Goal: Task Accomplishment & Management: Manage account settings

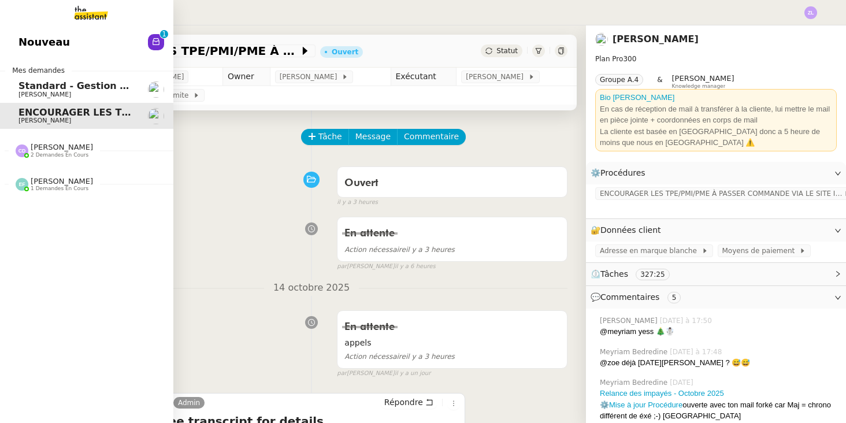
click at [46, 127] on link "ENCOURAGER LES TPE/PMI/PME À PASSER COMMANDE VIA LE SITE INTERNET - [DATE] [PER…" at bounding box center [86, 116] width 173 height 27
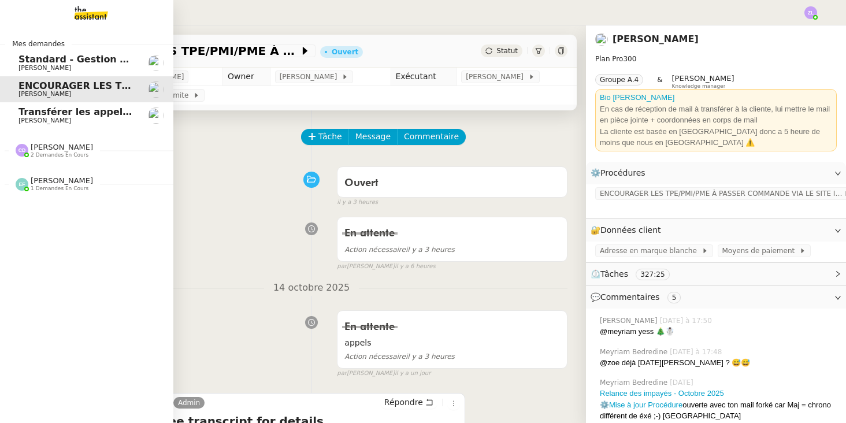
click at [64, 112] on span "Transférer les appels en cas d'urgence" at bounding box center [118, 111] width 201 height 11
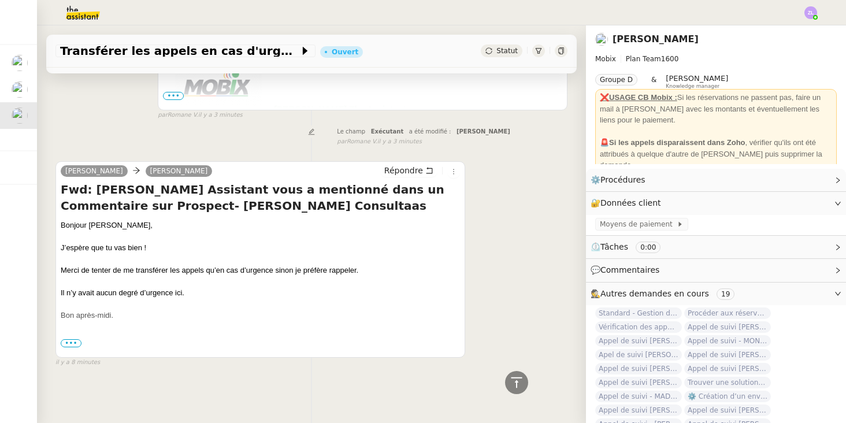
click at [485, 305] on div "[PERSON_NAME] [PERSON_NAME] Répondre Fwd: [PERSON_NAME] Assistant vous a mentio…" at bounding box center [311, 259] width 512 height 217
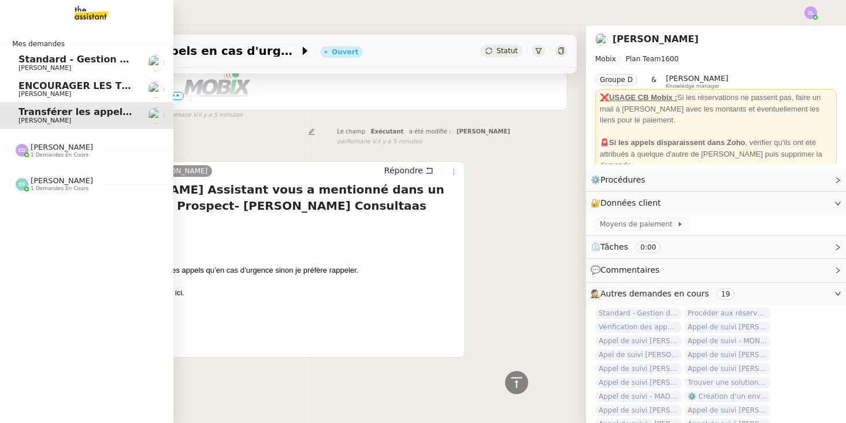
click at [14, 61] on link "Standard - Gestion des appels entrants - [DATE] [PERSON_NAME]" at bounding box center [86, 63] width 173 height 27
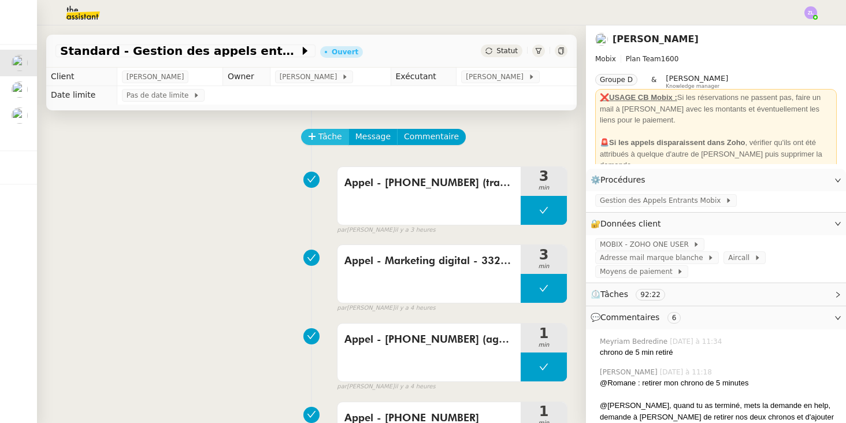
click at [331, 136] on span "Tâche" at bounding box center [330, 136] width 24 height 13
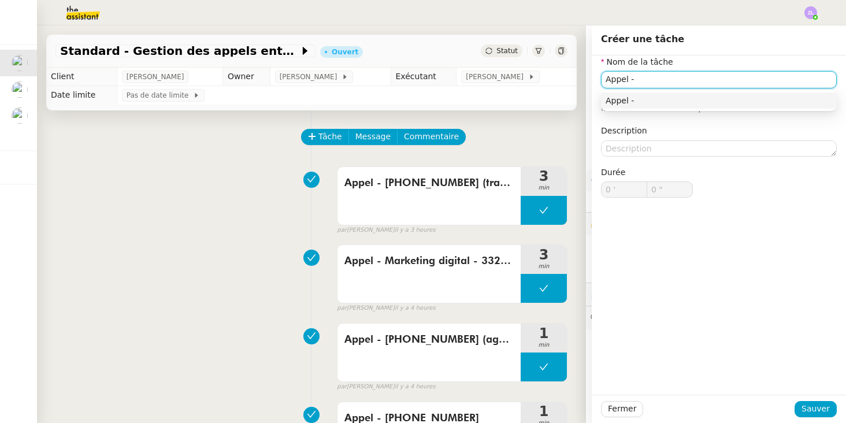
paste input "33568131031"
type input "Appel - [PHONE_NUMBER] (raccroché direct)"
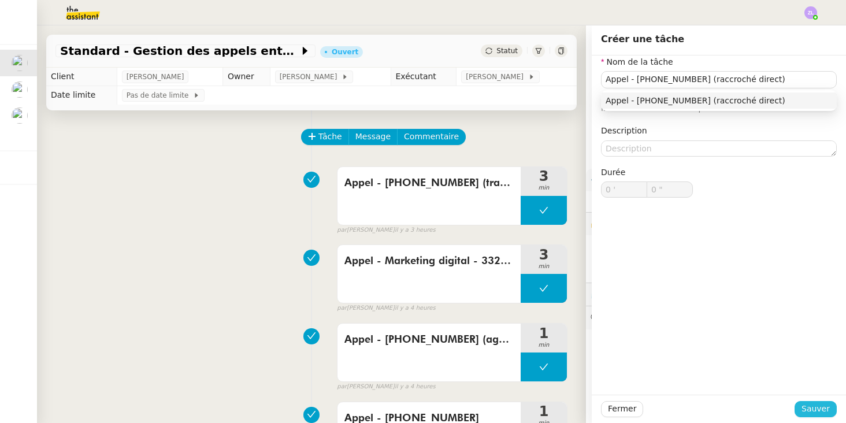
click at [825, 412] on span "Sauver" at bounding box center [816, 408] width 28 height 13
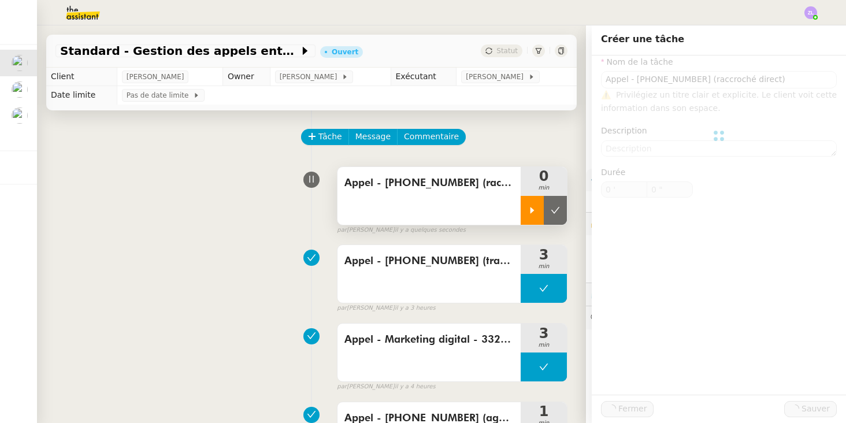
click at [528, 215] on icon at bounding box center [532, 210] width 9 height 9
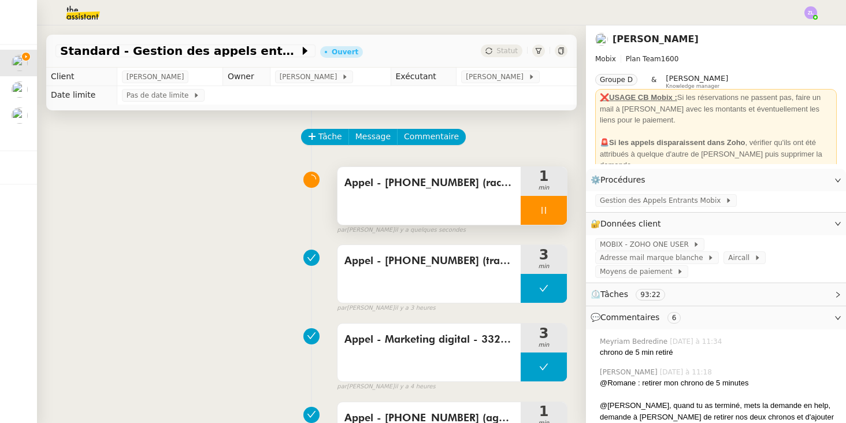
click at [528, 216] on div at bounding box center [544, 210] width 46 height 29
click at [553, 214] on icon at bounding box center [555, 210] width 9 height 9
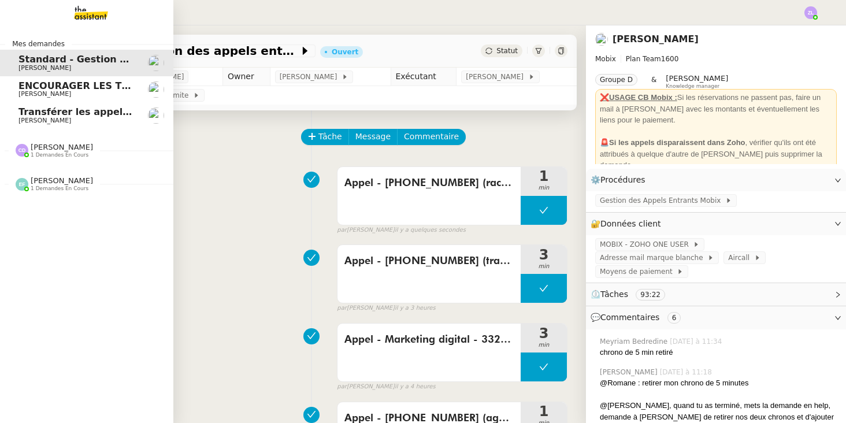
click at [67, 131] on div "[PERSON_NAME] 1 demandes en cours" at bounding box center [86, 146] width 173 height 34
click at [65, 120] on span "[PERSON_NAME]" at bounding box center [76, 120] width 117 height 7
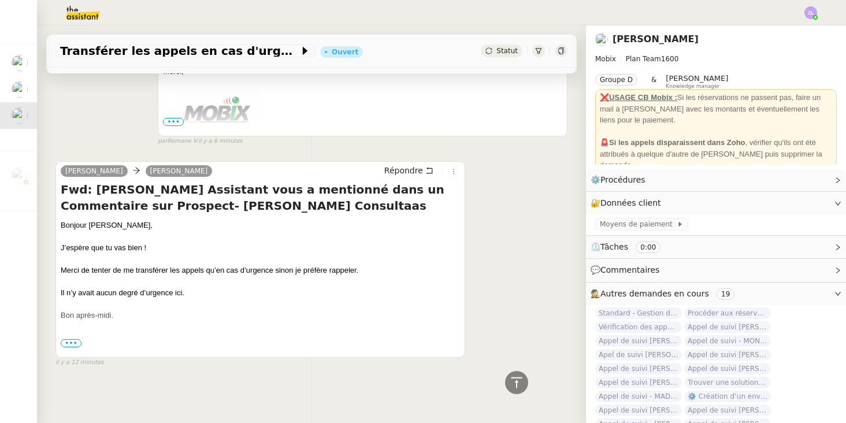
scroll to position [283, 0]
click at [71, 345] on span "•••" at bounding box center [71, 343] width 21 height 8
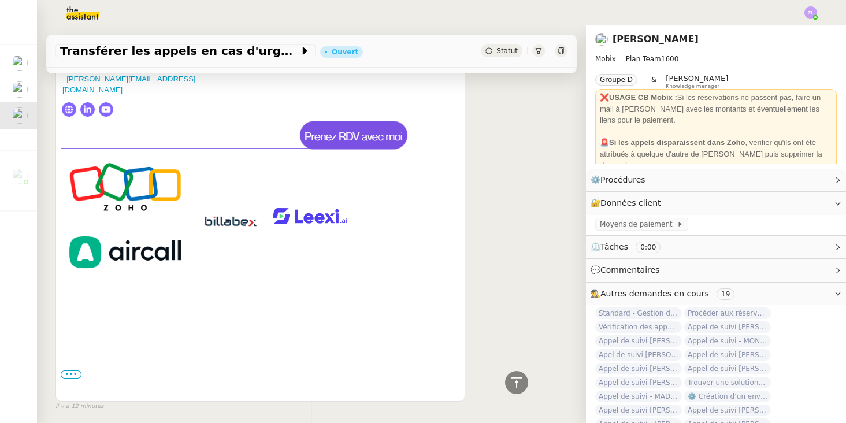
scroll to position [726, 0]
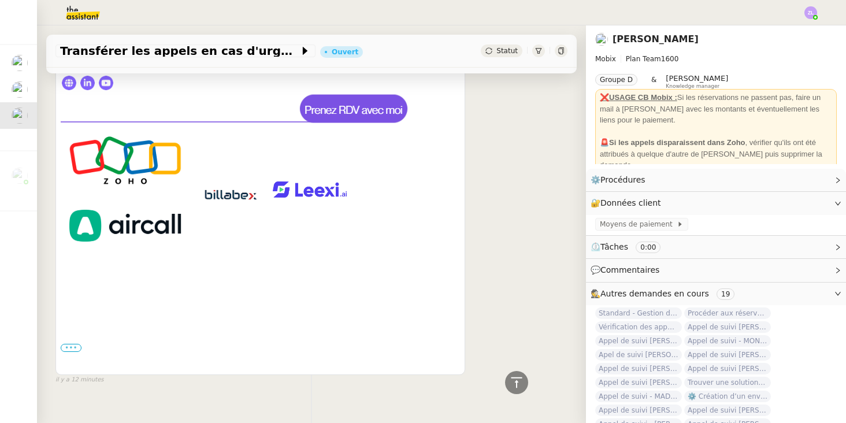
click at [79, 344] on label "•••" at bounding box center [71, 348] width 21 height 8
click at [0, 0] on input "•••" at bounding box center [0, 0] width 0 height 0
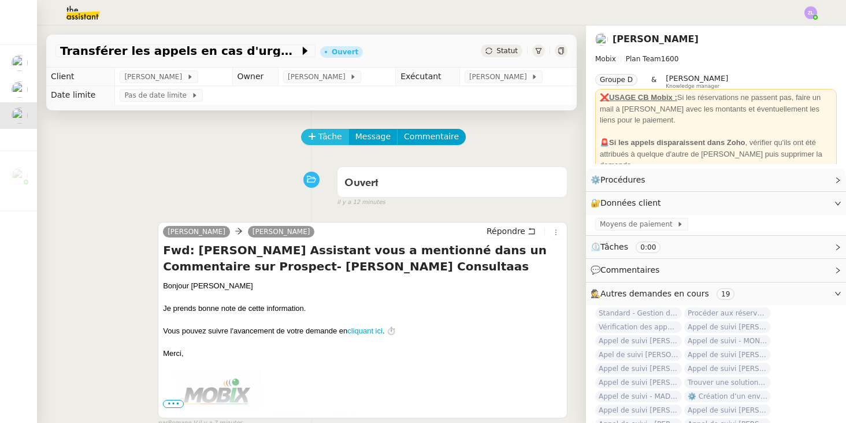
scroll to position [0, 0]
click at [328, 140] on span "Tâche" at bounding box center [330, 136] width 24 height 13
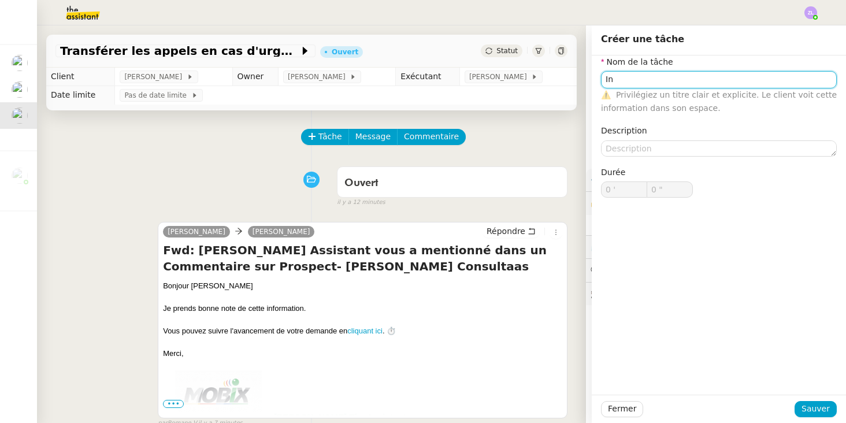
type input "I"
type input "Envoi informations"
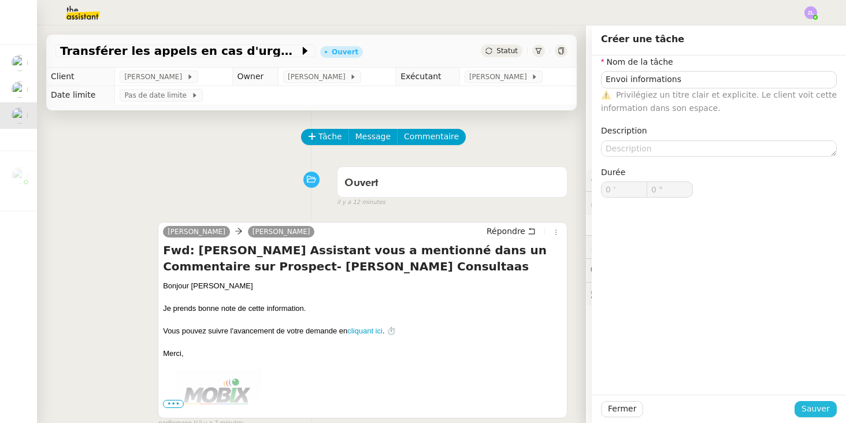
click at [807, 405] on span "Sauver" at bounding box center [816, 408] width 28 height 13
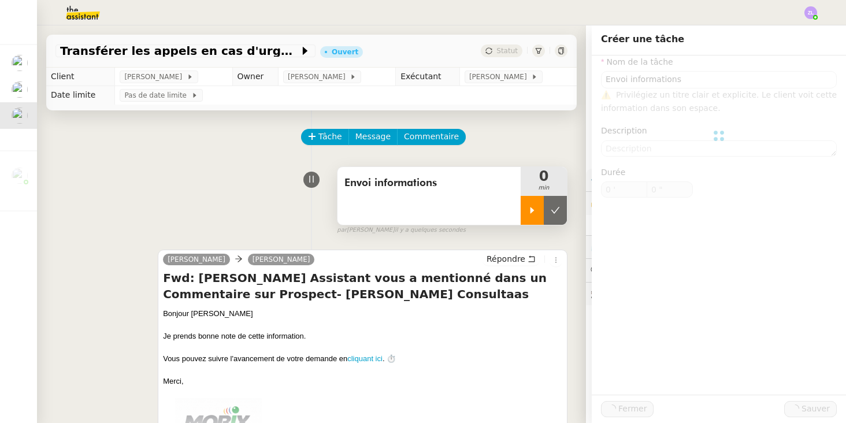
click at [532, 202] on div at bounding box center [532, 210] width 23 height 29
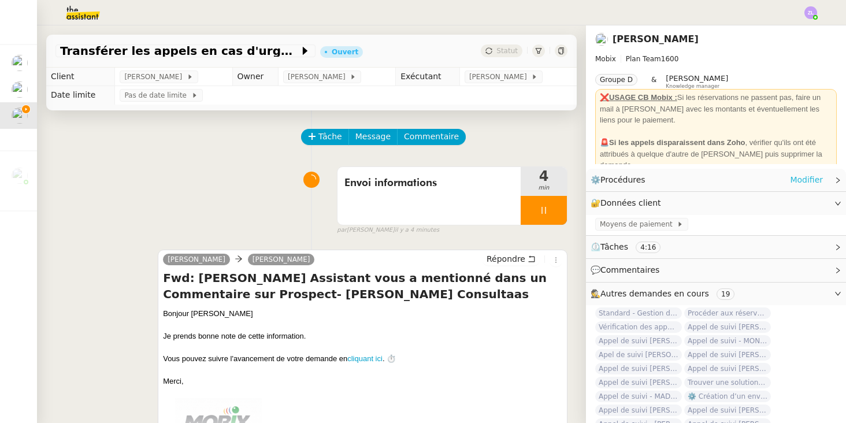
click at [799, 175] on link "Modifier" at bounding box center [806, 179] width 33 height 13
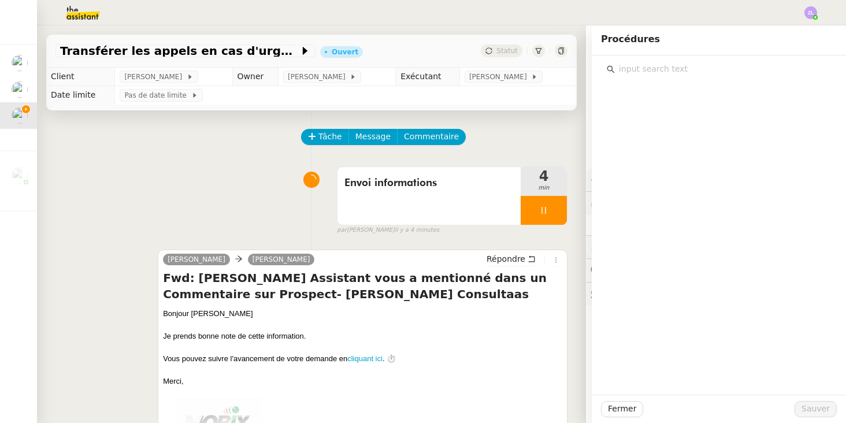
click at [620, 65] on input "text" at bounding box center [723, 69] width 216 height 16
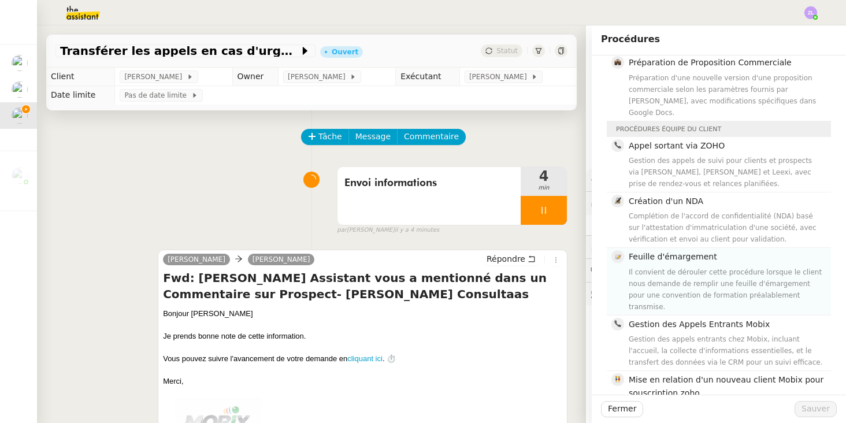
scroll to position [47, 0]
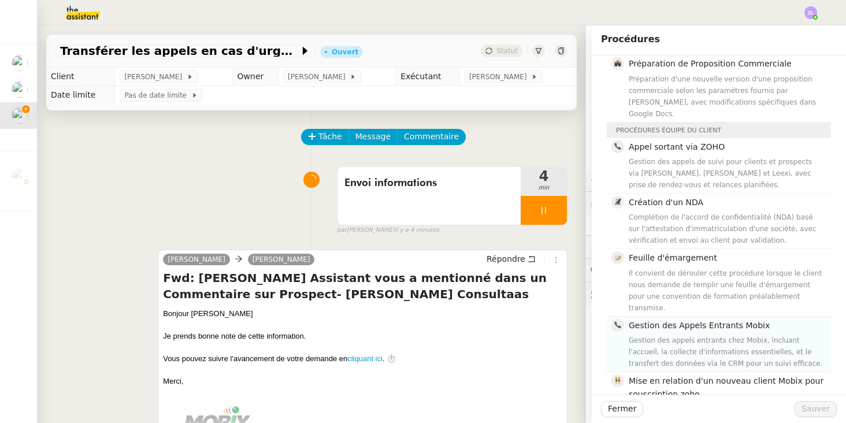
click at [739, 335] on div "Gestion des appels entrants chez Mobix, incluant l'accueil, la collecte d'infor…" at bounding box center [726, 352] width 195 height 35
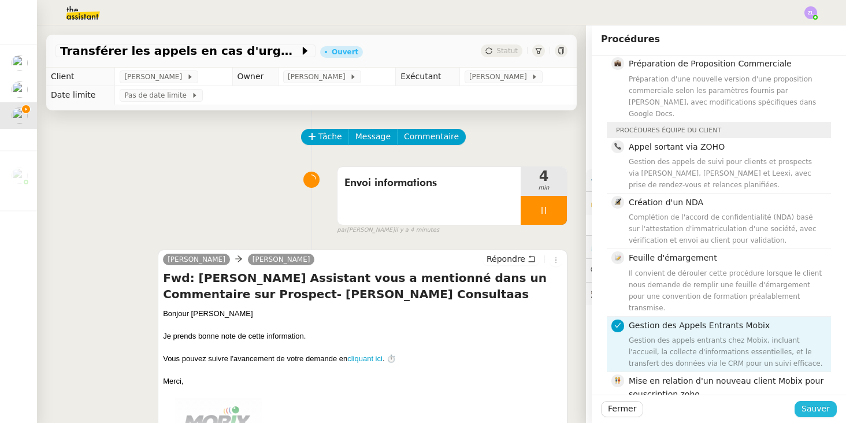
click at [803, 411] on button "Sauver" at bounding box center [816, 409] width 42 height 16
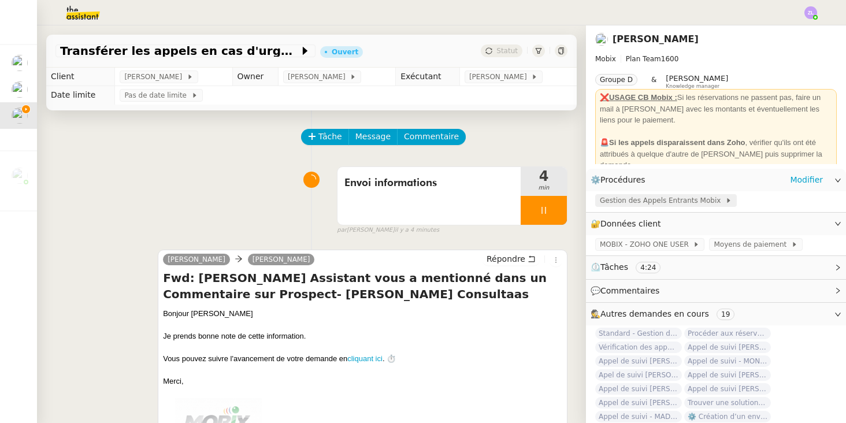
click at [680, 197] on span "Gestion des Appels Entrants Mobix" at bounding box center [662, 201] width 125 height 12
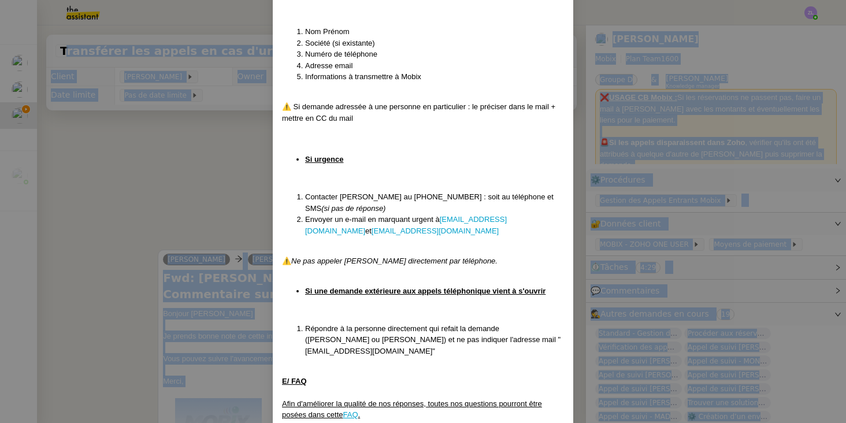
scroll to position [2981, 0]
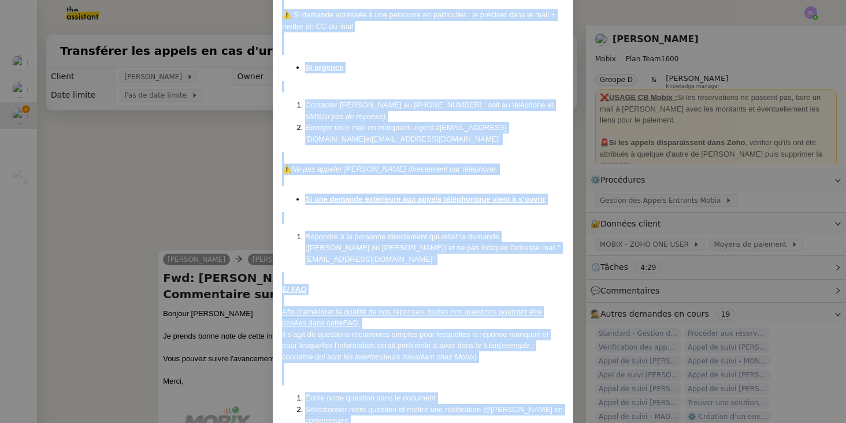
drag, startPoint x: 283, startPoint y: 71, endPoint x: 437, endPoint y: 395, distance: 358.4
copy div "Lore i dolo si 96/32/7400 Ametcons : Adipi elitseddo eiusmod tem incidi u labor…"
click at [79, 334] on nz-modal-container "Mise à jour le [DATE] Contexte : Cette procédure définit les étapes à suivre lo…" at bounding box center [423, 211] width 846 height 423
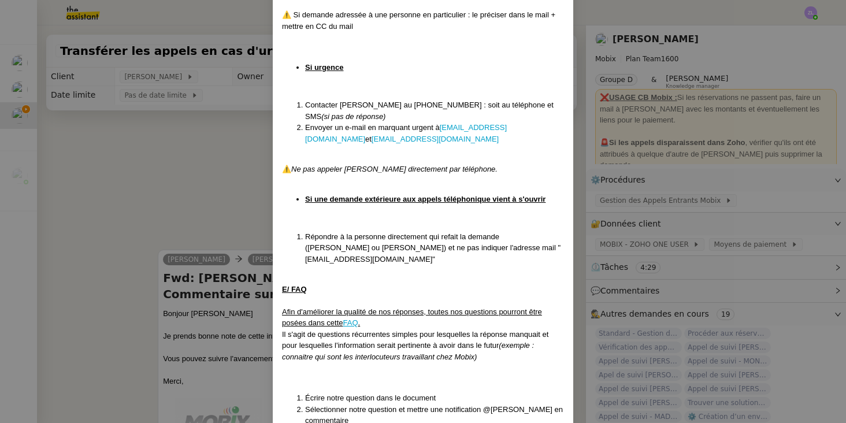
scroll to position [2932, 0]
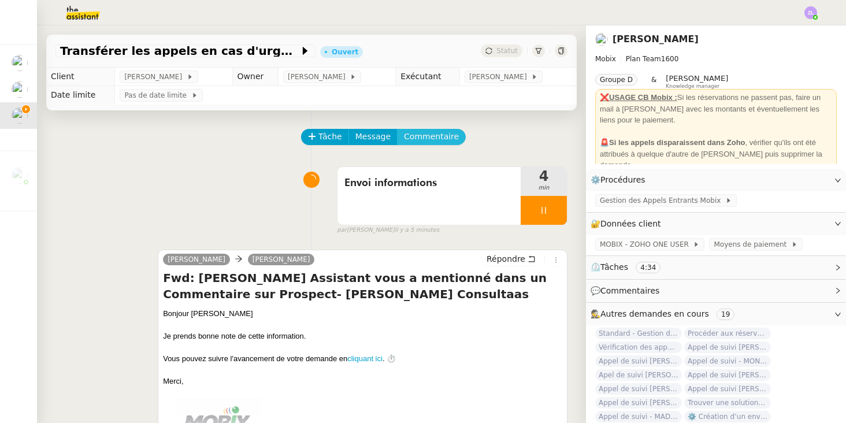
click at [421, 140] on span "Commentaire" at bounding box center [431, 136] width 55 height 13
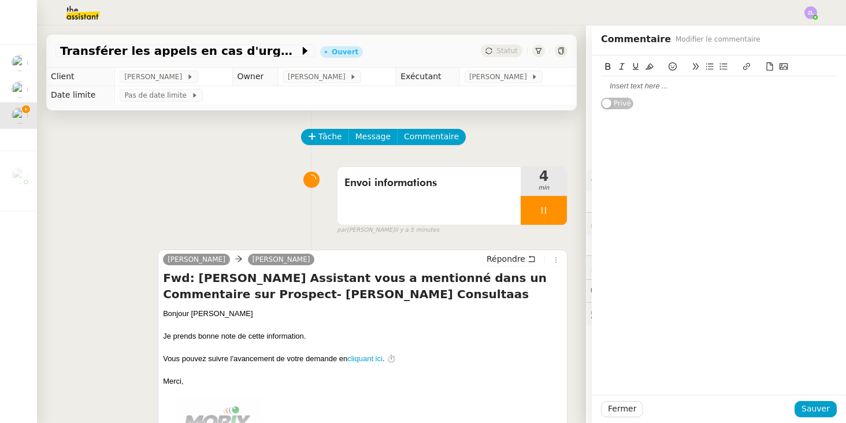
click at [623, 80] on div at bounding box center [719, 86] width 236 height 20
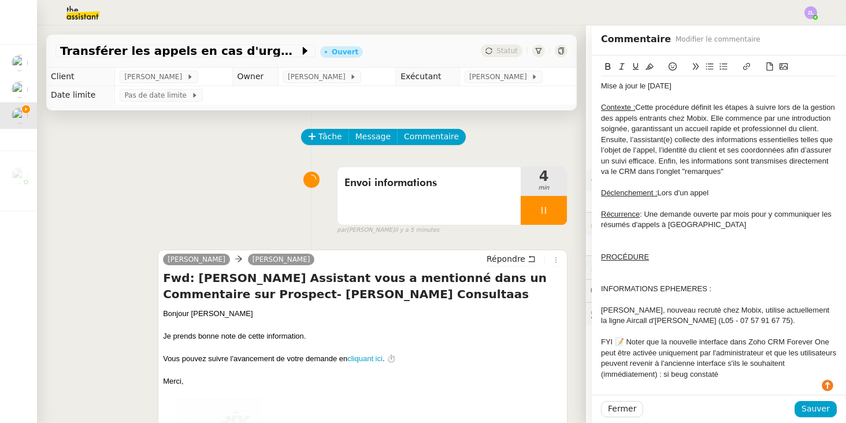
scroll to position [12, 0]
click at [420, 181] on span "Envoi informations" at bounding box center [429, 183] width 169 height 17
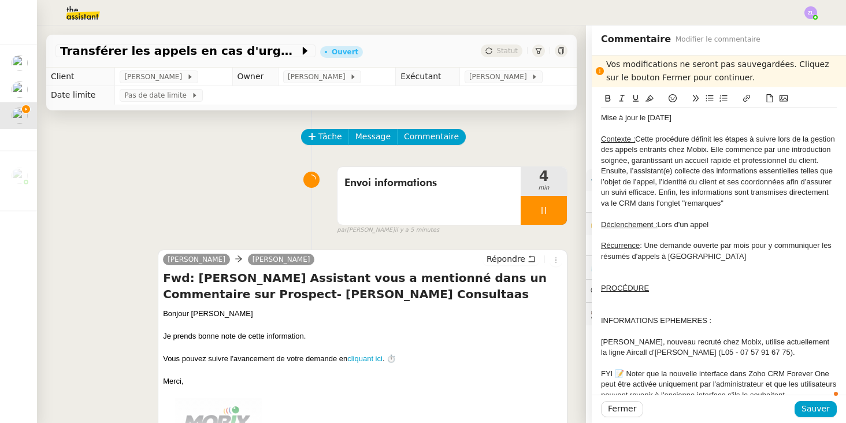
drag, startPoint x: 687, startPoint y: 117, endPoint x: 650, endPoint y: 117, distance: 37.0
click at [650, 117] on div "Mise à jour le [DATE]" at bounding box center [719, 118] width 236 height 10
drag, startPoint x: 649, startPoint y: 115, endPoint x: 735, endPoint y: 121, distance: 86.4
click at [735, 121] on div "Mise à jour le [DATE]" at bounding box center [719, 118] width 236 height 10
click at [670, 97] on icon at bounding box center [673, 98] width 8 height 8
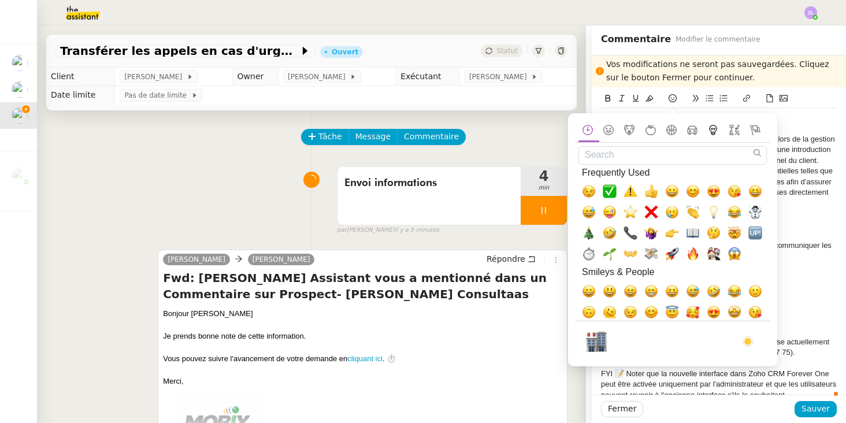
click at [716, 129] on icon at bounding box center [713, 130] width 14 height 10
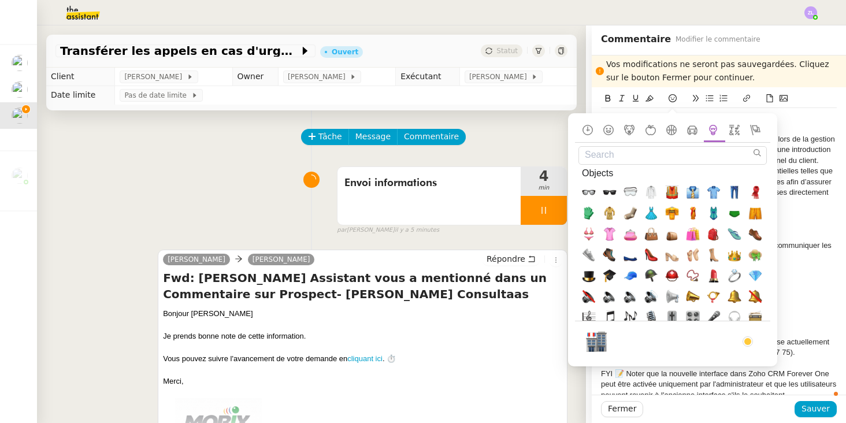
click at [806, 142] on div "Contexte : Cette procédure définit les étapes à suivre lors de la gestion des a…" at bounding box center [719, 171] width 236 height 75
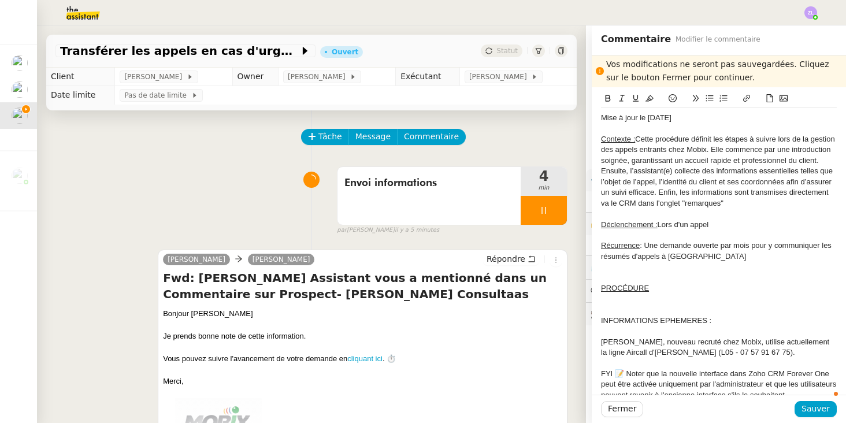
drag, startPoint x: 646, startPoint y: 115, endPoint x: 696, endPoint y: 115, distance: 49.7
click at [696, 115] on div "Mise à jour le [DATE]" at bounding box center [719, 118] width 236 height 10
click at [653, 97] on icon at bounding box center [650, 98] width 8 height 8
click at [689, 169] on div "Contexte : Cette procédure définit les étapes à suivre lors de la gestion des a…" at bounding box center [719, 171] width 236 height 75
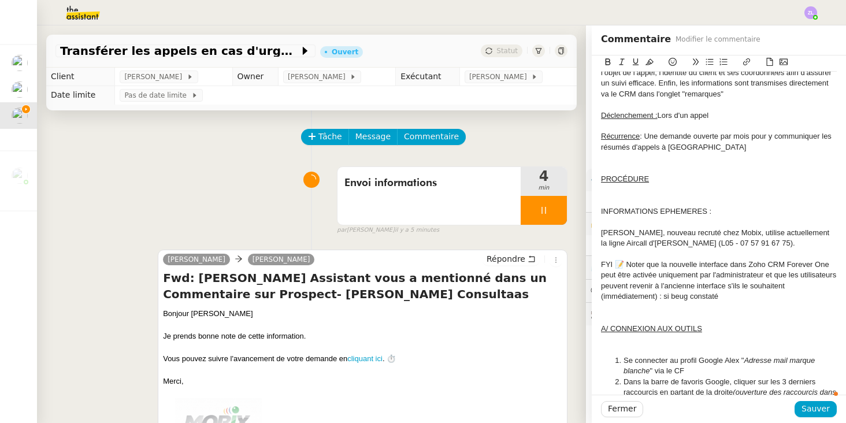
scroll to position [116, 0]
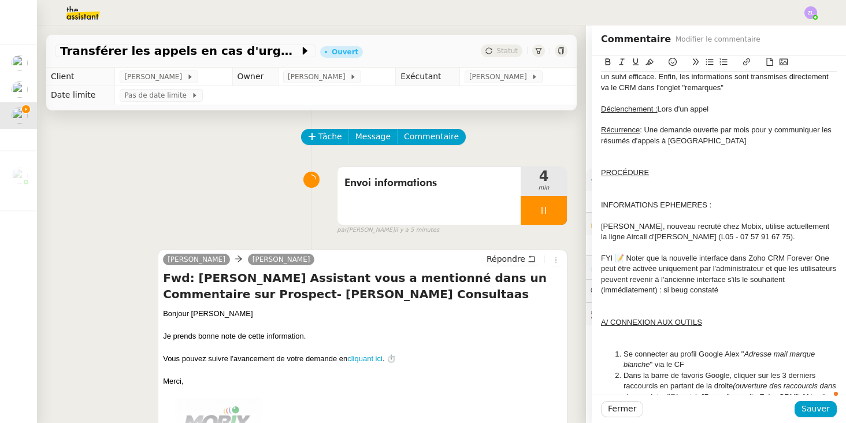
click at [634, 157] on div at bounding box center [719, 162] width 236 height 10
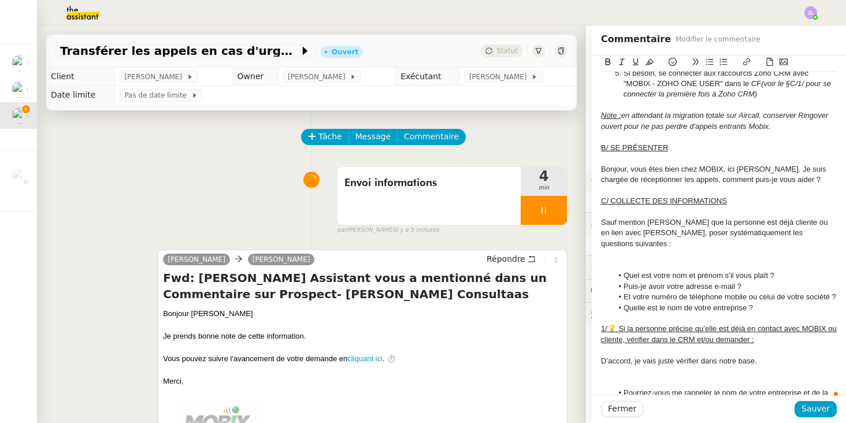
scroll to position [510, 0]
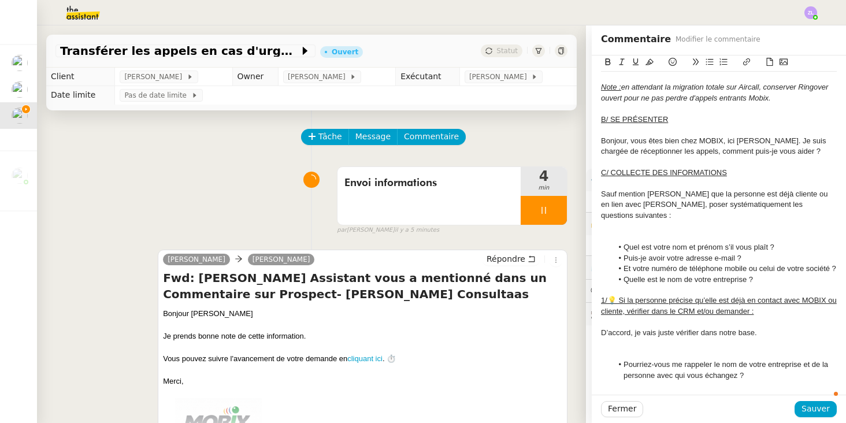
click at [653, 232] on div at bounding box center [719, 237] width 236 height 10
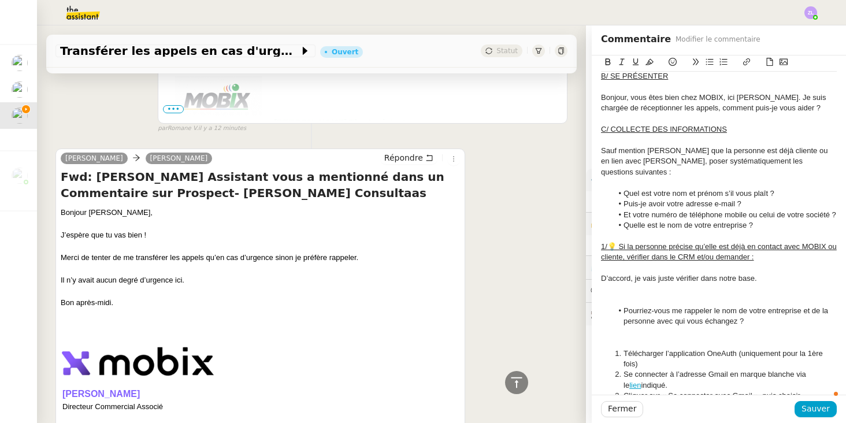
scroll to position [560, 0]
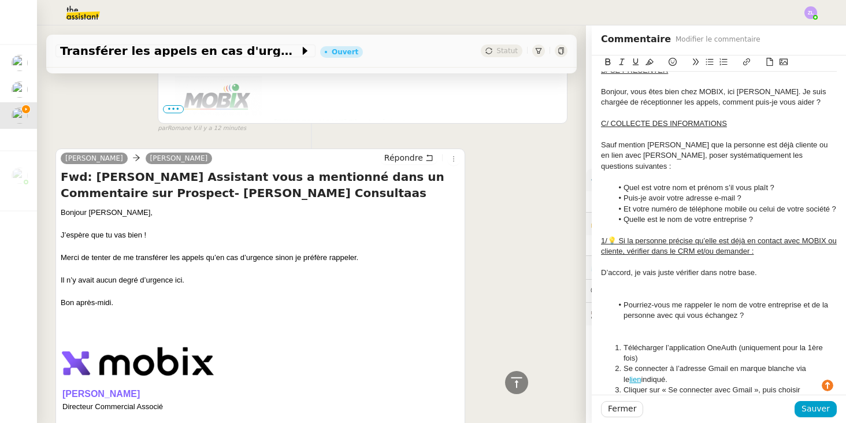
click at [681, 289] on div at bounding box center [719, 294] width 236 height 10
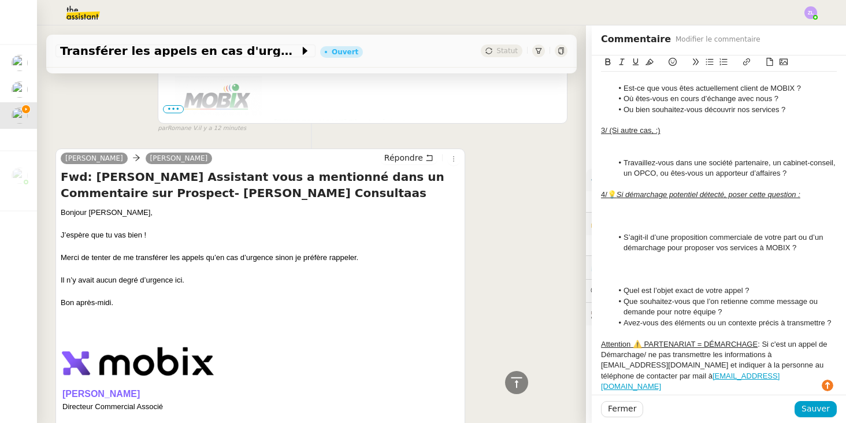
scroll to position [1020, 0]
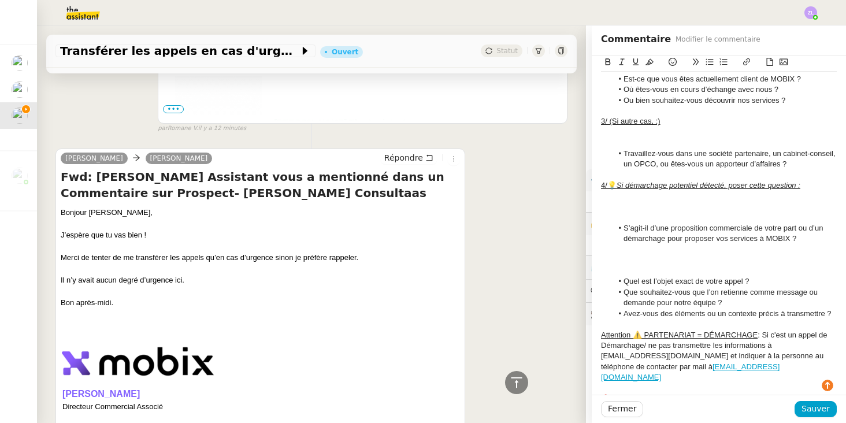
click at [629, 255] on div at bounding box center [719, 260] width 236 height 10
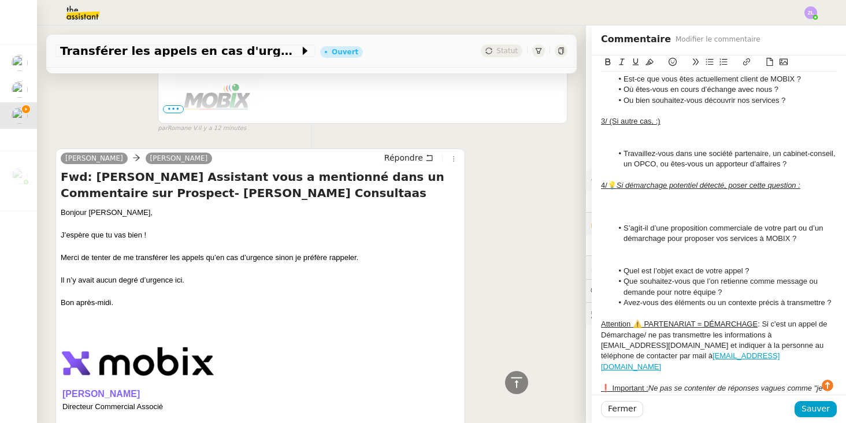
click at [630, 213] on div at bounding box center [719, 218] width 236 height 10
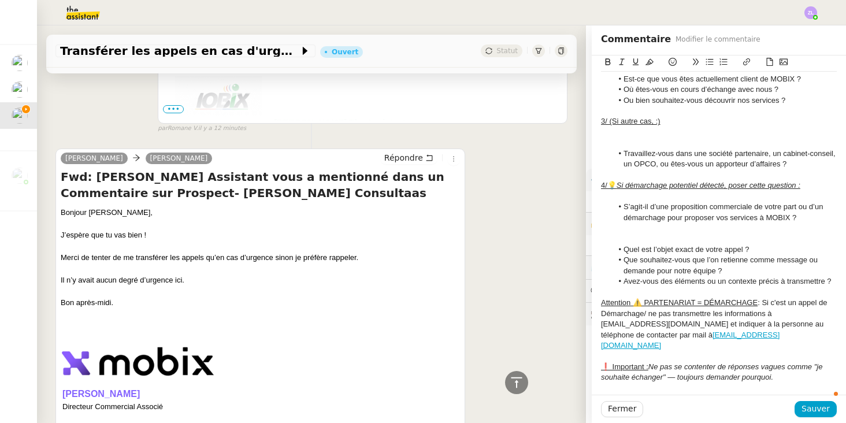
click at [646, 234] on div at bounding box center [719, 239] width 236 height 10
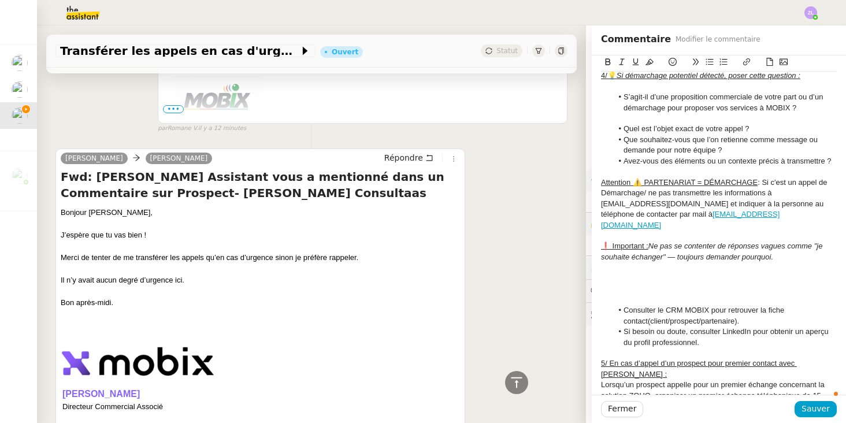
scroll to position [1138, 0]
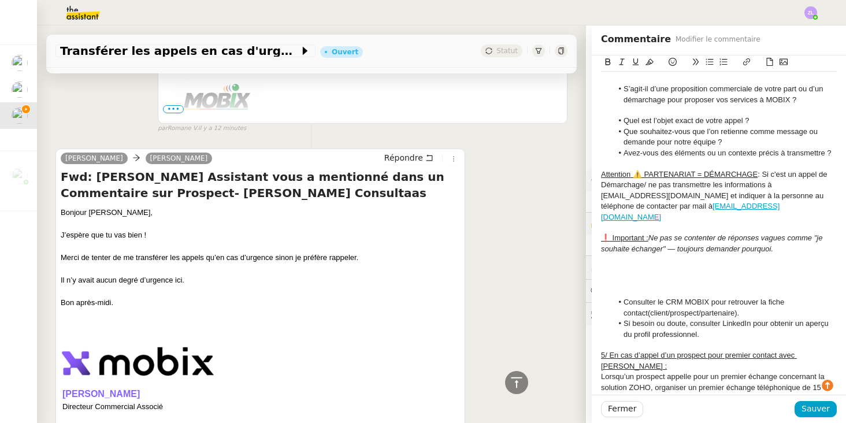
click at [626, 287] on div at bounding box center [719, 292] width 236 height 10
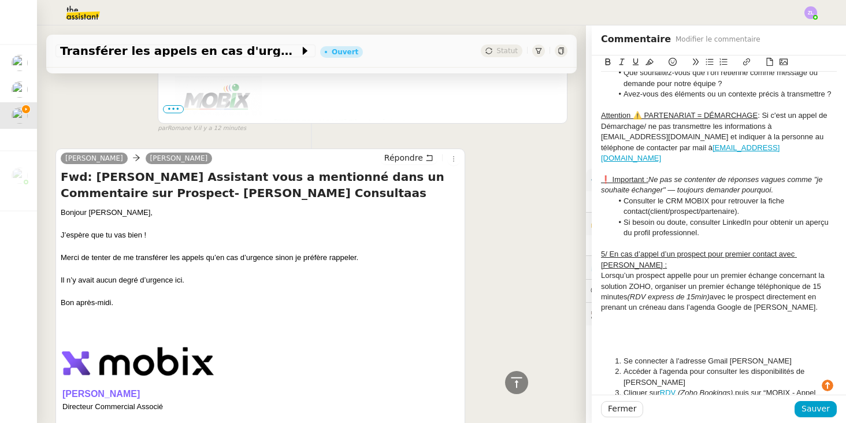
scroll to position [1197, 0]
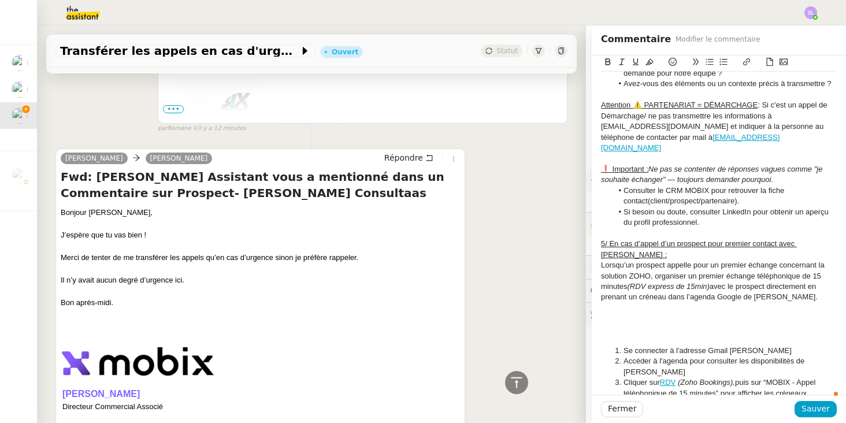
click at [632, 324] on div at bounding box center [719, 329] width 236 height 10
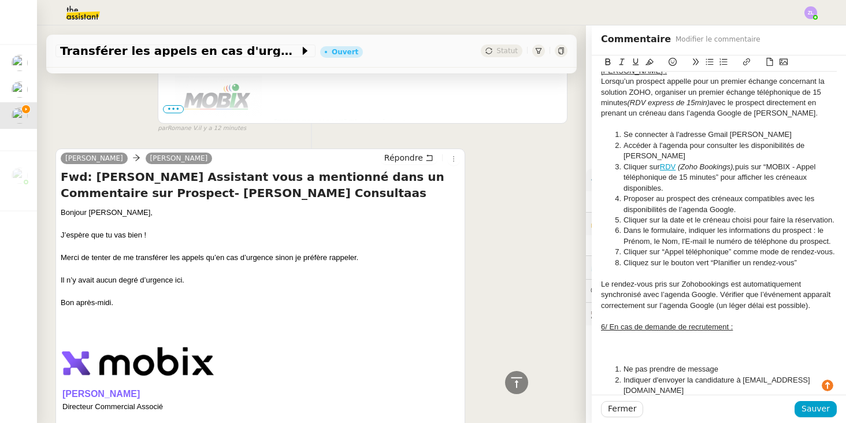
scroll to position [1381, 0]
click at [628, 353] on div at bounding box center [719, 358] width 236 height 10
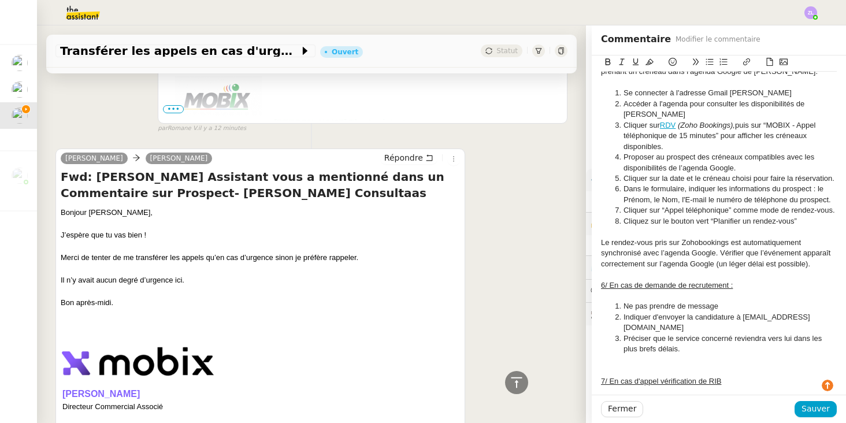
scroll to position [1429, 0]
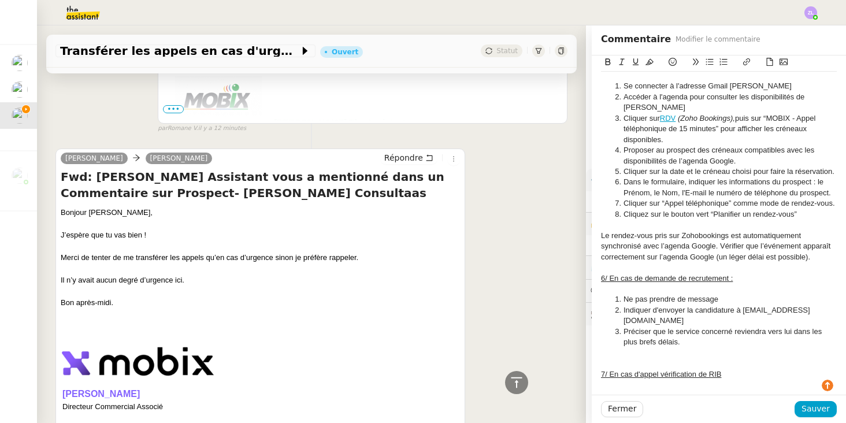
click at [629, 401] on div at bounding box center [719, 406] width 236 height 10
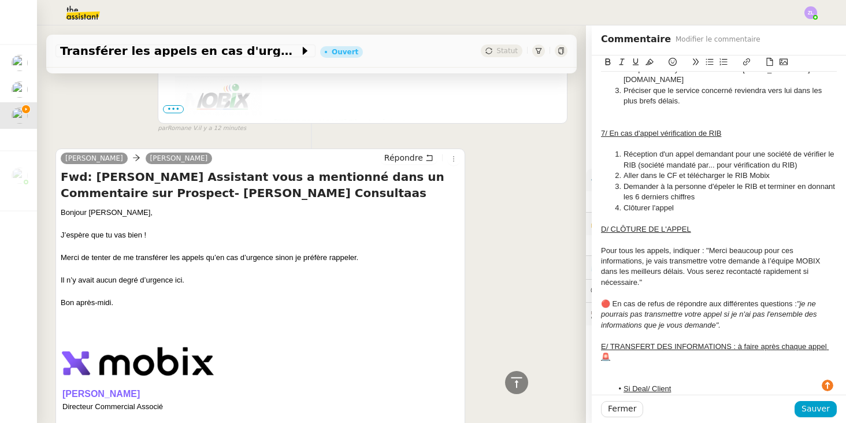
scroll to position [1670, 0]
click at [636, 373] on div at bounding box center [719, 378] width 236 height 10
click at [639, 383] on div at bounding box center [719, 388] width 236 height 10
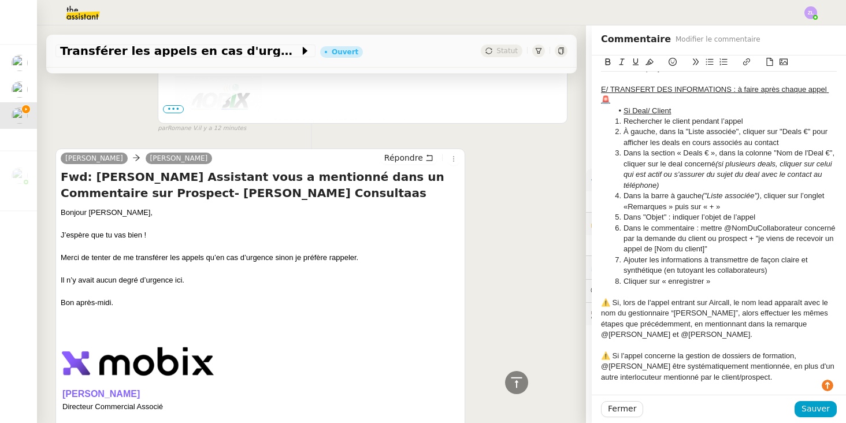
scroll to position [1928, 0]
click at [676, 382] on div at bounding box center [719, 387] width 236 height 10
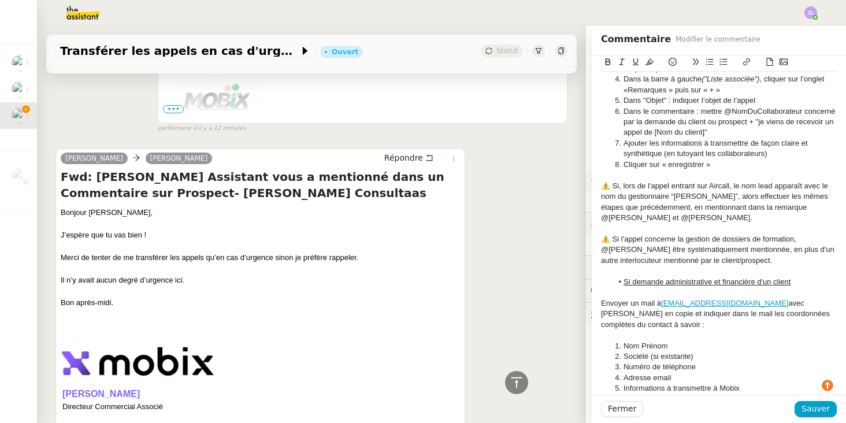
scroll to position [2048, 0]
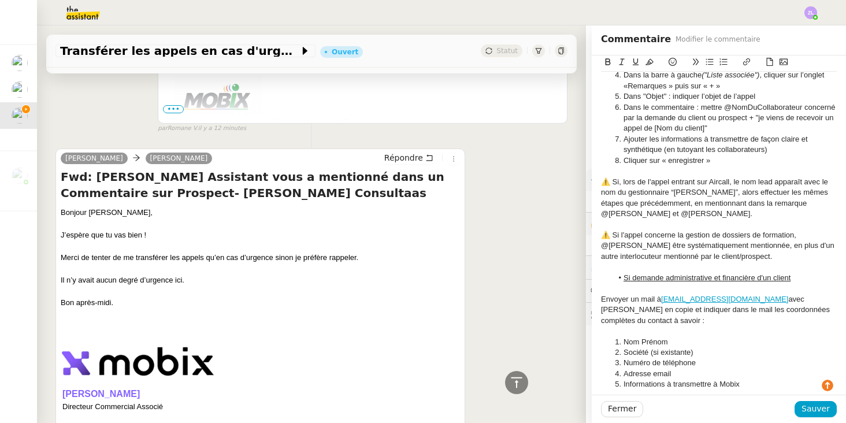
click at [648, 401] on div at bounding box center [719, 406] width 236 height 10
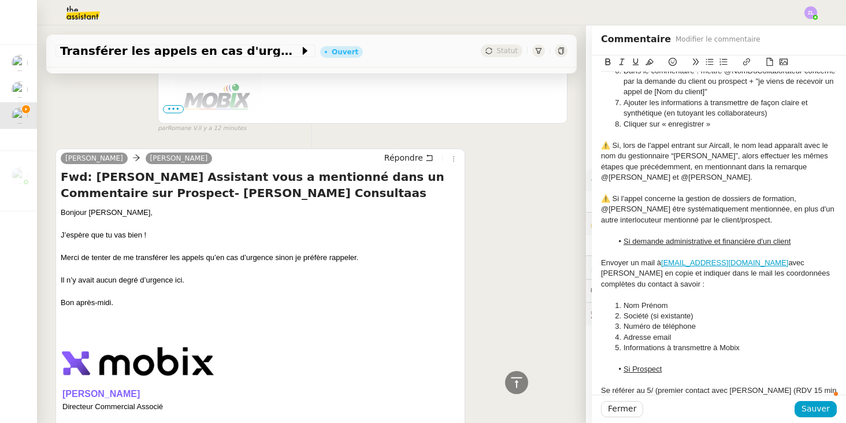
click at [629, 407] on div at bounding box center [719, 412] width 236 height 10
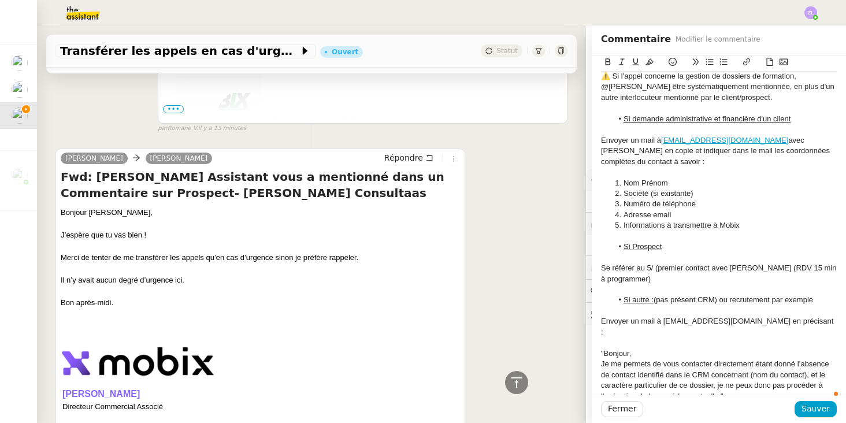
scroll to position [2258, 0]
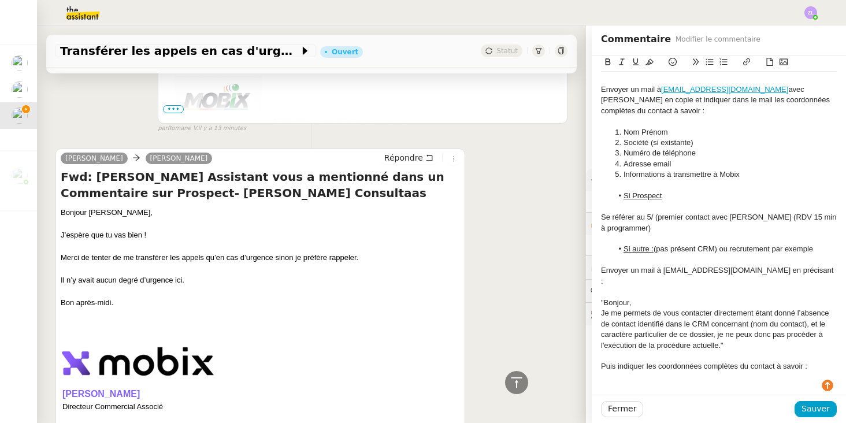
click at [623, 394] on div at bounding box center [719, 399] width 236 height 10
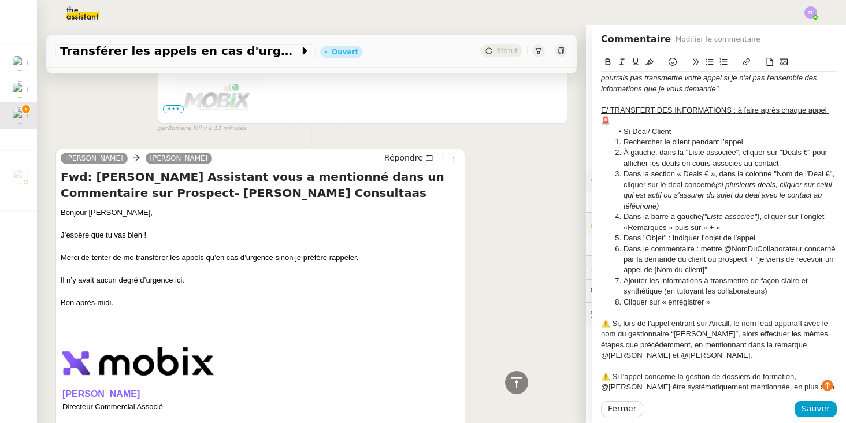
scroll to position [1901, 0]
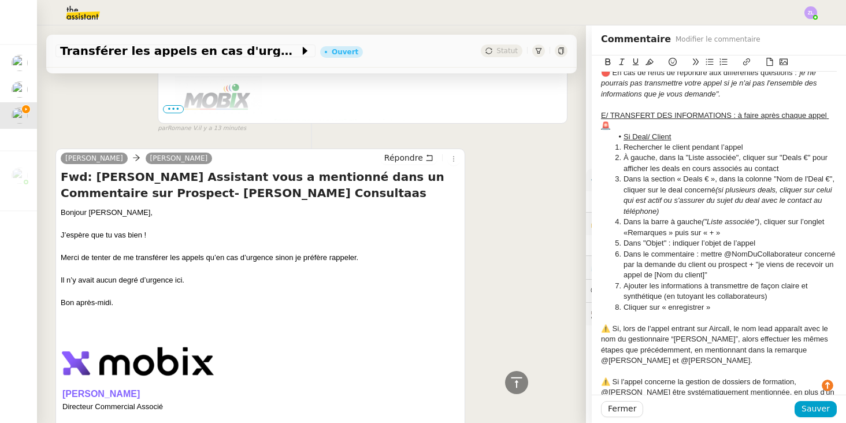
click at [797, 377] on div "⚠️ Si l'appel concerne la gestion de dossiers de formation, @[PERSON_NAME] être…" at bounding box center [719, 393] width 236 height 32
click at [754, 313] on div at bounding box center [719, 318] width 236 height 10
click at [753, 324] on div "⚠️ Si, lors de l'appel entrant sur Aircall, le nom lead apparaît avec le nom du…" at bounding box center [719, 345] width 236 height 43
click at [650, 377] on div "Si une personne demande à parler à [PERSON_NAME] en direct car eu en ligne préc…" at bounding box center [719, 393] width 236 height 32
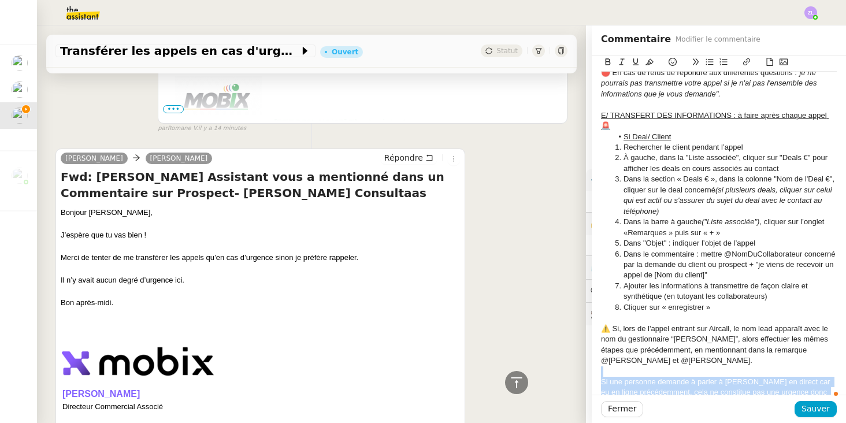
drag, startPoint x: 786, startPoint y: 298, endPoint x: 596, endPoint y: 270, distance: 191.7
click at [654, 64] on button at bounding box center [650, 61] width 14 height 13
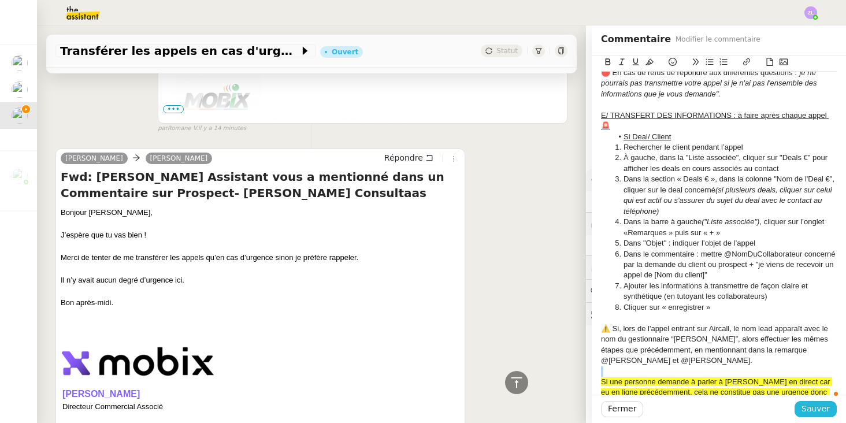
click at [821, 411] on span "Sauver" at bounding box center [816, 408] width 28 height 13
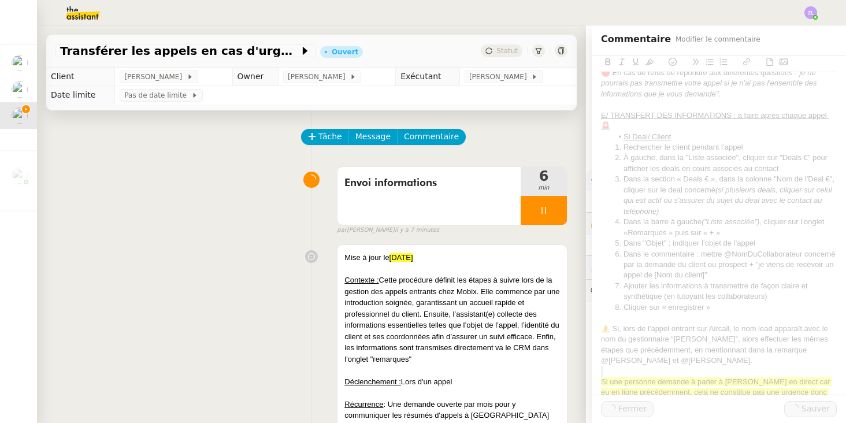
scroll to position [-2, 0]
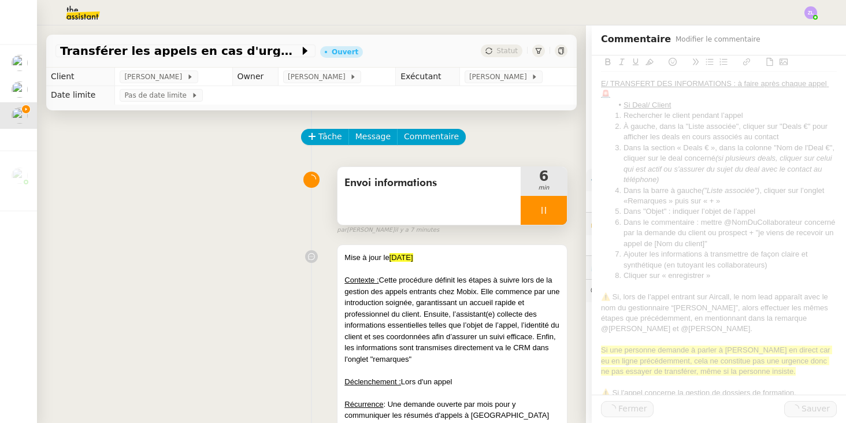
drag, startPoint x: 411, startPoint y: 183, endPoint x: 504, endPoint y: 171, distance: 93.9
click at [411, 183] on span "Envoi informations" at bounding box center [429, 183] width 169 height 17
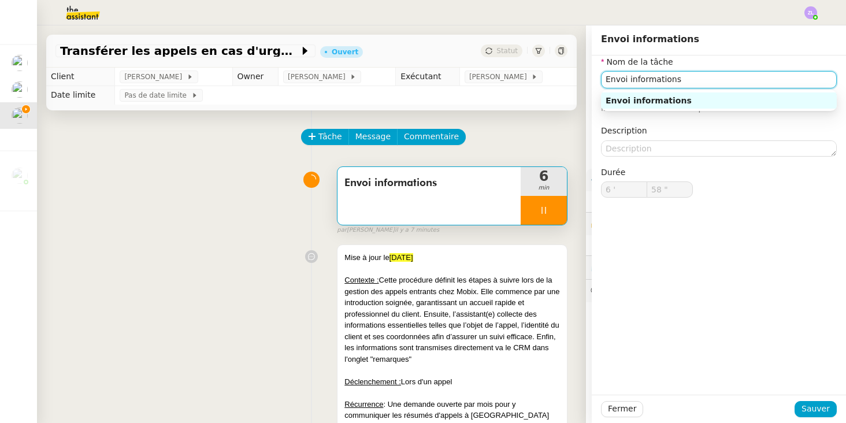
click at [649, 86] on input "Envoi informations" at bounding box center [719, 79] width 236 height 17
type input "59 ""
type input "Modifi"
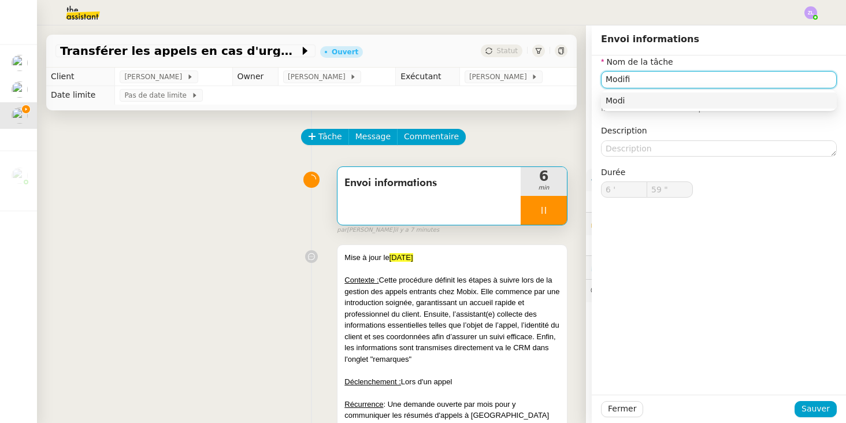
type input "7 '"
type input "0 ""
type input "Modifica"
type input "1 ""
type input "Modification pro"
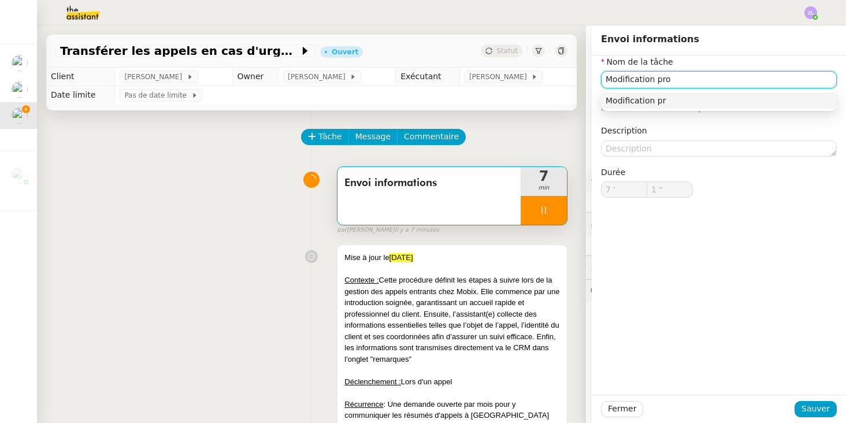
type input "2 ""
type input "Modification procéudr"
type input "3 ""
type input "Modification procédure"
type input "4 ""
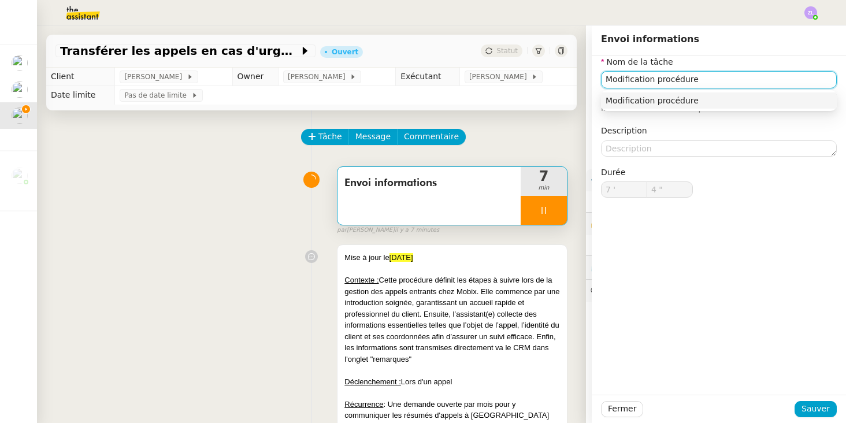
type input "Modification procédure"
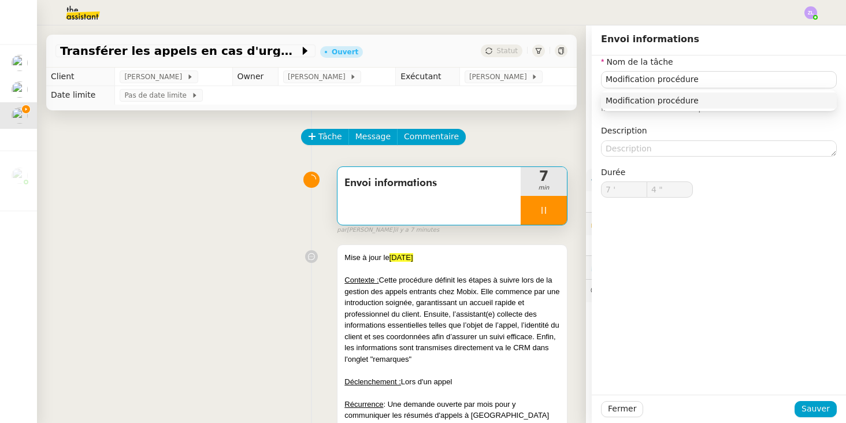
click at [810, 419] on div "Fermer Sauver" at bounding box center [719, 409] width 254 height 28
click at [807, 413] on span "Sauver" at bounding box center [816, 408] width 28 height 13
type input "6 ""
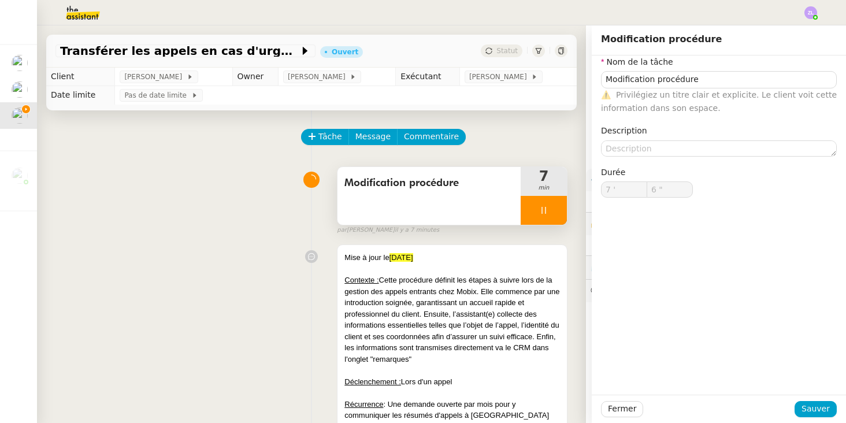
click at [534, 215] on div at bounding box center [544, 210] width 46 height 29
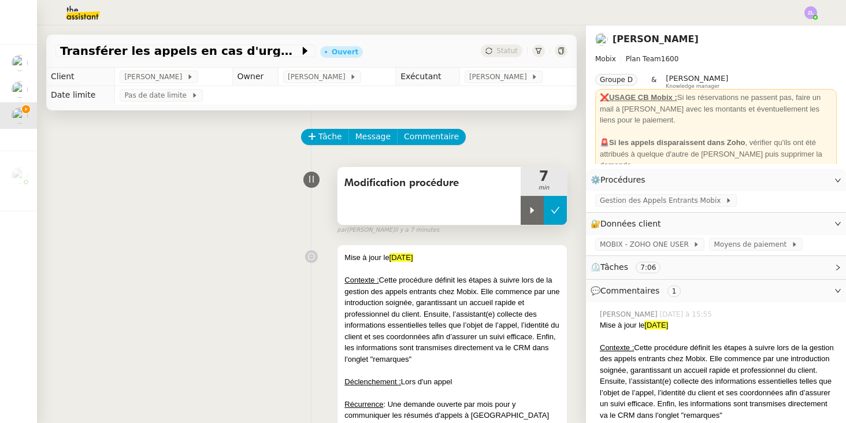
click at [556, 216] on button at bounding box center [555, 210] width 23 height 29
click at [499, 47] on span "Statut" at bounding box center [507, 51] width 21 height 8
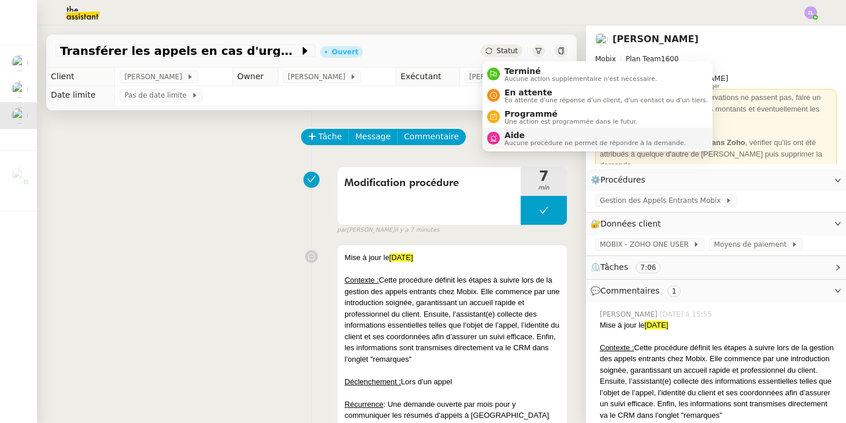
click at [518, 140] on span "Aucune procédure ne permet de répondre à la demande." at bounding box center [595, 143] width 181 height 6
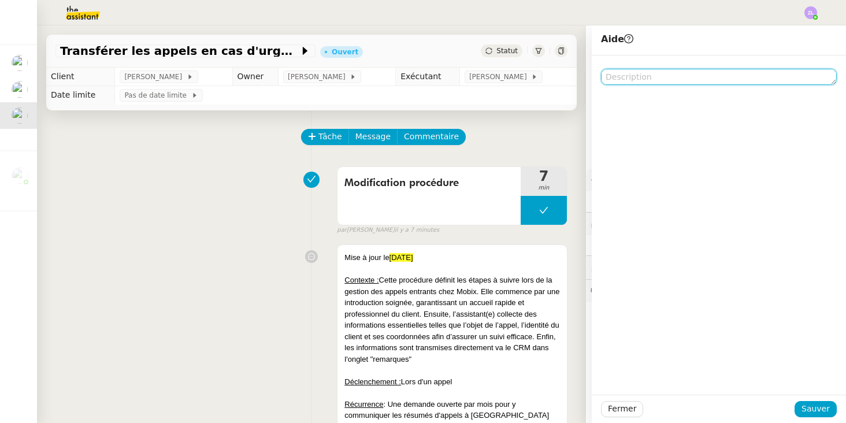
click at [654, 72] on textarea at bounding box center [719, 77] width 236 height 16
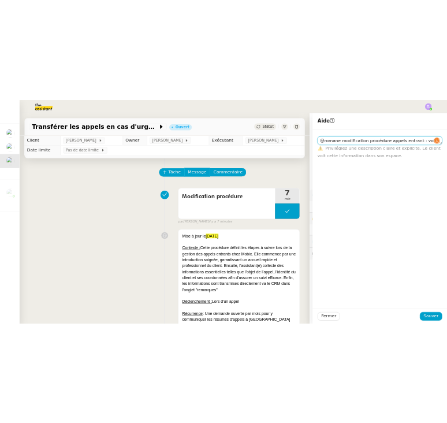
scroll to position [1, 0]
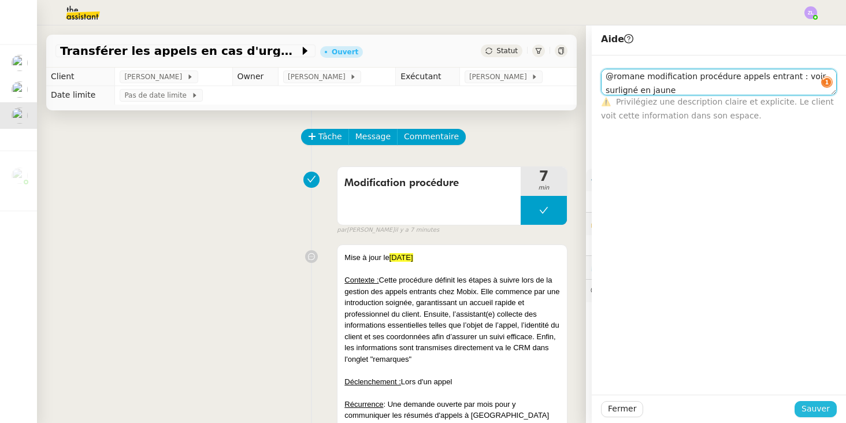
type textarea "@romane modification procédure appels entrant : voir surligné en jaune"
click at [816, 406] on span "Sauver" at bounding box center [816, 408] width 28 height 13
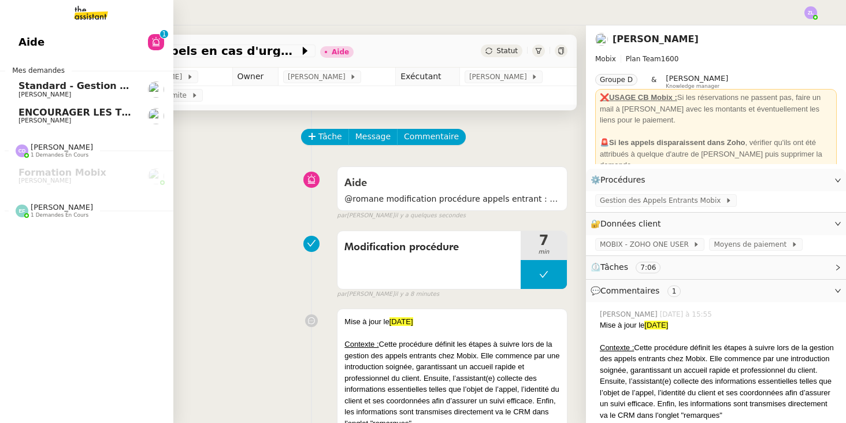
click at [45, 127] on link "ENCOURAGER LES TPE/PMI/PME À PASSER COMMANDE VIA LE SITE INTERNET - [DATE] [PER…" at bounding box center [86, 116] width 173 height 27
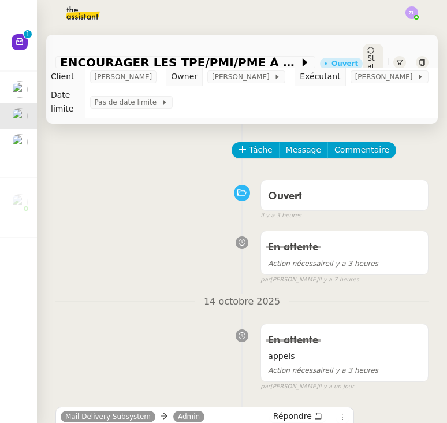
click at [411, 8] on img at bounding box center [412, 12] width 13 height 13
click at [386, 34] on li "Suivi" at bounding box center [380, 33] width 75 height 16
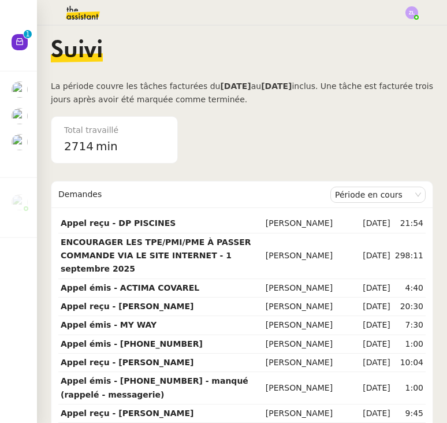
click at [15, 138] on img at bounding box center [20, 142] width 16 height 16
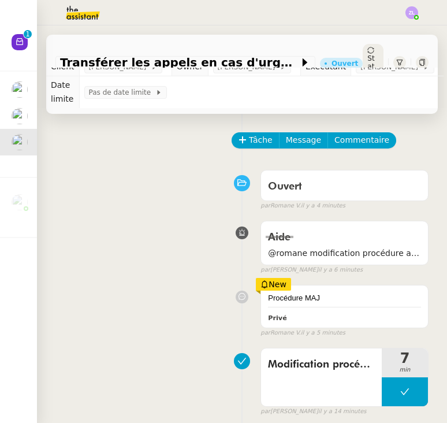
scroll to position [27, 0]
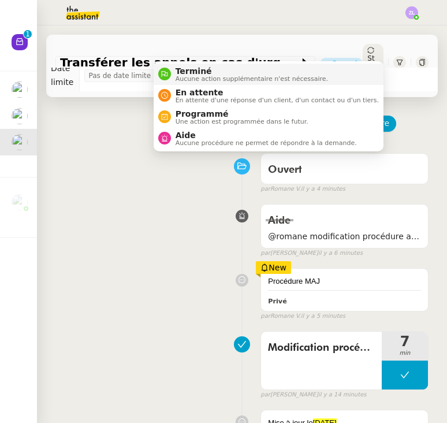
click at [327, 76] on span "Aucune action supplémentaire n'est nécessaire." at bounding box center [252, 79] width 153 height 6
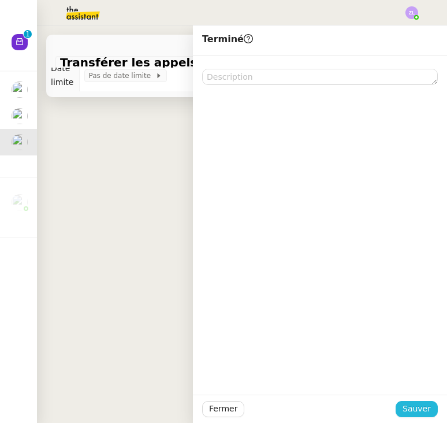
click at [421, 409] on span "Sauver" at bounding box center [417, 408] width 28 height 13
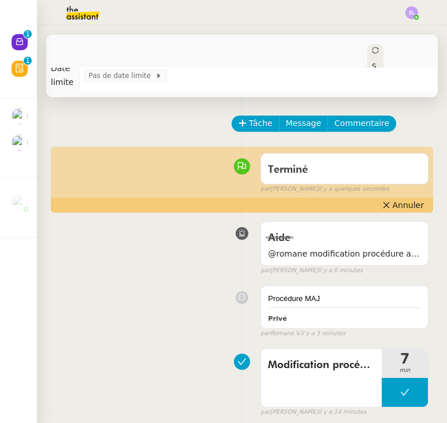
click at [20, 108] on img at bounding box center [20, 116] width 16 height 16
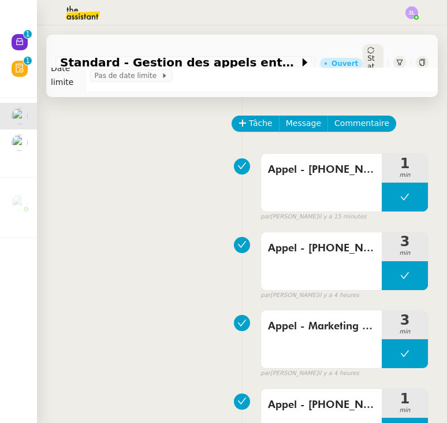
click at [12, 147] on img at bounding box center [20, 143] width 16 height 16
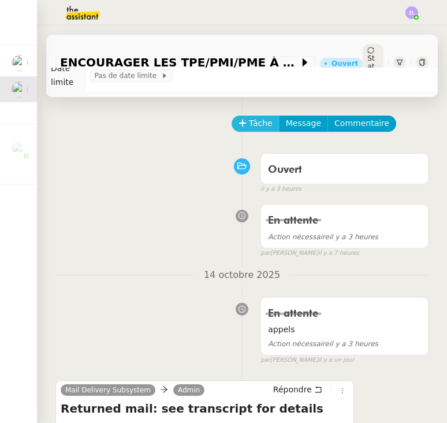
click at [236, 116] on button "Tâche" at bounding box center [256, 124] width 48 height 16
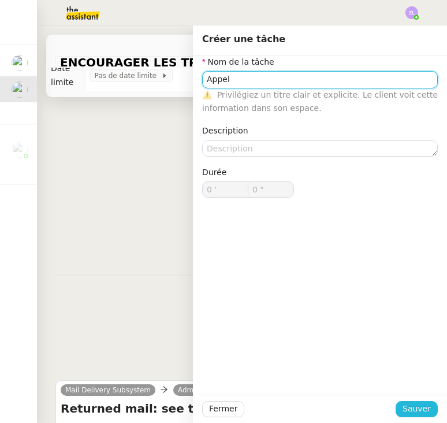
type input "Appel"
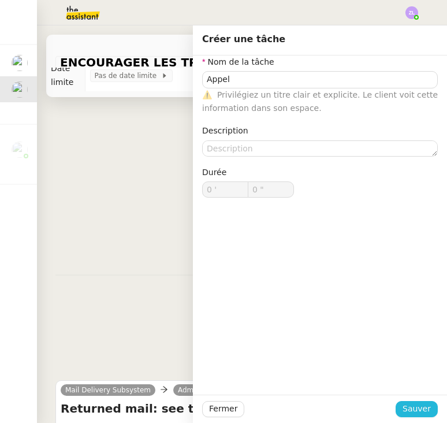
click at [422, 412] on span "Sauver" at bounding box center [417, 408] width 28 height 13
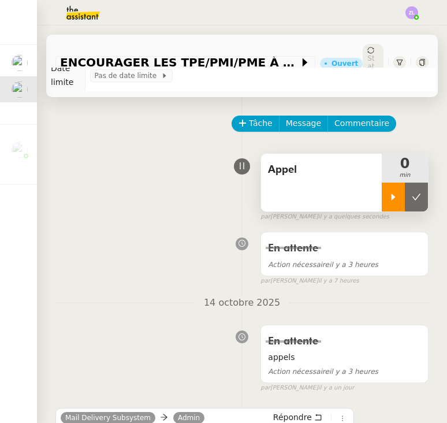
click at [393, 192] on icon at bounding box center [393, 196] width 9 height 9
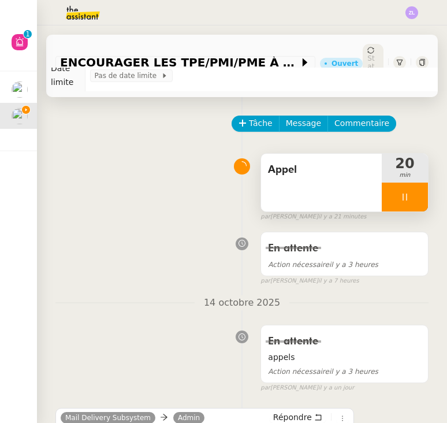
click at [394, 195] on div at bounding box center [405, 197] width 46 height 29
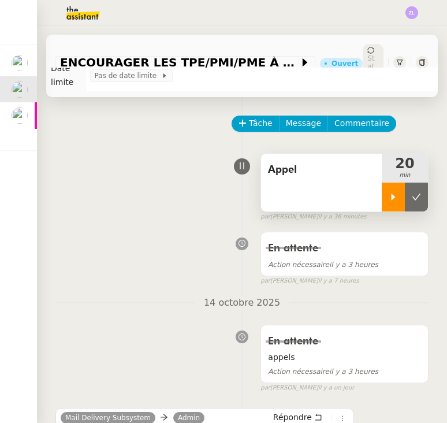
click at [392, 192] on div at bounding box center [393, 197] width 23 height 29
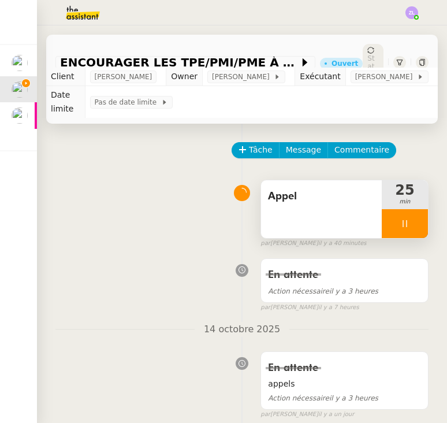
click at [392, 215] on div at bounding box center [405, 223] width 46 height 29
click at [409, 210] on button at bounding box center [416, 223] width 23 height 29
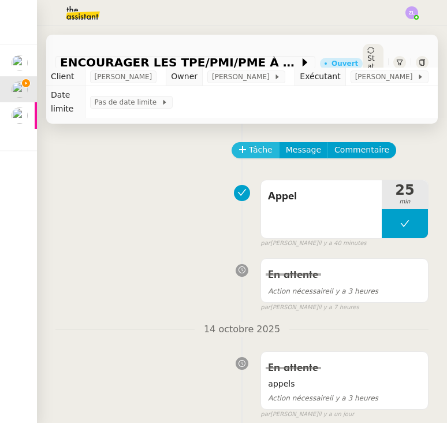
click at [237, 142] on button "Tâche" at bounding box center [256, 150] width 48 height 16
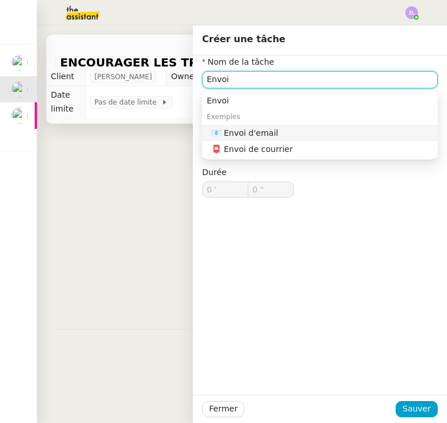
click at [347, 136] on div "📧 Envoi d'email" at bounding box center [323, 133] width 222 height 10
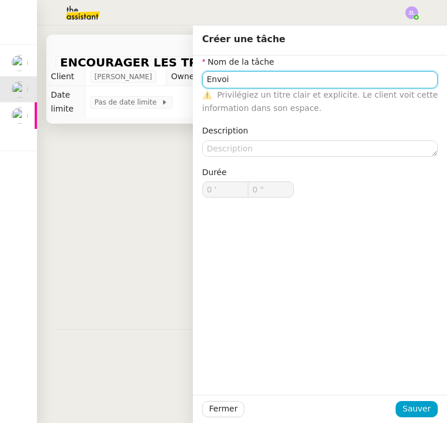
type input "Envoi d'email"
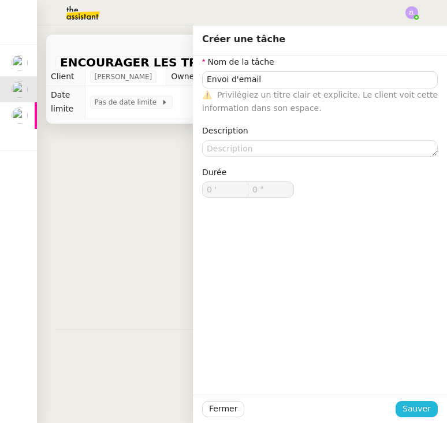
click at [413, 410] on span "Sauver" at bounding box center [417, 408] width 28 height 13
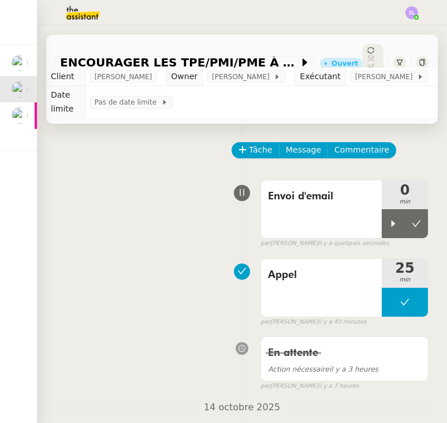
click at [18, 113] on img at bounding box center [20, 116] width 16 height 16
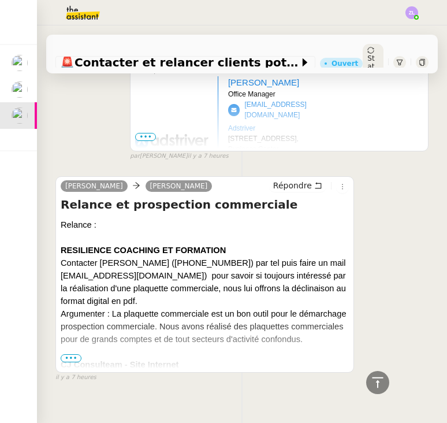
click at [69, 354] on span "•••" at bounding box center [71, 358] width 21 height 8
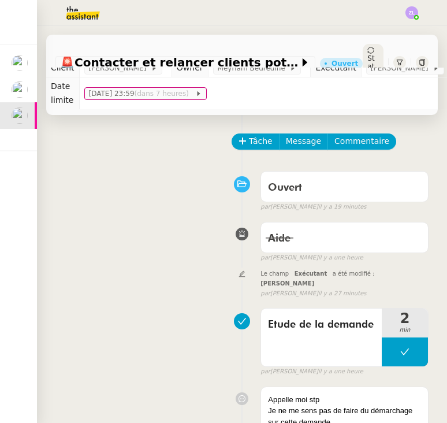
scroll to position [1, 0]
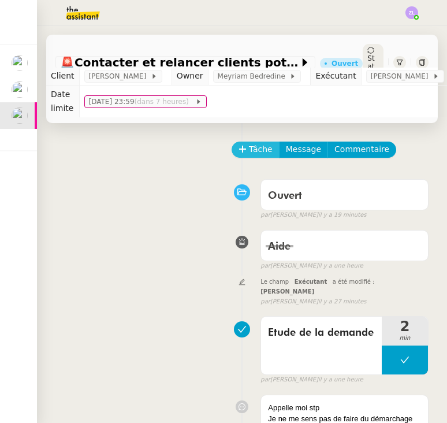
click at [265, 149] on span "Tâche" at bounding box center [261, 149] width 24 height 13
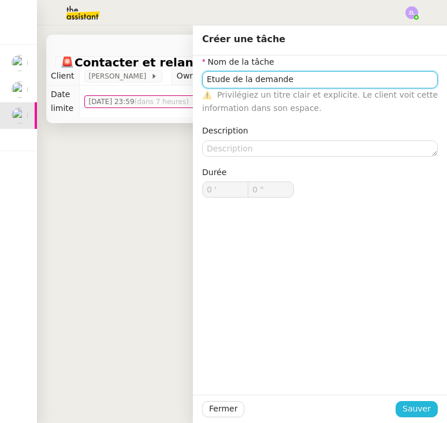
type input "Etude de la demande"
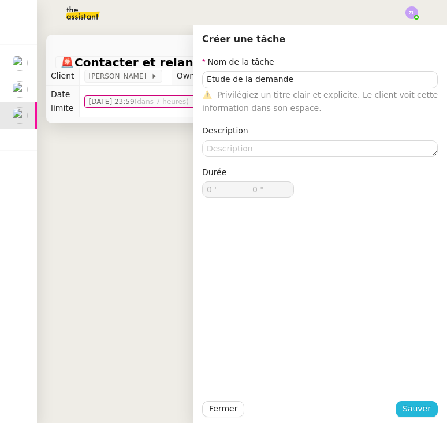
click at [431, 411] on button "Sauver" at bounding box center [417, 409] width 42 height 16
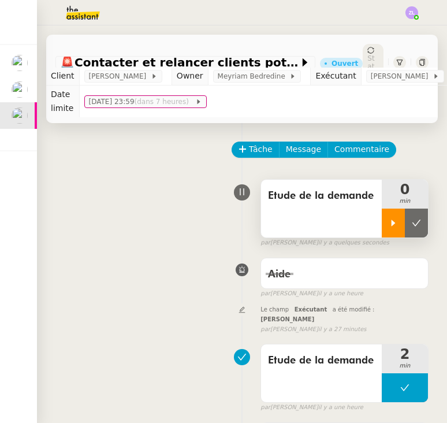
click at [387, 224] on div at bounding box center [393, 223] width 23 height 29
click at [332, 209] on div "Etude de la demande" at bounding box center [321, 209] width 121 height 58
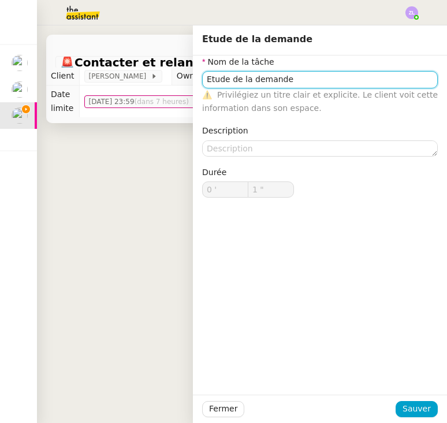
click at [273, 74] on input "Etude de la demande" at bounding box center [320, 79] width 236 height 17
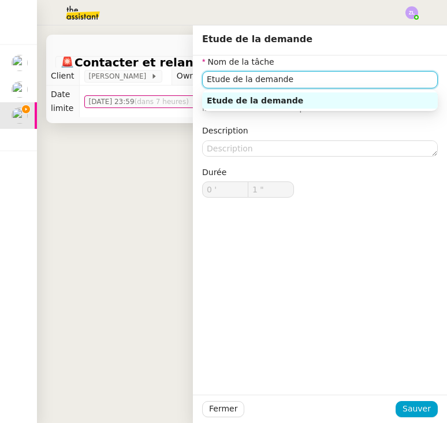
click at [273, 74] on input "Etude de la demande" at bounding box center [320, 79] width 236 height 17
type input "2 ""
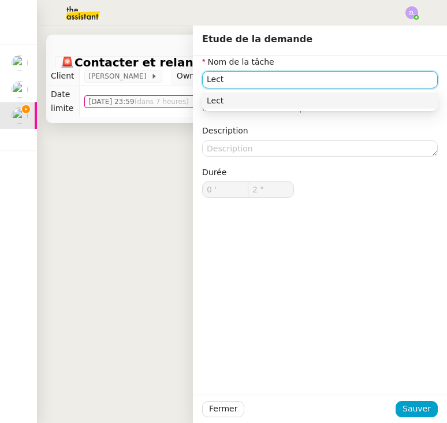
type input "Lectu"
type input "3 ""
type input "Lecture mail"
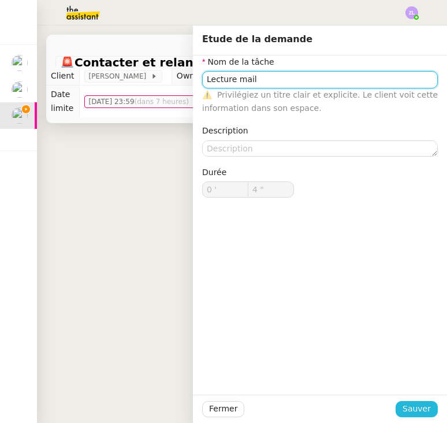
type input "5 ""
type input "Lecture mail"
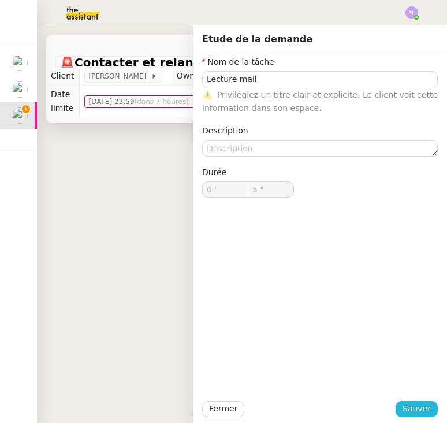
click at [409, 404] on span "Sauver" at bounding box center [417, 408] width 28 height 13
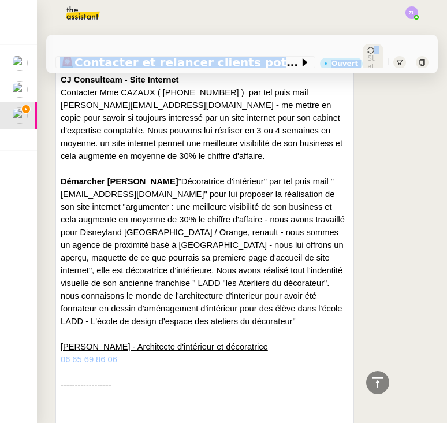
scroll to position [1035, 0]
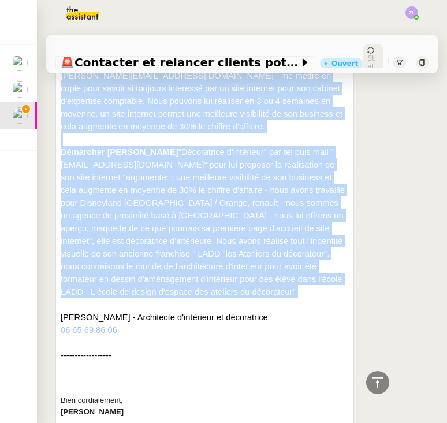
drag, startPoint x: 62, startPoint y: 172, endPoint x: 168, endPoint y: 276, distance: 148.8
click at [168, 276] on div "Relance : RESILIENCE COACHING ET FORMATION Contacter [PERSON_NAME] ([PHONE_NUMB…" at bounding box center [205, 376] width 288 height 945
copy div "LOREMIPSUM DOLORSIT AM CONSECTET Adipiscin Eli Seddo EIUSMOD (+35 0 98 23 45 37…"
drag, startPoint x: 324, startPoint y: 421, endPoint x: 273, endPoint y: 243, distance: 185.7
click at [273, 243] on div "Démarcher [PERSON_NAME] "Décoratrice d'intérieur" par tel puis mail " [EMAIL_AD…" at bounding box center [205, 228] width 288 height 165
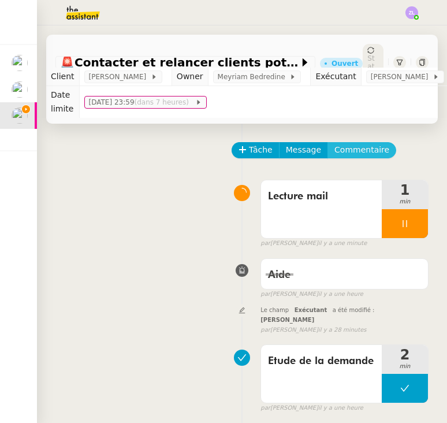
scroll to position [0, 0]
click at [355, 151] on span "Commentaire" at bounding box center [362, 149] width 55 height 13
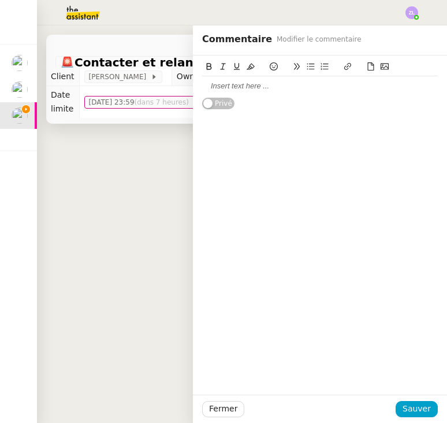
click at [355, 151] on div "Privé" at bounding box center [320, 224] width 254 height 339
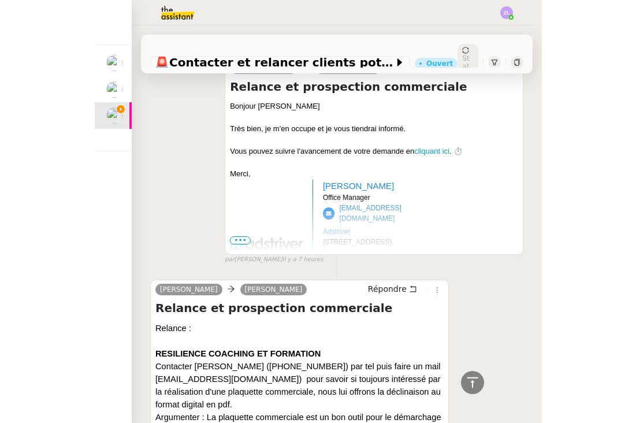
scroll to position [601, 0]
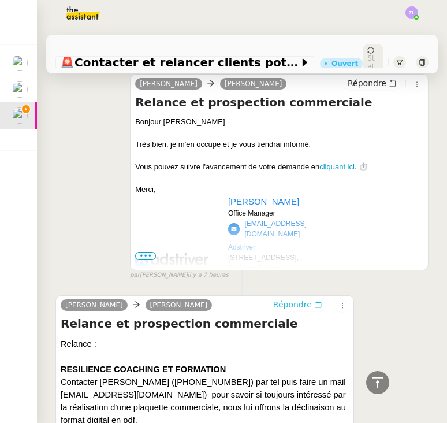
click at [291, 299] on span "Répondre" at bounding box center [292, 305] width 39 height 12
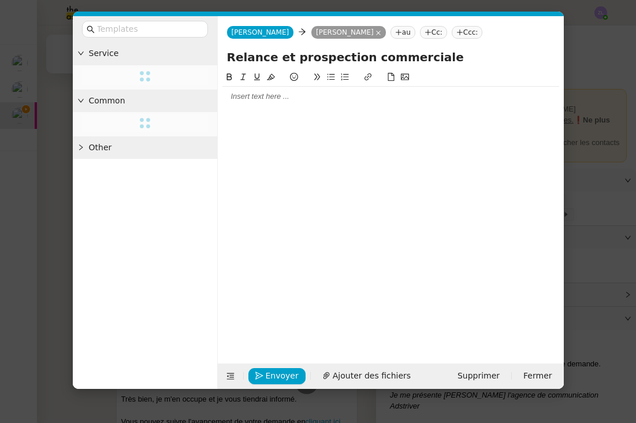
click at [598, 99] on nz-modal-container "Service Common Other [PERSON_NAME] [PERSON_NAME] [PERSON_NAME] au Cc: Ccc: Rela…" at bounding box center [318, 211] width 636 height 423
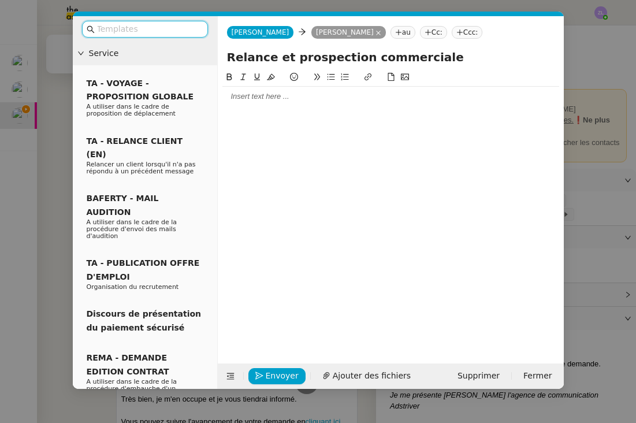
click at [472, 362] on nz-upload at bounding box center [391, 356] width 346 height 13
click at [472, 371] on span "Supprimer" at bounding box center [479, 375] width 42 height 13
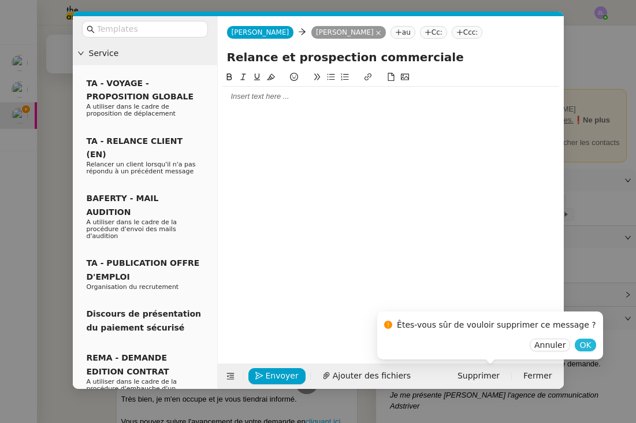
click at [580, 346] on span "OK" at bounding box center [586, 345] width 12 height 12
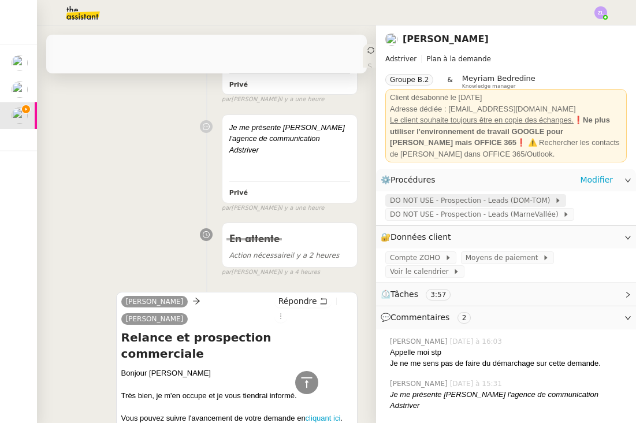
click at [484, 204] on span "DO NOT USE - Prospection - Leads (DOM-TOM)" at bounding box center [472, 201] width 165 height 12
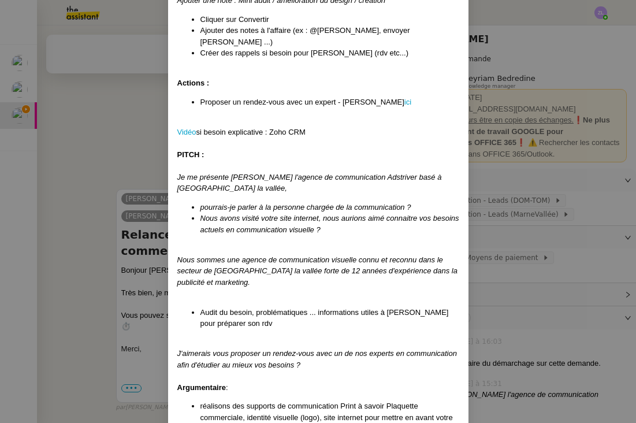
scroll to position [316, 0]
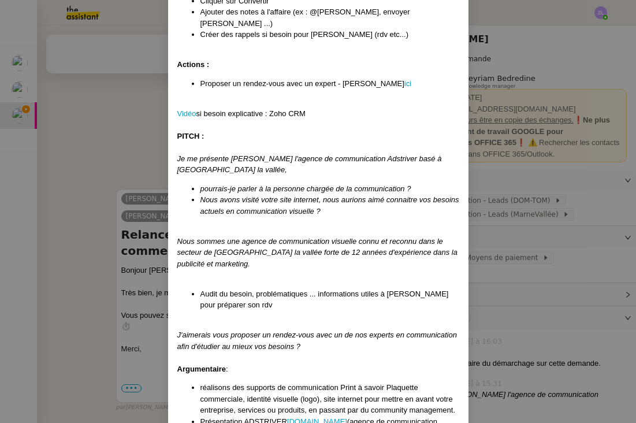
click at [501, 261] on nz-modal-container "Tâche à réaliser tous les [DATE] à 15h Lead : DOM-TOM (décalage horaire) Offre …" at bounding box center [318, 211] width 636 height 423
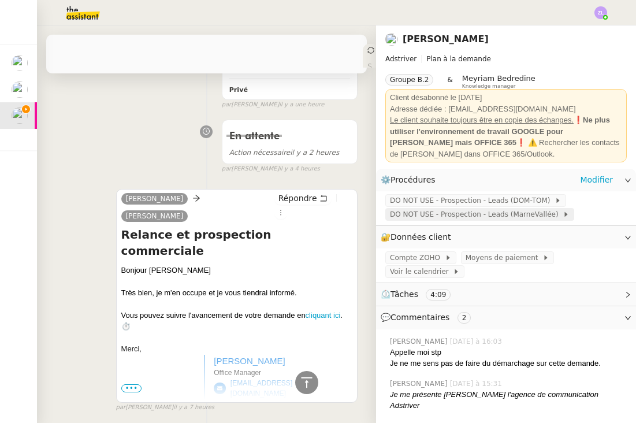
click at [463, 219] on span "DO NOT USE - Prospection - Leads (MarneVallée)" at bounding box center [476, 215] width 173 height 12
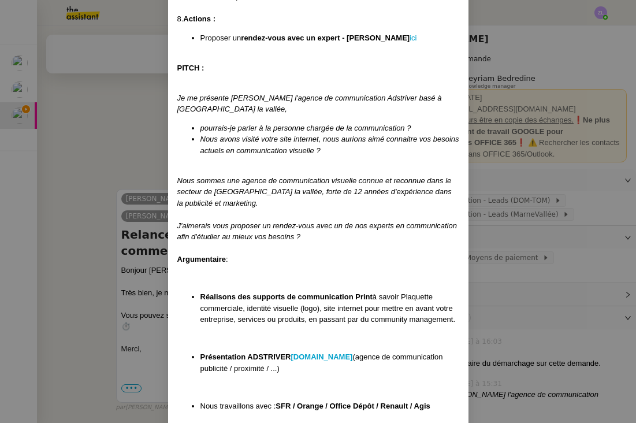
scroll to position [402, 0]
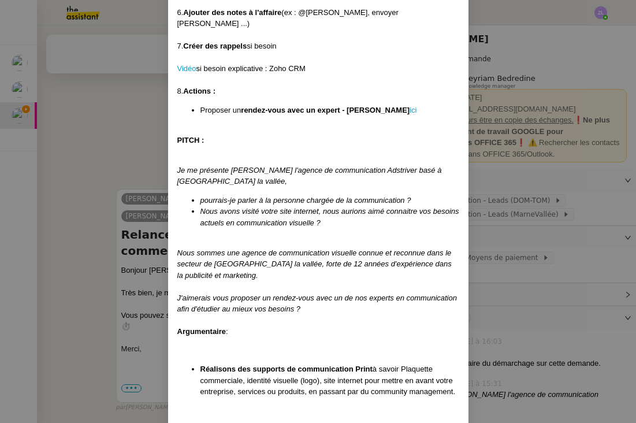
click at [184, 153] on div at bounding box center [318, 159] width 282 height 12
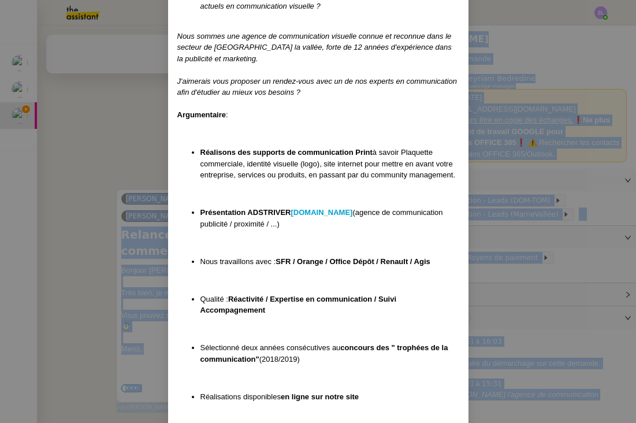
scroll to position [649, 0]
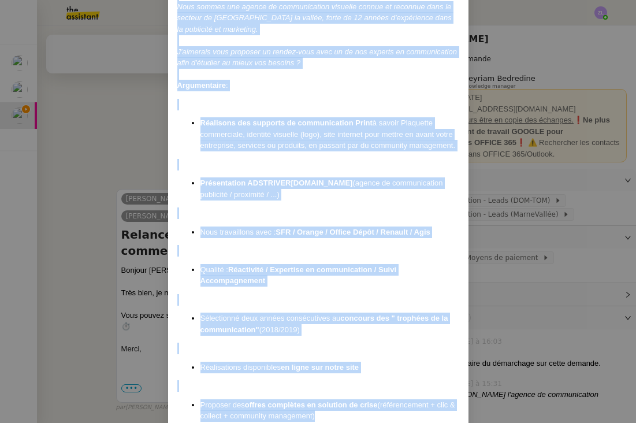
drag, startPoint x: 177, startPoint y: 118, endPoint x: 238, endPoint y: 392, distance: 281.2
copy div "LOREM : Ip do sitametc Adipis el Seddoe t'incidi ut laboreetdolor Magnaaliq eni…"
click at [102, 286] on nz-modal-container "MAJ Le [DATE] Contexte : Réaliser la Prospection des leads de Marne Vallée Récu…" at bounding box center [318, 211] width 636 height 423
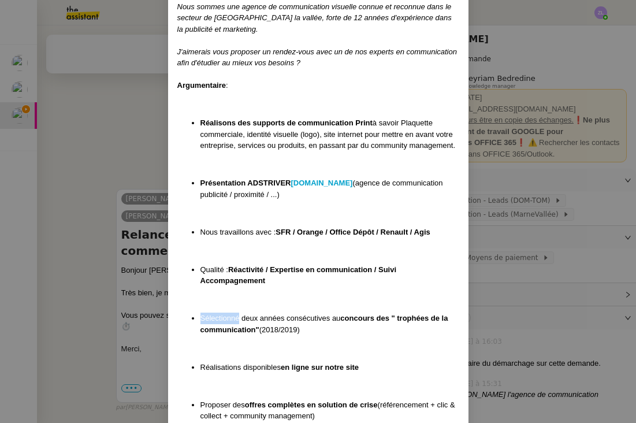
click at [102, 286] on nz-modal-container "MAJ Le [DATE] Contexte : Réaliser la Prospection des leads de Marne Vallée Récu…" at bounding box center [318, 211] width 636 height 423
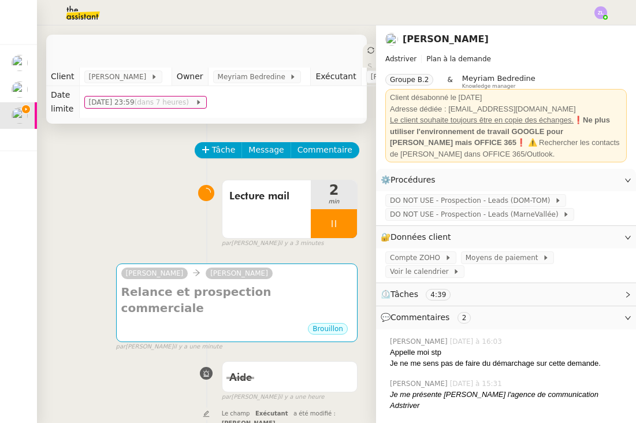
scroll to position [0, 0]
click at [323, 156] on span "Commentaire" at bounding box center [325, 149] width 55 height 13
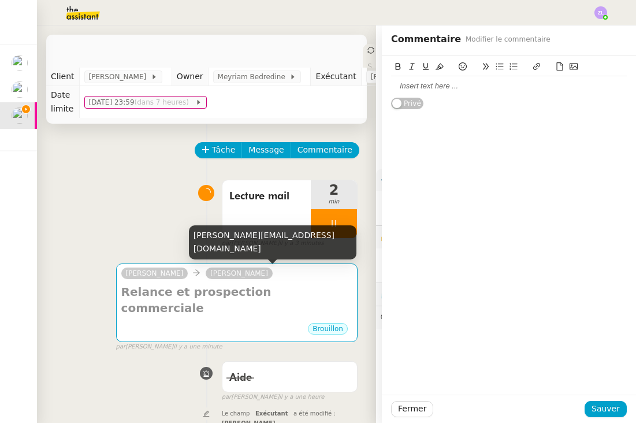
click at [106, 231] on div "Lecture mail 2 min false par [PERSON_NAME] il y a 3 minutes" at bounding box center [206, 212] width 302 height 74
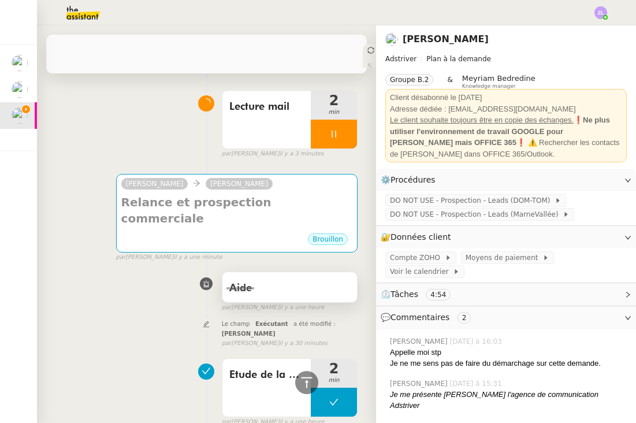
scroll to position [56, 0]
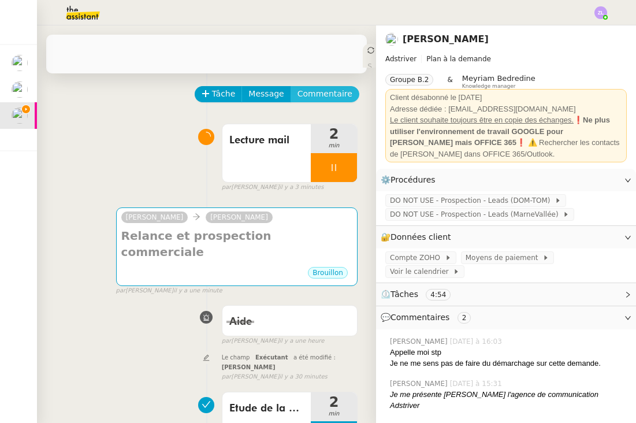
click at [316, 93] on span "Commentaire" at bounding box center [325, 93] width 55 height 13
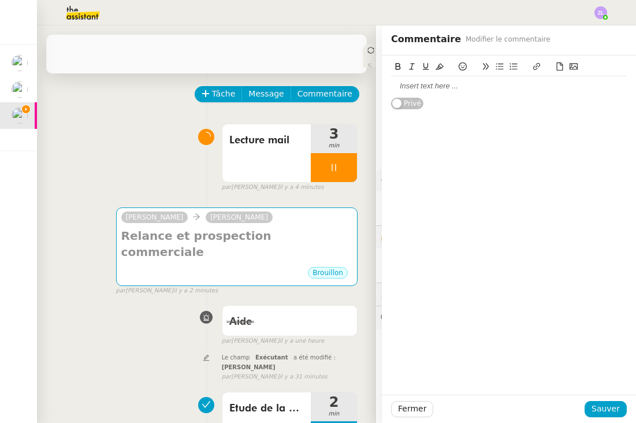
click at [399, 85] on div at bounding box center [509, 86] width 236 height 10
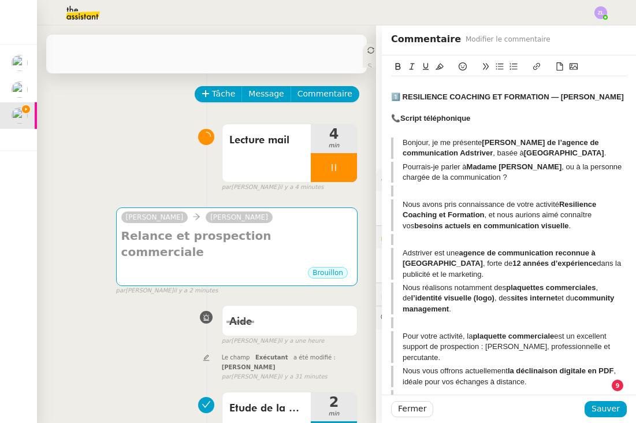
click at [399, 154] on blockquote "Bonjour, je me présente [PERSON_NAME] de l’agence de communication Adstriver , …" at bounding box center [509, 148] width 236 height 21
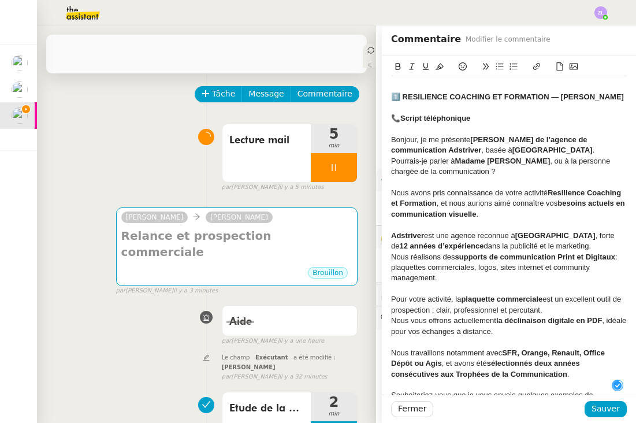
scroll to position [12, 0]
click at [601, 407] on span "Sauver" at bounding box center [606, 408] width 28 height 13
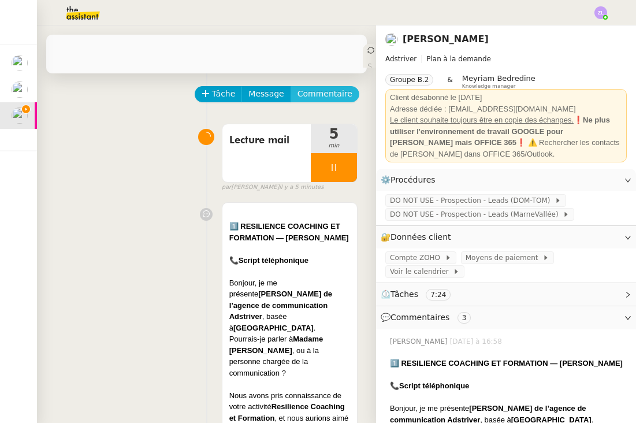
click at [308, 90] on span "Commentaire" at bounding box center [325, 93] width 55 height 13
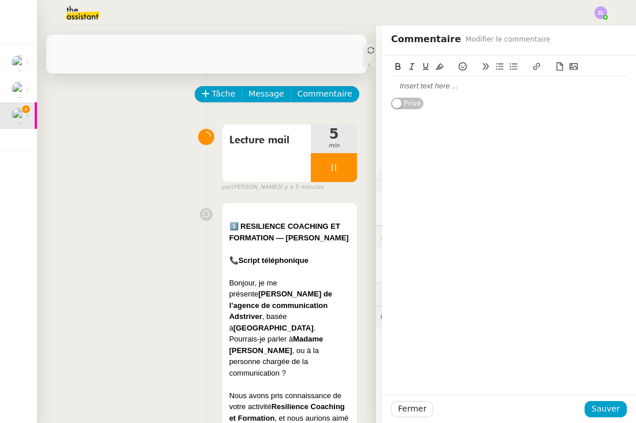
click at [497, 92] on div at bounding box center [509, 86] width 236 height 20
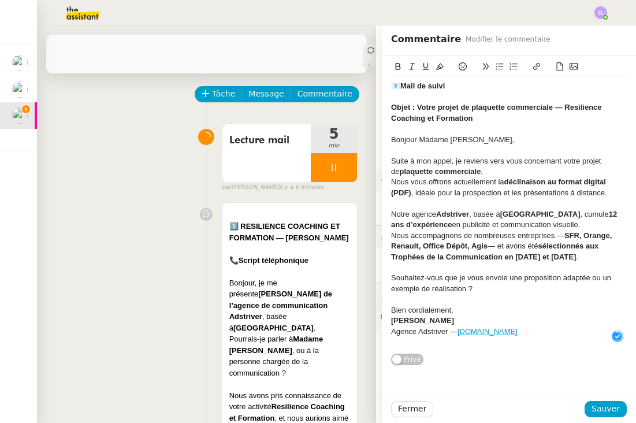
click at [618, 419] on div "Fermer Sauver" at bounding box center [509, 409] width 254 height 28
drag, startPoint x: 610, startPoint y: 407, endPoint x: 603, endPoint y: 406, distance: 7.5
click at [610, 407] on span "Sauver" at bounding box center [606, 408] width 28 height 13
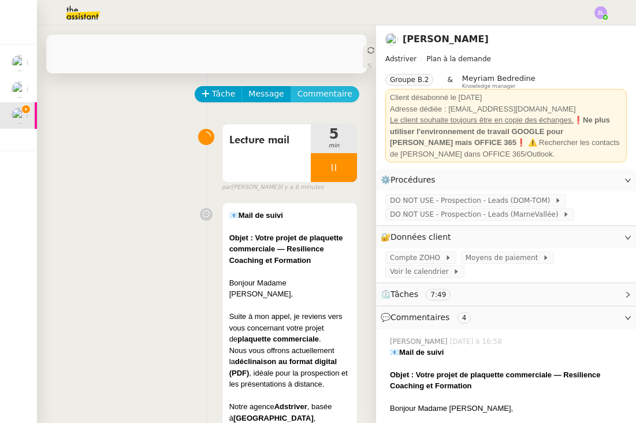
click at [336, 99] on span "Commentaire" at bounding box center [325, 93] width 55 height 13
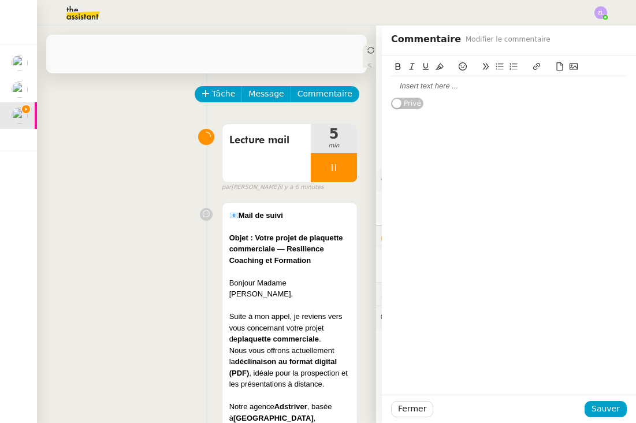
click at [426, 92] on div at bounding box center [509, 86] width 236 height 20
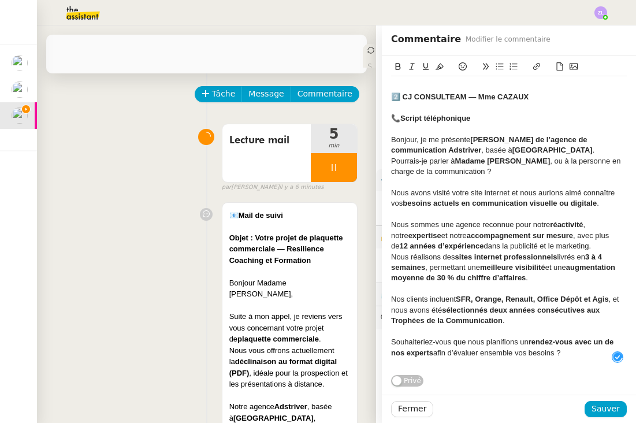
click at [392, 99] on strong "2️⃣ CJ CONSULTEAM — Mme CAZAUX" at bounding box center [460, 96] width 138 height 9
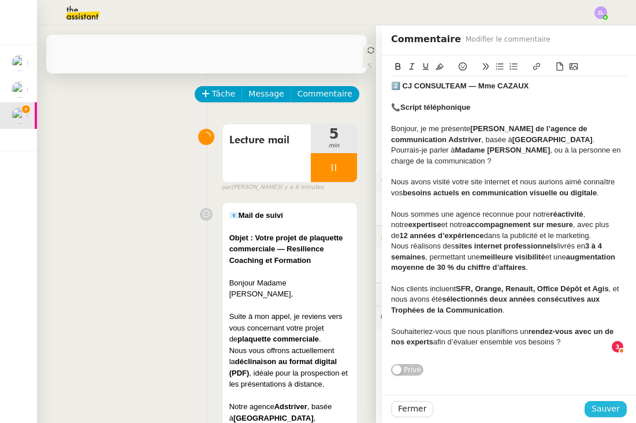
click at [617, 407] on span "Sauver" at bounding box center [606, 408] width 28 height 13
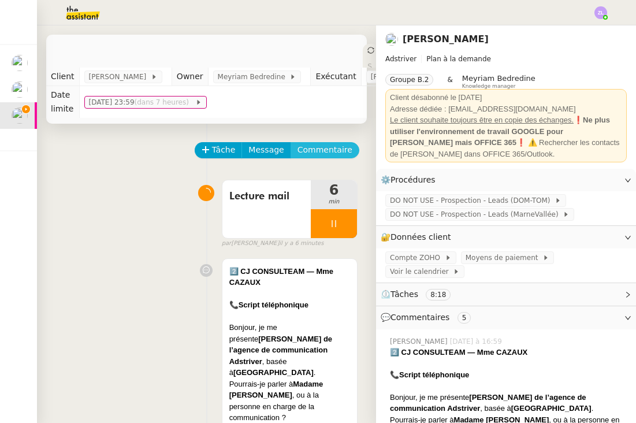
click at [303, 149] on span "Commentaire" at bounding box center [325, 149] width 55 height 13
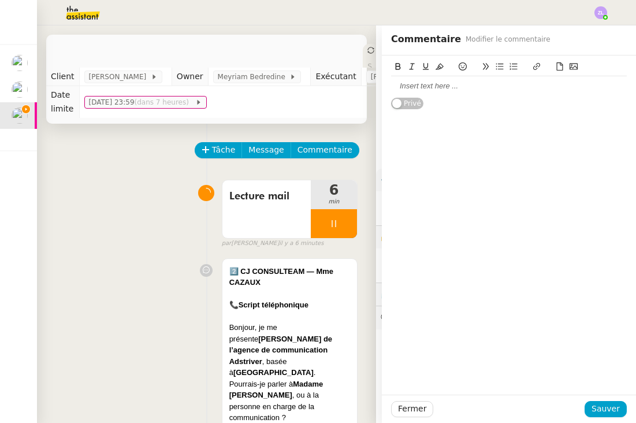
click at [399, 90] on div at bounding box center [509, 86] width 236 height 10
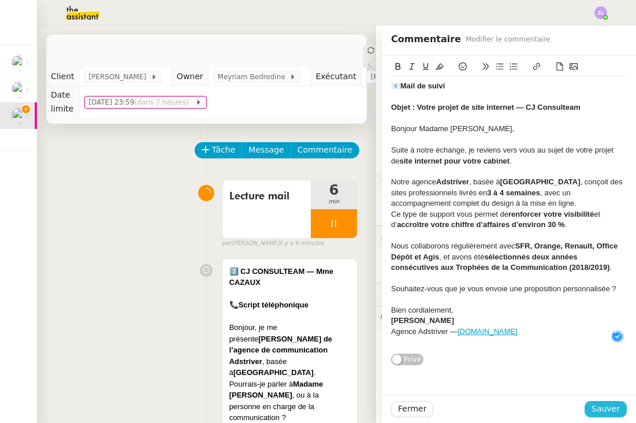
click at [611, 407] on span "Sauver" at bounding box center [606, 408] width 28 height 13
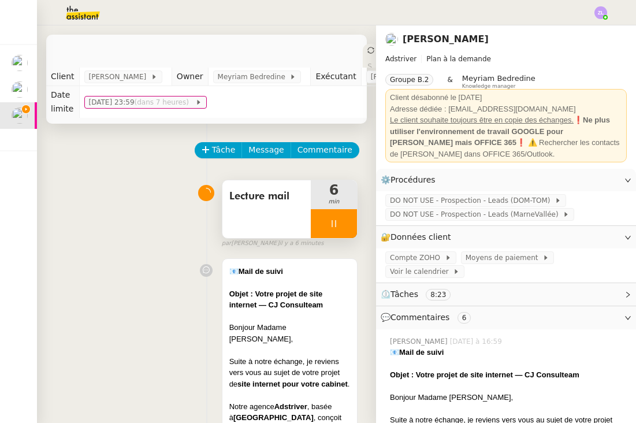
click at [329, 227] on icon at bounding box center [333, 223] width 9 height 9
click at [345, 227] on icon at bounding box center [345, 223] width 9 height 9
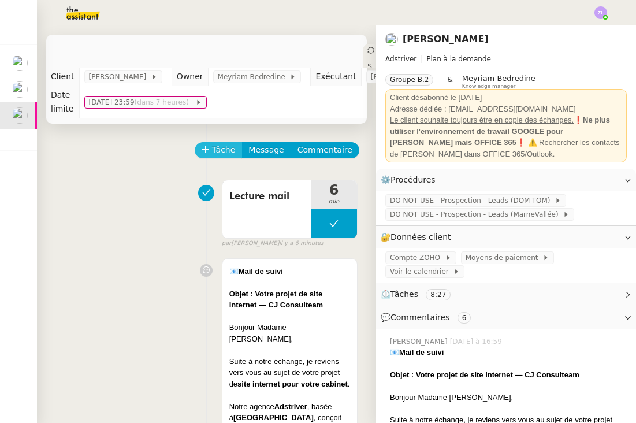
click at [215, 146] on span "Tâche" at bounding box center [224, 149] width 24 height 13
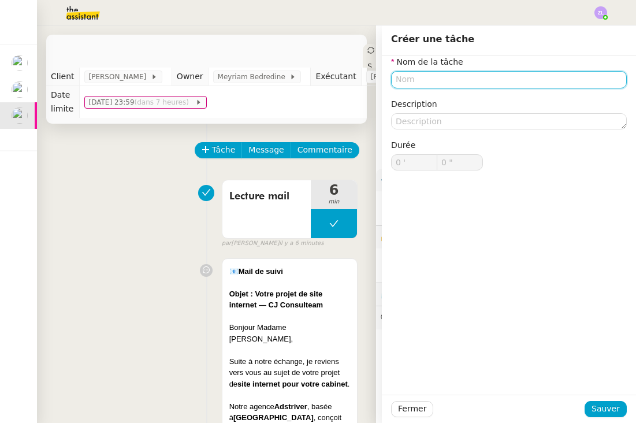
click at [436, 80] on input "text" at bounding box center [509, 79] width 236 height 17
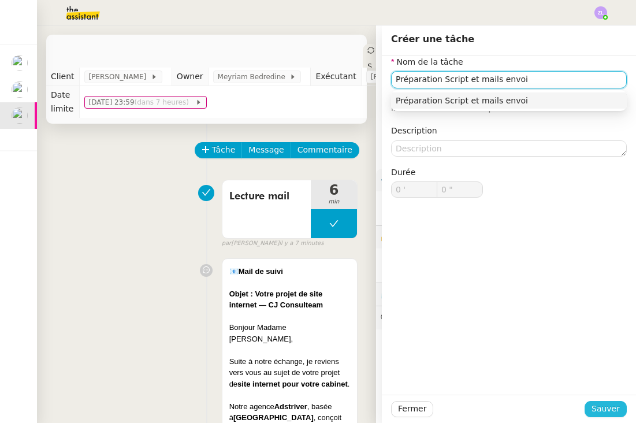
type input "Préparation Script et mails envoi"
click at [606, 409] on span "Sauver" at bounding box center [606, 408] width 28 height 13
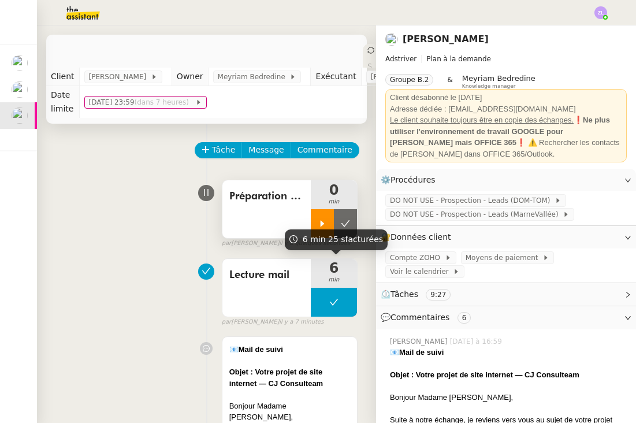
click at [324, 225] on icon at bounding box center [322, 223] width 9 height 9
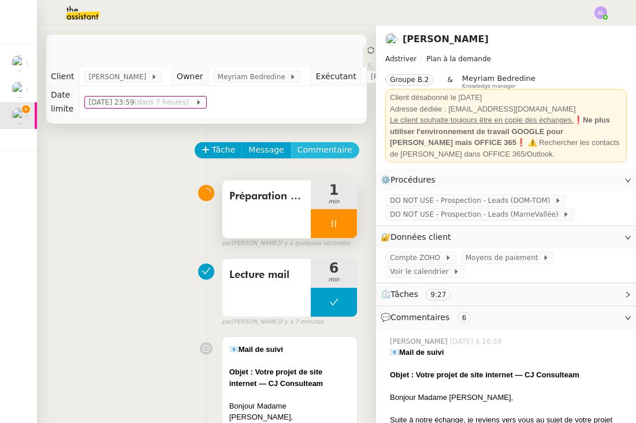
click at [312, 147] on span "Commentaire" at bounding box center [325, 149] width 55 height 13
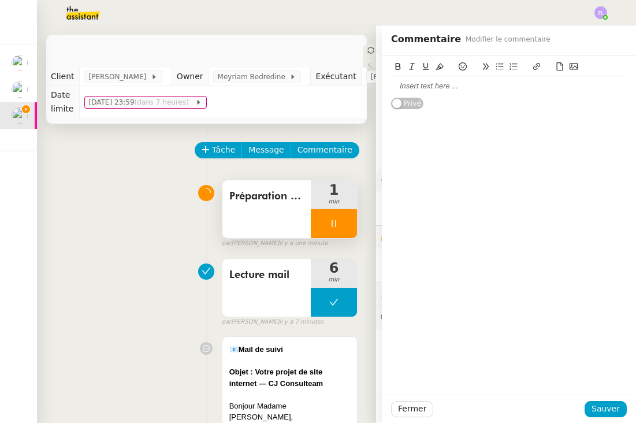
click at [427, 83] on div at bounding box center [509, 86] width 236 height 10
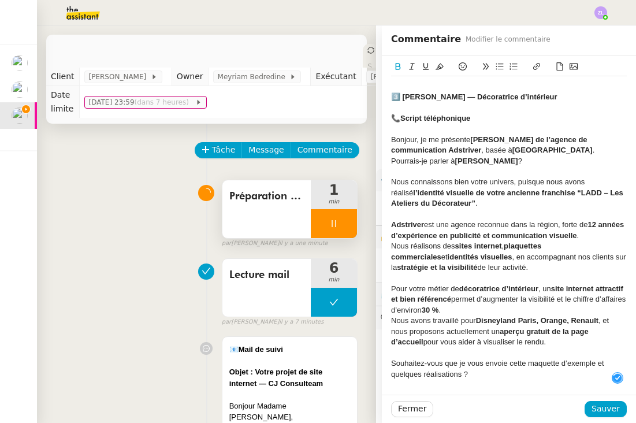
click at [395, 95] on strong "3️⃣ [PERSON_NAME] — Décoratrice d’intérieur" at bounding box center [474, 96] width 166 height 9
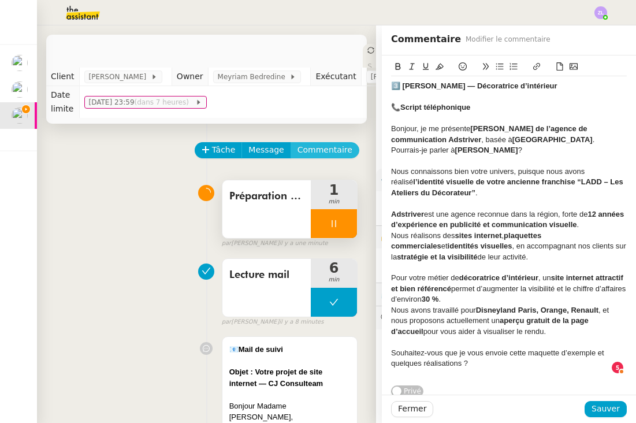
click at [314, 151] on span "Commentaire" at bounding box center [325, 149] width 55 height 13
click at [610, 416] on button "Sauver" at bounding box center [606, 409] width 42 height 16
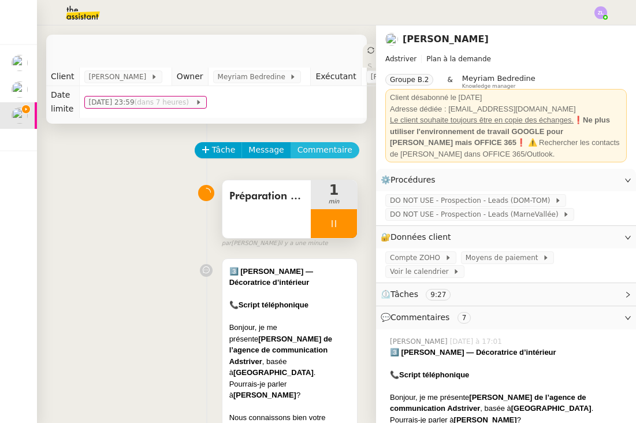
click at [318, 149] on span "Commentaire" at bounding box center [325, 149] width 55 height 13
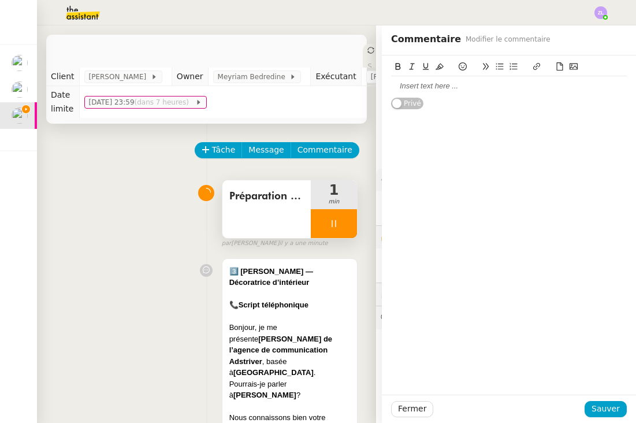
click at [432, 89] on div at bounding box center [509, 86] width 236 height 10
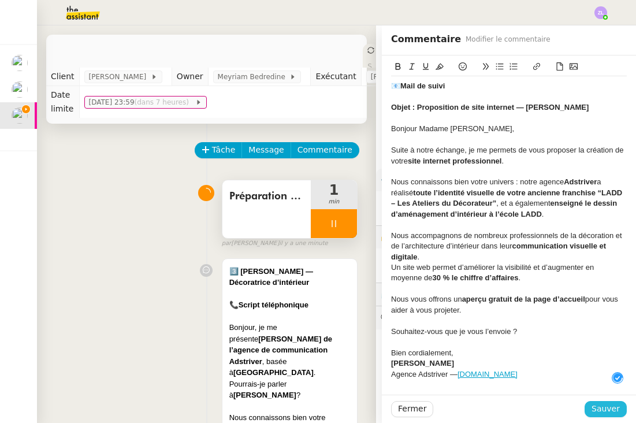
click at [597, 410] on span "Sauver" at bounding box center [606, 408] width 28 height 13
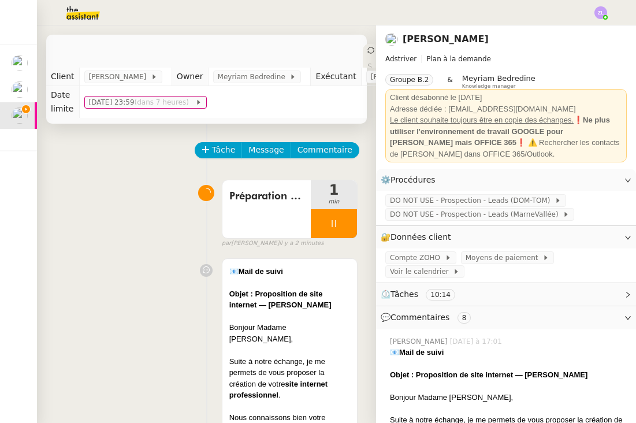
click at [319, 220] on div at bounding box center [334, 223] width 46 height 29
click at [340, 221] on button at bounding box center [345, 223] width 23 height 29
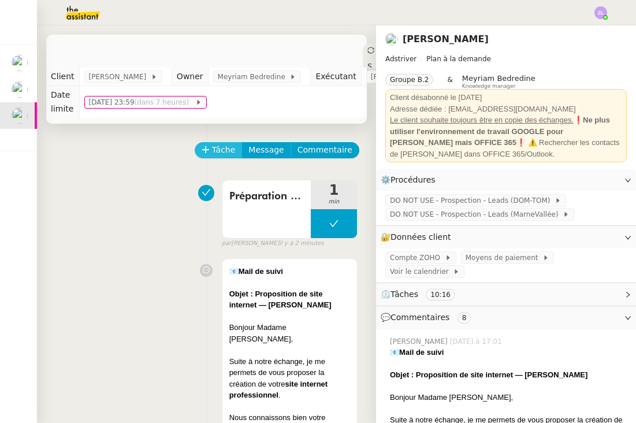
click at [225, 147] on span "Tâche" at bounding box center [224, 149] width 24 height 13
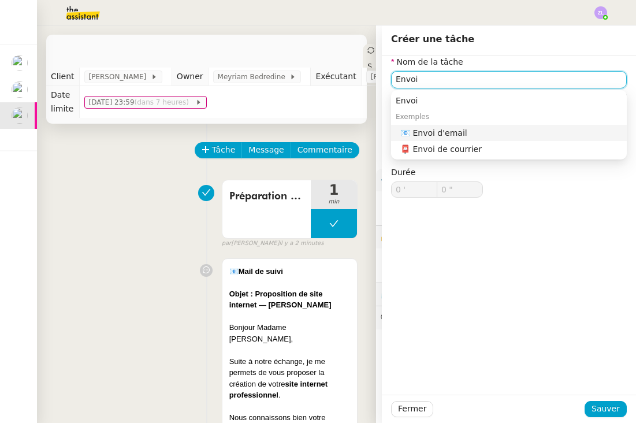
click at [420, 130] on div "📧 Envoi d'email" at bounding box center [512, 133] width 222 height 10
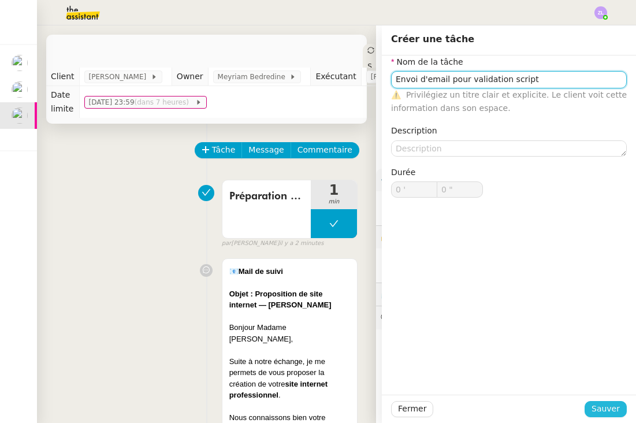
type input "Envoi d'email pour validation script"
click at [603, 402] on button "Sauver" at bounding box center [606, 409] width 42 height 16
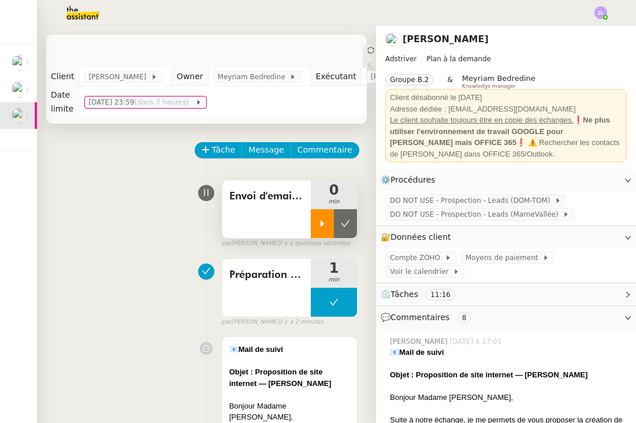
click at [320, 218] on div at bounding box center [322, 223] width 23 height 29
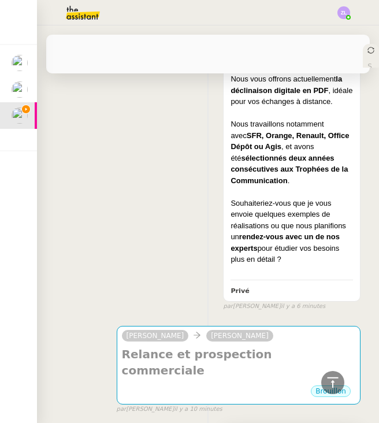
scroll to position [3392, 0]
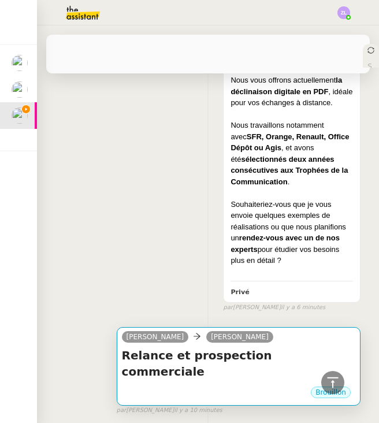
click at [256, 386] on div "Brouillon" at bounding box center [239, 394] width 234 height 17
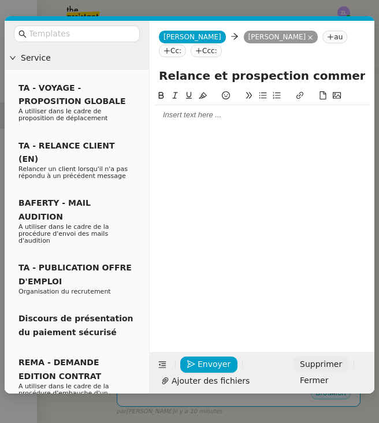
click at [314, 368] on span "Supprimer" at bounding box center [321, 364] width 42 height 13
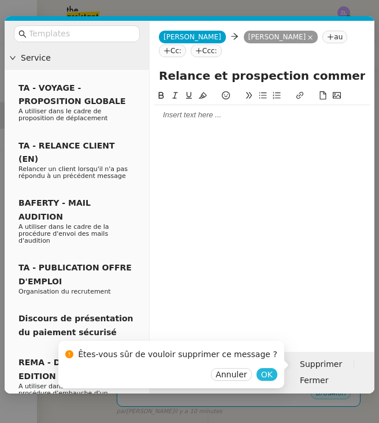
click at [264, 371] on span "OK" at bounding box center [267, 375] width 12 height 12
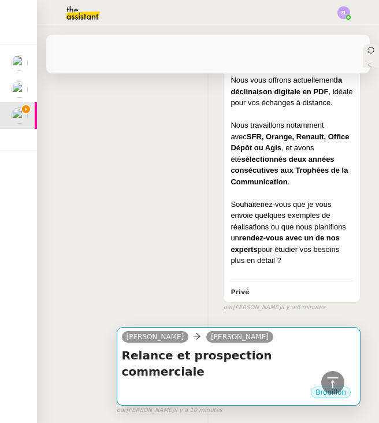
click at [274, 386] on div "Brouillon" at bounding box center [239, 394] width 234 height 17
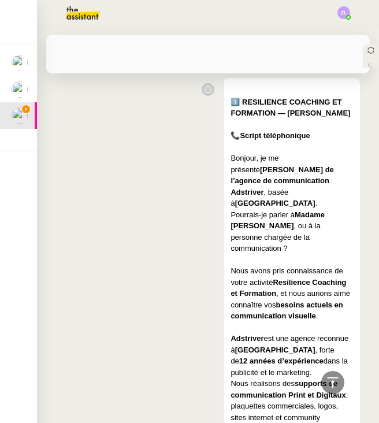
scroll to position [2951, 0]
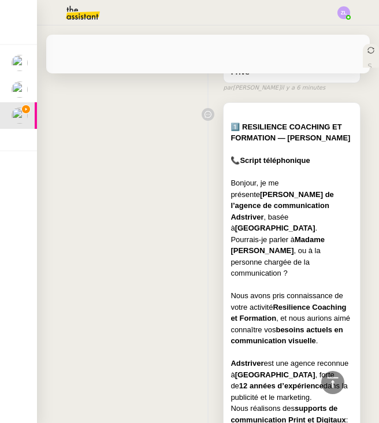
click at [265, 358] on div "Adstriver est une agence reconnue à [GEOGRAPHIC_DATA] , forte de 12 années d’ex…" at bounding box center [292, 380] width 123 height 45
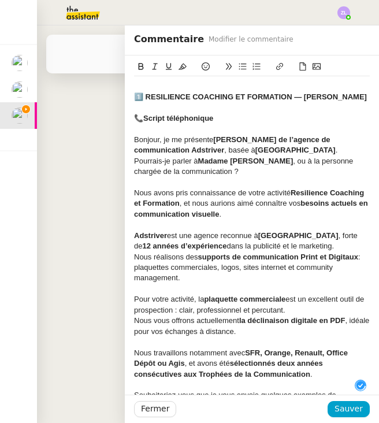
click at [292, 215] on div "Nous avons pris connaissance de votre activité Resilience Coaching et Formation…" at bounding box center [252, 204] width 236 height 32
copy div "3️⃣ LOREMIPSUM DOLORSIT AM CONSECTET — Adi Elits DOEIUSM 📞 Tempor incididuntut …"
drag, startPoint x: 372, startPoint y: 223, endPoint x: 153, endPoint y: 180, distance: 223.1
click at [153, 177] on div "Pourrais-je parler à [PERSON_NAME] , ou à la personne chargée de la communicati…" at bounding box center [252, 166] width 236 height 21
click at [68, 241] on div "1️⃣ RESILIENCE COACHING ET FORMATION — [PERSON_NAME] 📞 Script téléphonique Bonj…" at bounding box center [207, 425] width 305 height 656
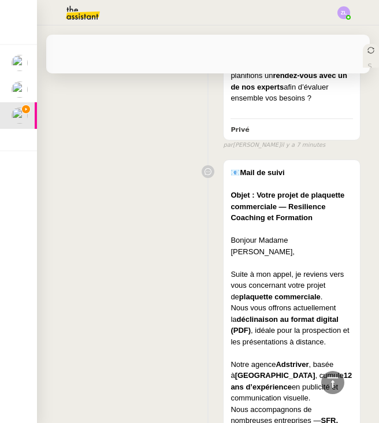
scroll to position [2408, 0]
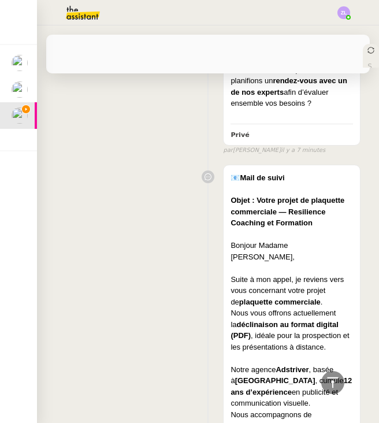
click at [282, 353] on div at bounding box center [292, 359] width 123 height 12
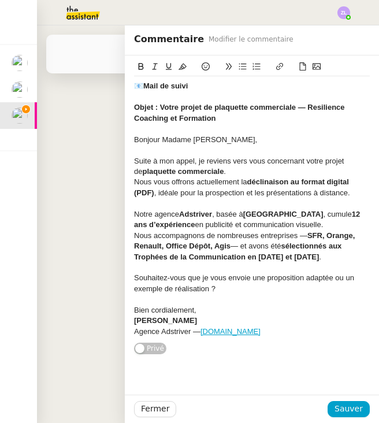
click at [282, 222] on div "Notre agence Adstriver , basée à [GEOGRAPHIC_DATA] , cumule 12 ans d’expérience…" at bounding box center [252, 219] width 236 height 21
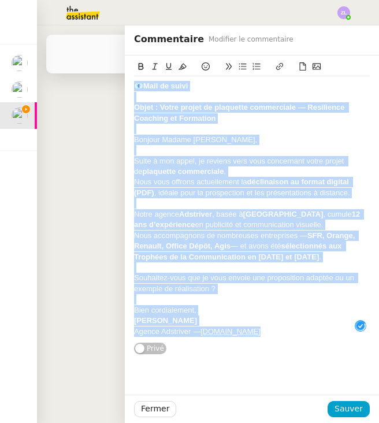
copy div "📧 Mail de suivi Objet : Votre projet de plaquette commerciale — Resilience Coac…"
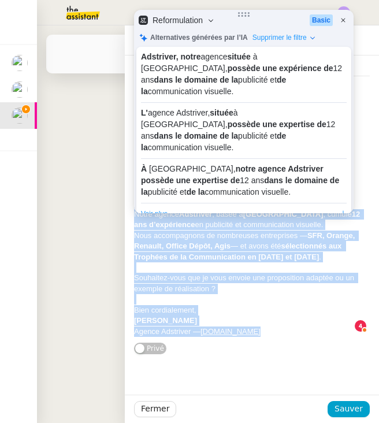
click at [346, 410] on span "Sauver" at bounding box center [349, 408] width 28 height 13
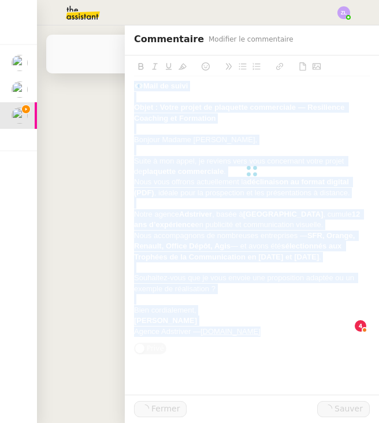
click at [76, 290] on div "📧 Mail de suivi Objet : Votre projet de plaquette commerciale — Resilience Coac…" at bounding box center [207, 398] width 305 height 476
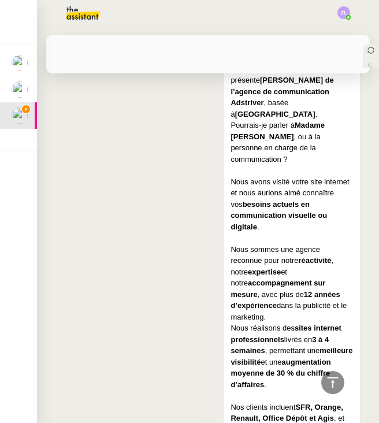
scroll to position [2003, 0]
click at [291, 323] on div "Nous réalisons des sites internet professionnels livrés en 3 à 4 semaines , per…" at bounding box center [292, 357] width 123 height 68
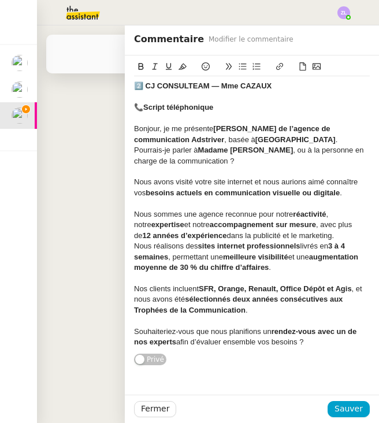
click at [288, 225] on div "Nous sommes une agence reconnue pour notre réactivité , notre expertise et notr…" at bounding box center [252, 225] width 236 height 32
copy div "5️⃣ LO IPSUMDOLOR — Sit AMETCO 📞 Adipis elitseddoeiu Tempori, ut la etdolore Ma…"
click at [75, 240] on div "2️⃣ CJ CONSULTEAM — Mme CAZAUX 📞 Script téléphonique Bonjour, je me présente [P…" at bounding box center [207, 277] width 305 height 566
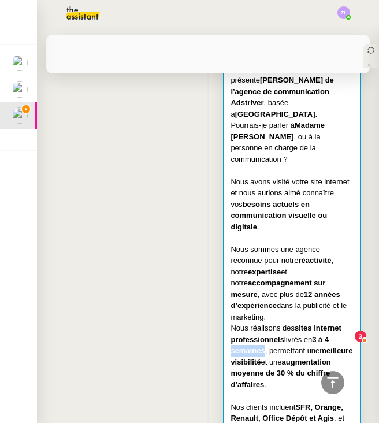
click at [75, 240] on div "2️⃣ CJ CONSULTEAM — Mme CAZAUX 📞 Script téléphonique Bonjour, je me présente [P…" at bounding box center [207, 277] width 305 height 566
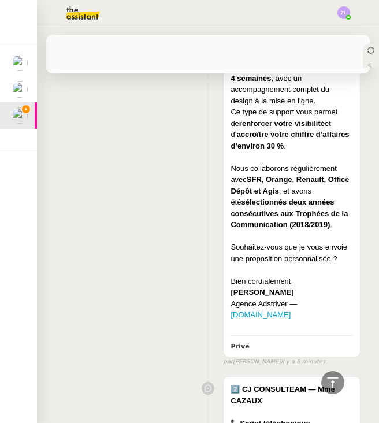
scroll to position [1314, 0]
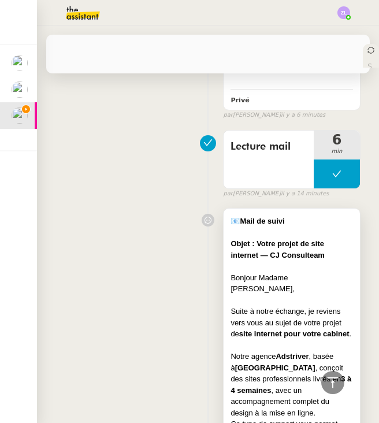
click at [285, 306] on div "Suite à notre échange, je reviens vers vous au sujet de votre projet de site in…" at bounding box center [292, 323] width 123 height 34
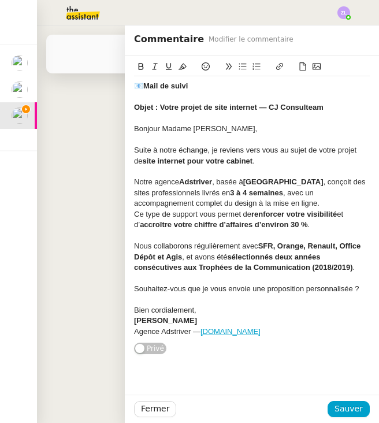
click at [213, 212] on div "Ce type de support vous permet de renforcer votre visibilité et d’ accroître vo…" at bounding box center [252, 219] width 236 height 21
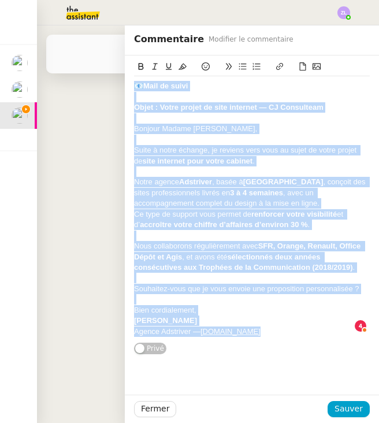
copy div "📧 Mail de suivi Objet : Votre projet de site internet — CJ Consulteam Bonjour […"
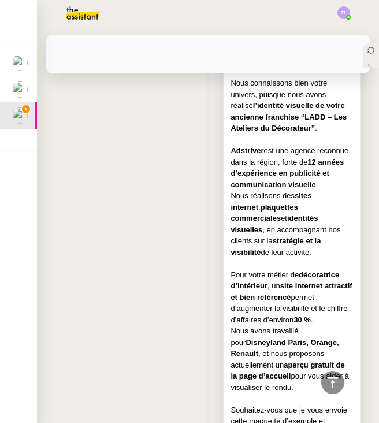
scroll to position [906, 0]
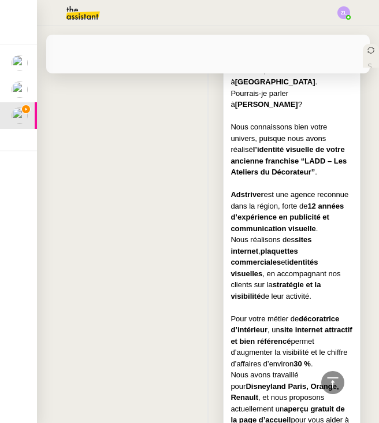
click at [257, 313] on div "Pour votre métier de décoratrice d’intérieur , un site internet attractif et bi…" at bounding box center [292, 341] width 123 height 57
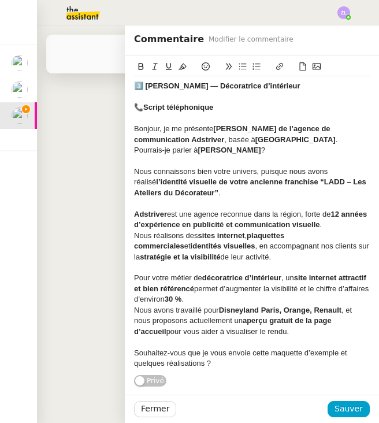
click at [257, 316] on strong "aperçu gratuit de la page d’accueil" at bounding box center [233, 325] width 199 height 19
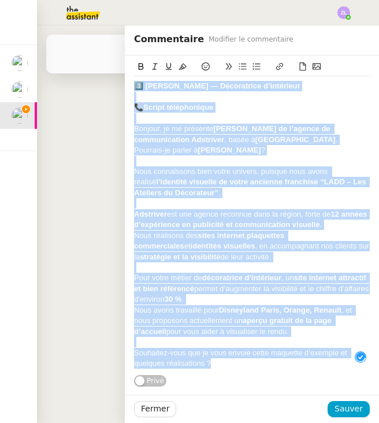
copy div "6️⃣ LOREMIPS DOLORS — Ametconsect a’elitseddo 📞 Eiusmo temporincidi Utlabor, et…"
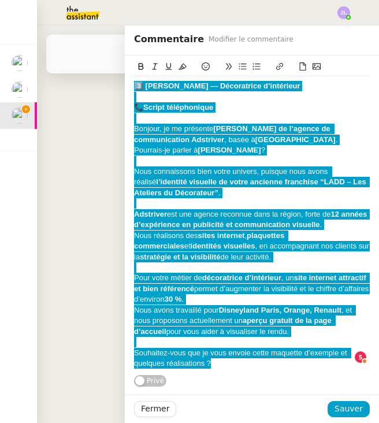
click at [243, 315] on div "Nous avons travaillé pour Disneyland [GEOGRAPHIC_DATA], Orange, Renault , et no…" at bounding box center [252, 321] width 236 height 32
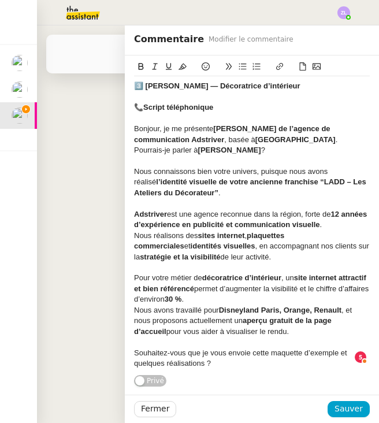
click at [90, 261] on div "3️⃣ [PERSON_NAME] — Décoratrice d’intérieur 📞 Script téléphonique Bonjour, je m…" at bounding box center [207, 245] width 305 height 566
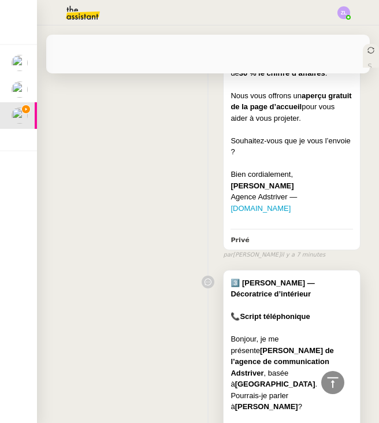
scroll to position [583, 0]
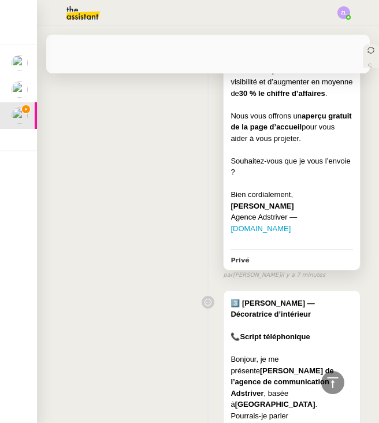
click at [258, 189] on div "Bien cordialement," at bounding box center [292, 195] width 123 height 12
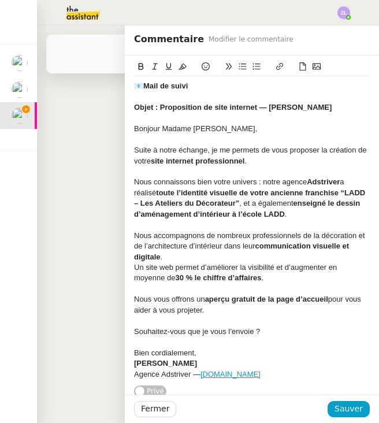
click at [258, 171] on div at bounding box center [252, 171] width 236 height 10
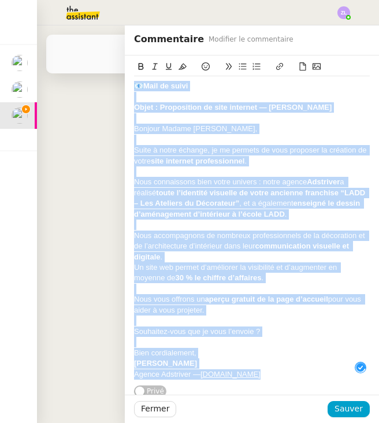
copy div "📧 Mail de suivi Objet : Proposition de site internet — [PERSON_NAME] [PERSON_NA…"
click at [79, 223] on div "📧 Mail de suivi Objet : Proposition de site internet — [PERSON_NAME] [PERSON_NA…" at bounding box center [207, 14] width 305 height 532
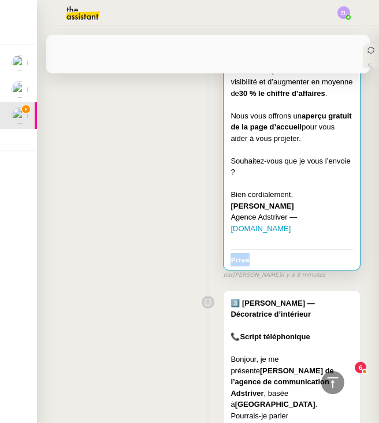
click at [79, 223] on div "📧 Mail de suivi Objet : Proposition de site internet — [PERSON_NAME] [PERSON_NA…" at bounding box center [207, 14] width 305 height 532
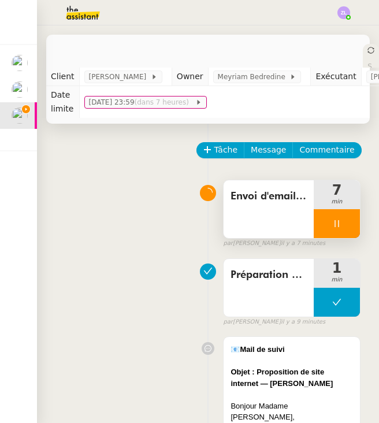
click at [316, 228] on div at bounding box center [337, 223] width 46 height 29
click at [353, 234] on button at bounding box center [348, 223] width 23 height 29
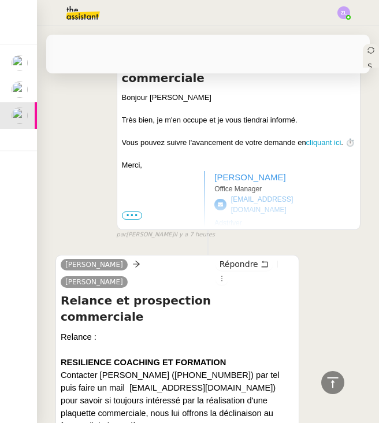
scroll to position [4116, 0]
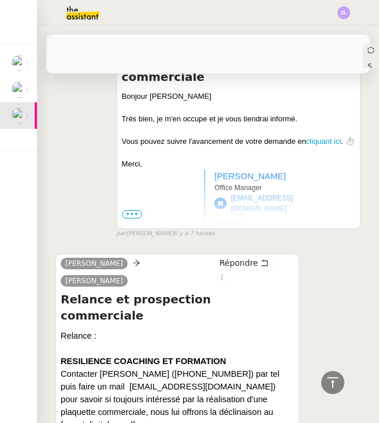
click at [255, 329] on div "Relance : RESILIENCE COACHING ET FORMATION Contacter [PERSON_NAME] ([PHONE_NUMB…" at bounding box center [178, 405] width 234 height 153
click at [266, 329] on div "Relance : RESILIENCE COACHING ET FORMATION Contacter [PERSON_NAME] ([PHONE_NUMB…" at bounding box center [178, 405] width 234 height 153
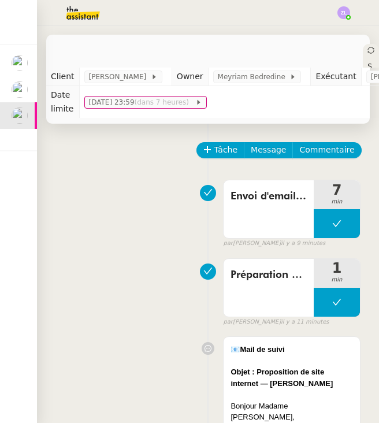
scroll to position [48, 0]
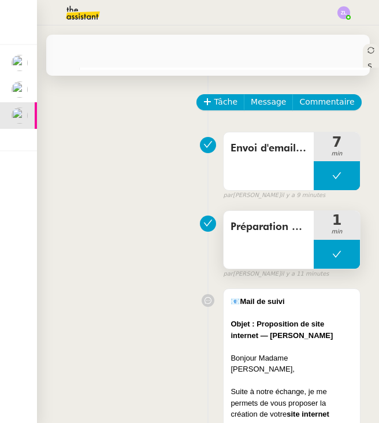
click at [317, 258] on button at bounding box center [337, 254] width 46 height 29
click at [324, 255] on icon at bounding box center [326, 254] width 4 height 6
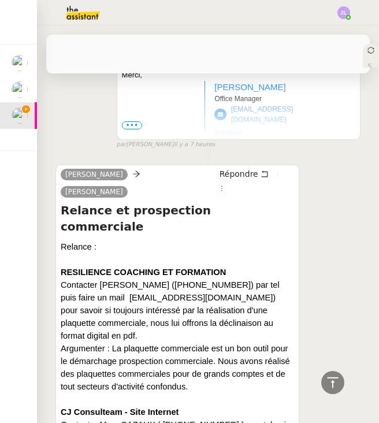
scroll to position [4227, 0]
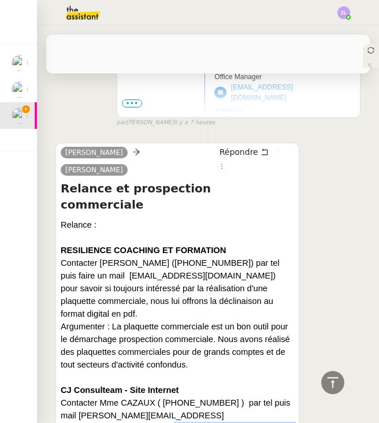
drag, startPoint x: 109, startPoint y: 183, endPoint x: 195, endPoint y: 236, distance: 100.7
copy div "savoir si toujours interessé par un site internet pour son cabinet d'expertise …"
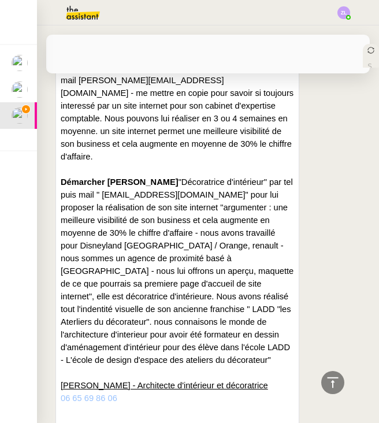
scroll to position [4561, 0]
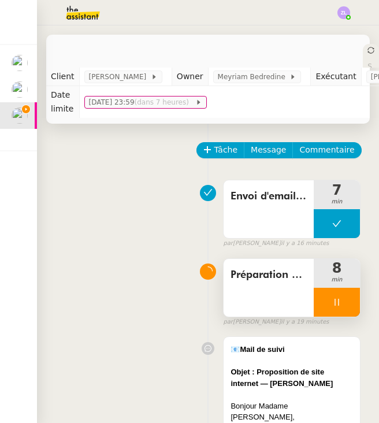
scroll to position [0, 0]
click at [321, 303] on div at bounding box center [337, 302] width 46 height 29
click at [343, 306] on button at bounding box center [348, 302] width 23 height 29
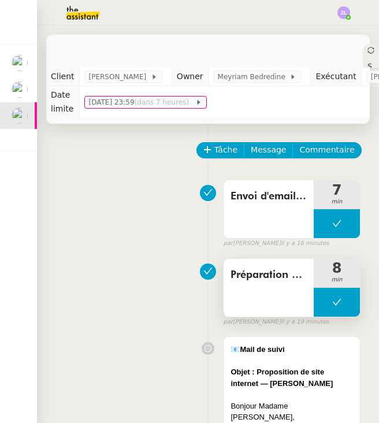
click at [328, 301] on button at bounding box center [337, 302] width 46 height 29
click at [328, 301] on icon at bounding box center [325, 302] width 9 height 9
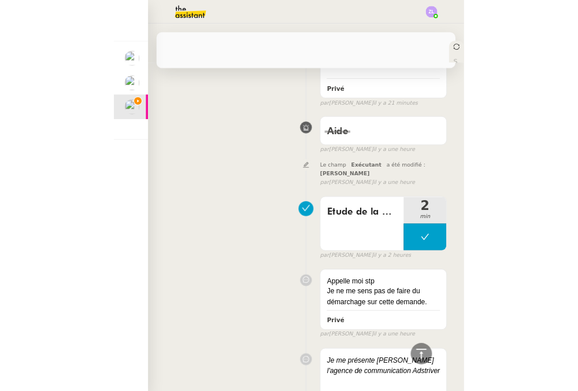
scroll to position [4004, 0]
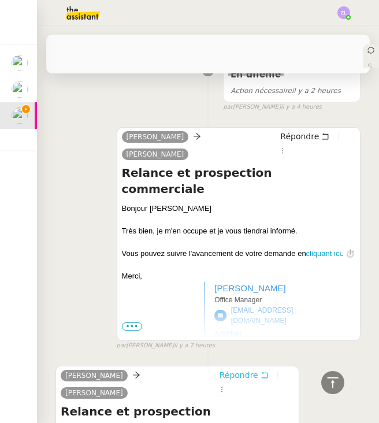
click at [230, 369] on span "Répondre" at bounding box center [239, 375] width 39 height 12
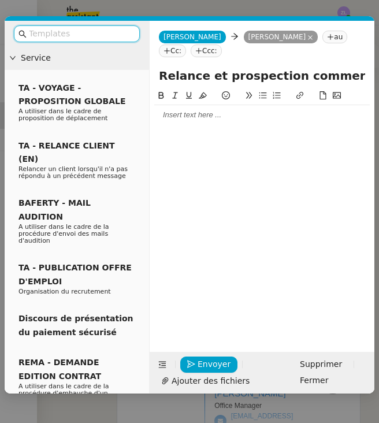
click at [331, 8] on nz-modal-container "Service TA - VOYAGE - PROPOSITION GLOBALE A utiliser dans le cadre de propositi…" at bounding box center [189, 211] width 379 height 423
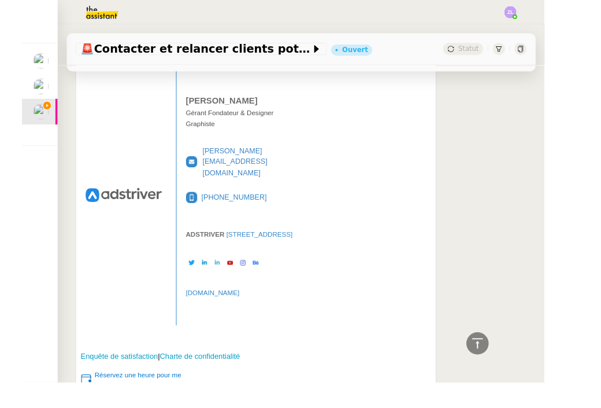
scroll to position [3920, 0]
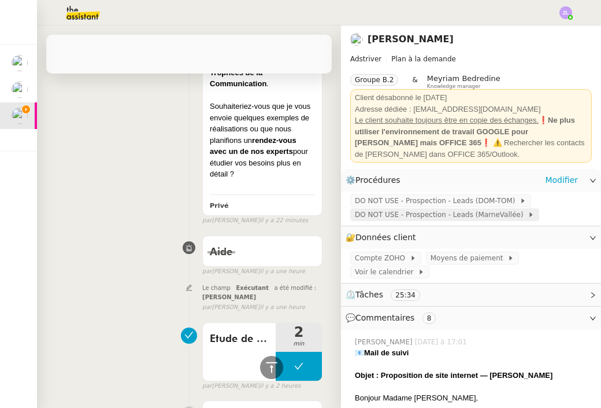
click at [476, 212] on span "DO NOT USE - Prospection - Leads (MarneVallée)" at bounding box center [441, 215] width 173 height 12
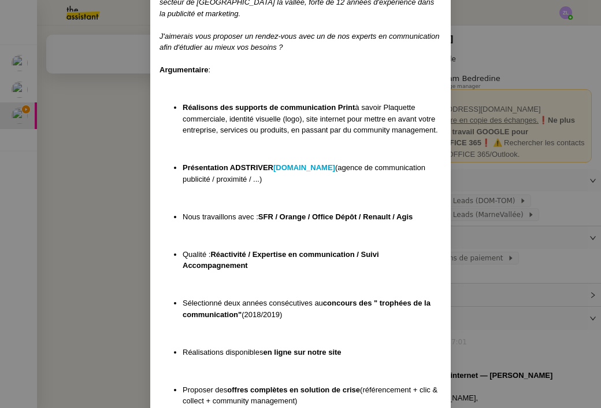
scroll to position [0, 0]
click at [517, 322] on nz-modal-container "MAJ Le [DATE] Contexte : Réaliser la Prospection des leads de Marne Vallée Récu…" at bounding box center [300, 204] width 601 height 408
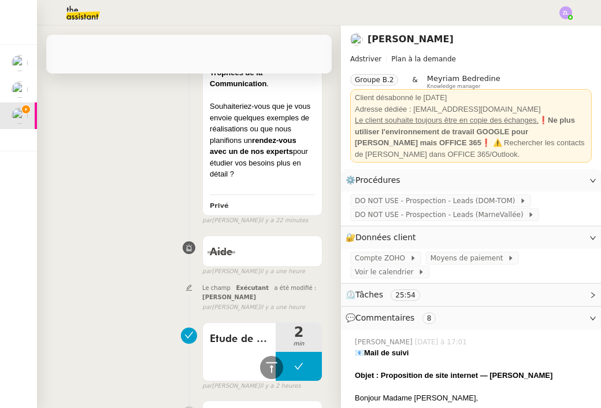
scroll to position [651, 0]
click at [405, 218] on span "DO NOT USE - Prospection - Leads (MarneVallée)" at bounding box center [441, 215] width 173 height 12
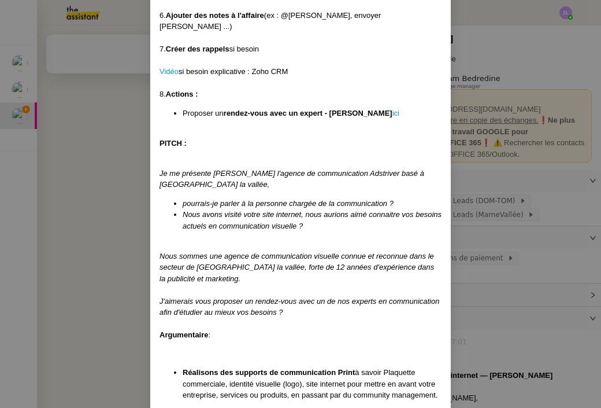
scroll to position [405, 0]
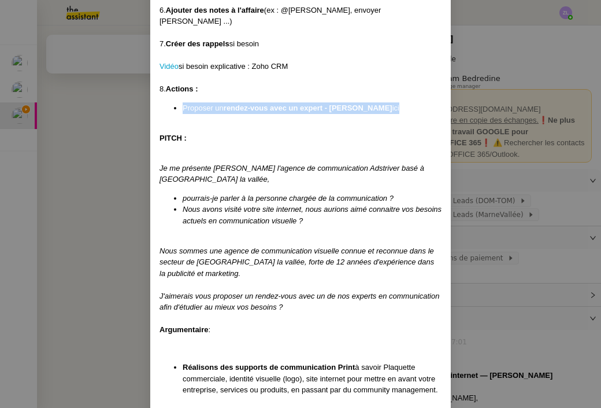
drag, startPoint x: 184, startPoint y: 84, endPoint x: 388, endPoint y: 84, distance: 203.5
click at [388, 102] on li "Proposer un rendez-vous avec un expert - [PERSON_NAME]" at bounding box center [312, 108] width 259 height 12
click at [462, 390] on nz-modal-container "MAJ Le [DATE] Contexte : Réaliser la Prospection des leads de Marne Vallée Récu…" at bounding box center [300, 204] width 601 height 408
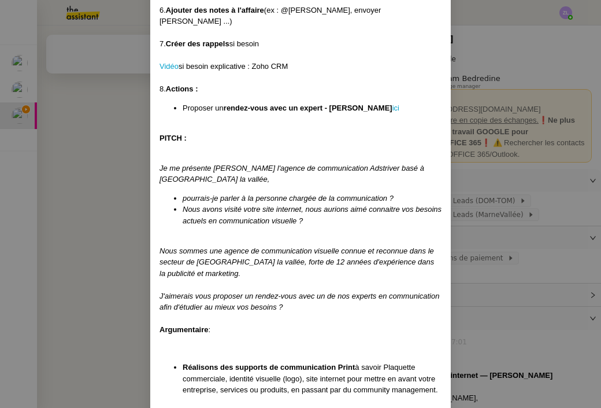
click at [462, 390] on nz-modal-container "MAJ Le [DATE] Contexte : Réaliser la Prospection des leads de Marne Vallée Récu…" at bounding box center [300, 204] width 601 height 408
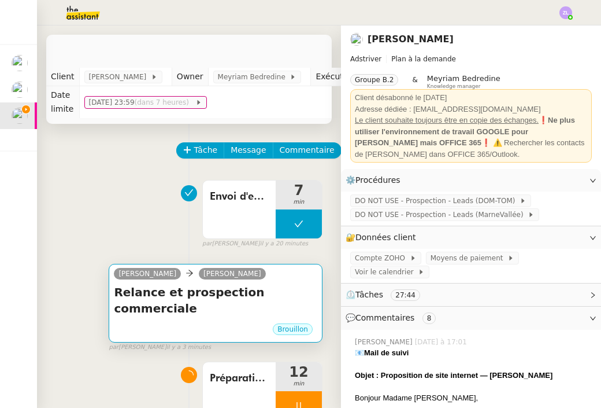
scroll to position [91, 0]
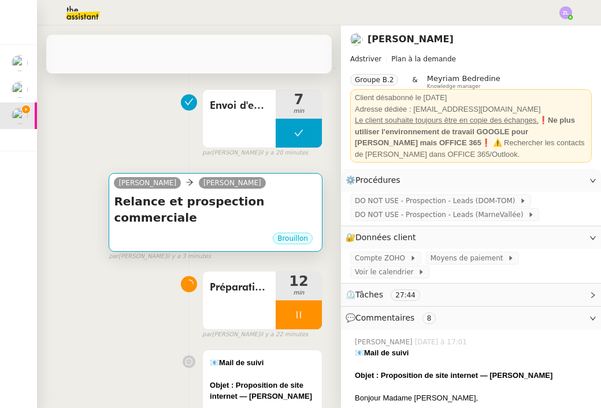
click at [201, 209] on h4 "Relance et prospection commerciale" at bounding box center [215, 209] width 203 height 32
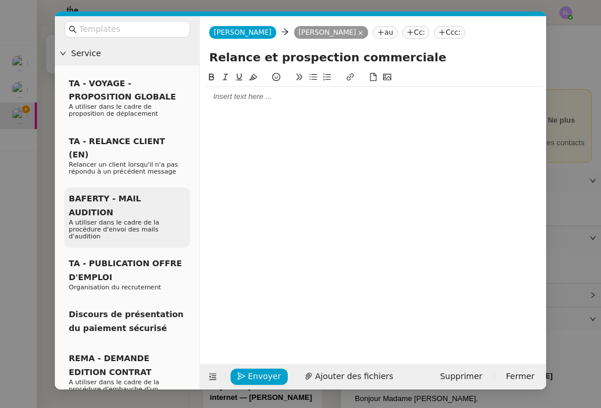
click at [183, 214] on div "BAFERTY - MAIL AUDITION A utiliser dans le cadre de la procédure d'envoi des ma…" at bounding box center [127, 217] width 126 height 60
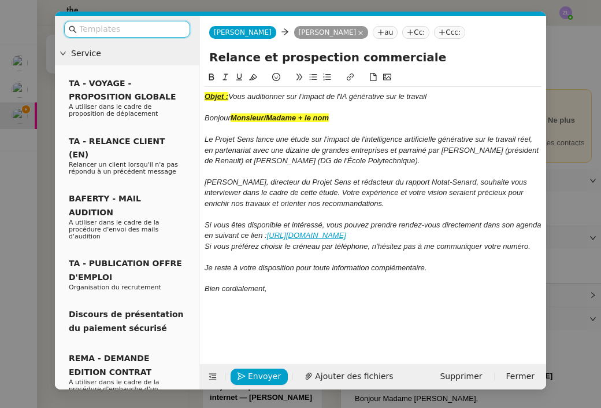
click at [240, 60] on input "Relance et prospection commerciale" at bounding box center [373, 57] width 328 height 17
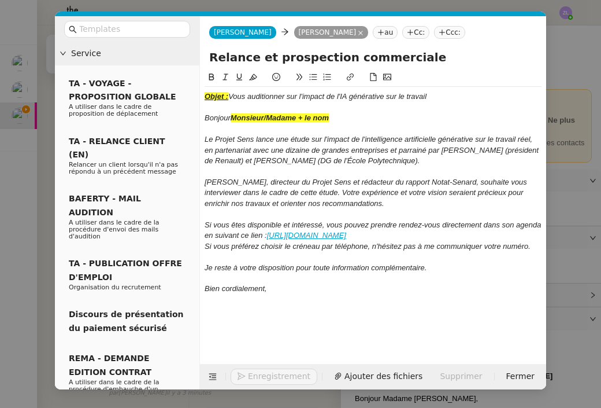
click at [240, 60] on input "Relance et prospection commerciale" at bounding box center [373, 57] width 328 height 17
click at [314, 57] on input "Relance et prospection commerciale" at bounding box center [373, 57] width 328 height 17
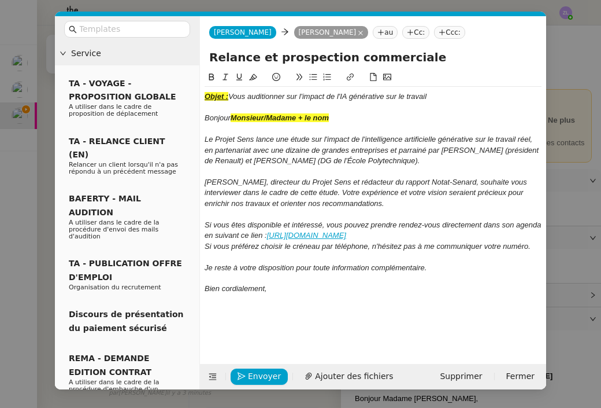
paste input "Validation des scripts avant lancement des appels de prospection"
type input "Validation des scripts avant lancement des appels de prospection"
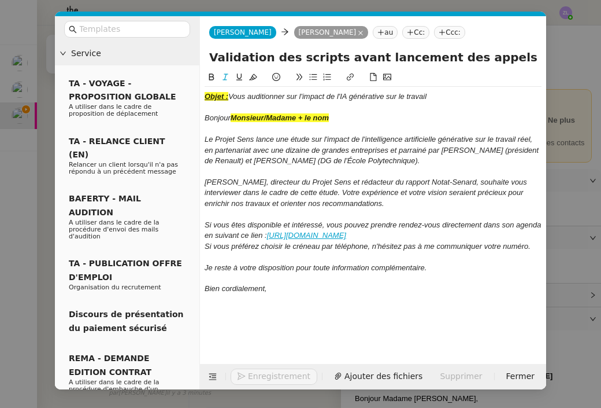
click at [301, 146] on em "Le Projet Sens lance une étude sur l'impact de l'intelligence artificielle géné…" at bounding box center [373, 150] width 336 height 30
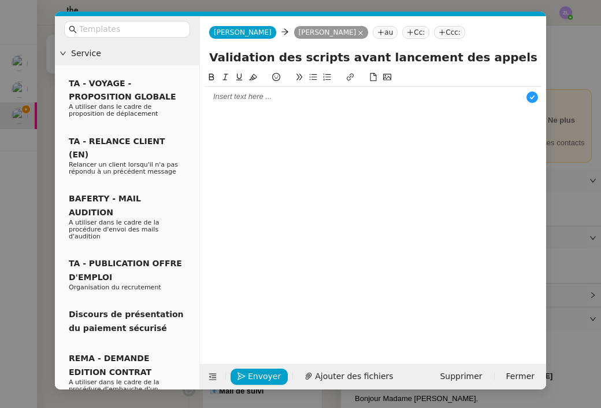
click at [211, 96] on div at bounding box center [373, 96] width 337 height 10
click at [235, 96] on div at bounding box center [373, 96] width 337 height 10
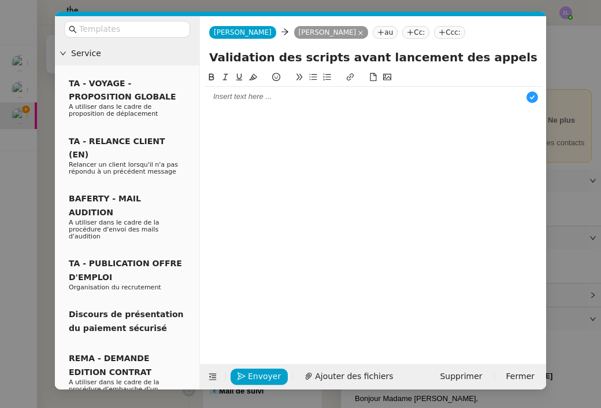
scroll to position [12, 0]
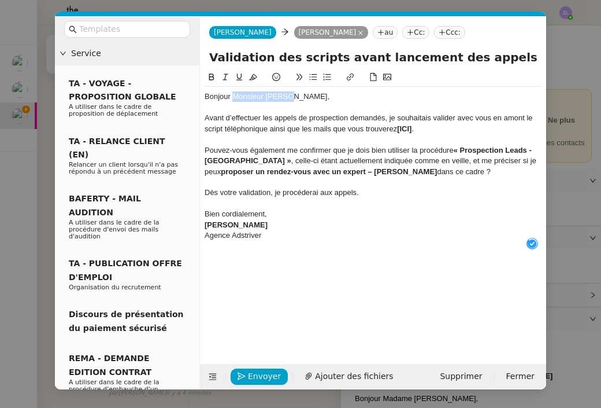
drag, startPoint x: 233, startPoint y: 97, endPoint x: 341, endPoint y: 98, distance: 108.1
click at [341, 98] on div "Bonjour Monsieur [PERSON_NAME]," at bounding box center [373, 96] width 337 height 10
click at [532, 116] on div "Avant d’effectuer les appels de prospection demandés, je souhaitais valider ave…" at bounding box center [373, 123] width 337 height 21
click at [223, 130] on div "Avant d’effectuer les appels de prospection demandés, je souhaitais valider ave…" at bounding box center [373, 123] width 337 height 21
click at [271, 128] on div "Avant d’effectuer les appels de prospection demandés, je souhaitais valider ave…" at bounding box center [373, 123] width 337 height 21
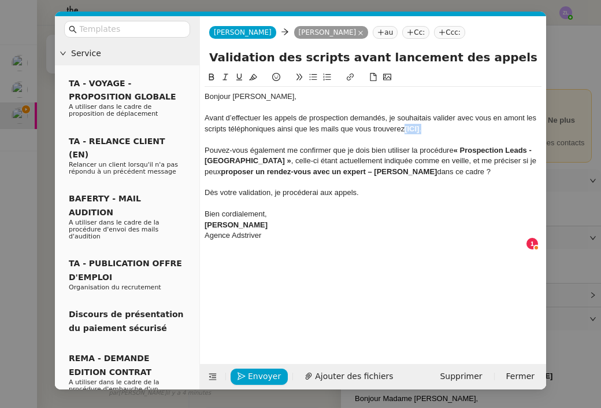
drag, startPoint x: 423, startPoint y: 128, endPoint x: 405, endPoint y: 129, distance: 17.4
click at [405, 129] on div "Avant d’effectuer les appels de prospection demandés, je souhaitais valider ave…" at bounding box center [373, 123] width 337 height 21
drag, startPoint x: 405, startPoint y: 128, endPoint x: 426, endPoint y: 128, distance: 20.8
click at [426, 128] on div "Avant d’effectuer les appels de prospection demandés, je souhaitais valider ave…" at bounding box center [373, 123] width 337 height 21
click at [346, 70] on div "Validation des scripts avant lancement des appels de prospection" at bounding box center [373, 60] width 346 height 22
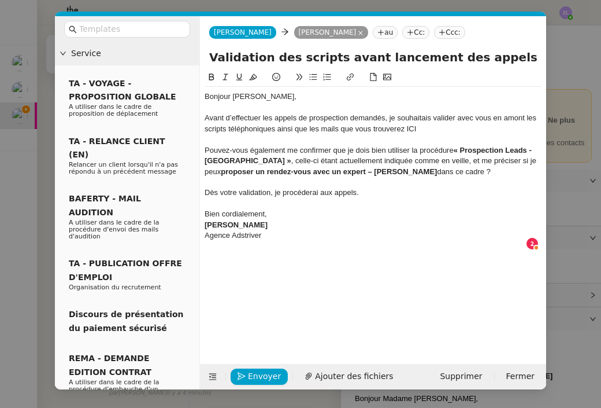
click at [353, 77] on icon at bounding box center [350, 77] width 8 height 8
type input "ICI"
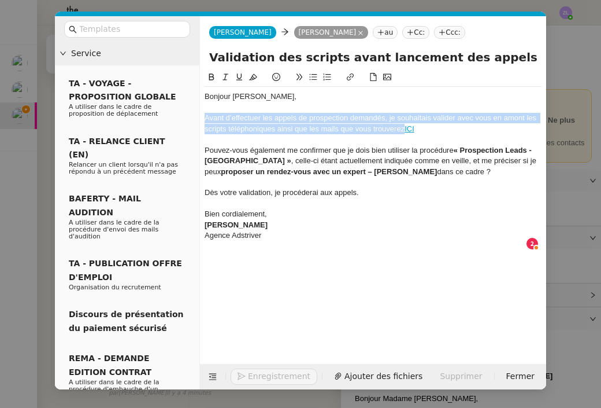
click at [399, 132] on div "Avant d’effectuer les appels de prospection demandés, je souhaitais valider ave…" at bounding box center [373, 123] width 337 height 21
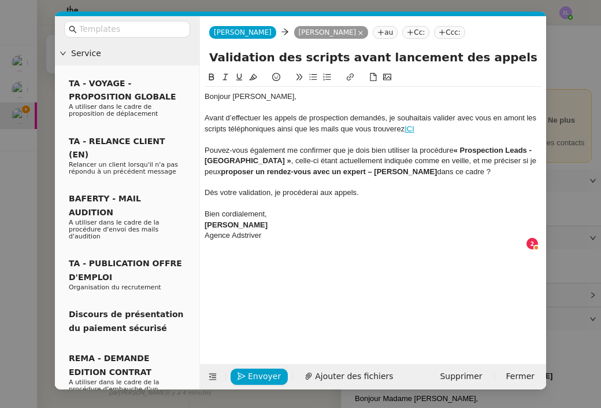
click at [208, 149] on div "Pouvez-vous également me confirmer que je dois bien utiliser la procédure « Pro…" at bounding box center [373, 161] width 337 height 32
click at [204, 148] on nz-spin "Bonjour [PERSON_NAME], Avant d’effectuer les appels de prospection demandés, je…" at bounding box center [373, 211] width 346 height 280
click at [205, 148] on div "Pouvez-vous également me confirmer que je dois bien utiliser la procédure « Pro…" at bounding box center [373, 161] width 337 height 32
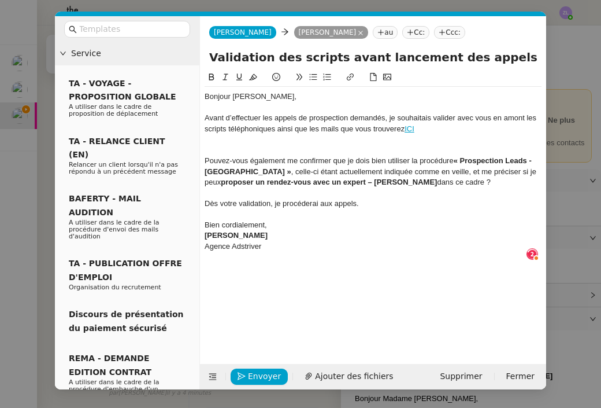
click at [312, 79] on icon at bounding box center [313, 77] width 8 height 8
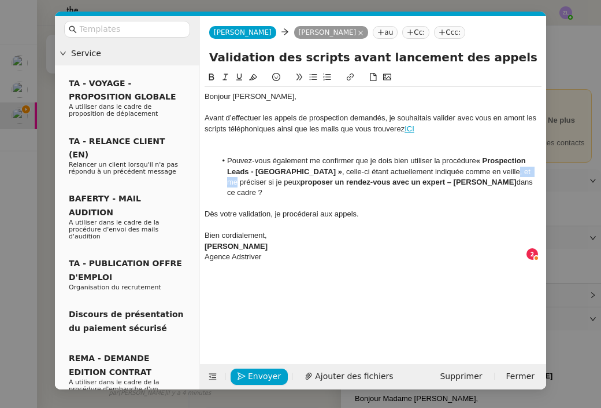
drag, startPoint x: 517, startPoint y: 172, endPoint x: 495, endPoint y: 172, distance: 21.4
click at [495, 172] on li "Pouvez-vous également me confirmer que je dois bien utiliser la procédure « Pro…" at bounding box center [379, 176] width 326 height 43
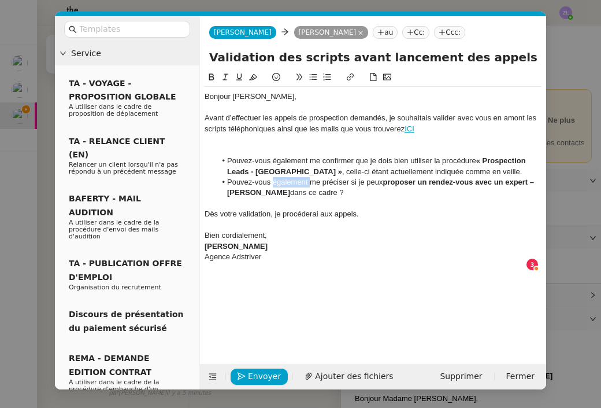
click at [275, 180] on li "Pouvez-vous également me préciser si je peux proposer un rendez-vous avec un ex…" at bounding box center [379, 187] width 326 height 21
click at [528, 171] on li "Pouvez-vous également me confirmer que je dois bien utiliser la procédure « Pro…" at bounding box center [379, 165] width 326 height 21
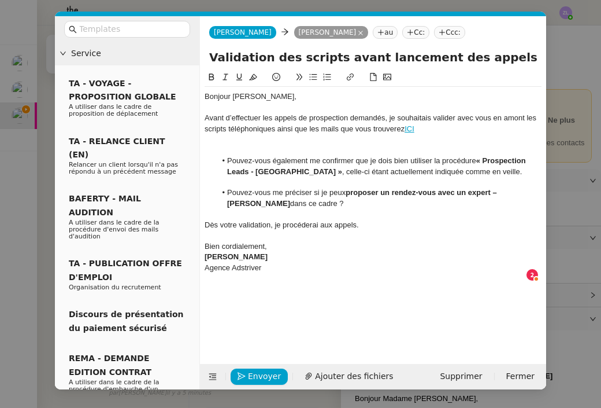
click at [318, 171] on li "Pouvez-vous également me confirmer que je dois bien utiliser la procédure « Pro…" at bounding box center [379, 165] width 326 height 21
click at [329, 171] on li "Pouvez-vous également me confirmer que je dois bien utiliser la procédure « Pro…" at bounding box center [379, 165] width 326 height 21
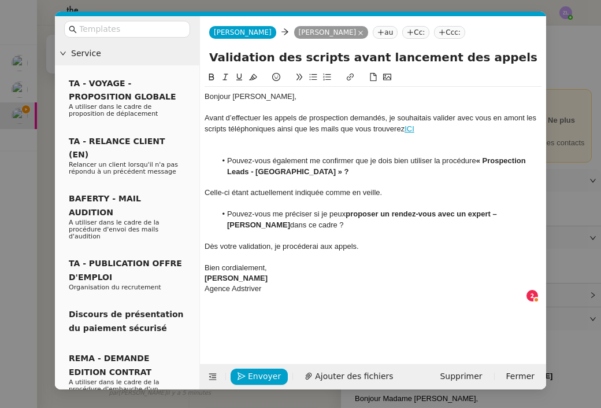
click at [316, 227] on li "Pouvez-vous me préciser si je peux proposer un rendez-vous avec un expert – [PE…" at bounding box center [379, 219] width 326 height 21
click at [348, 213] on strong "proposer un rendez-vous avec un expert – [PERSON_NAME]" at bounding box center [363, 218] width 272 height 19
click at [257, 221] on li "Pouvez-vous me préciser si je peux bien proposer un rendez-vous avec un expert …" at bounding box center [379, 219] width 326 height 21
click at [572, 265] on nz-modal-container "Service TA - VOYAGE - PROPOSITION GLOBALE A utiliser dans le cadre de propositi…" at bounding box center [300, 204] width 601 height 408
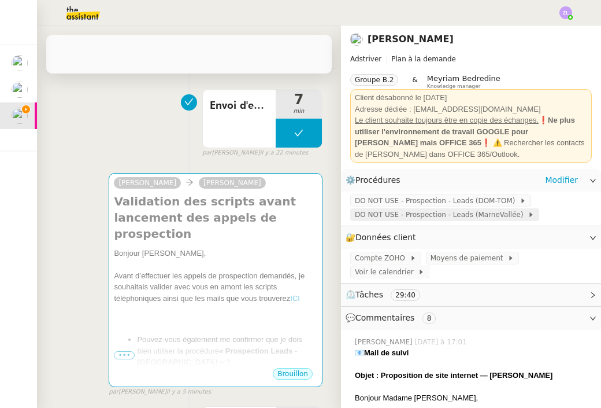
click at [450, 215] on span "DO NOT USE - Prospection - Leads (MarneVallée)" at bounding box center [441, 215] width 173 height 12
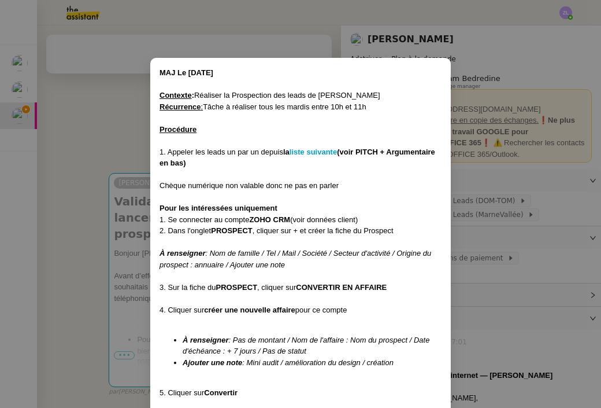
scroll to position [177, 0]
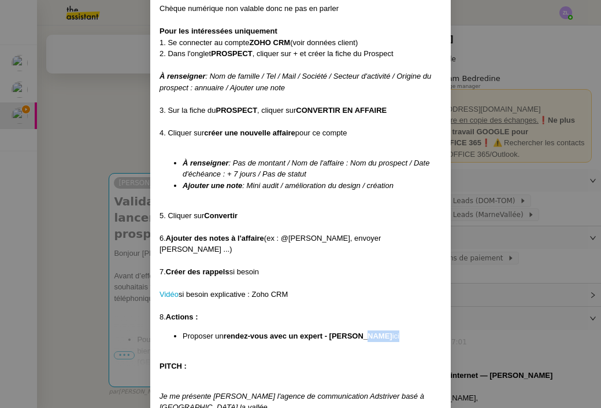
drag, startPoint x: 379, startPoint y: 317, endPoint x: 361, endPoint y: 317, distance: 17.3
click at [361, 330] on li "Proposer un rendez-vous avec un expert - [PERSON_NAME]" at bounding box center [312, 336] width 259 height 12
click at [471, 294] on nz-modal-container "MAJ Le [DATE] Contexte : Réaliser la Prospection des leads de Marne Vallée Récu…" at bounding box center [300, 204] width 601 height 408
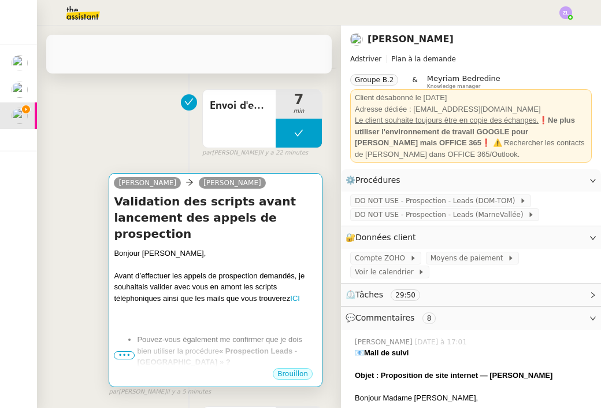
click at [145, 270] on div "Avant d’effectuer les appels de prospection demandés, je souhaitais valider ave…" at bounding box center [215, 287] width 203 height 34
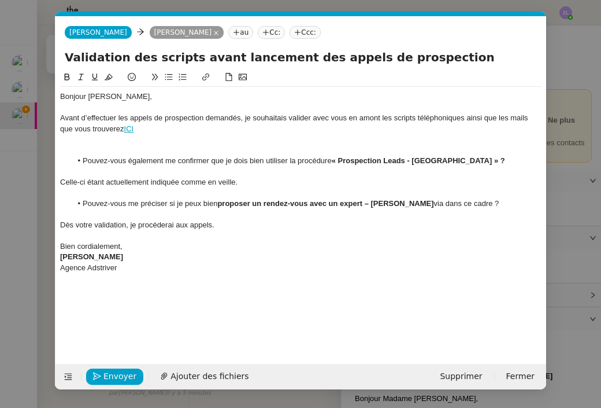
scroll to position [0, 25]
click at [402, 201] on li "Pouvez-vous me préciser si je peux bien proposer un rendez-vous avec un expert …" at bounding box center [307, 203] width 471 height 10
click at [463, 201] on li "Pouvez-vous me préciser si je peux bien proposer un rendez-vous avec un expert …" at bounding box center [307, 203] width 471 height 10
click at [403, 201] on li "Pouvez-vous me préciser si je peux bien proposer un rendez-vous avec un expert …" at bounding box center [307, 203] width 471 height 10
drag, startPoint x: 403, startPoint y: 201, endPoint x: 387, endPoint y: 203, distance: 16.4
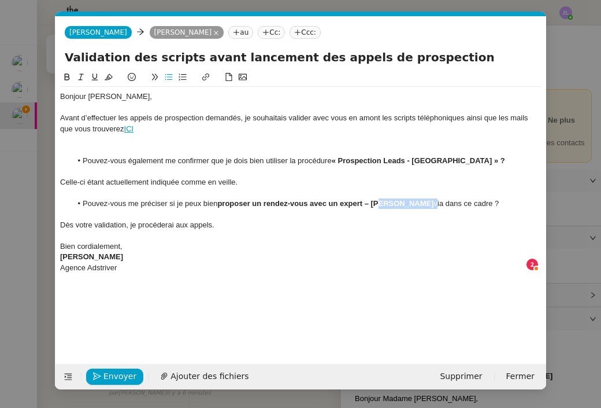
click at [386, 203] on li "Pouvez-vous me préciser si je peux bien proposer un rendez-vous avec un expert …" at bounding box center [307, 203] width 471 height 10
click at [401, 201] on li "Pouvez-vous me préciser si je peux bien proposer un rendez-vous avec un expert …" at bounding box center [307, 203] width 471 height 10
click at [404, 201] on li "Pouvez-vous me préciser si je peux bien proposer un rendez-vous avec un expert …" at bounding box center [307, 203] width 471 height 10
click at [436, 202] on link "ici" at bounding box center [439, 203] width 7 height 9
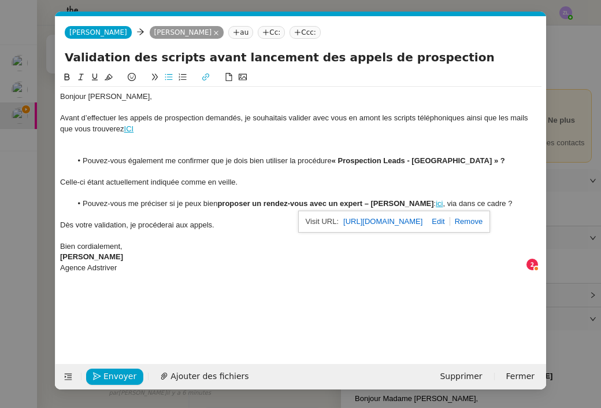
click at [450, 224] on link at bounding box center [436, 221] width 27 height 9
drag, startPoint x: 400, startPoint y: 200, endPoint x: 343, endPoint y: 199, distance: 57.2
click at [343, 199] on li "Pouvez-vous me préciser si je peux bien proposer un rendez-vous avec un expert …" at bounding box center [307, 203] width 471 height 10
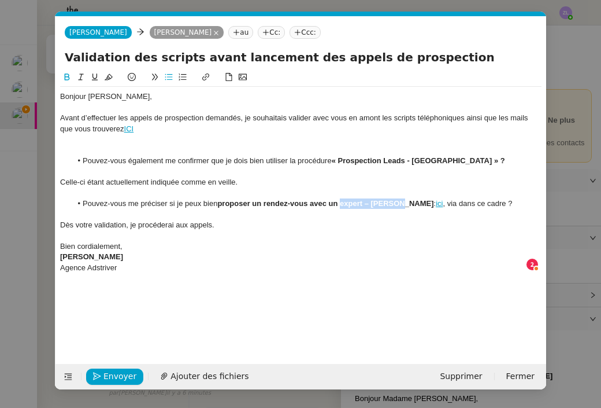
click at [206, 75] on icon at bounding box center [206, 77] width 8 height 8
type input "expert – [PERSON_NAME]"
paste input "[URL][DOMAIN_NAME]"
drag, startPoint x: 418, startPoint y: 201, endPoint x: 402, endPoint y: 202, distance: 15.6
click at [402, 202] on li "Pouvez-vous me préciser si je peux bien proposer un rendez-vous avec un expert …" at bounding box center [307, 203] width 471 height 10
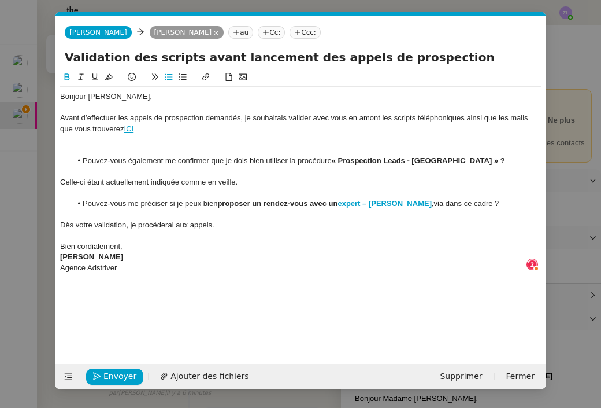
click at [480, 203] on li "Pouvez-vous me préciser si je peux bien proposer un rendez-vous avec un expert …" at bounding box center [307, 203] width 471 height 10
click at [374, 201] on strong "expert – [PERSON_NAME]" at bounding box center [385, 203] width 94 height 9
click at [370, 201] on strong "expert – [PERSON_NAME]" at bounding box center [385, 203] width 94 height 9
click at [334, 218] on link "[URL][DOMAIN_NAME]" at bounding box center [341, 221] width 79 height 15
click at [486, 203] on li "Pouvez-vous me préciser si je peux bien proposer un rendez-vous avec un expert …" at bounding box center [307, 203] width 471 height 10
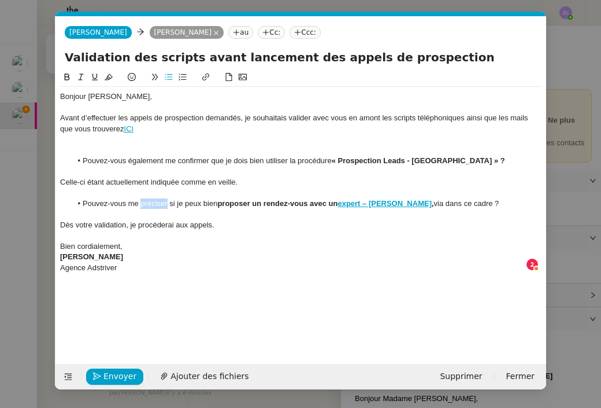
drag, startPoint x: 166, startPoint y: 202, endPoint x: 140, endPoint y: 199, distance: 26.2
click at [140, 199] on li "Pouvez-vous me préciser si je peux bien proposer un rendez-vous avec un expert …" at bounding box center [307, 203] width 471 height 10
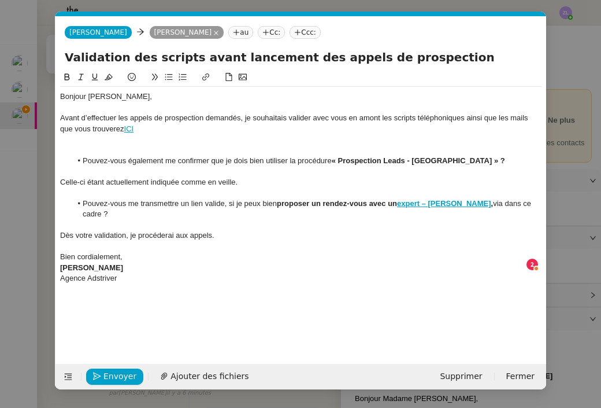
drag, startPoint x: 280, startPoint y: 201, endPoint x: 230, endPoint y: 199, distance: 49.7
click at [229, 199] on li "Pouvez-vous me transmettre un lien valide, si je peux bien proposer un rendez-v…" at bounding box center [307, 208] width 471 height 21
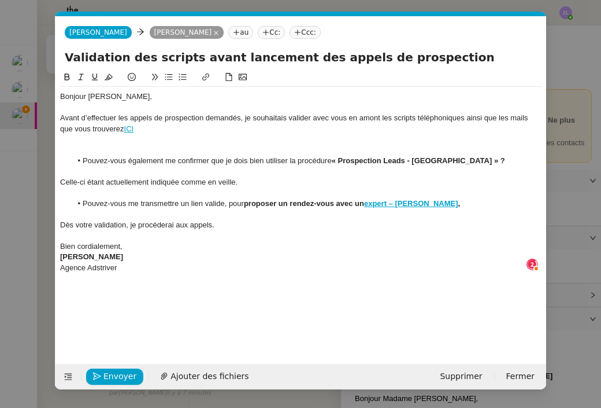
drag, startPoint x: 499, startPoint y: 202, endPoint x: 429, endPoint y: 202, distance: 69.9
click at [429, 202] on li "Pouvez-vous me transmettre un lien valide, pour proposer un rendez-vous avec un…" at bounding box center [307, 203] width 471 height 10
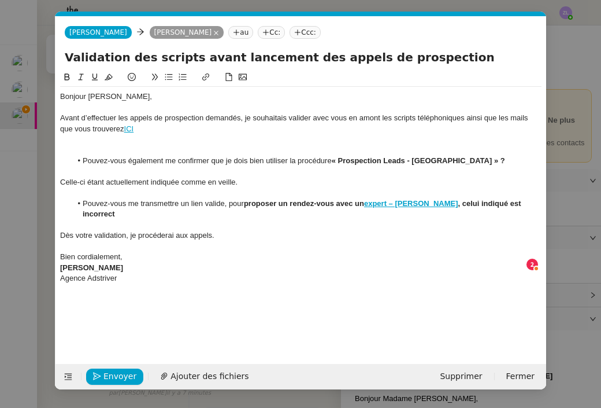
click at [520, 203] on strong ", celui indiqué est incorrect" at bounding box center [303, 208] width 440 height 19
click at [528, 203] on li "Pouvez-vous me transmettre un lien valide, pour proposer un rendez-vous avec un…" at bounding box center [307, 208] width 471 height 21
drag, startPoint x: 529, startPoint y: 201, endPoint x: 432, endPoint y: 201, distance: 96.5
click at [432, 201] on li "Pouvez-vous me transmettre un lien valide, pour proposer un rendez-vous avec un…" at bounding box center [307, 208] width 471 height 21
drag, startPoint x: 430, startPoint y: 201, endPoint x: 432, endPoint y: 212, distance: 11.8
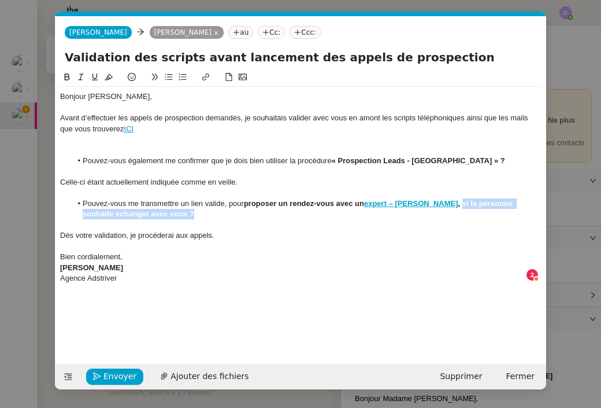
click at [432, 212] on li "Pouvez-vous me transmettre un lien valide, pour proposer un rendez-vous avec un…" at bounding box center [307, 208] width 471 height 21
click at [66, 79] on icon at bounding box center [67, 77] width 8 height 8
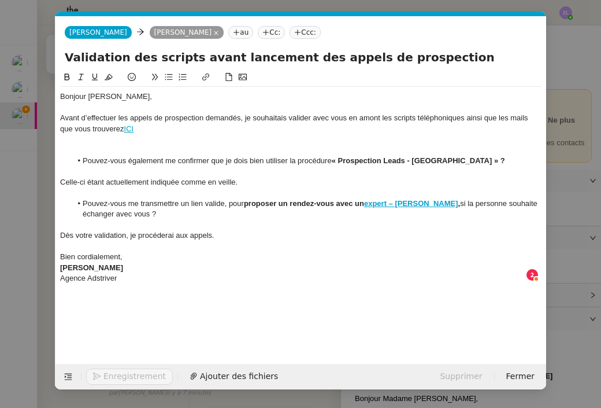
click at [256, 214] on li "Pouvez-vous me transmettre un lien valide, pour proposer un rendez-vous avec un…" at bounding box center [307, 208] width 471 height 21
drag, startPoint x: 358, startPoint y: 201, endPoint x: 391, endPoint y: 203, distance: 33.6
click at [391, 203] on li "Pouvez-vous me transmettre un lien valide, pour proposer un rendez-vous avec un…" at bounding box center [307, 208] width 471 height 21
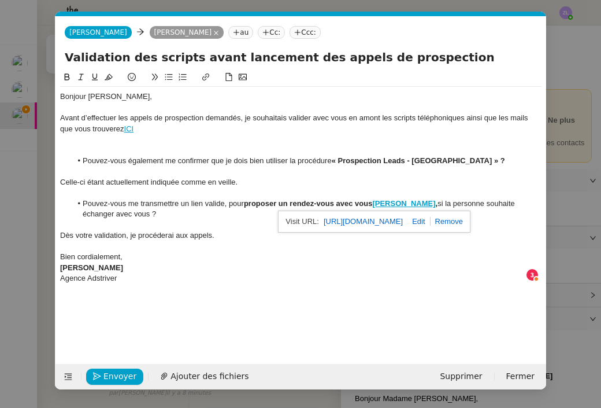
click at [430, 222] on link at bounding box center [416, 221] width 27 height 9
click at [412, 241] on div at bounding box center [300, 246] width 481 height 10
drag, startPoint x: 405, startPoint y: 199, endPoint x: 376, endPoint y: 199, distance: 28.9
click at [376, 199] on li "Pouvez-vous me transmettre un lien valide, pour proposer un rendez-vous avec vo…" at bounding box center [307, 208] width 471 height 21
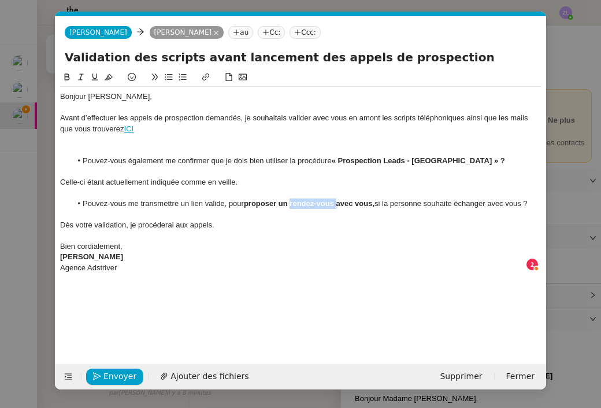
drag, startPoint x: 308, startPoint y: 201, endPoint x: 338, endPoint y: 201, distance: 30.1
click at [338, 201] on strong "proposer un rendez-vous avec vous," at bounding box center [309, 203] width 131 height 9
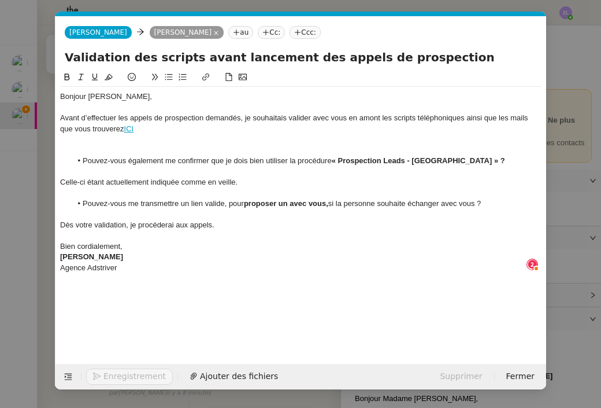
click at [206, 75] on icon at bounding box center [206, 77] width 8 height 8
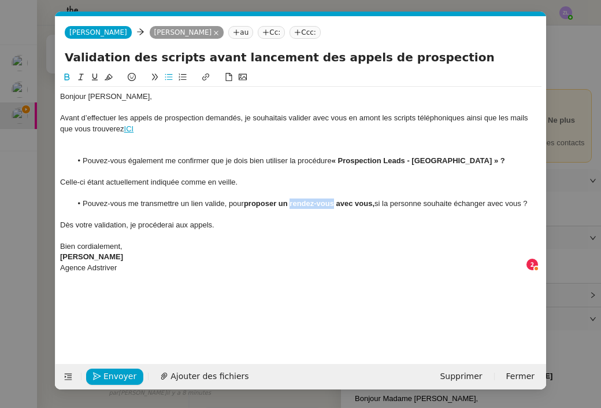
drag, startPoint x: 336, startPoint y: 200, endPoint x: 293, endPoint y: 199, distance: 43.4
click at [292, 199] on strong "proposer un rendez-vous avec vous," at bounding box center [309, 203] width 131 height 9
click at [207, 79] on icon at bounding box center [206, 77] width 8 height 8
type input "rendez-vous"
paste input "[URL][DOMAIN_NAME]"
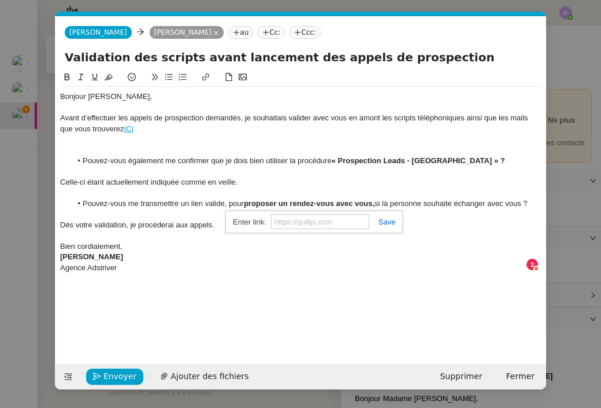
type input "[URL][DOMAIN_NAME]"
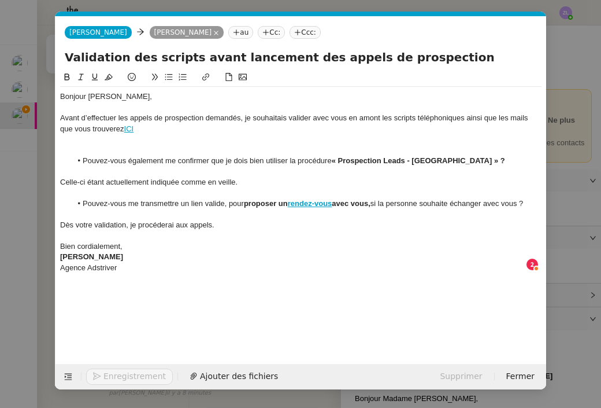
click at [361, 201] on strong "avec vous," at bounding box center [351, 203] width 39 height 9
drag, startPoint x: 373, startPoint y: 202, endPoint x: 356, endPoint y: 203, distance: 17.4
click at [356, 203] on strong "avec vous," at bounding box center [351, 203] width 39 height 9
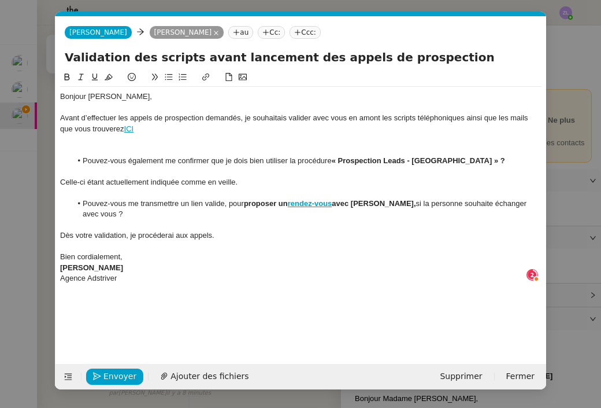
click at [362, 230] on div "Dès votre validation, je procéderai aux appels." at bounding box center [300, 235] width 481 height 10
drag, startPoint x: 502, startPoint y: 202, endPoint x: 535, endPoint y: 200, distance: 33.0
click at [535, 200] on li "Pouvez-vous me transmettre un lien valide, pour proposer un rendez-vous avec [P…" at bounding box center [307, 208] width 471 height 21
click at [233, 234] on div "Dès votre validation, je procéderai aux appels." at bounding box center [300, 235] width 481 height 10
click at [131, 255] on div "Bien cordialement," at bounding box center [300, 256] width 481 height 10
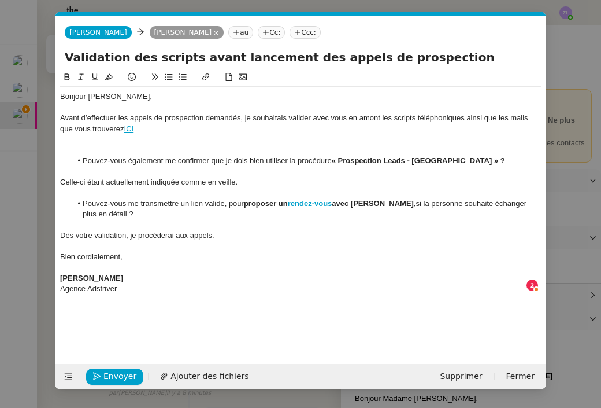
click at [61, 284] on div "Agence Adstriver" at bounding box center [300, 288] width 481 height 10
drag, startPoint x: 116, startPoint y: 273, endPoint x: 187, endPoint y: 273, distance: 71.1
click at [187, 273] on div "[PERSON_NAME] - Agence Adstriver" at bounding box center [300, 278] width 481 height 10
drag, startPoint x: 123, startPoint y: 275, endPoint x: 50, endPoint y: 273, distance: 72.9
click at [50, 273] on nz-modal-container "Service TA - VOYAGE - PROPOSITION GLOBALE A utiliser dans le cadre de propositi…" at bounding box center [300, 204] width 601 height 408
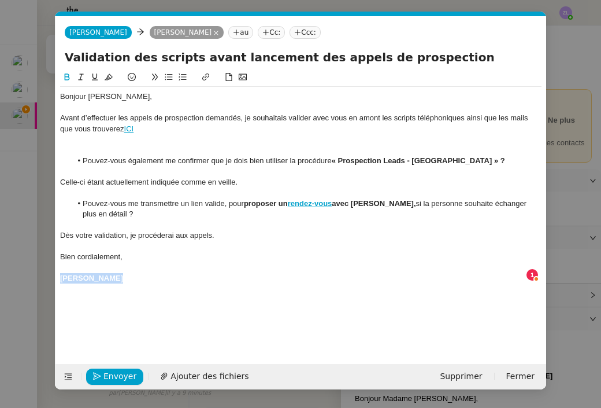
click at [66, 79] on icon at bounding box center [67, 77] width 8 height 8
click at [188, 244] on div at bounding box center [300, 246] width 481 height 10
click at [117, 275] on div "[PERSON_NAME]" at bounding box center [300, 278] width 481 height 10
click at [42, 283] on nz-modal-container "Service TA - VOYAGE - PROPOSITION GLOBALE A utiliser dans le cadre de propositi…" at bounding box center [300, 204] width 601 height 408
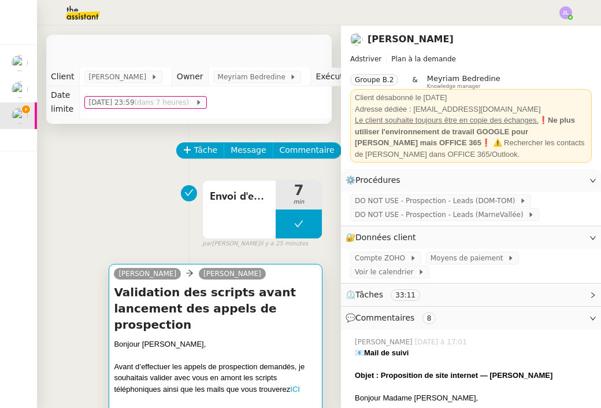
scroll to position [0, 0]
click at [154, 338] on div "Bonjour [PERSON_NAME]," at bounding box center [215, 344] width 203 height 12
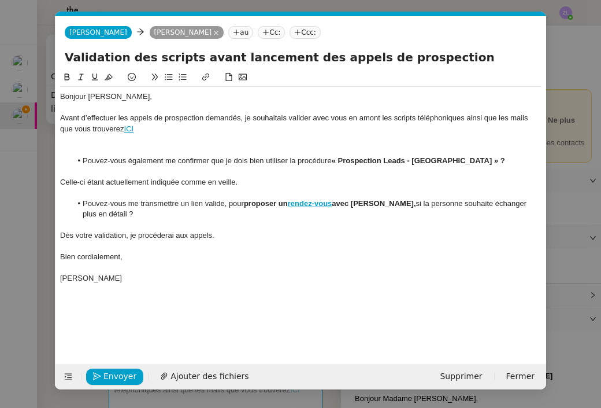
scroll to position [0, 25]
drag, startPoint x: 121, startPoint y: 274, endPoint x: 51, endPoint y: 249, distance: 75.0
click at [51, 249] on nz-modal-container "Service TA - VOYAGE - PROPOSITION GLOBALE A utiliser dans le cadre de propositi…" at bounding box center [300, 204] width 601 height 408
click at [94, 139] on div at bounding box center [300, 139] width 481 height 10
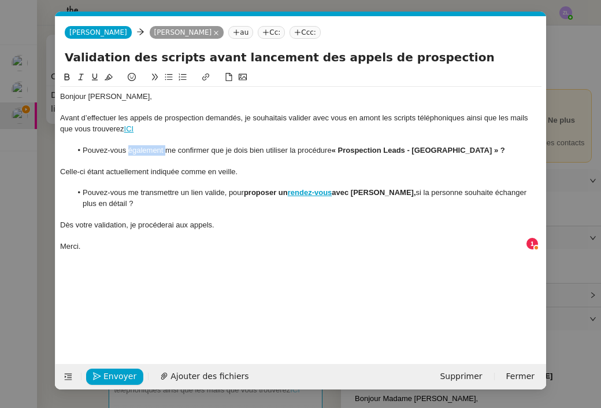
drag, startPoint x: 165, startPoint y: 149, endPoint x: 128, endPoint y: 148, distance: 37.6
click at [128, 148] on li "Pouvez-vous également me confirmer que je dois bien utiliser la procédure « Pro…" at bounding box center [307, 150] width 471 height 10
click at [262, 177] on div at bounding box center [300, 182] width 481 height 10
click at [442, 149] on strong "« Prospection Leads - [GEOGRAPHIC_DATA] » ?" at bounding box center [380, 150] width 173 height 9
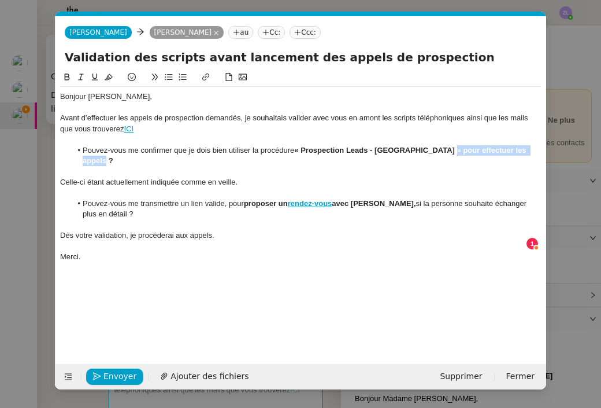
drag, startPoint x: 441, startPoint y: 151, endPoint x: 537, endPoint y: 151, distance: 96.0
click at [537, 151] on li "Pouvez-vous me confirmer que je dois bien utiliser la procédure « Prospection L…" at bounding box center [307, 155] width 471 height 21
click at [64, 72] on button at bounding box center [67, 77] width 14 height 13
click at [247, 153] on li "Pouvez-vous me confirmer que je dois bien utiliser la procédure « Prospection L…" at bounding box center [307, 155] width 471 height 21
click at [259, 166] on div at bounding box center [300, 171] width 481 height 10
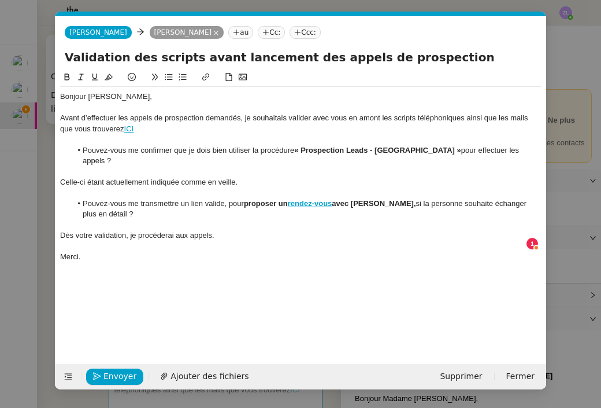
click at [302, 177] on div "Celle-ci étant actuellement indiquée comme en veille." at bounding box center [300, 182] width 481 height 10
click at [576, 179] on nz-modal-container "Service TA - VOYAGE - PROPOSITION GLOBALE A utiliser dans le cadre de propositi…" at bounding box center [300, 204] width 601 height 408
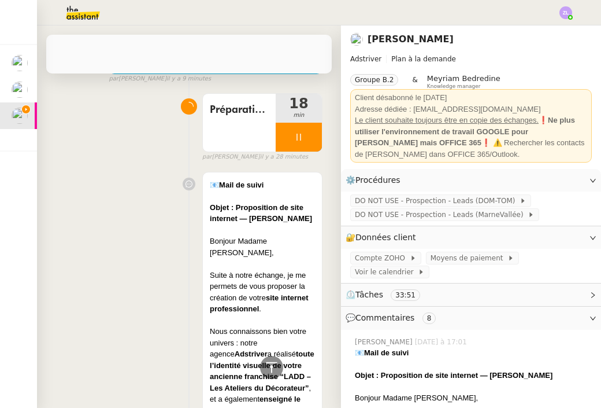
scroll to position [356, 0]
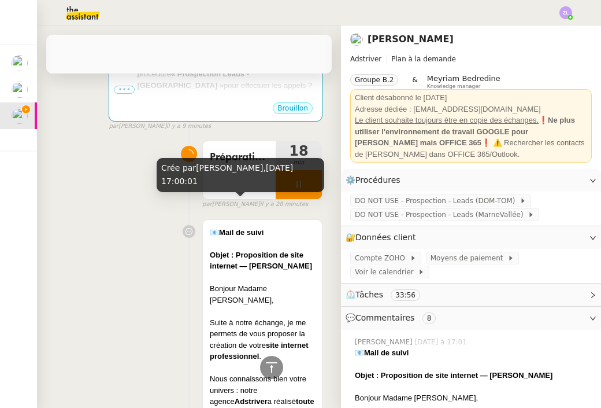
click at [280, 197] on div "Crée par [PERSON_NAME], [DATE] 17:00:01" at bounding box center [241, 179] width 168 height 42
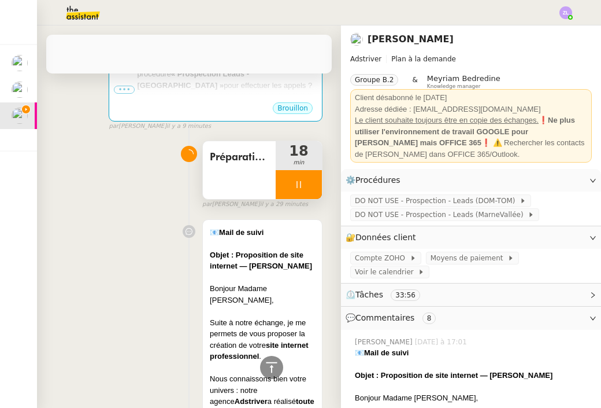
click at [286, 188] on div at bounding box center [299, 184] width 46 height 29
click at [311, 187] on icon at bounding box center [310, 184] width 9 height 9
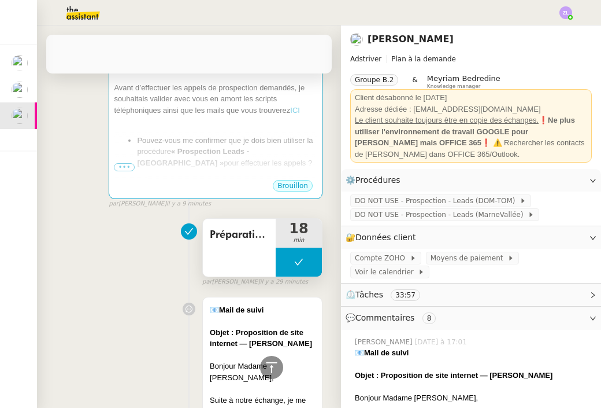
scroll to position [164, 0]
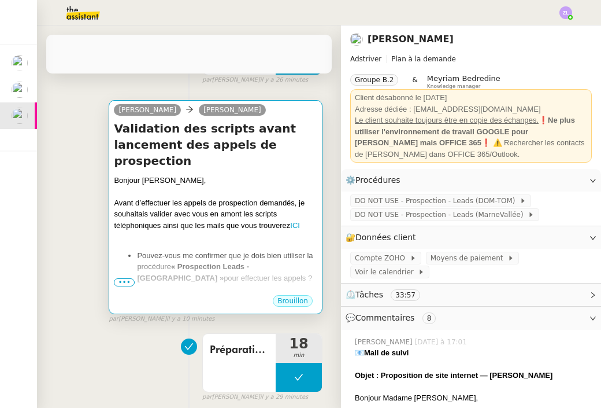
click at [238, 225] on div "Bonjour [PERSON_NAME], Avant d’effectuer les appels de prospection demandés, je…" at bounding box center [215, 302] width 203 height 255
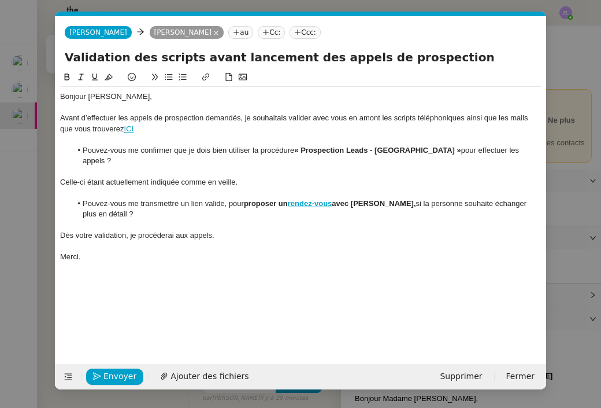
scroll to position [0, 25]
click at [572, 176] on nz-modal-container "Service TA - VOYAGE - PROPOSITION GLOBALE A utiliser dans le cadre de propositi…" at bounding box center [300, 204] width 601 height 408
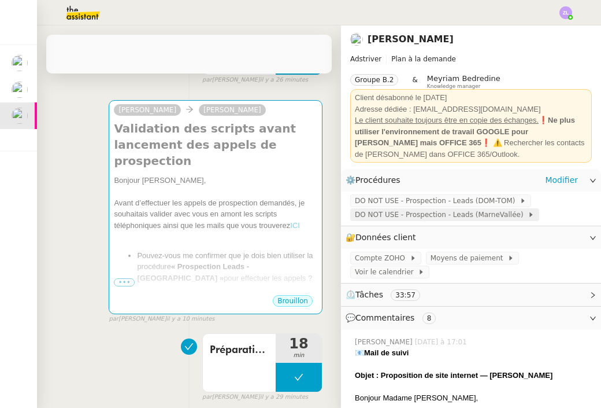
click at [462, 216] on span "DO NOT USE - Prospection - Leads (MarneVallée)" at bounding box center [441, 215] width 173 height 12
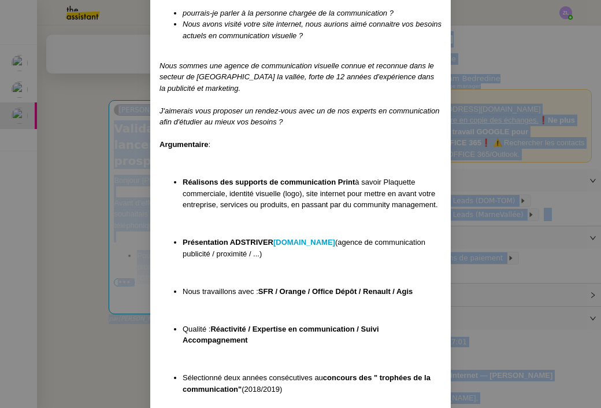
scroll to position [664, 0]
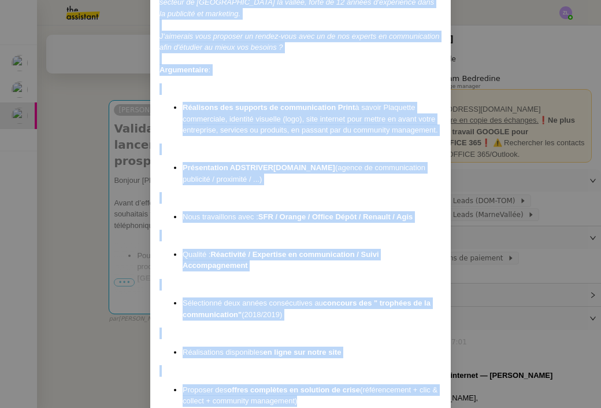
drag, startPoint x: 160, startPoint y: 73, endPoint x: 342, endPoint y: 378, distance: 355.1
click at [147, 209] on nz-modal-container "MAJ Le [DATE] Contexte : Réaliser la Prospection des leads de Marne Vallée Récu…" at bounding box center [300, 204] width 601 height 408
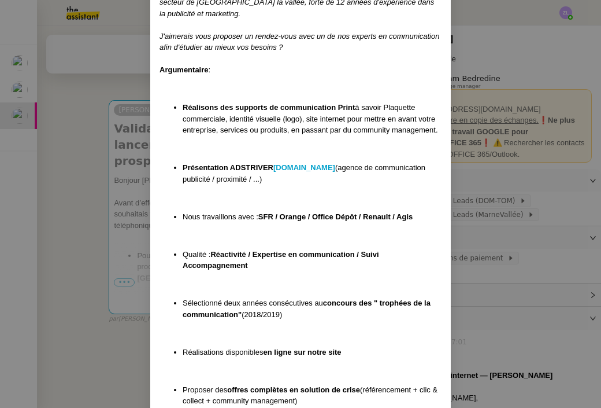
scroll to position [654, 0]
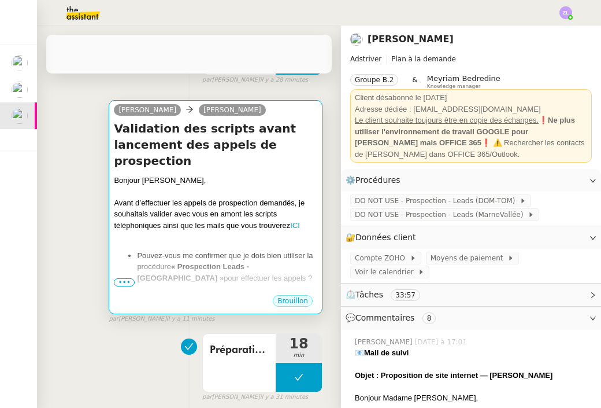
click at [208, 198] on div "Avant d’effectuer les appels de prospection demandés, je souhaitais valider ave…" at bounding box center [215, 214] width 203 height 34
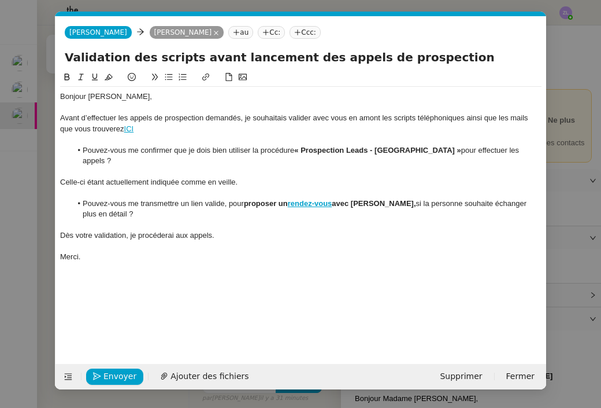
scroll to position [0, 25]
drag, startPoint x: 296, startPoint y: 147, endPoint x: 437, endPoint y: 150, distance: 141.1
click at [437, 150] on strong "« Prospection Leads - [GEOGRAPHIC_DATA] »" at bounding box center [377, 150] width 166 height 9
click at [206, 79] on icon at bounding box center [206, 77] width 8 height 8
type input "« Prospection Leads - [GEOGRAPHIC_DATA] »"
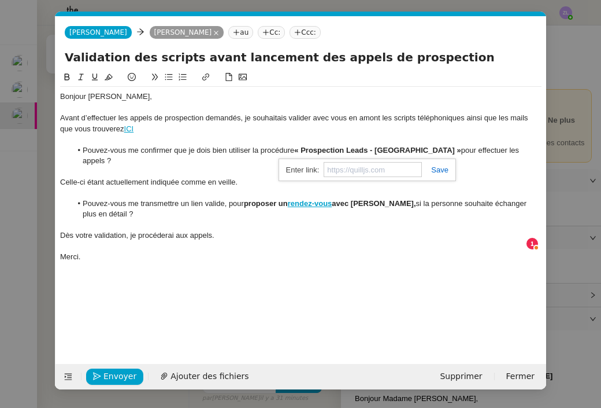
paste input "[URL][DOMAIN_NAME]"
type input "[URL][DOMAIN_NAME]"
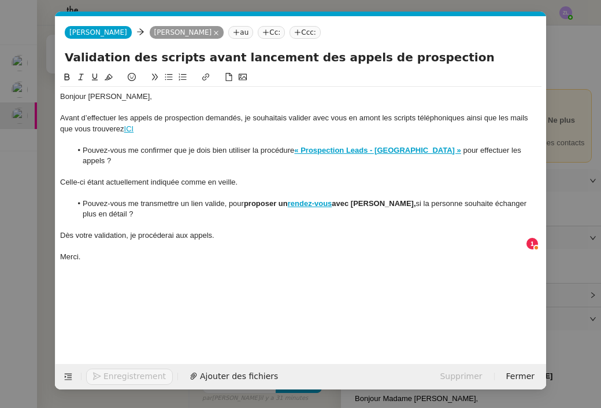
click at [312, 187] on div at bounding box center [300, 192] width 481 height 10
click at [118, 373] on span "Envoyer" at bounding box center [119, 375] width 33 height 13
click at [118, 373] on span "Confirmer l'envoi" at bounding box center [137, 375] width 69 height 13
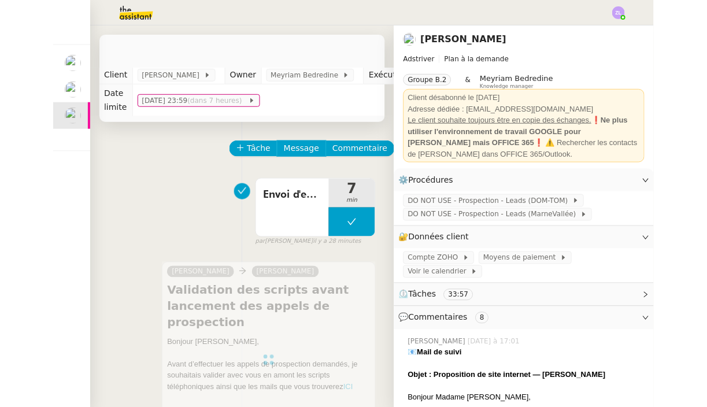
scroll to position [0, 0]
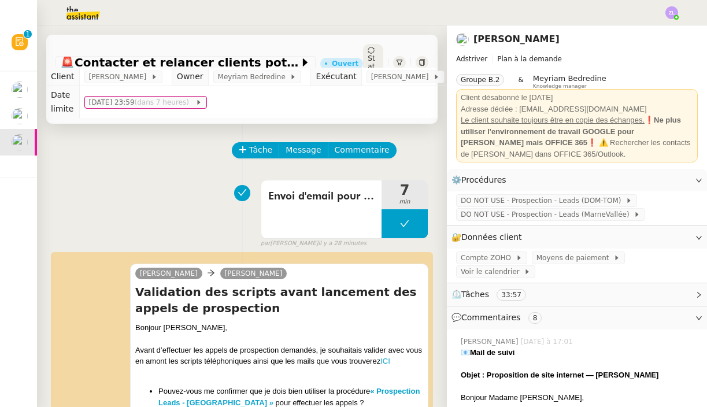
click at [377, 53] on div "Statut" at bounding box center [373, 62] width 20 height 37
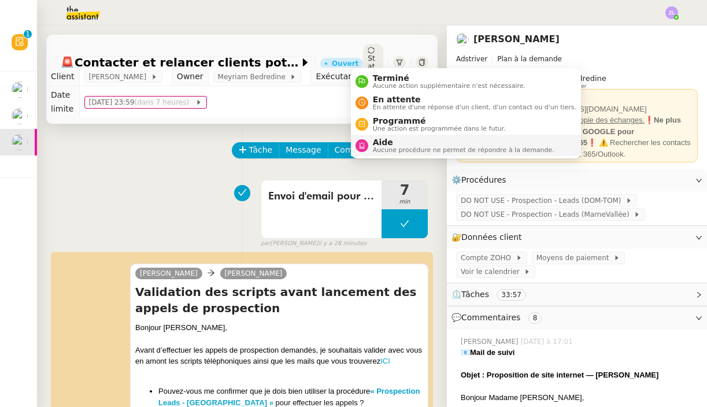
click at [391, 148] on span "Aucune procédure ne permet de répondre à la demande." at bounding box center [463, 150] width 181 height 6
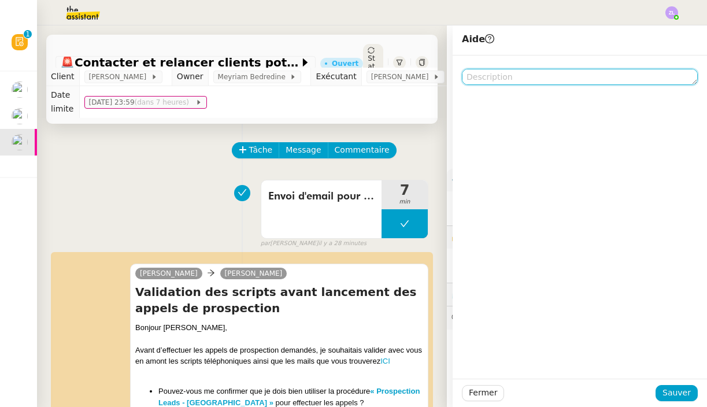
click at [525, 75] on textarea at bounding box center [580, 77] width 236 height 16
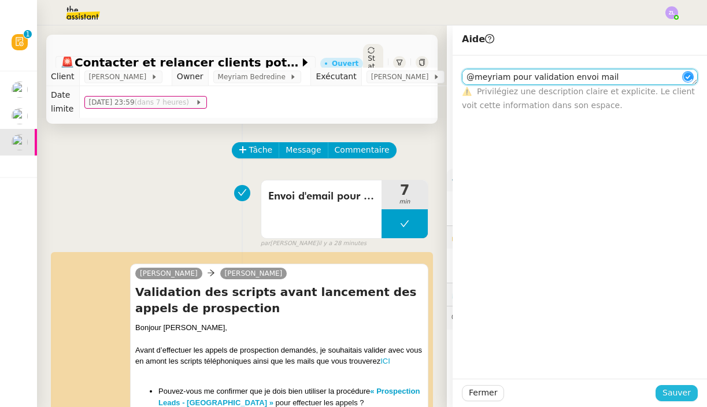
type textarea "@meyriam pour validation envoi mail"
click at [675, 389] on span "Sauver" at bounding box center [676, 392] width 28 height 13
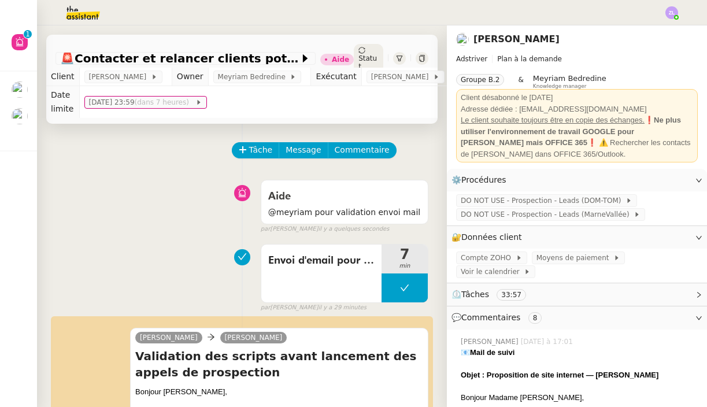
scroll to position [59, 0]
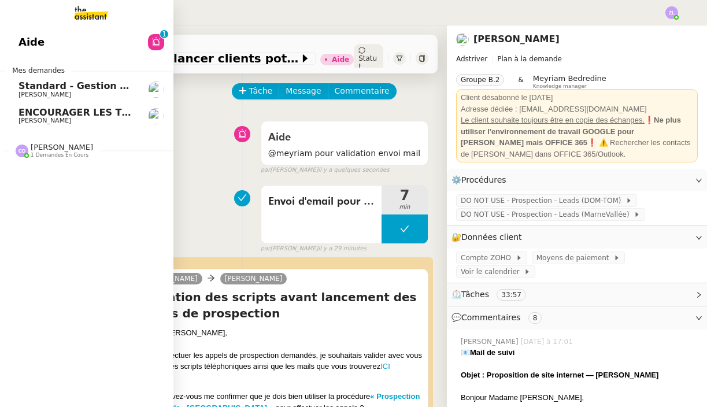
click at [25, 120] on span "[PERSON_NAME]" at bounding box center [44, 121] width 53 height 8
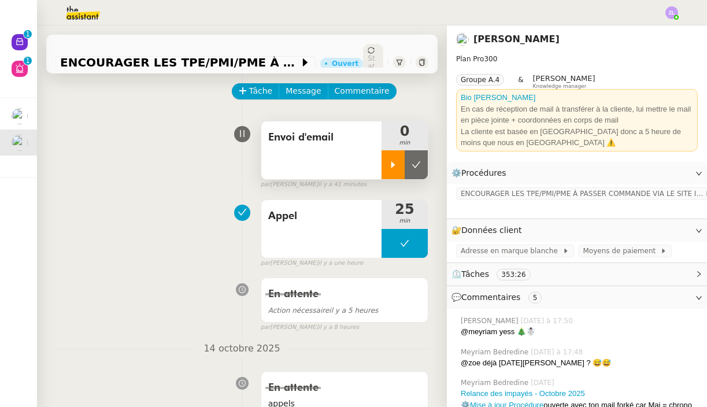
click at [391, 161] on icon at bounding box center [393, 164] width 4 height 6
click at [669, 11] on img at bounding box center [671, 12] width 13 height 13
click at [397, 152] on div at bounding box center [404, 164] width 46 height 29
click at [671, 16] on img at bounding box center [671, 12] width 13 height 13
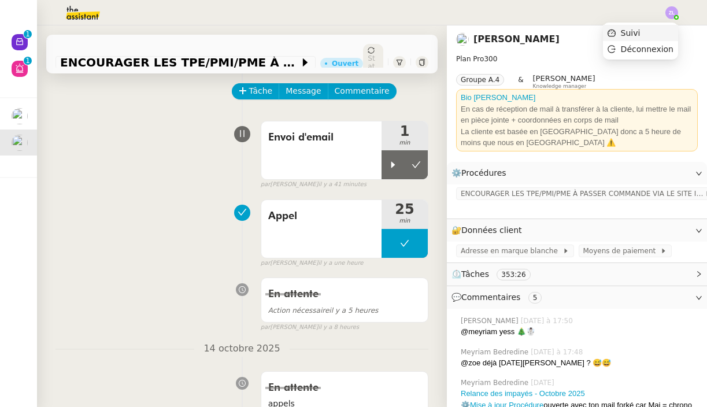
click at [663, 29] on li "Suivi" at bounding box center [640, 33] width 75 height 16
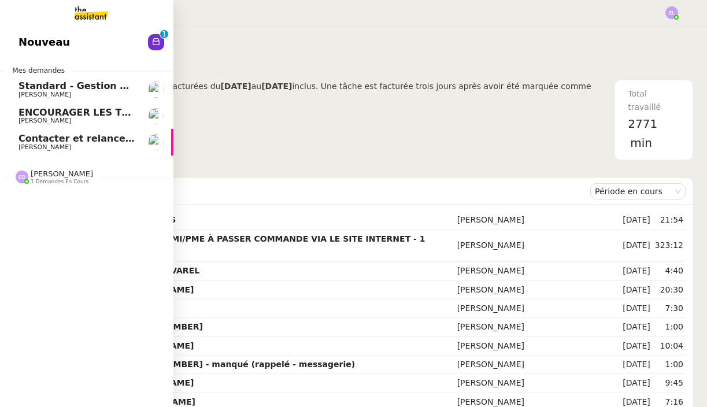
click at [26, 140] on span "Contacter et relancer clients potentiels" at bounding box center [120, 138] width 205 height 11
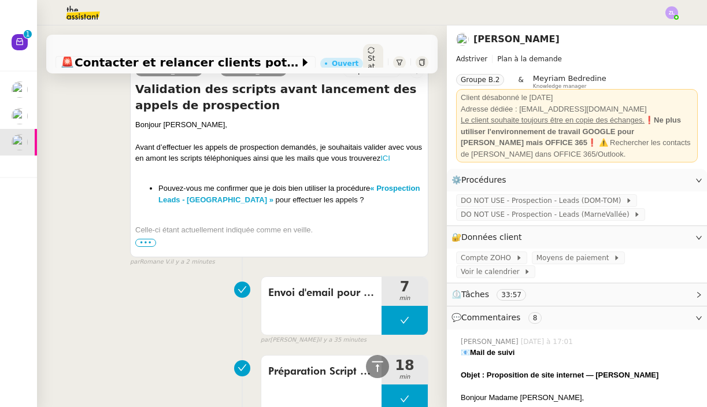
scroll to position [192, 0]
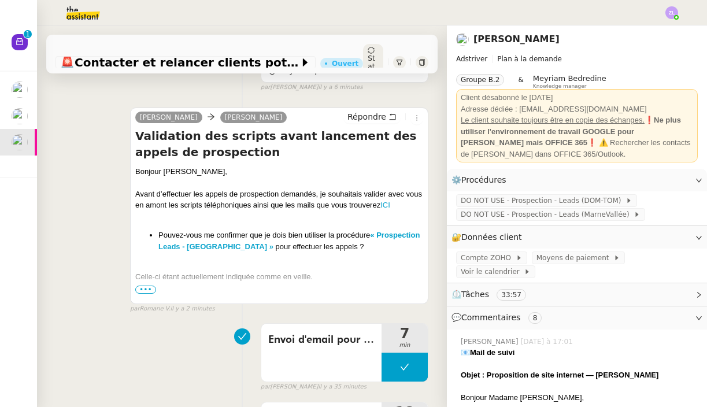
click at [143, 287] on span "•••" at bounding box center [145, 290] width 21 height 8
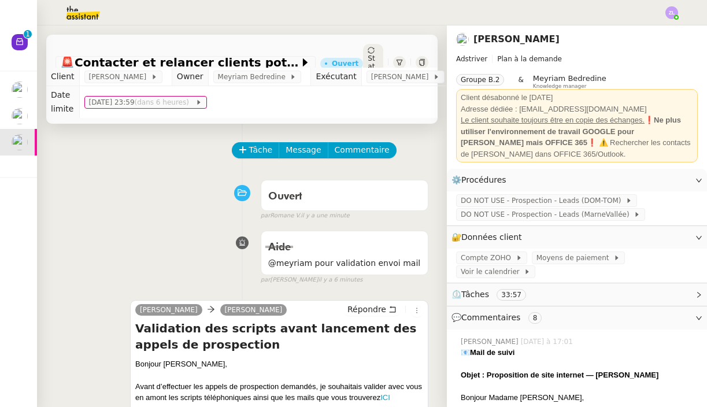
scroll to position [0, 0]
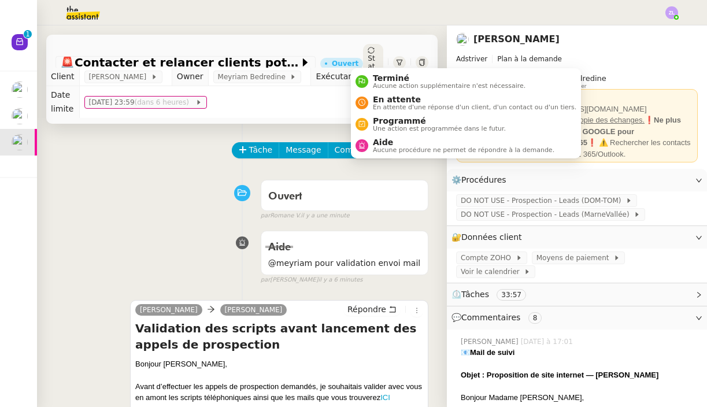
click at [368, 54] on span "Statut" at bounding box center [371, 66] width 7 height 24
click at [378, 101] on span "En attente" at bounding box center [474, 99] width 203 height 9
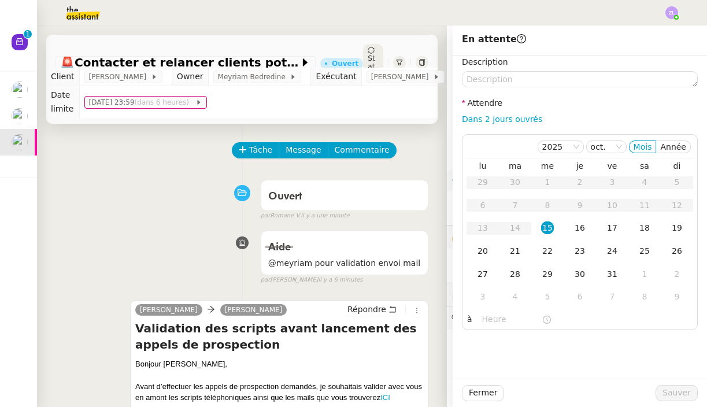
click at [488, 124] on div "Dans 2 jours ouvrés" at bounding box center [580, 119] width 236 height 13
click at [490, 119] on link "Dans 2 jours ouvrés" at bounding box center [502, 118] width 80 height 9
type input "07:00"
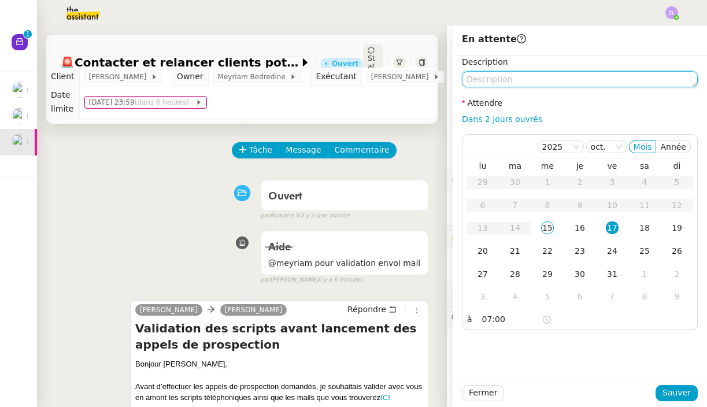
click at [490, 76] on textarea at bounding box center [580, 79] width 236 height 16
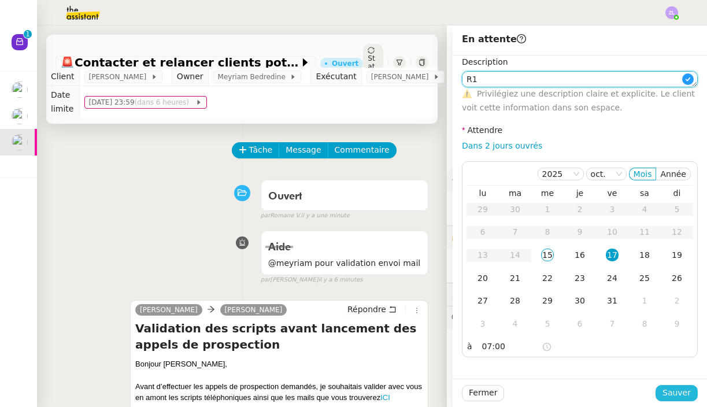
type textarea "R1"
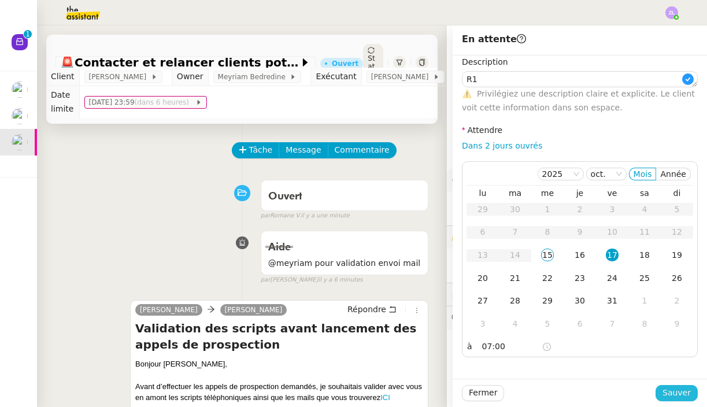
click at [674, 391] on span "Sauver" at bounding box center [676, 392] width 28 height 13
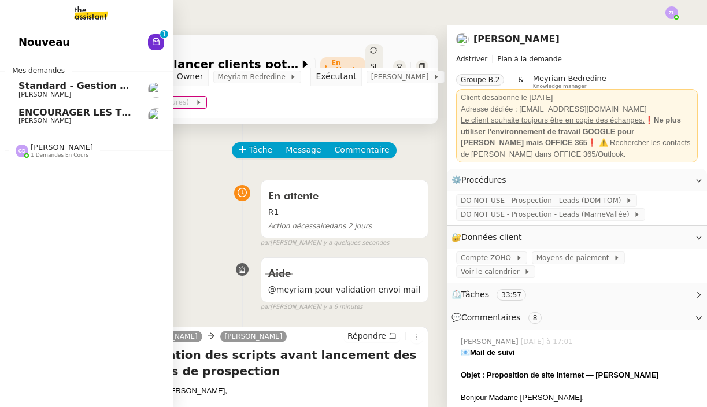
click at [21, 119] on span "[PERSON_NAME]" at bounding box center [44, 121] width 53 height 8
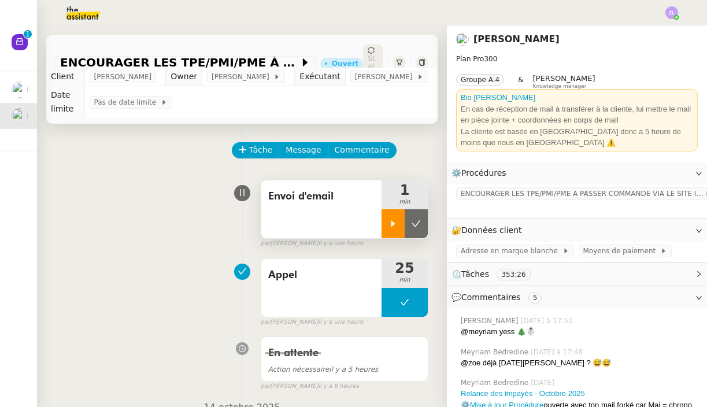
click at [392, 220] on icon at bounding box center [393, 223] width 4 height 6
click at [630, 191] on span "ENCOURAGER LES TPE/PMI/PME À PASSER COMMANDE VIA LE SITE INTERNET" at bounding box center [583, 194] width 244 height 12
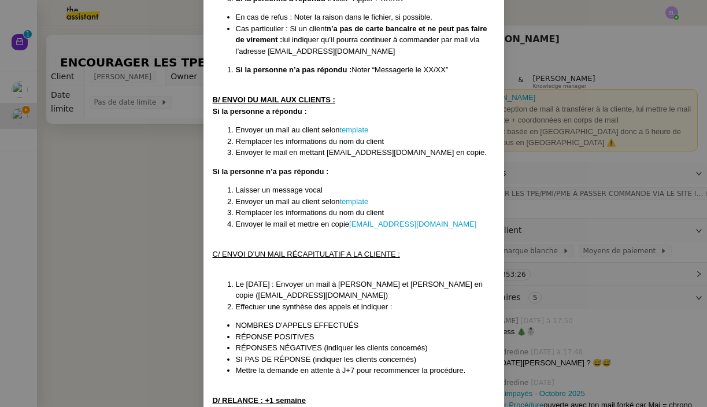
scroll to position [797, 0]
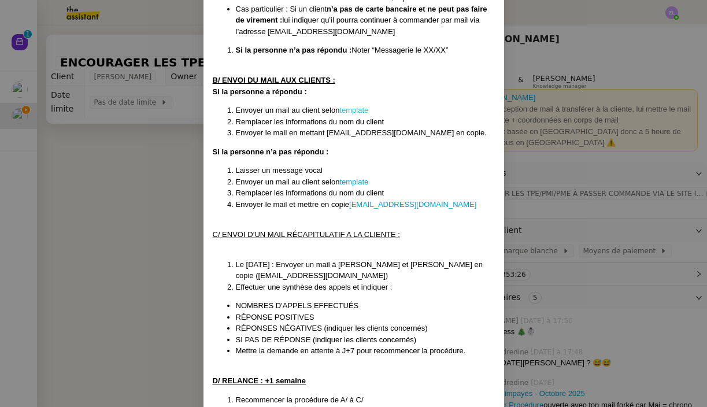
click at [361, 106] on link "template" at bounding box center [353, 110] width 29 height 9
click at [169, 221] on nz-modal-container "Créée le : [DATE] Modifiée le 12/02 et le 17/03 et le 08/04, le 4/09 Contexte :…" at bounding box center [353, 203] width 707 height 407
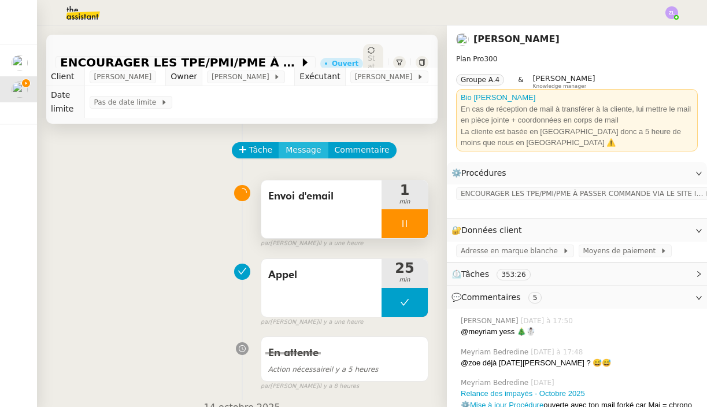
click at [297, 143] on span "Message" at bounding box center [303, 149] width 35 height 13
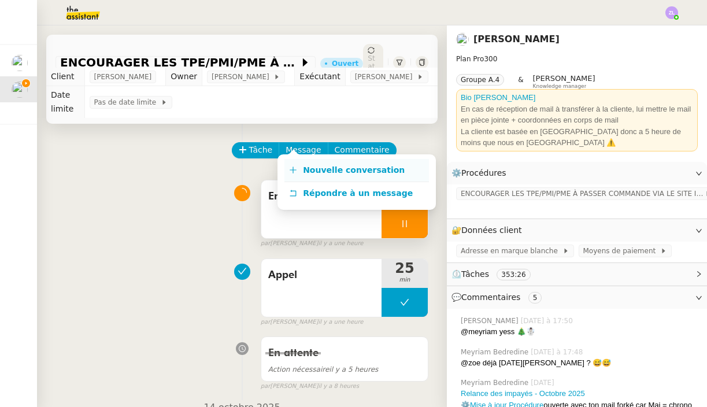
click at [310, 166] on span "Nouvelle conversation" at bounding box center [354, 169] width 102 height 9
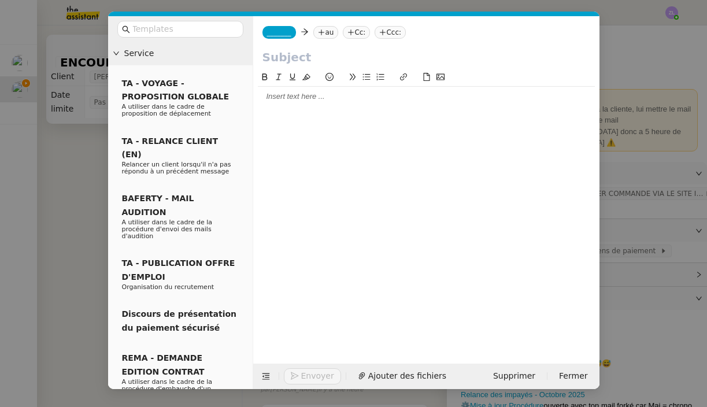
click at [327, 29] on nz-tag "au" at bounding box center [325, 32] width 25 height 13
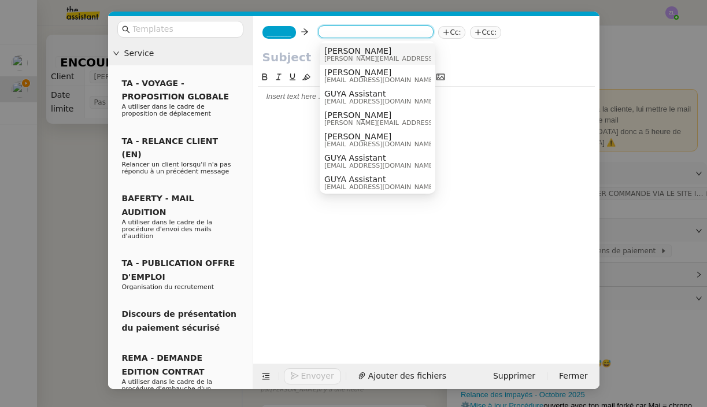
click at [335, 54] on span "[PERSON_NAME]" at bounding box center [406, 50] width 164 height 9
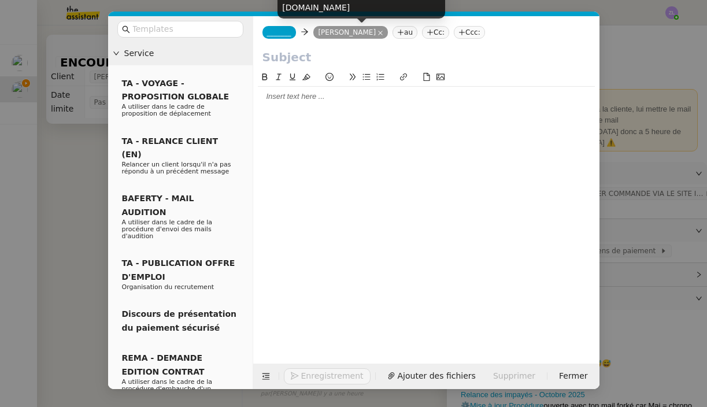
click at [377, 31] on icon at bounding box center [380, 33] width 6 height 6
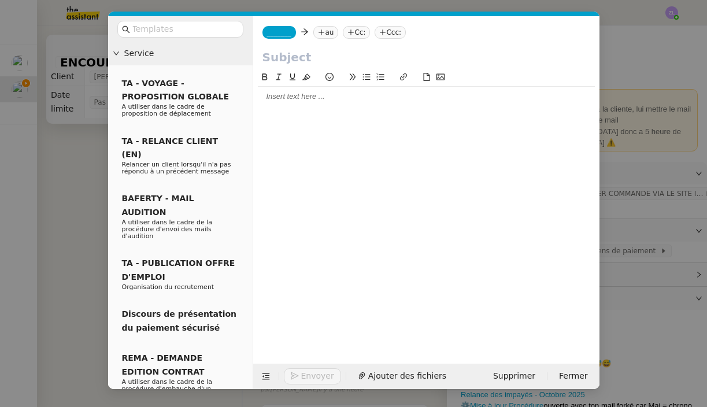
click at [285, 31] on span "_______" at bounding box center [279, 32] width 24 height 8
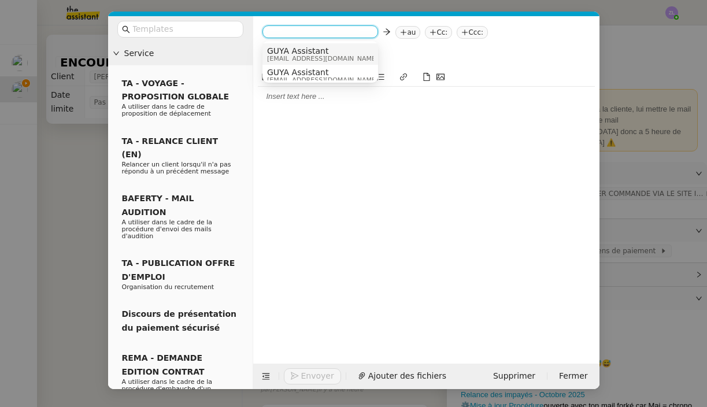
click at [299, 51] on span "GUYA Assistant" at bounding box center [322, 50] width 111 height 9
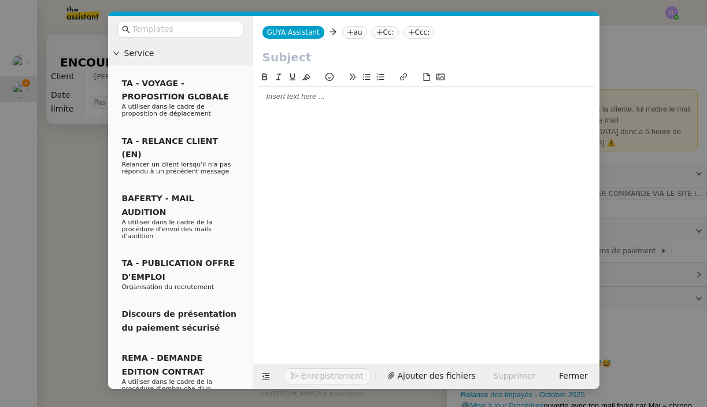
click at [354, 35] on nz-tag "au" at bounding box center [354, 32] width 25 height 13
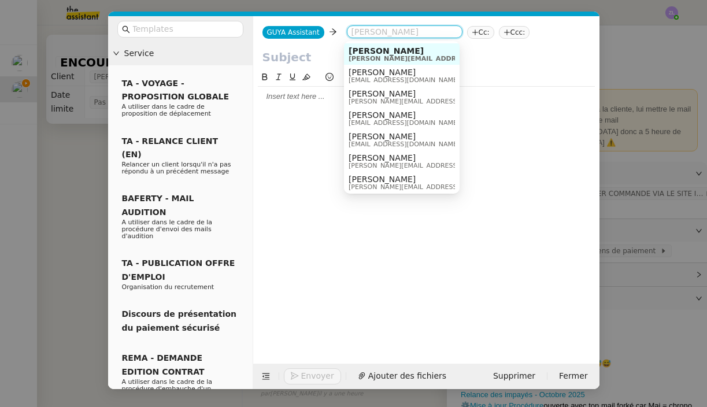
paste input "[EMAIL_ADDRESS][DOMAIN_NAME]"
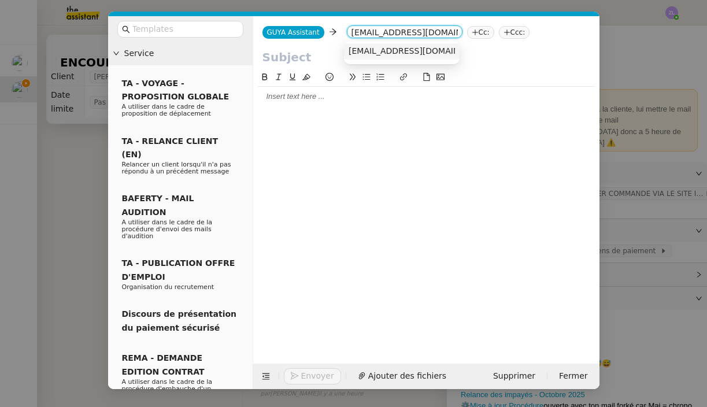
type input "[EMAIL_ADDRESS][DOMAIN_NAME]"
click at [384, 50] on span "[EMAIL_ADDRESS][DOMAIN_NAME]" at bounding box center [420, 50] width 142 height 9
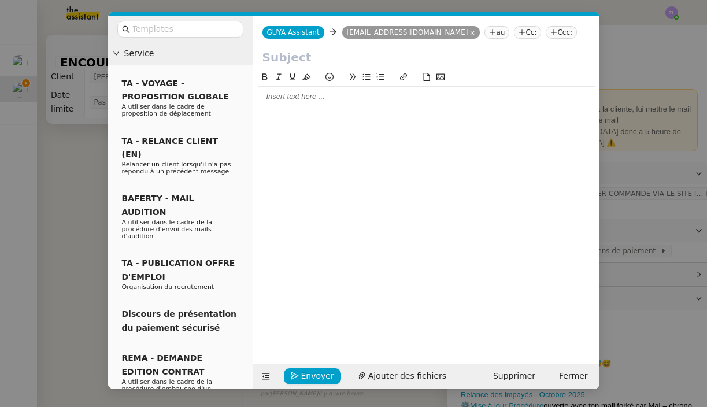
click at [514, 30] on nz-tag "Cc:" at bounding box center [527, 32] width 27 height 13
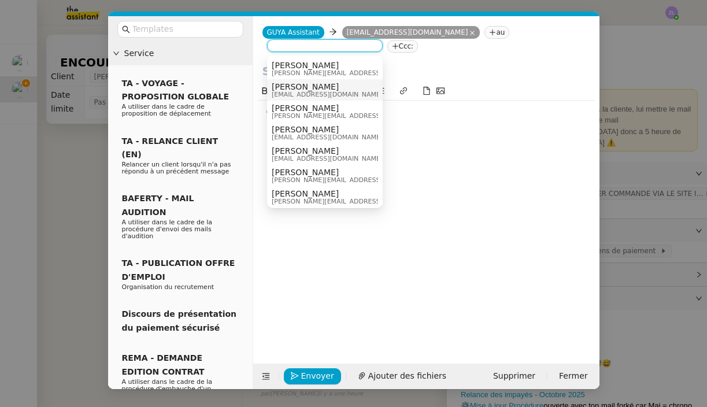
click at [302, 85] on span "[PERSON_NAME]" at bounding box center [327, 86] width 111 height 9
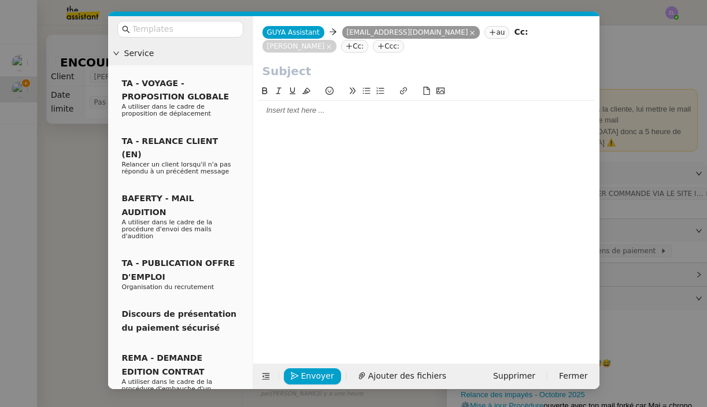
click at [279, 73] on input "text" at bounding box center [426, 70] width 328 height 17
paste input "Préparez vos fêtes de [DATE] avec Guyacadeau"
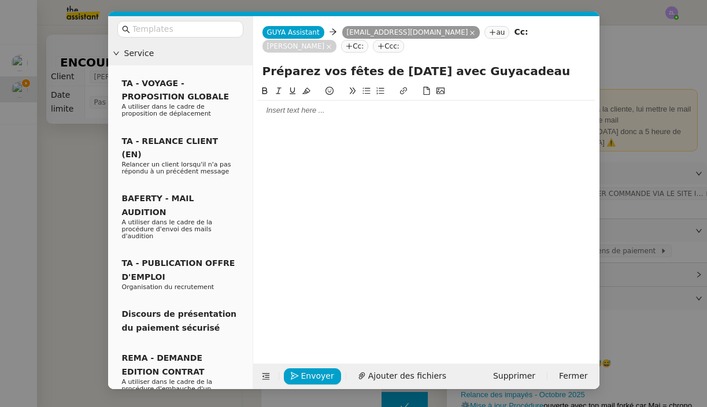
type input "Préparez vos fêtes de [DATE] avec Guyacadeau"
click at [61, 201] on nz-modal-container "Service TA - VOYAGE - PROPOSITION GLOBALE A utiliser dans le cadre de propositi…" at bounding box center [353, 203] width 707 height 407
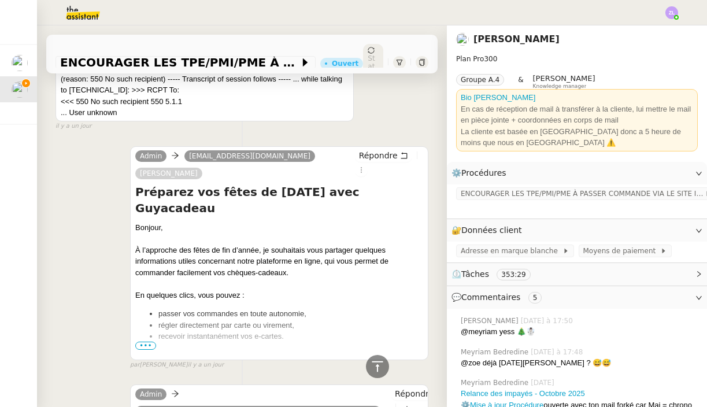
scroll to position [629, 0]
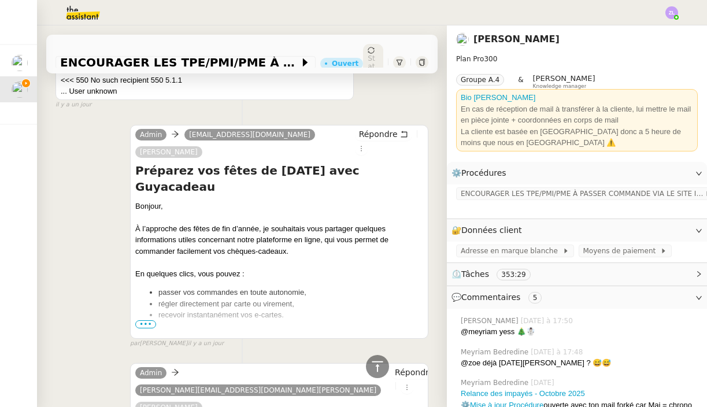
click at [143, 320] on span "•••" at bounding box center [145, 324] width 21 height 8
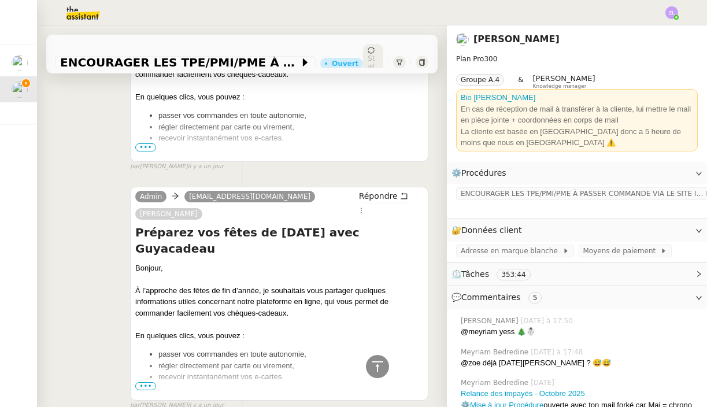
scroll to position [1542, 0]
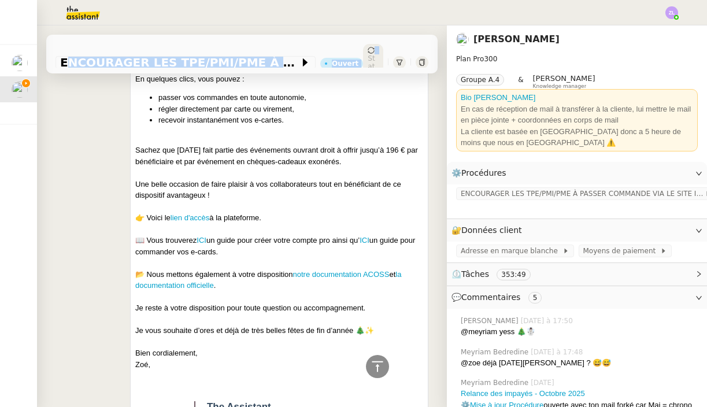
scroll to position [1914, 0]
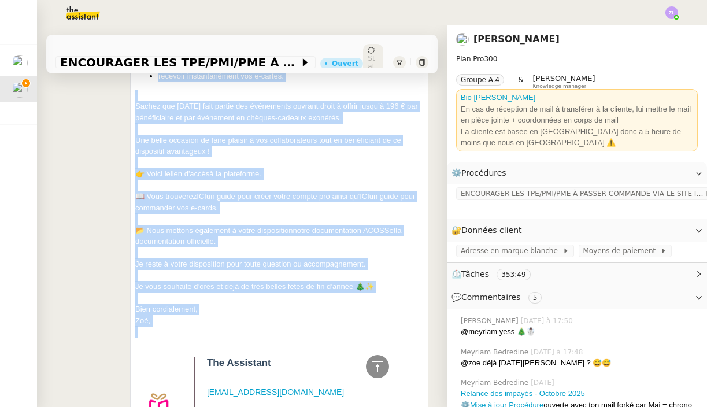
drag, startPoint x: 137, startPoint y: 94, endPoint x: 247, endPoint y: 206, distance: 157.0
click at [247, 206] on div "Bonjour, À l’approche des fêtes de fin d’année, je souhaitais vous partager que…" at bounding box center [279, 303] width 288 height 683
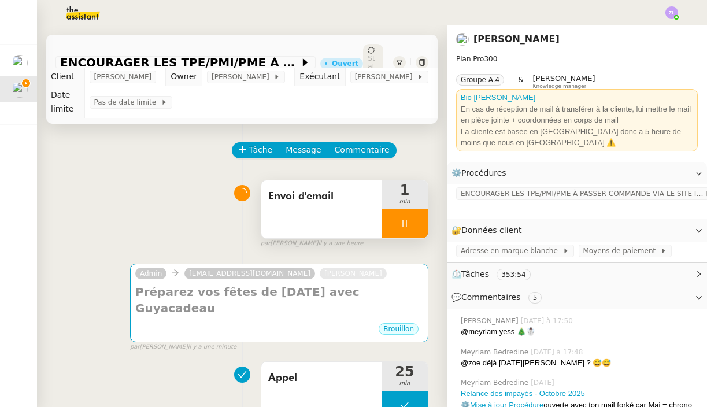
scroll to position [0, 0]
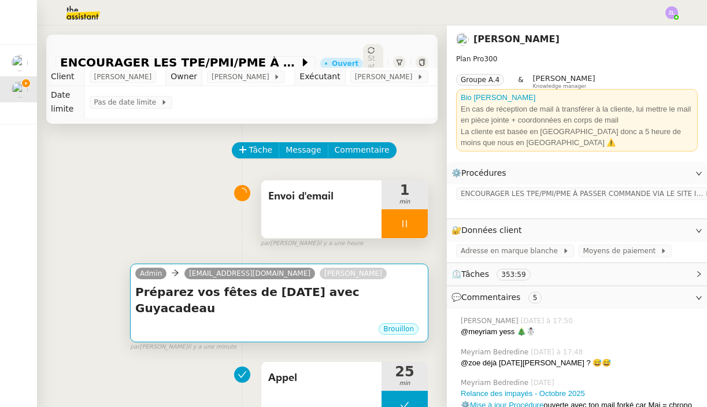
click at [291, 322] on div "Brouillon" at bounding box center [279, 330] width 288 height 17
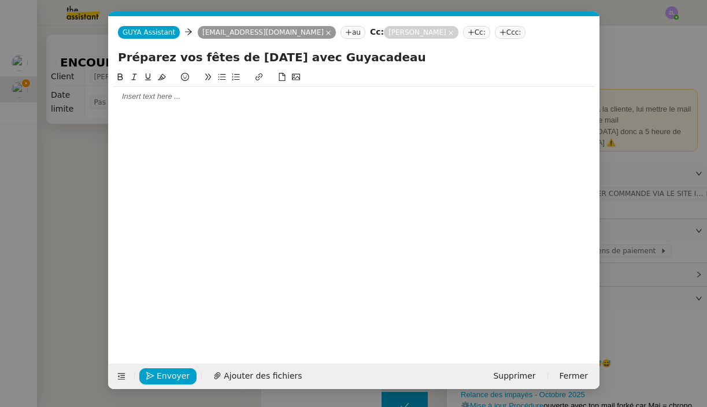
click at [291, 307] on nz-modal-container "Service TA - VOYAGE - PROPOSITION GLOBALE A utiliser dans le cadre de propositi…" at bounding box center [353, 203] width 707 height 407
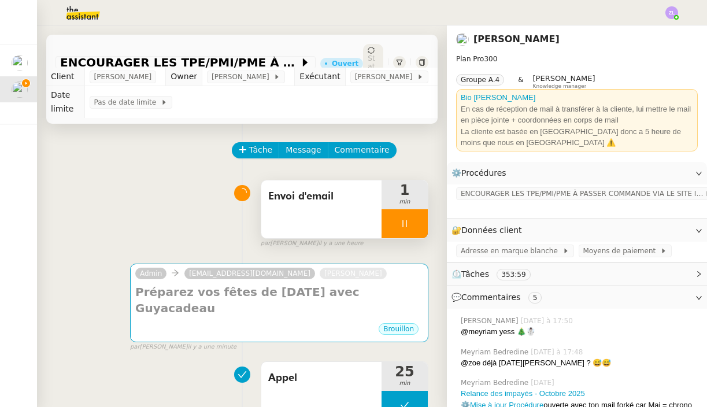
click at [177, 103] on td "Pas de date limite" at bounding box center [260, 102] width 353 height 32
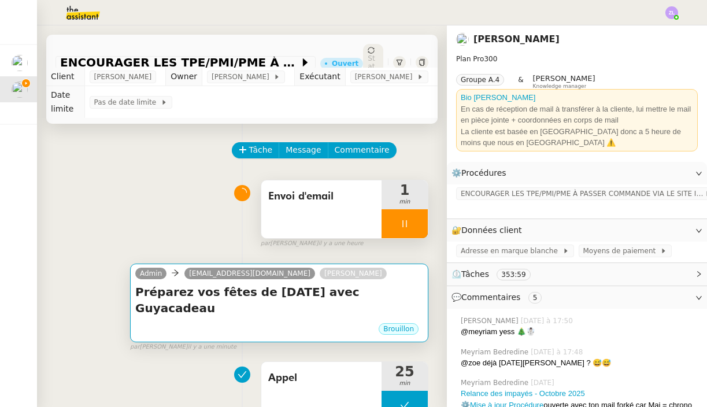
click at [288, 322] on div "Brouillon" at bounding box center [279, 330] width 288 height 17
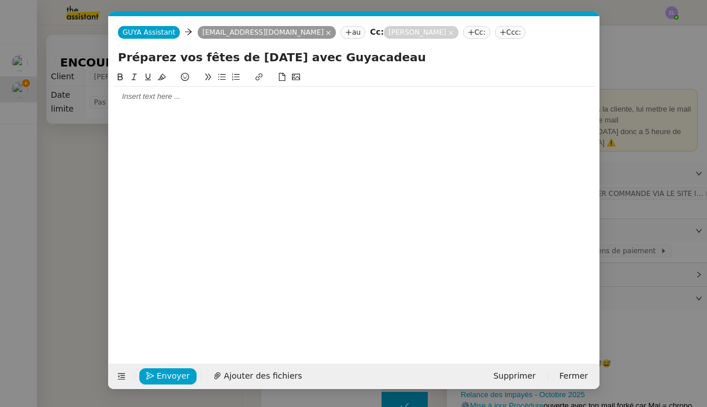
scroll to position [0, 25]
click at [166, 95] on div at bounding box center [353, 96] width 481 height 10
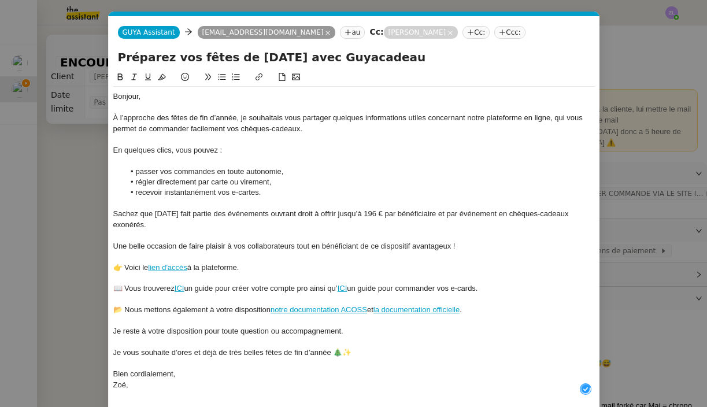
scroll to position [12, 0]
drag, startPoint x: 119, startPoint y: 119, endPoint x: 91, endPoint y: 119, distance: 28.3
click at [91, 119] on nz-modal-container "Service TA - VOYAGE - PROPOSITION GLOBALE A utiliser dans le cadre de propositi…" at bounding box center [353, 203] width 707 height 407
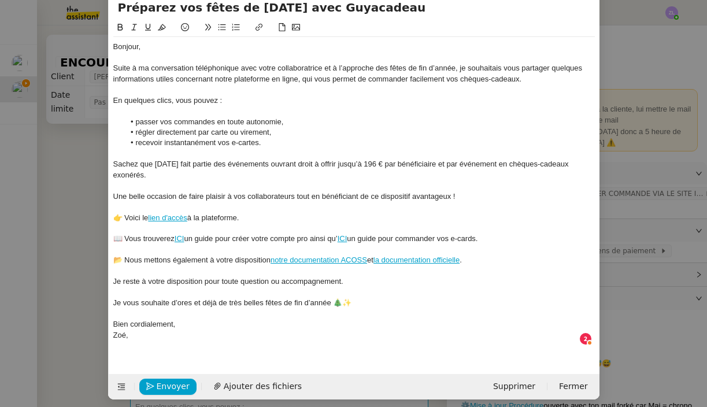
scroll to position [49, 0]
click at [298, 320] on div "Bien cordialement," at bounding box center [353, 325] width 481 height 10
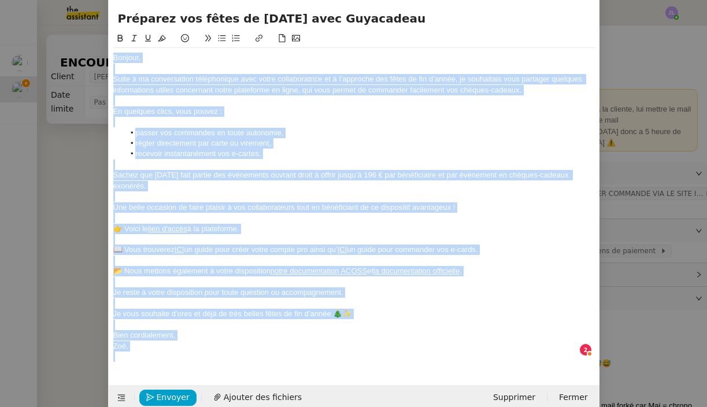
scroll to position [39, 0]
click at [165, 390] on span "Envoyer" at bounding box center [173, 396] width 33 height 13
click at [165, 390] on span "Confirmer l'envoi" at bounding box center [191, 396] width 69 height 13
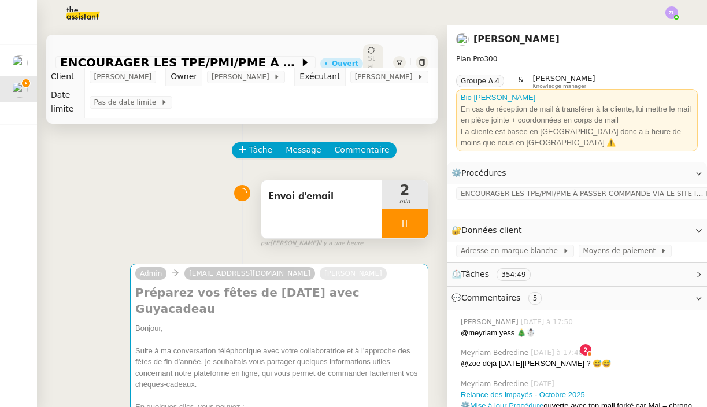
scroll to position [38, 0]
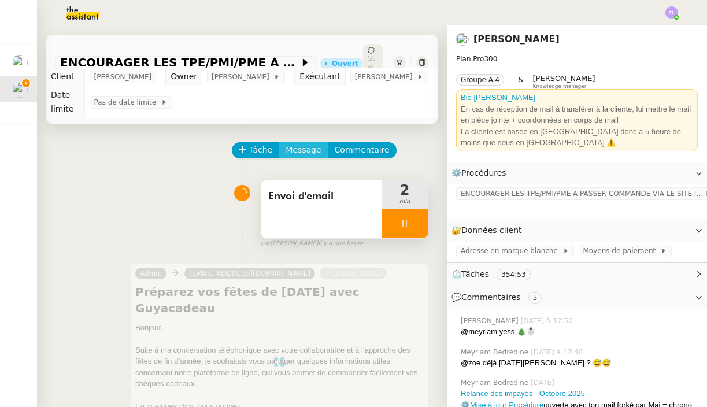
click at [305, 143] on span "Message" at bounding box center [303, 149] width 35 height 13
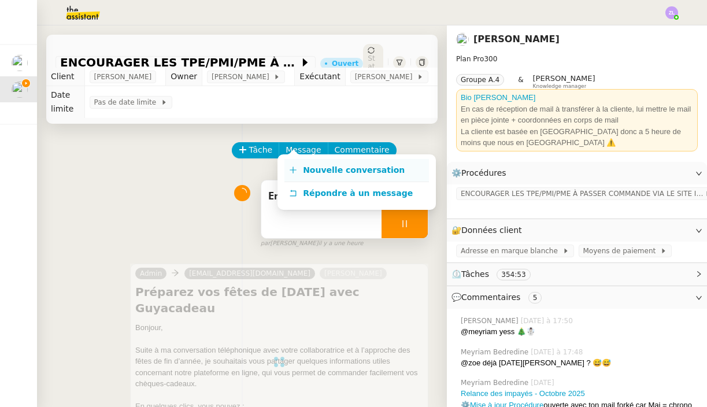
click at [311, 166] on span "Nouvelle conversation" at bounding box center [354, 169] width 102 height 9
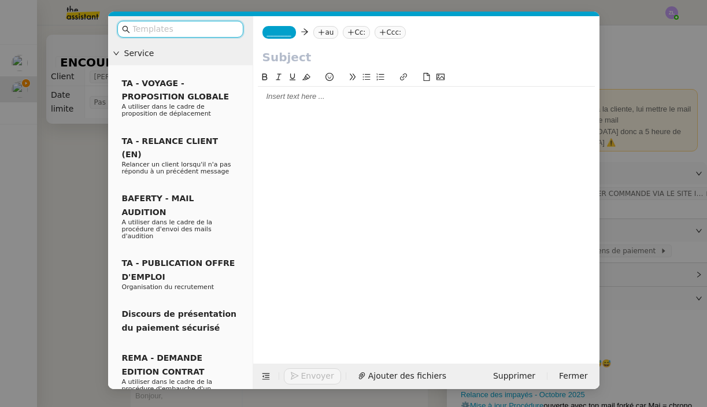
click at [279, 94] on div at bounding box center [426, 96] width 337 height 10
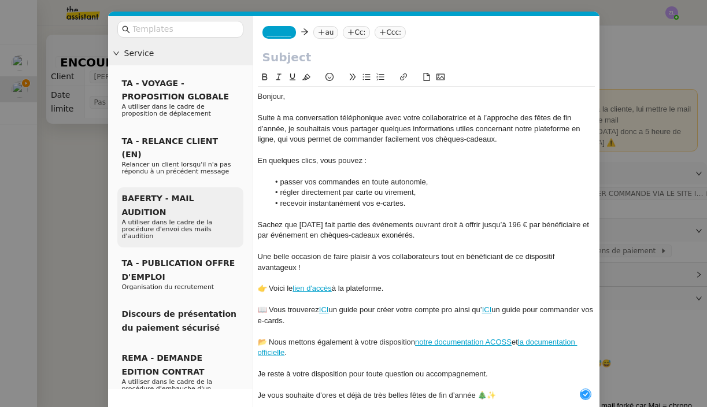
scroll to position [12, 0]
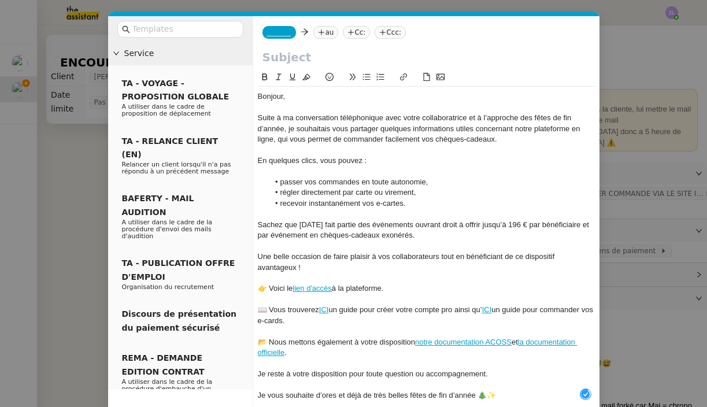
click at [90, 179] on nz-modal-container "Service TA - VOYAGE - PROPOSITION GLOBALE A utiliser dans le cadre de propositi…" at bounding box center [353, 203] width 707 height 407
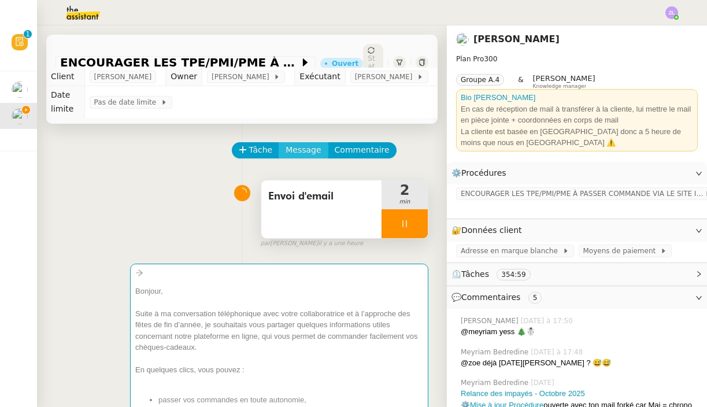
click at [304, 143] on span "Message" at bounding box center [303, 149] width 35 height 13
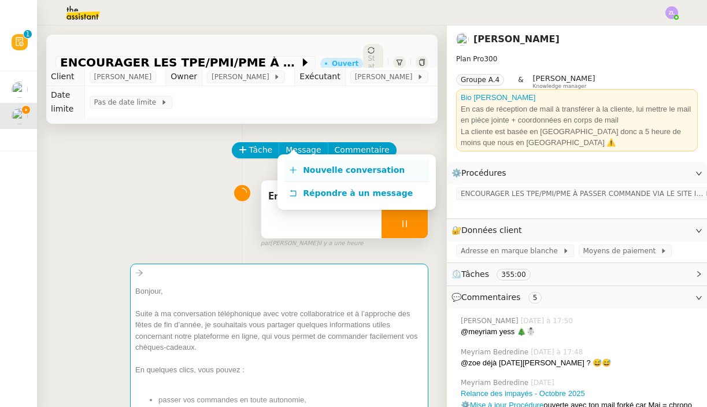
click at [309, 173] on span "Nouvelle conversation" at bounding box center [354, 169] width 102 height 9
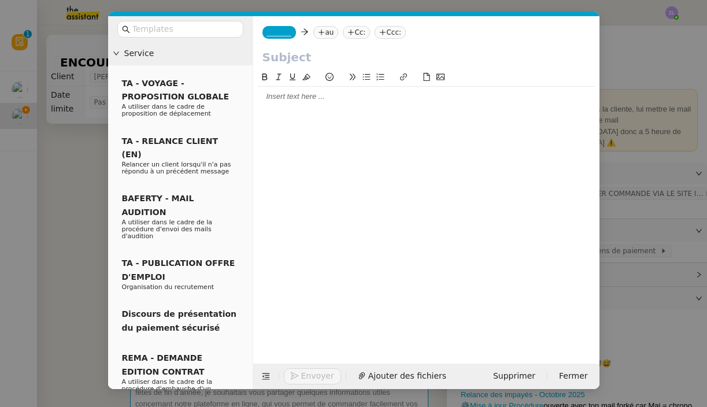
click at [256, 96] on nz-spin at bounding box center [426, 211] width 346 height 280
click at [289, 99] on div at bounding box center [426, 96] width 337 height 10
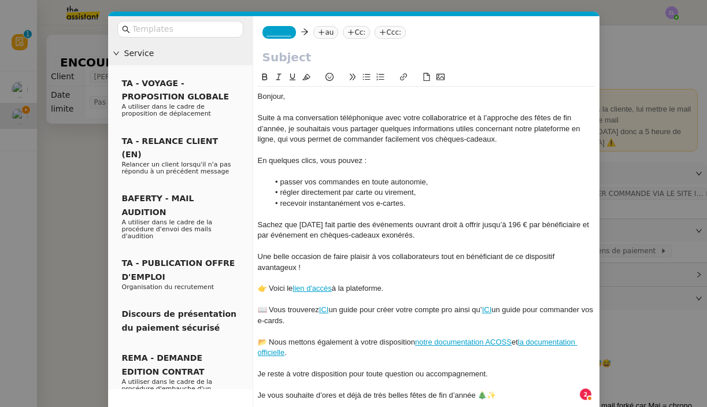
click at [629, 238] on nz-modal-container "Service TA - VOYAGE - PROPOSITION GLOBALE A utiliser dans le cadre de propositi…" at bounding box center [353, 203] width 707 height 407
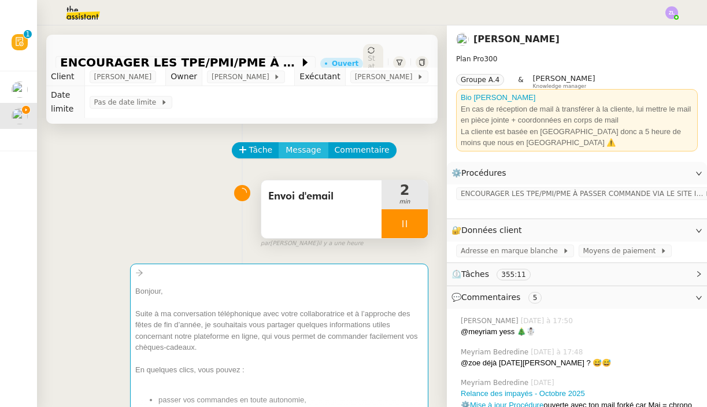
click at [295, 143] on span "Message" at bounding box center [303, 149] width 35 height 13
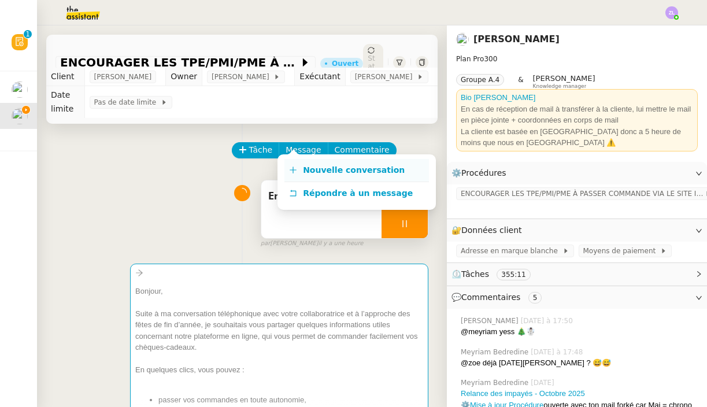
click at [313, 166] on span "Nouvelle conversation" at bounding box center [354, 169] width 102 height 9
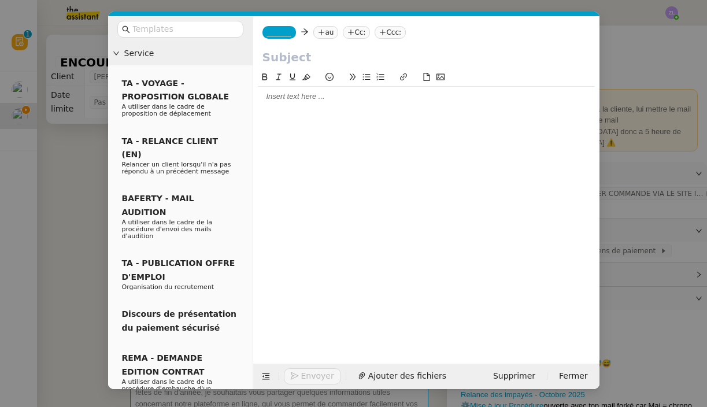
click at [270, 92] on div at bounding box center [426, 96] width 337 height 10
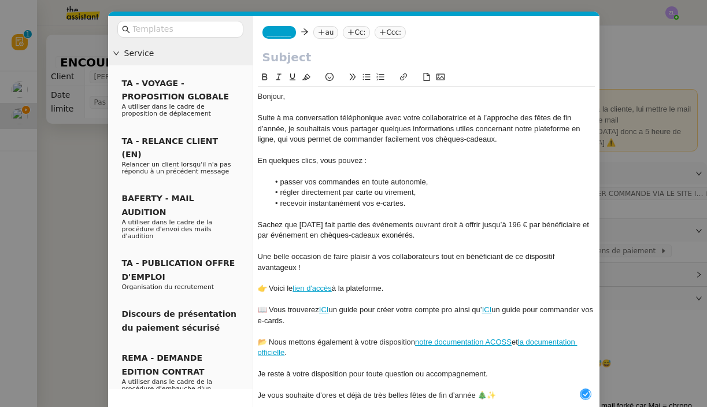
click at [294, 118] on div "Suite à ma conversation téléphonique avec votre collaboratrice et à l’approche …" at bounding box center [426, 129] width 337 height 32
drag, startPoint x: 476, startPoint y: 118, endPoint x: 391, endPoint y: 116, distance: 84.4
click at [391, 116] on div "Suite à notre conversation téléphonique avec votre collaboratrice et à l’approc…" at bounding box center [426, 129] width 337 height 32
click at [331, 32] on nz-tag "au" at bounding box center [325, 32] width 25 height 13
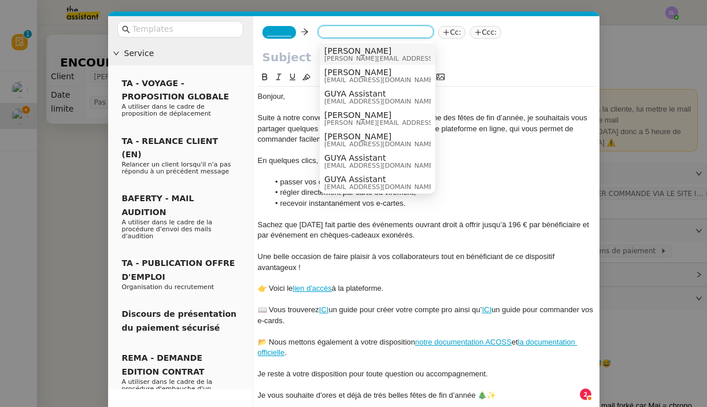
paste input "[EMAIL_ADDRESS][DOMAIN_NAME]"
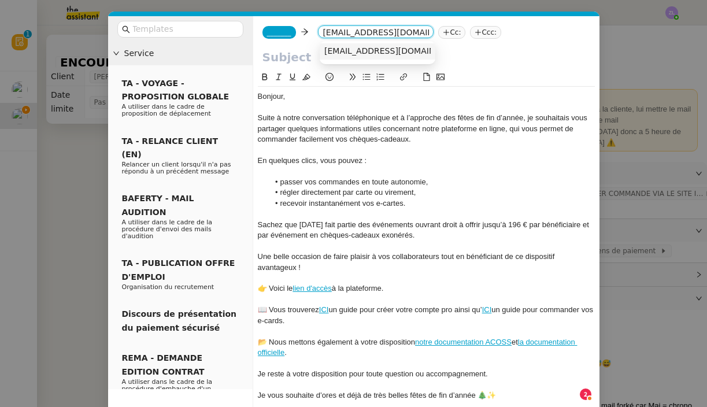
type input "[EMAIL_ADDRESS][DOMAIN_NAME]"
click at [353, 51] on span "[EMAIL_ADDRESS][DOMAIN_NAME]" at bounding box center [395, 50] width 142 height 9
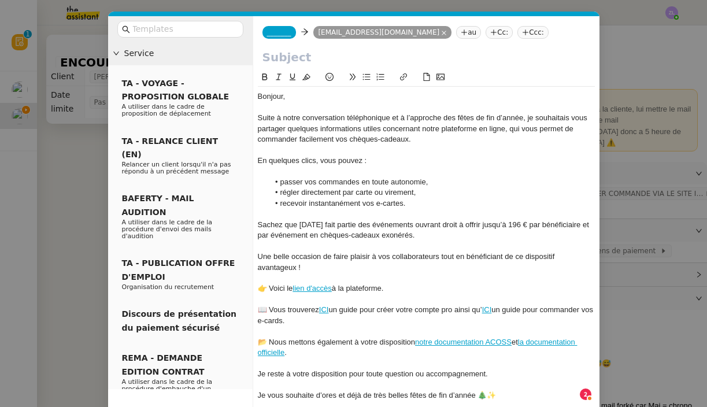
click at [290, 36] on span "_______" at bounding box center [279, 32] width 24 height 8
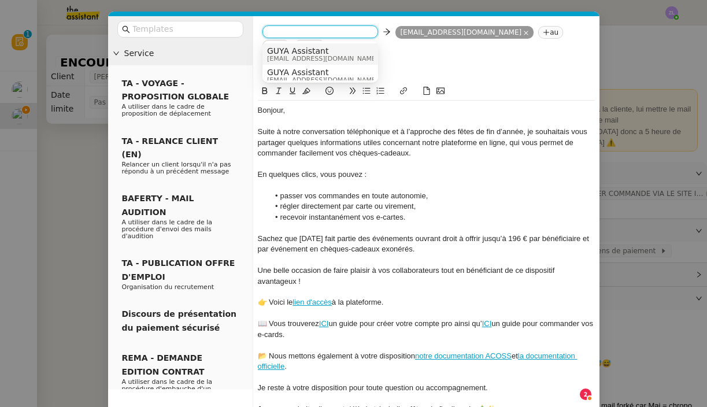
click at [286, 57] on span "[EMAIL_ADDRESS][DOMAIN_NAME]" at bounding box center [322, 58] width 111 height 6
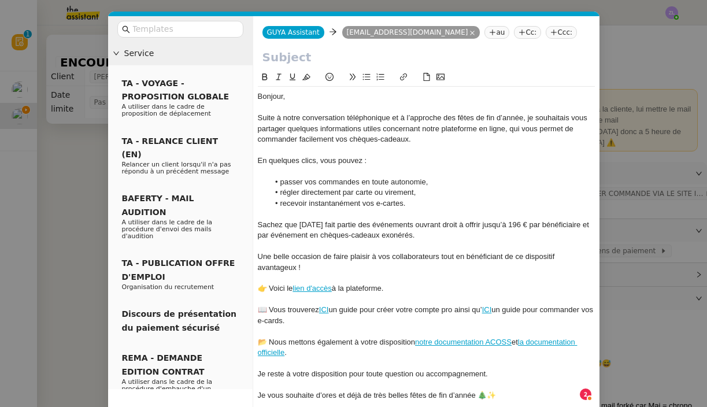
click at [514, 35] on nz-tag "Cc:" at bounding box center [527, 32] width 27 height 13
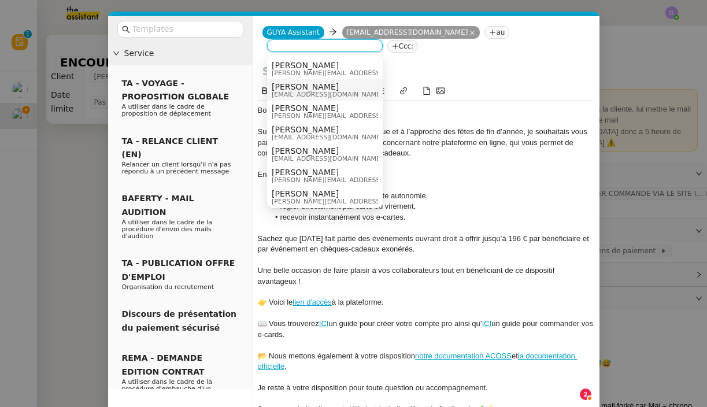
click at [329, 88] on span "[PERSON_NAME]" at bounding box center [327, 86] width 111 height 9
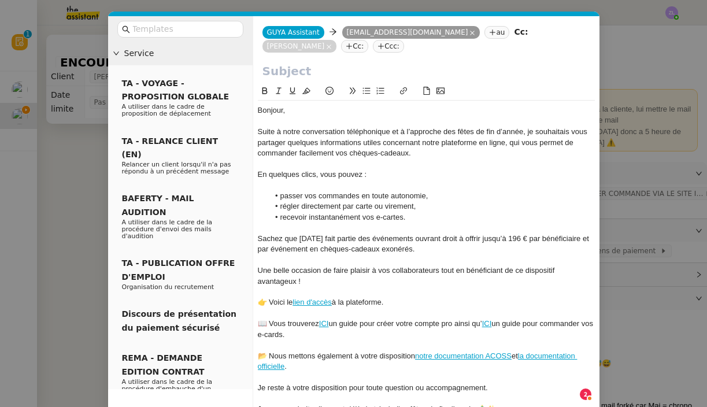
click at [286, 70] on input "text" at bounding box center [426, 70] width 328 height 17
paste input "Préparez vos fêtes de [DATE] avec Guyacadeau"
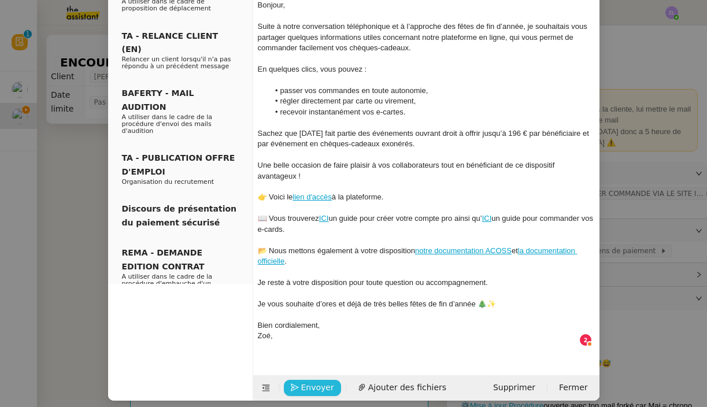
type input "Préparez vos fêtes de [DATE] avec Guyacadeau"
click at [306, 381] on span "Envoyer" at bounding box center [317, 387] width 33 height 13
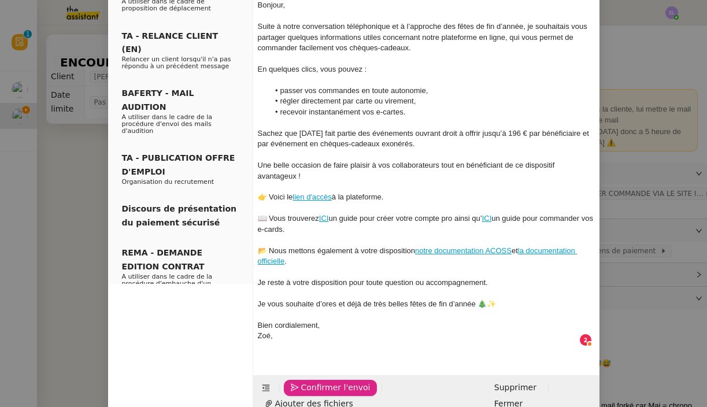
click at [306, 381] on span "Confirmer l'envoi" at bounding box center [335, 387] width 69 height 13
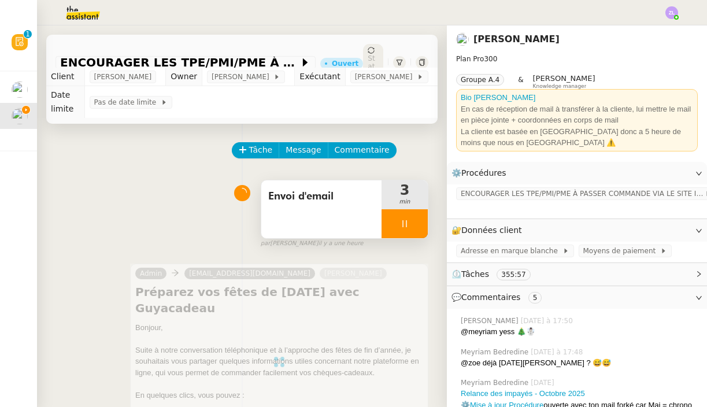
scroll to position [301, 0]
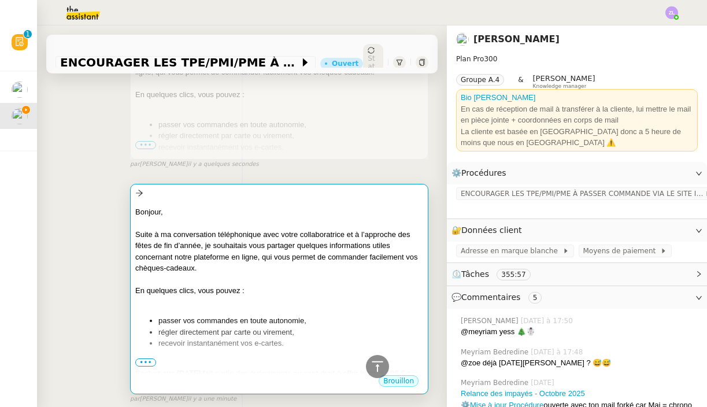
click at [211, 232] on div "Suite à ma conversation téléphonique avec votre collaboratrice et à l’approche …" at bounding box center [279, 251] width 288 height 45
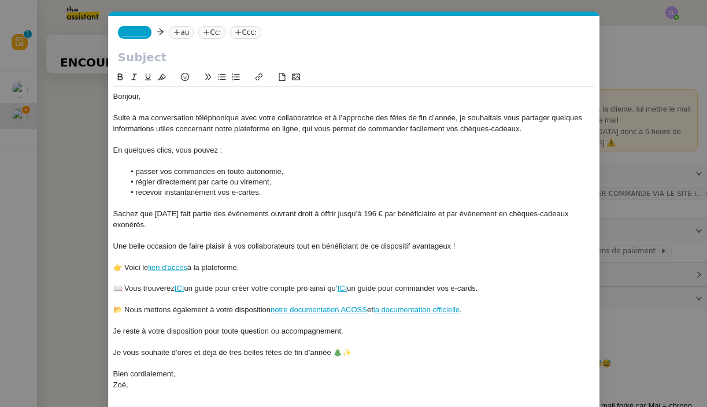
scroll to position [0, 25]
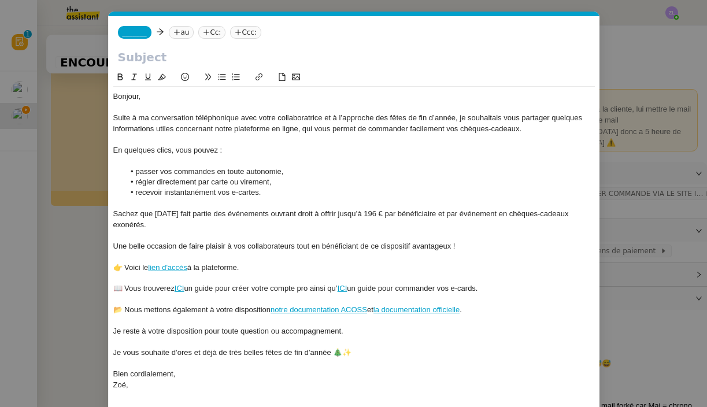
click at [131, 31] on span "_______" at bounding box center [135, 32] width 24 height 8
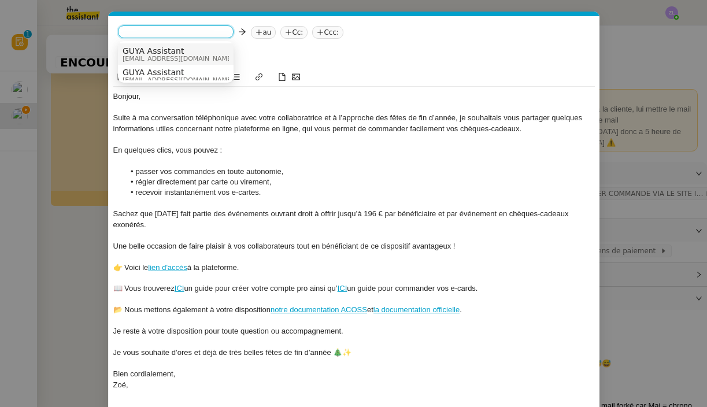
click at [150, 57] on span "[EMAIL_ADDRESS][DOMAIN_NAME]" at bounding box center [178, 58] width 111 height 6
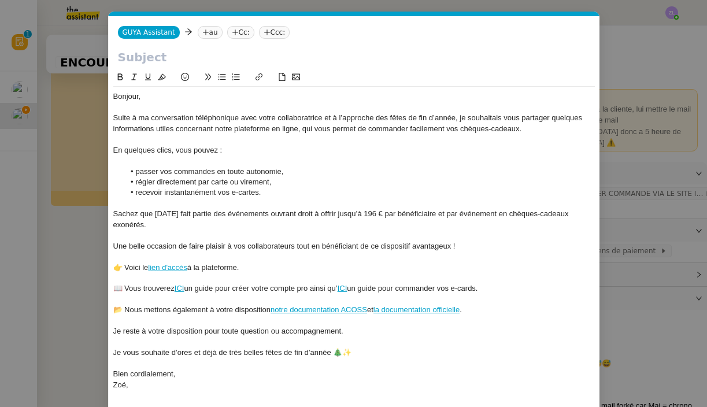
click at [203, 30] on icon at bounding box center [205, 32] width 7 height 7
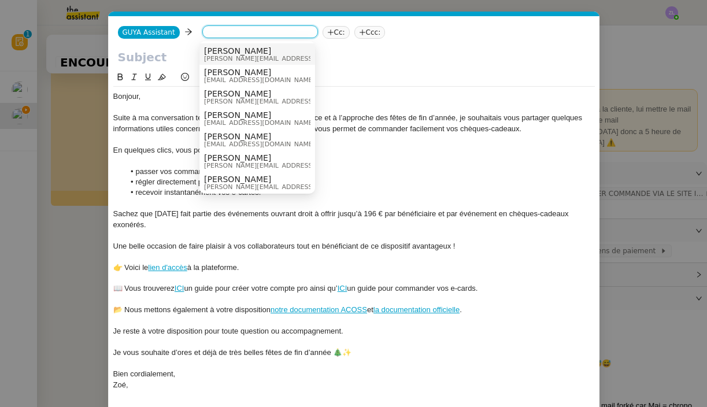
paste input "[EMAIL_ADDRESS][DOMAIN_NAME]"
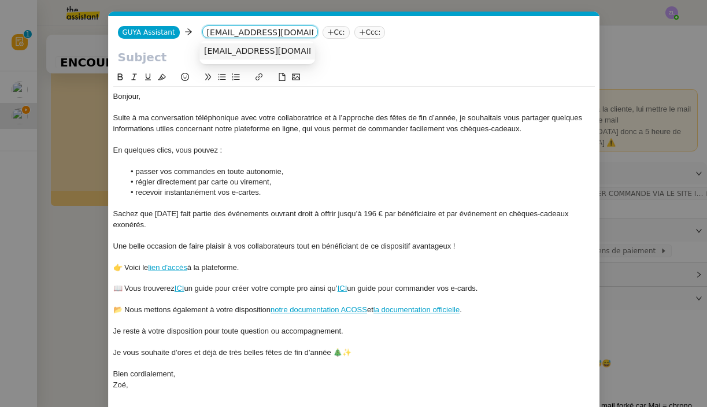
type input "[EMAIL_ADDRESS][DOMAIN_NAME]"
click at [232, 53] on span "[EMAIL_ADDRESS][DOMAIN_NAME]" at bounding box center [275, 50] width 142 height 9
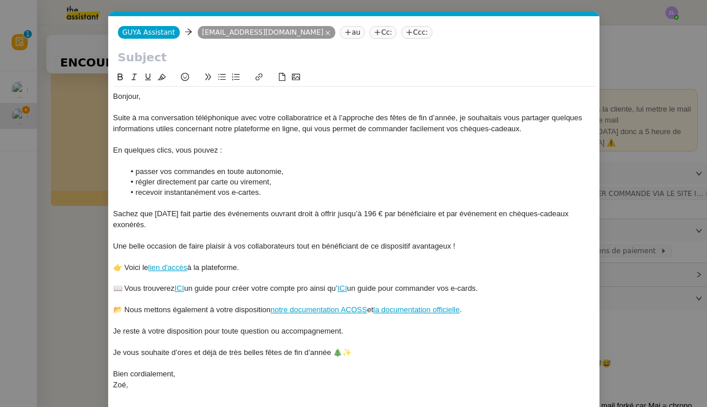
click at [375, 33] on nz-tag "Cc:" at bounding box center [382, 32] width 27 height 13
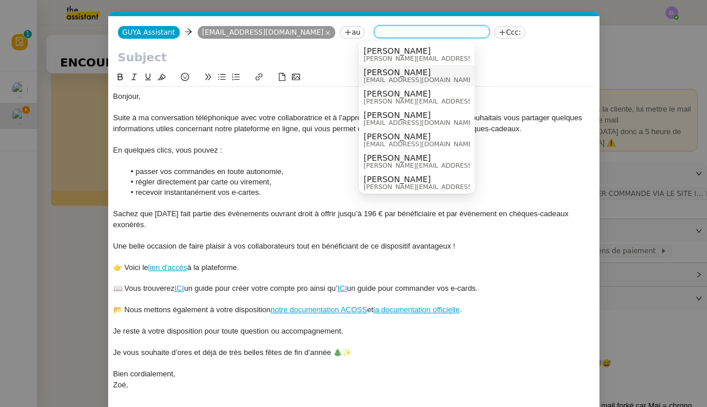
click at [391, 79] on span "[EMAIL_ADDRESS][DOMAIN_NAME]" at bounding box center [419, 80] width 111 height 6
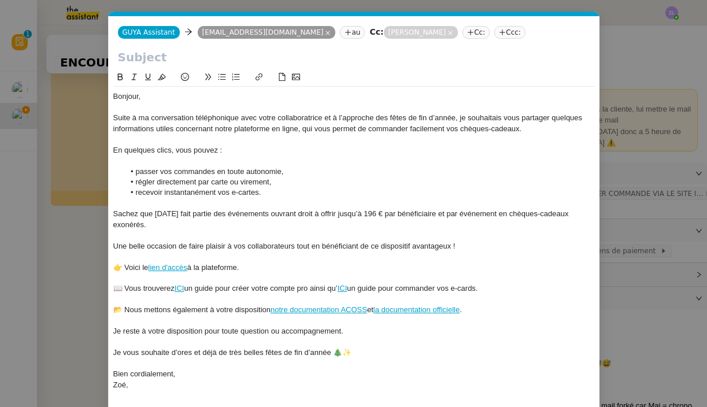
click at [140, 58] on input "text" at bounding box center [354, 57] width 472 height 17
paste input "Préparez vos fêtes de [DATE] avec Guyacadeau"
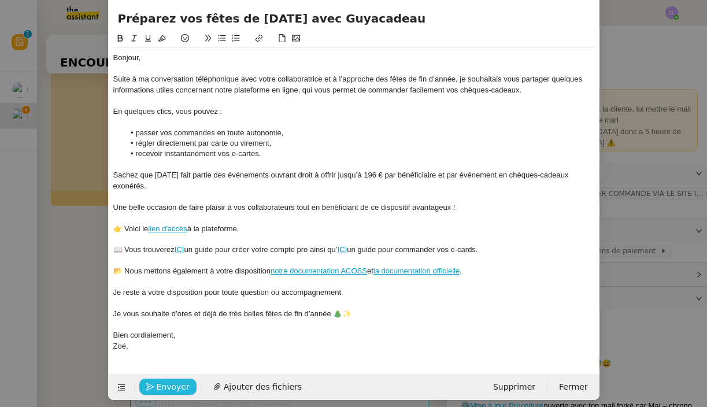
type input "Préparez vos fêtes de [DATE] avec Guyacadeau"
click at [172, 380] on span "Envoyer" at bounding box center [173, 386] width 33 height 13
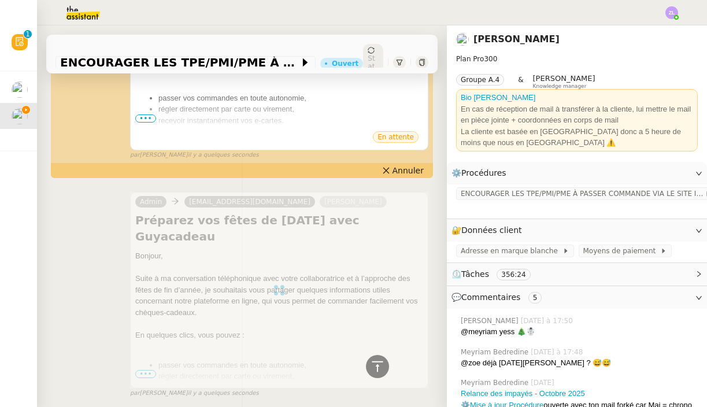
scroll to position [558, 0]
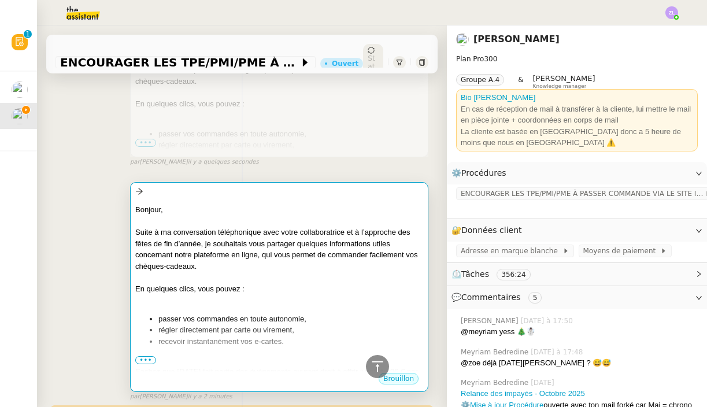
click at [198, 293] on div "Bonjour, Suite à ma conversation téléphonique avec votre collaboratrice et à l’…" at bounding box center [279, 403] width 288 height 398
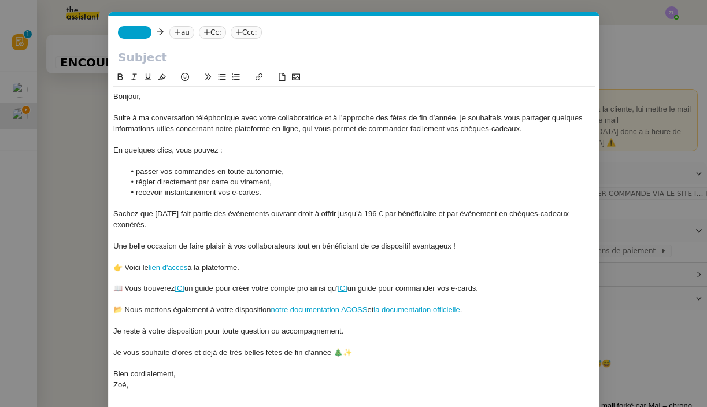
scroll to position [0, 25]
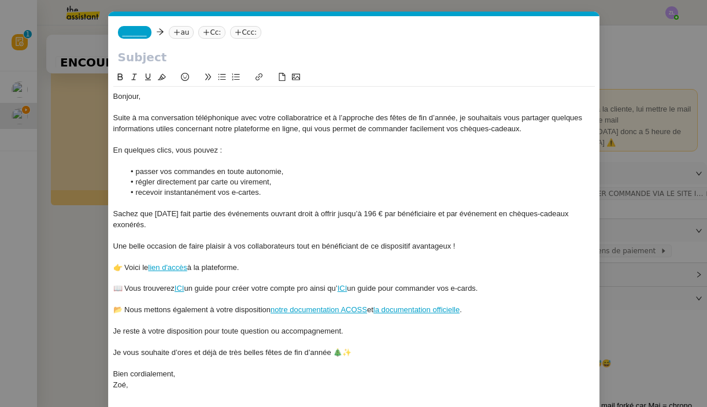
click at [131, 57] on input "text" at bounding box center [354, 57] width 472 height 17
paste input "[EMAIL_ADDRESS][DOMAIN_NAME]"
type input "[EMAIL_ADDRESS][DOMAIN_NAME]"
click at [153, 55] on input "[EMAIL_ADDRESS][DOMAIN_NAME]" at bounding box center [354, 57] width 472 height 17
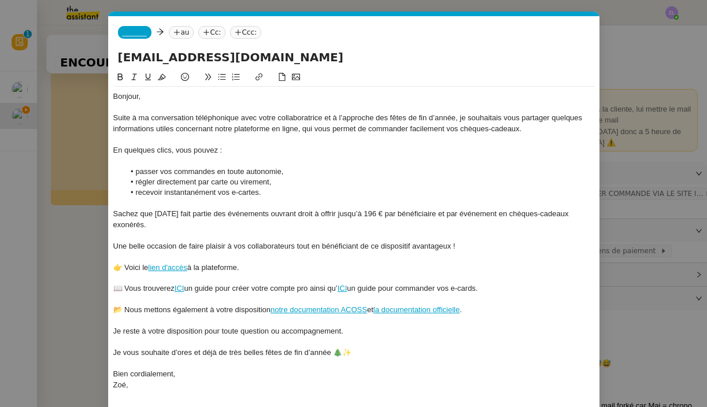
click at [153, 55] on input "[EMAIL_ADDRESS][DOMAIN_NAME]" at bounding box center [354, 57] width 472 height 17
click at [138, 40] on div "_______ au Cc: Ccc:" at bounding box center [354, 32] width 491 height 32
click at [136, 32] on span "_______" at bounding box center [135, 32] width 24 height 8
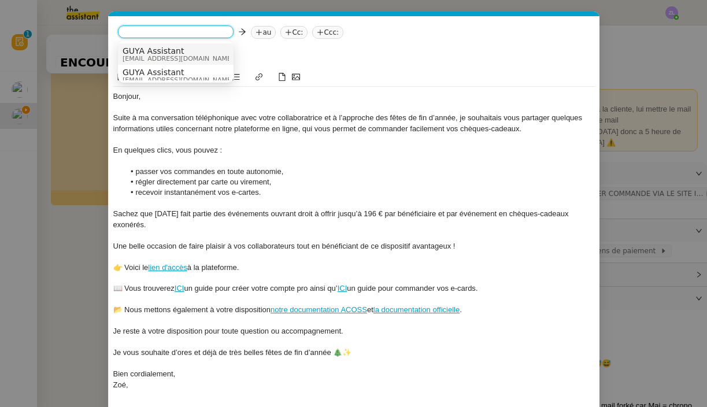
click at [158, 58] on span "[EMAIL_ADDRESS][DOMAIN_NAME]" at bounding box center [178, 58] width 111 height 6
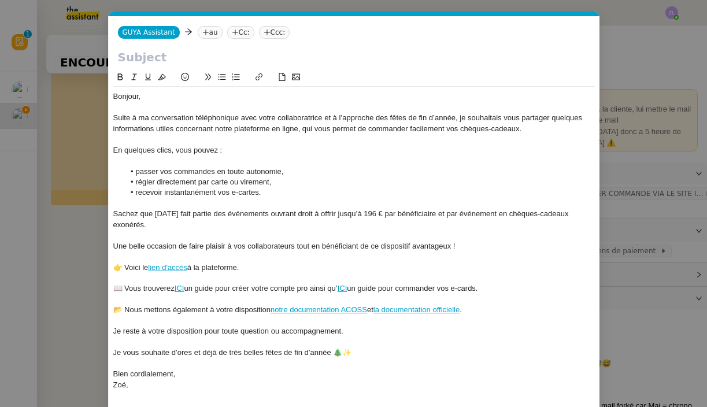
click at [203, 36] on icon at bounding box center [205, 32] width 7 height 7
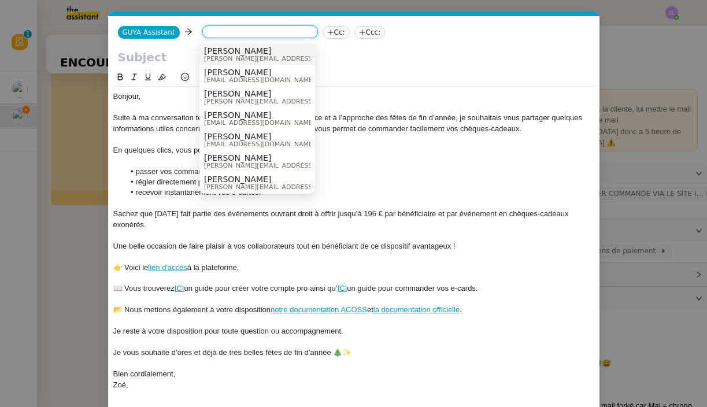
paste input "[EMAIL_ADDRESS][DOMAIN_NAME]"
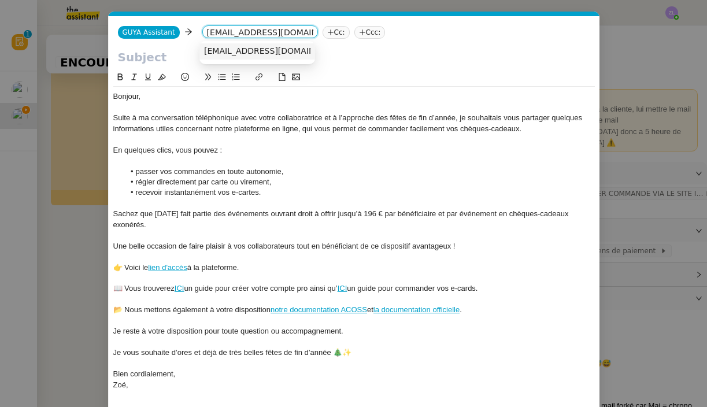
type input "[EMAIL_ADDRESS][DOMAIN_NAME]"
click at [241, 50] on span "[EMAIL_ADDRESS][DOMAIN_NAME]" at bounding box center [275, 50] width 142 height 9
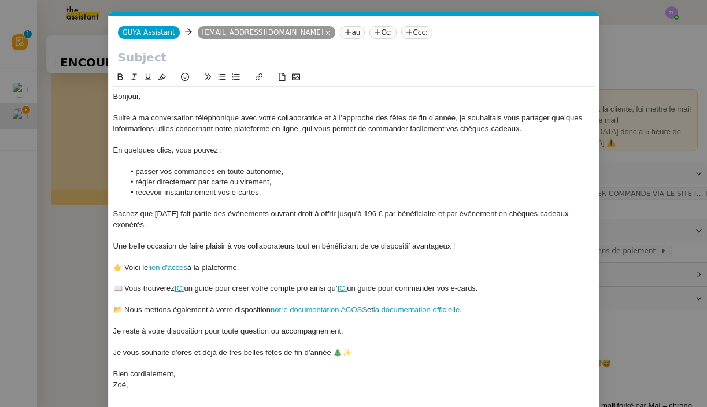
click at [387, 32] on nz-tag "Cc:" at bounding box center [382, 32] width 27 height 13
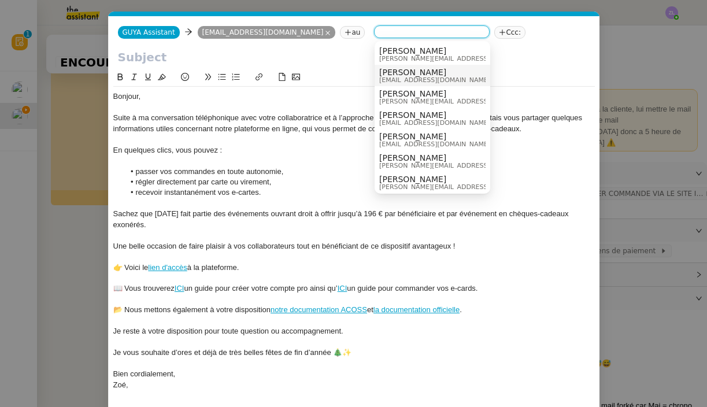
click at [404, 73] on span "[PERSON_NAME]" at bounding box center [434, 72] width 111 height 9
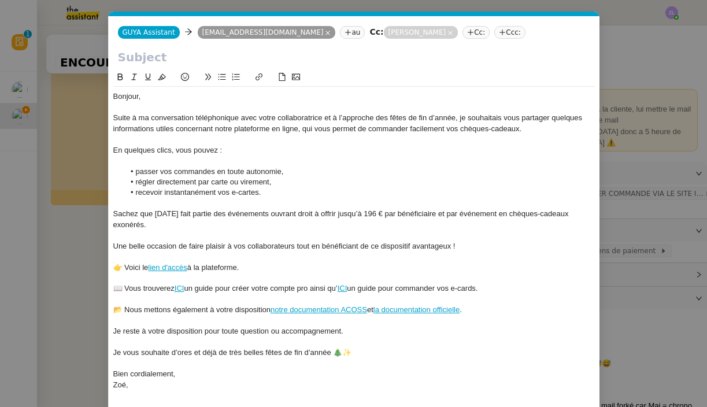
click at [145, 60] on input "text" at bounding box center [354, 57] width 472 height 17
paste input "Préparez vos fêtes de [DATE] avec Guyacadeau"
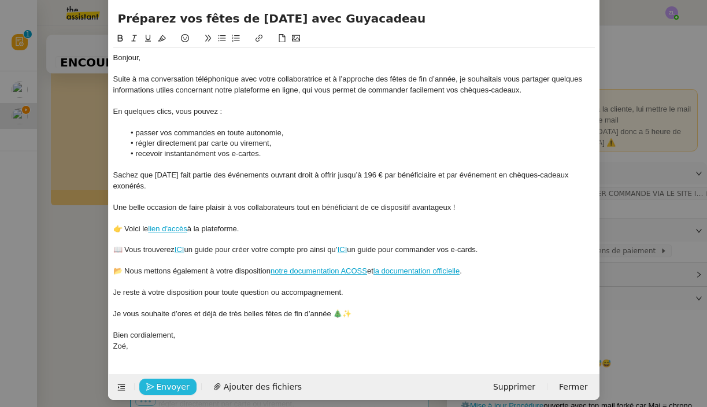
type input "Préparez vos fêtes de [DATE] avec Guyacadeau"
click at [172, 380] on span "Envoyer" at bounding box center [173, 386] width 33 height 13
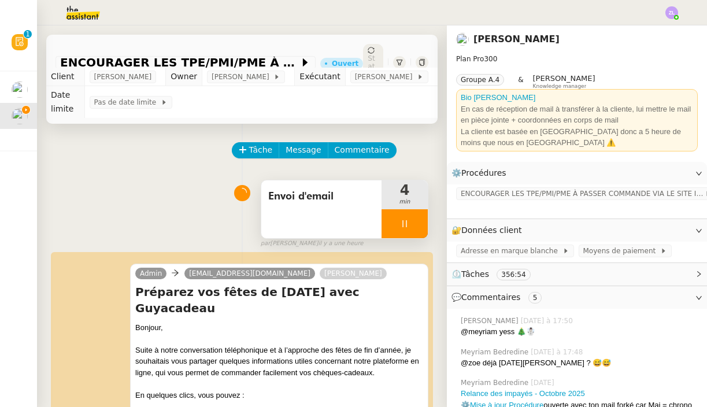
scroll to position [0, 0]
click at [400, 219] on icon at bounding box center [404, 223] width 9 height 9
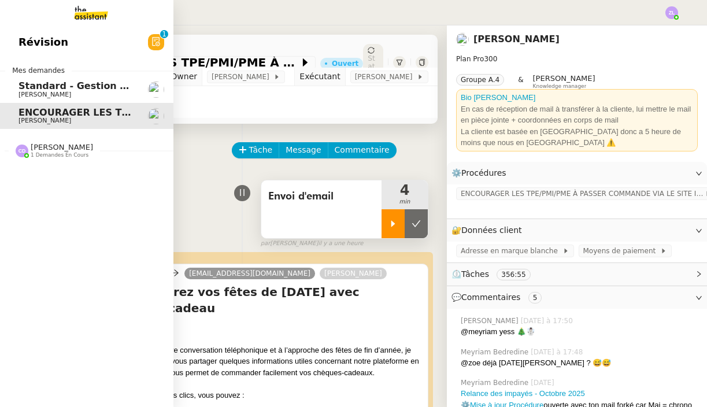
click at [92, 21] on img at bounding box center [82, 12] width 90 height 25
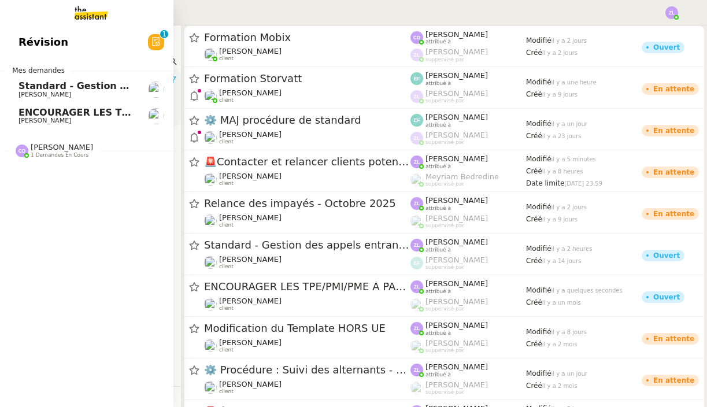
click at [80, 155] on span "1 demandes en cours" at bounding box center [60, 155] width 58 height 6
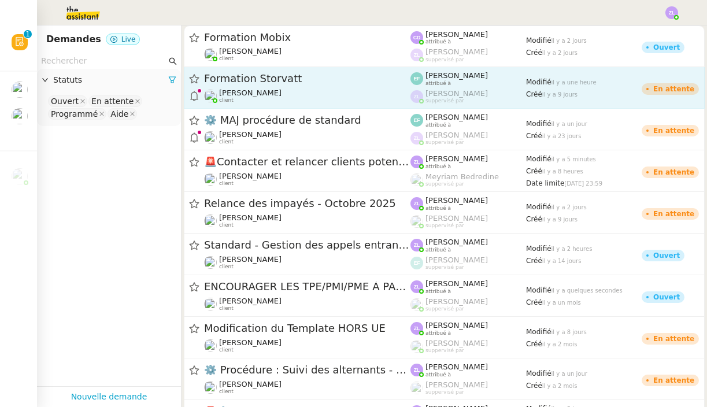
click at [268, 93] on span "[PERSON_NAME]" at bounding box center [250, 92] width 62 height 9
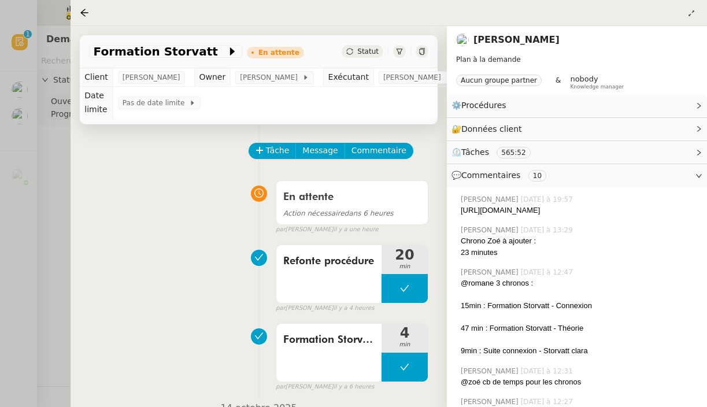
click at [57, 139] on div at bounding box center [353, 203] width 707 height 407
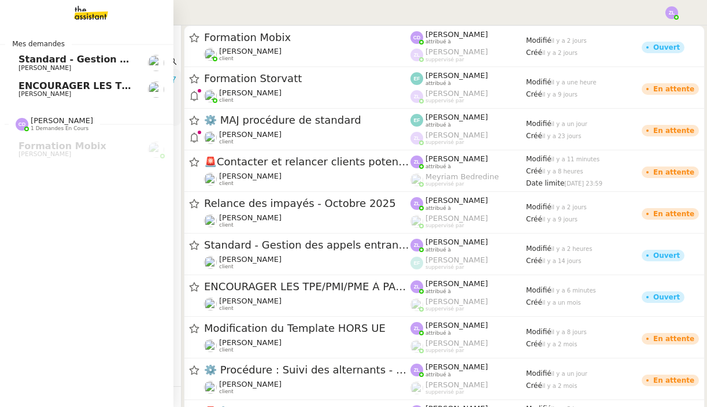
click at [28, 88] on span "ENCOURAGER LES TPE/PMI/PME À PASSER COMMANDE VIA LE SITE INTERNET - 1 septembre…" at bounding box center [270, 85] width 505 height 11
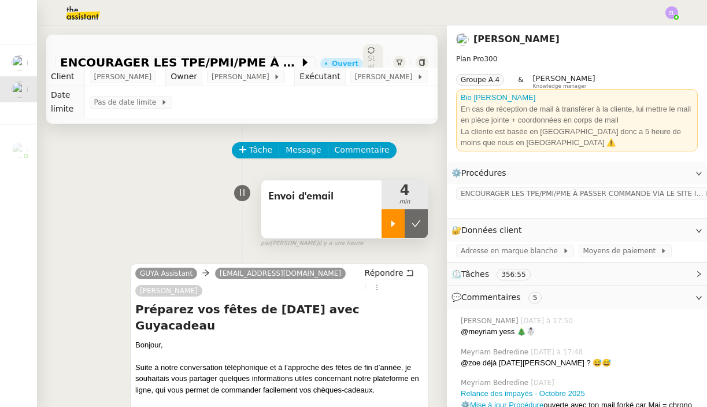
click at [396, 217] on div at bounding box center [392, 223] width 23 height 29
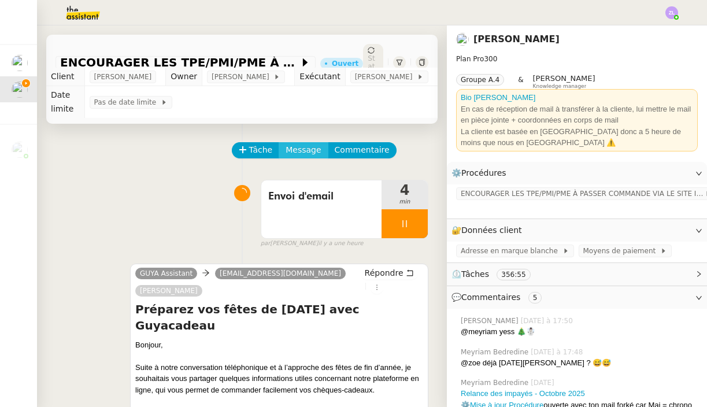
drag, startPoint x: 303, startPoint y: 132, endPoint x: 303, endPoint y: 142, distance: 9.8
click at [303, 143] on span "Message" at bounding box center [303, 149] width 35 height 13
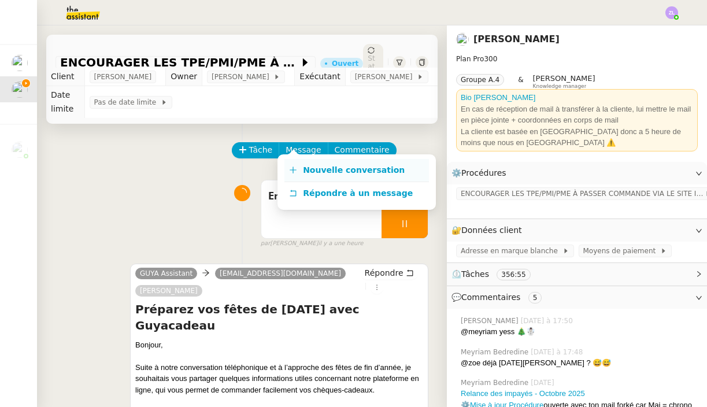
click at [334, 175] on link "Nouvelle conversation" at bounding box center [356, 170] width 145 height 23
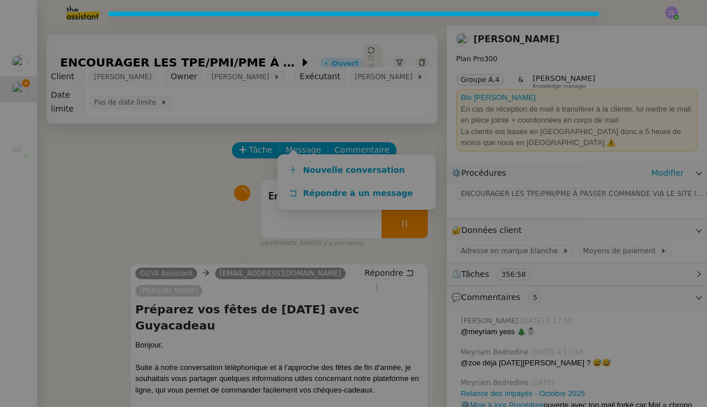
click at [528, 188] on nz-modal-container at bounding box center [353, 203] width 707 height 407
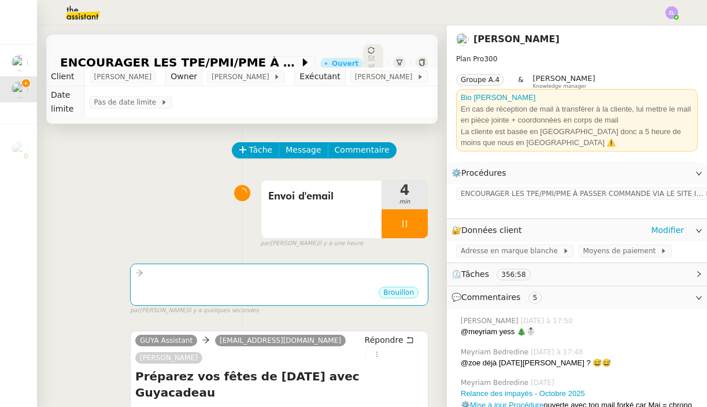
click at [668, 220] on div "🔐 Données client Modifier" at bounding box center [577, 230] width 260 height 23
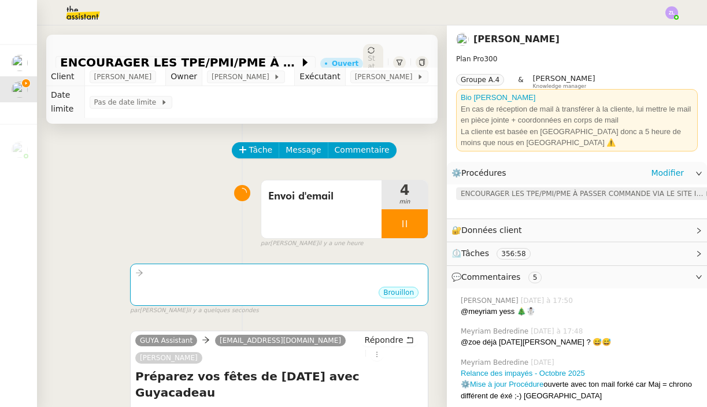
click at [605, 190] on span "ENCOURAGER LES TPE/PMI/PME À PASSER COMMANDE VIA LE SITE INTERNET" at bounding box center [583, 194] width 244 height 12
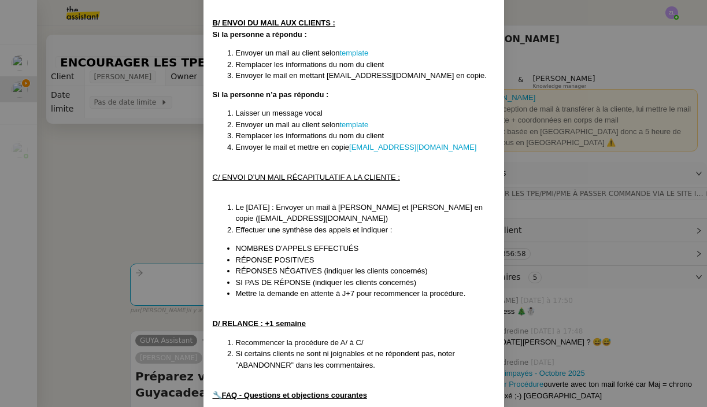
scroll to position [843, 0]
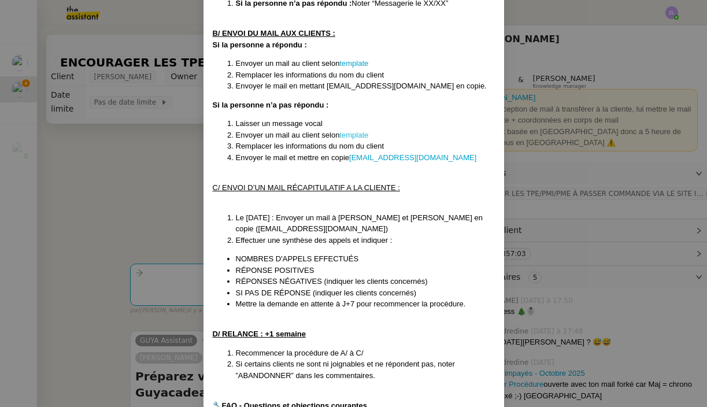
click at [360, 131] on link "template" at bounding box center [353, 135] width 29 height 9
click at [169, 242] on nz-modal-container "Créée le : [DATE] Modifiée le 12/02 et le 17/03 et le 08/04, le 4/09 Contexte :…" at bounding box center [353, 203] width 707 height 407
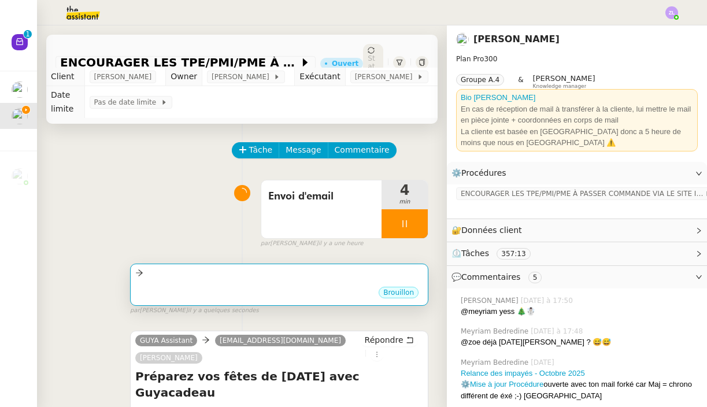
click at [170, 266] on div at bounding box center [279, 272] width 288 height 13
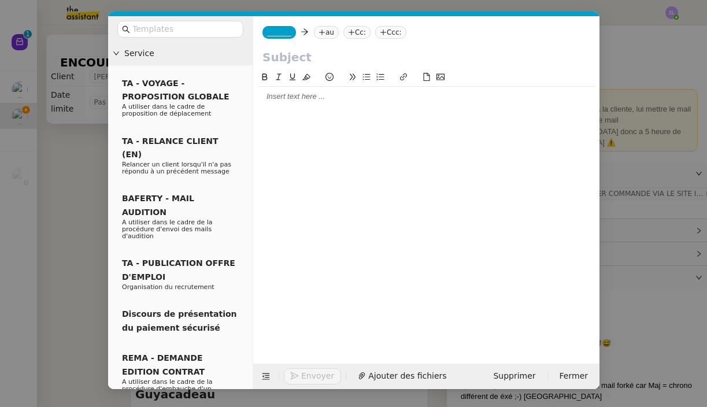
click at [170, 258] on nz-modal-container "Service TA - VOYAGE - PROPOSITION GLOBALE A utiliser dans le cadre de propositi…" at bounding box center [353, 203] width 707 height 407
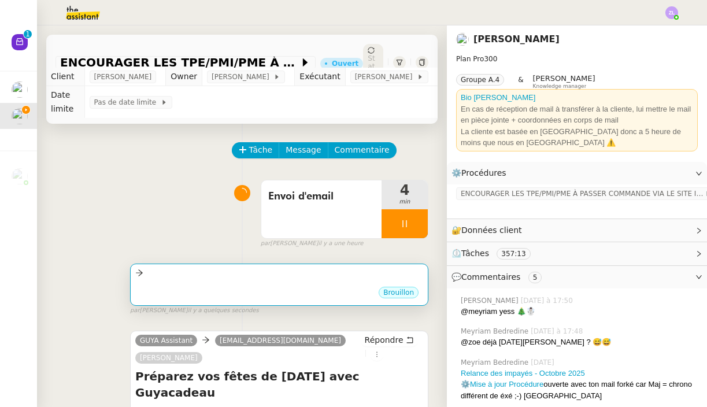
click at [276, 280] on div "•••" at bounding box center [279, 283] width 288 height 6
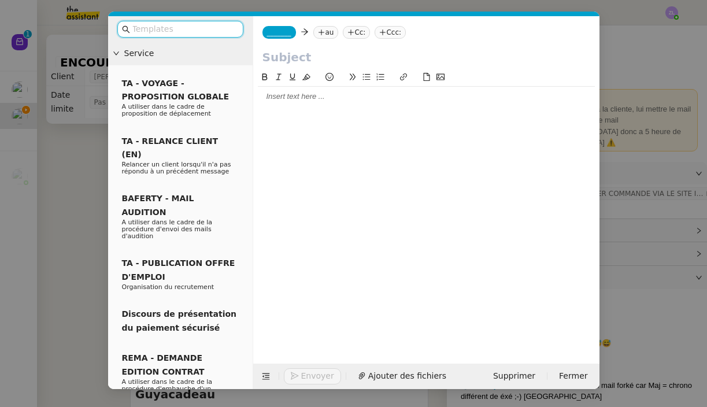
click at [290, 58] on input "text" at bounding box center [426, 57] width 328 height 17
paste input "Préparez vos fêtes de [DATE] avec Guyacadeau"
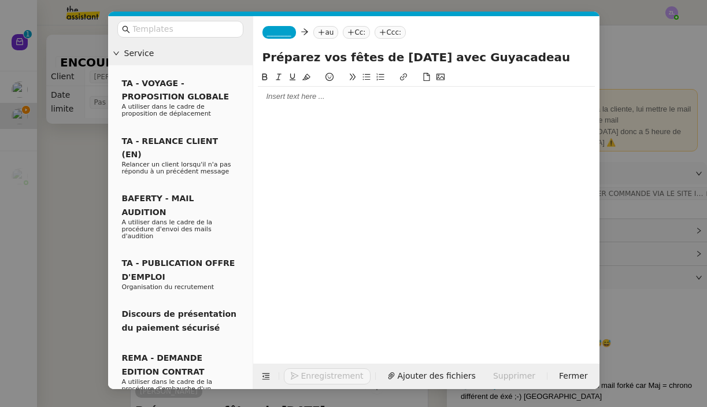
type input "Préparez vos fêtes de [DATE] avec Guyacadeau"
click at [298, 101] on div at bounding box center [426, 96] width 337 height 10
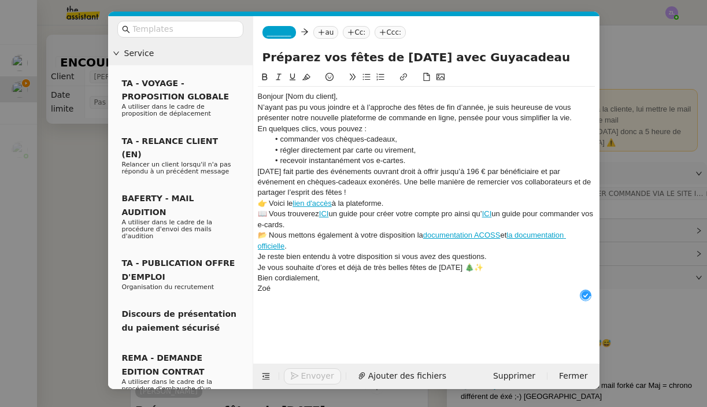
scroll to position [12, 0]
drag, startPoint x: 343, startPoint y: 95, endPoint x: 284, endPoint y: 92, distance: 59.0
click at [284, 92] on div "Bonjour [Nom du client]," at bounding box center [426, 96] width 337 height 10
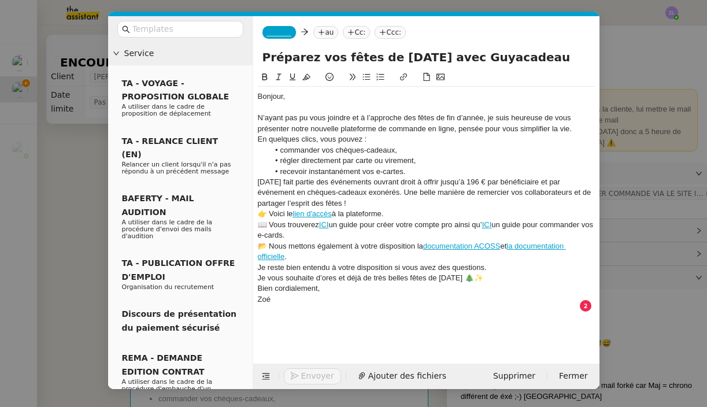
click at [575, 128] on div "N’ayant pas pu vous joindre et à l’approche des fêtes de fin d’année, je suis h…" at bounding box center [426, 123] width 337 height 21
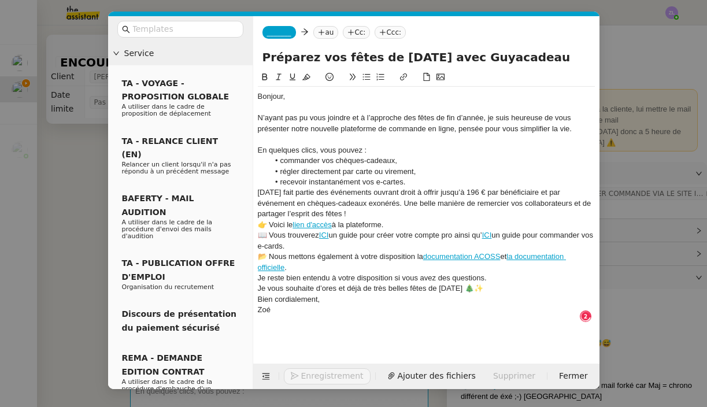
click at [431, 181] on li "recevoir instantanément vos e-cartes." at bounding box center [432, 182] width 326 height 10
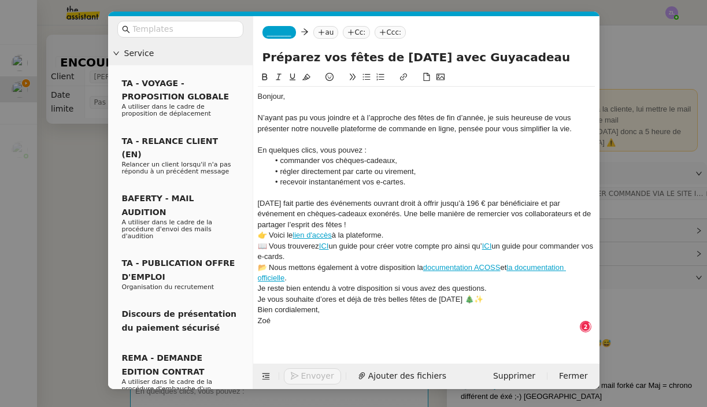
click at [320, 223] on div "[DATE] fait partie des événements ouvrant droit à offrir jusqu’à 196 € par béné…" at bounding box center [426, 214] width 337 height 32
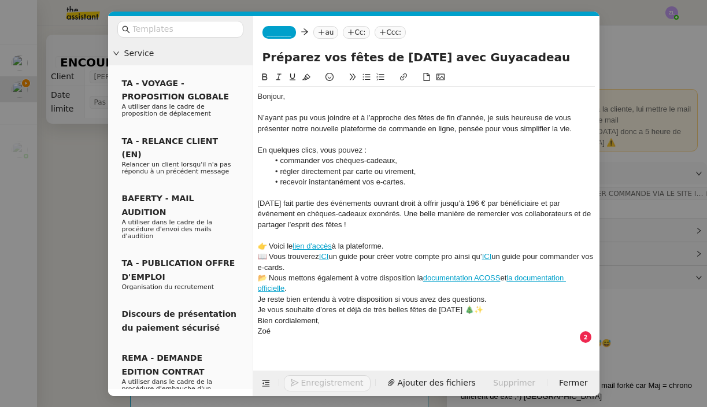
click at [394, 241] on div "👉 Voici le lien d'accès à la plateforme." at bounding box center [426, 246] width 337 height 10
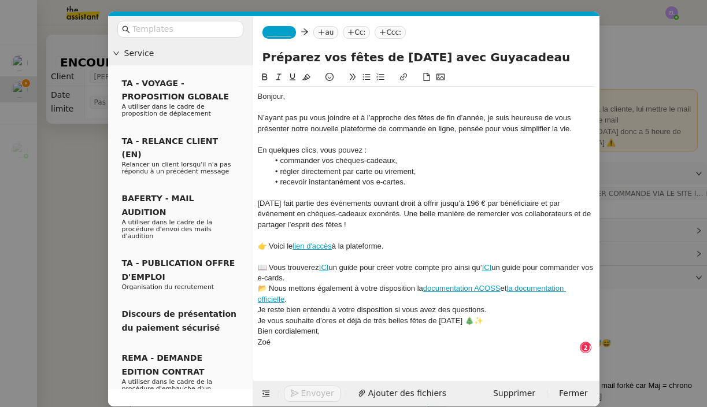
click at [357, 272] on div "📖 Vous trouverez ICI un guide pour créer votre compte pro ainsi qu’ ICI un guid…" at bounding box center [426, 272] width 337 height 21
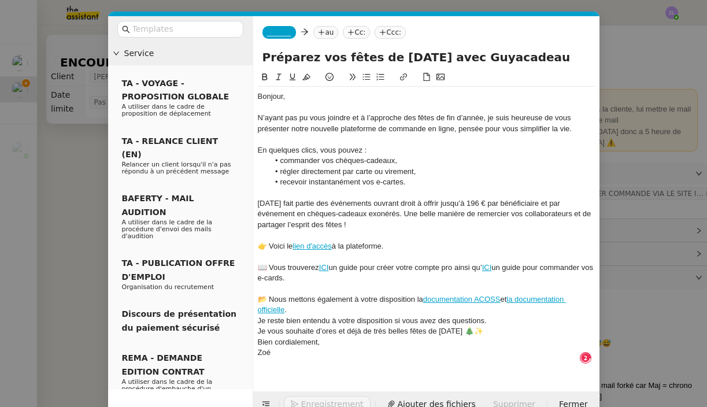
click at [340, 304] on div "📂 Nous mettons également à votre disposition la documentation ACOSS et la docum…" at bounding box center [426, 304] width 337 height 21
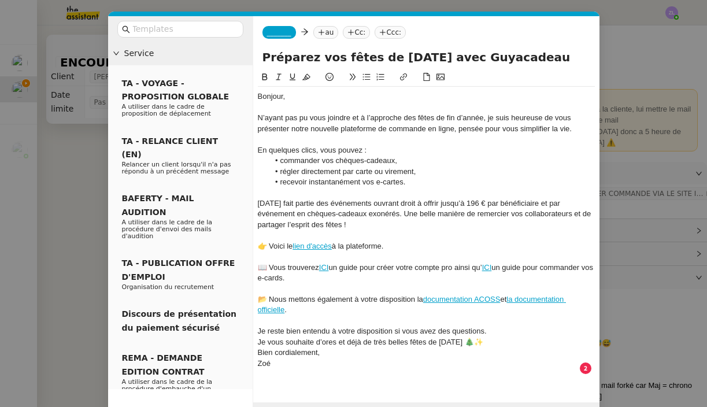
click at [506, 326] on div "Je reste bien entendu à votre disposition si vous avez des questions." at bounding box center [426, 331] width 337 height 10
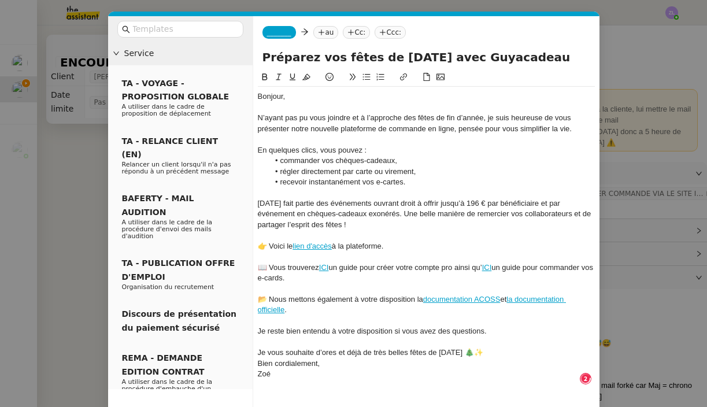
click at [490, 347] on div "Je vous souhaite d’ores et déjà de très belles fêtes de [DATE] 🎄✨" at bounding box center [426, 352] width 337 height 10
click at [421, 380] on div "Zoé" at bounding box center [426, 385] width 337 height 10
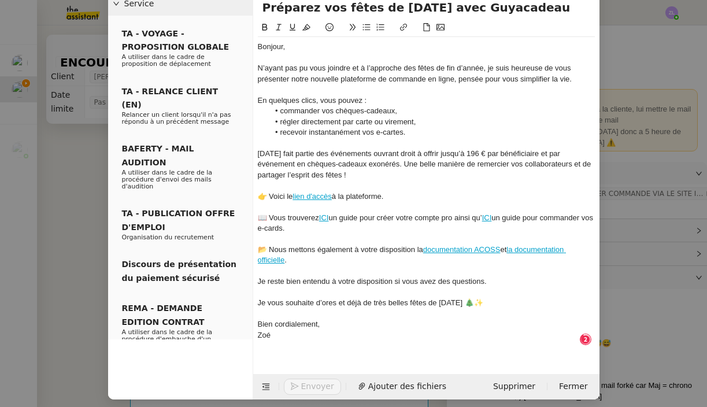
scroll to position [49, 0]
click at [258, 331] on div "Zoé" at bounding box center [426, 336] width 337 height 10
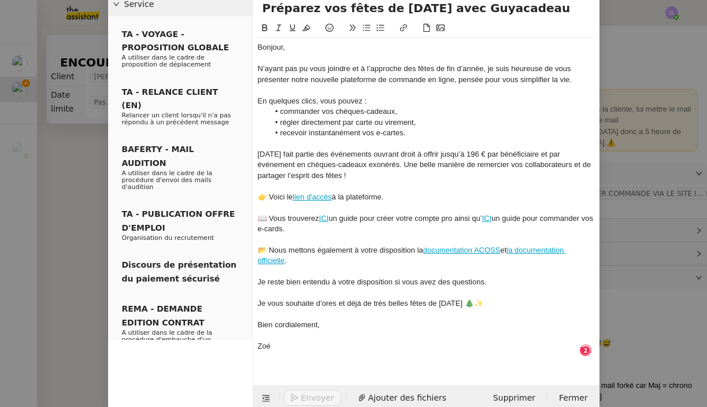
click at [299, 354] on div at bounding box center [426, 356] width 337 height 10
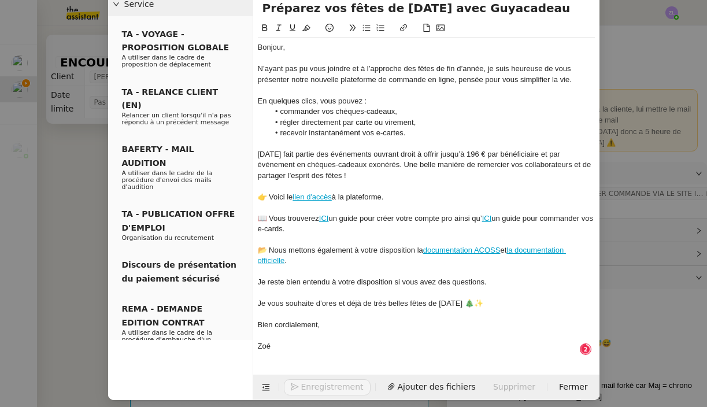
scroll to position [36, 0]
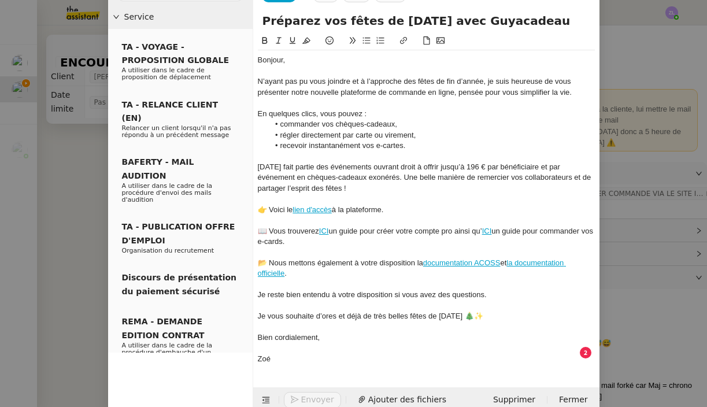
click at [264, 364] on nz-spin "Bonjour, N’ayant pas pu vous joindre et à l’approche des fêtes de fin d’année, …" at bounding box center [426, 203] width 346 height 339
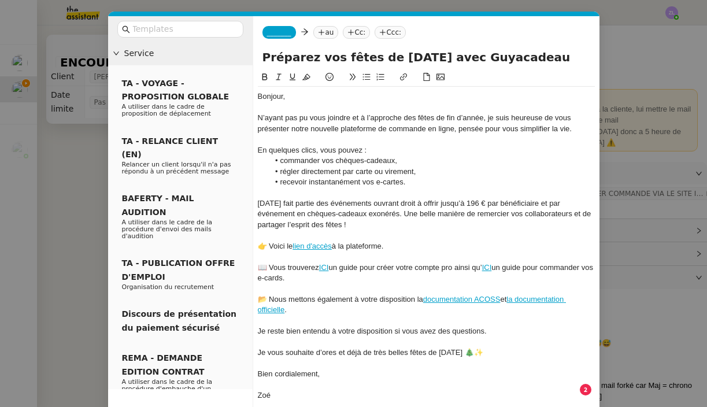
scroll to position [0, 0]
click at [323, 235] on div at bounding box center [426, 235] width 337 height 10
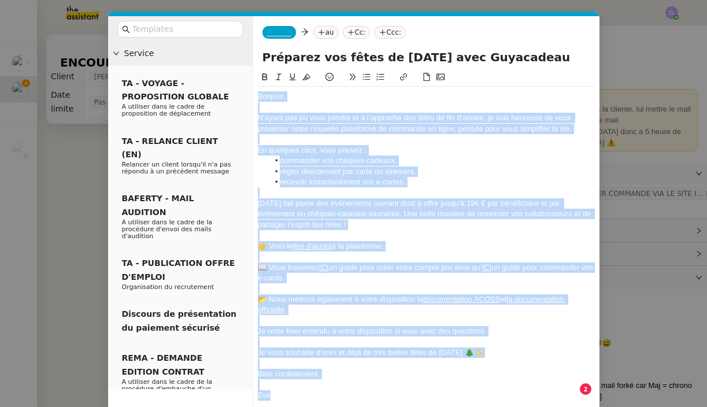
click at [84, 329] on nz-modal-container "Service TA - VOYAGE - PROPOSITION GLOBALE A utiliser dans le cadre de propositi…" at bounding box center [353, 203] width 707 height 407
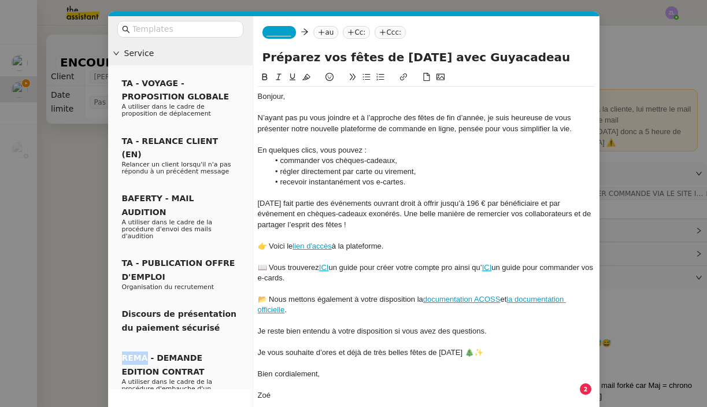
click at [84, 329] on nz-modal-container "Service TA - VOYAGE - PROPOSITION GLOBALE A utiliser dans le cadre de propositi…" at bounding box center [353, 203] width 707 height 407
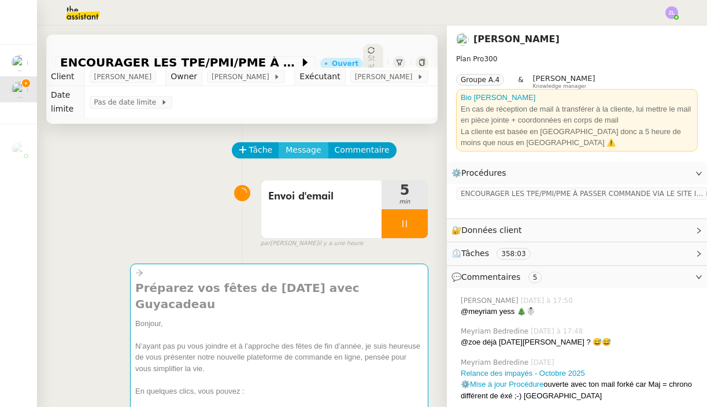
click at [295, 143] on span "Message" at bounding box center [303, 149] width 35 height 13
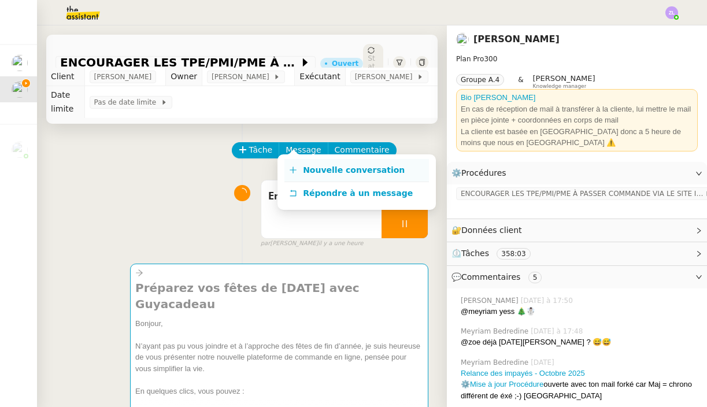
click at [332, 161] on link "Nouvelle conversation" at bounding box center [356, 170] width 145 height 23
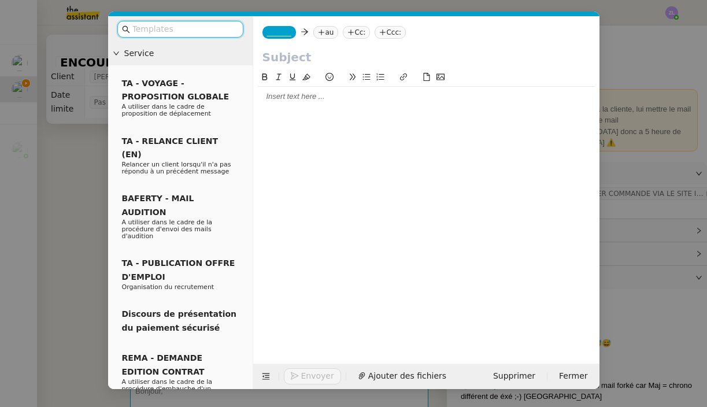
click at [302, 101] on div at bounding box center [426, 96] width 337 height 10
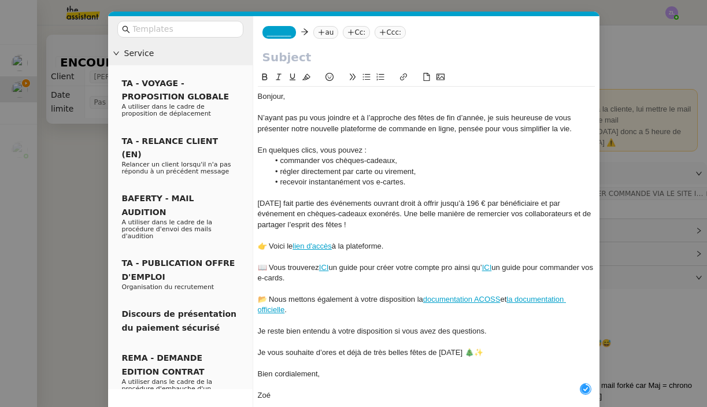
scroll to position [12, 0]
click at [65, 189] on nz-modal-container "Service TA - VOYAGE - PROPOSITION GLOBALE A utiliser dans le cadre de propositi…" at bounding box center [353, 203] width 707 height 407
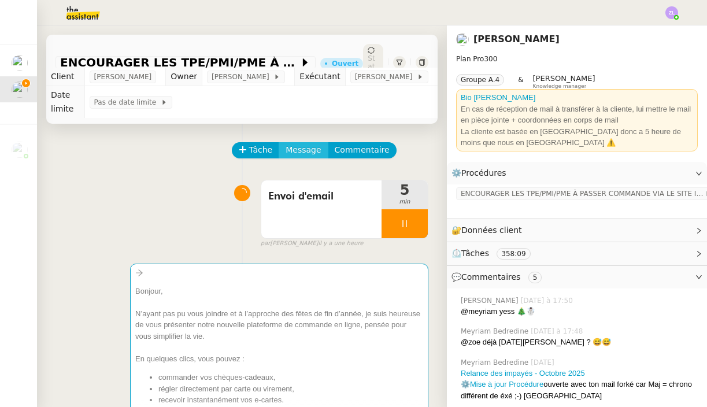
click at [301, 143] on span "Message" at bounding box center [303, 149] width 35 height 13
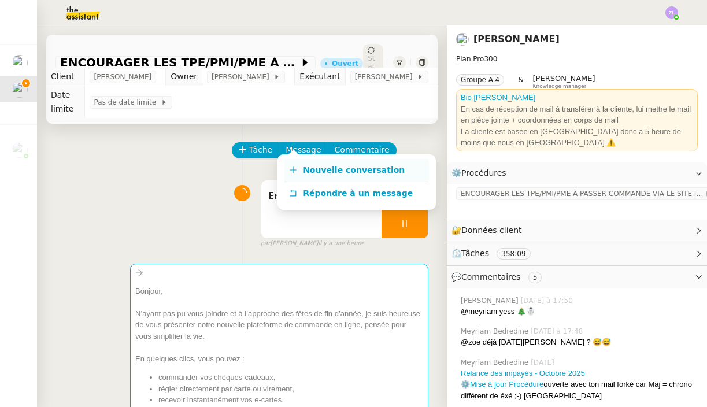
click at [321, 168] on span "Nouvelle conversation" at bounding box center [354, 169] width 102 height 9
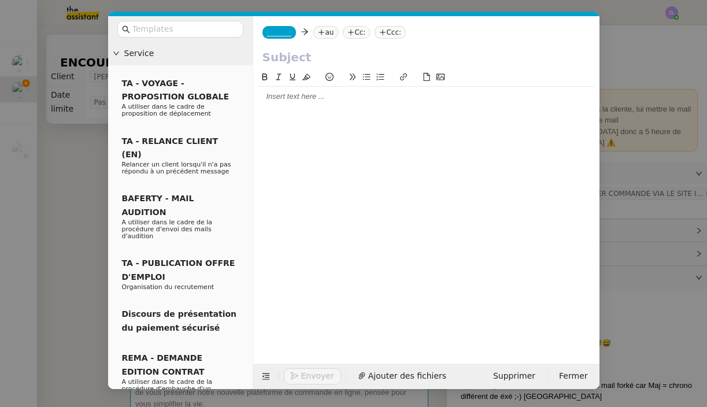
click at [286, 105] on div at bounding box center [426, 97] width 337 height 20
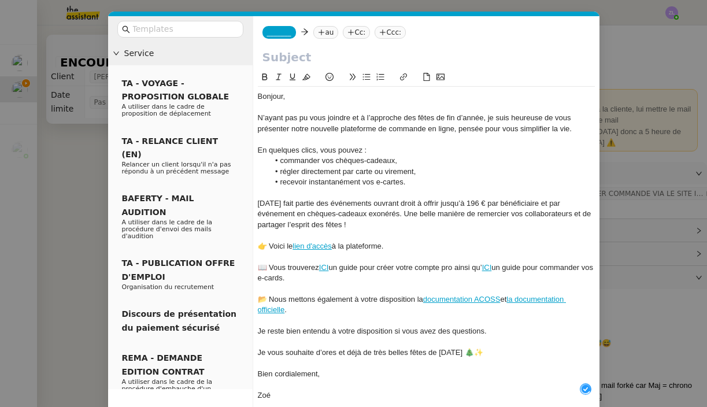
click at [88, 161] on nz-modal-container "Service TA - VOYAGE - PROPOSITION GLOBALE A utiliser dans le cadre de propositi…" at bounding box center [353, 203] width 707 height 407
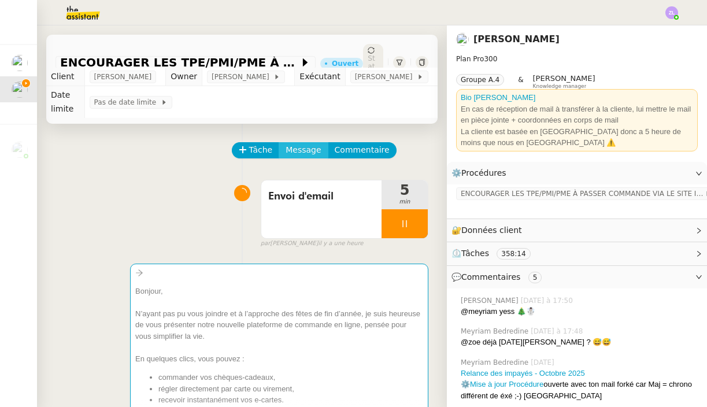
click at [302, 143] on span "Message" at bounding box center [303, 149] width 35 height 13
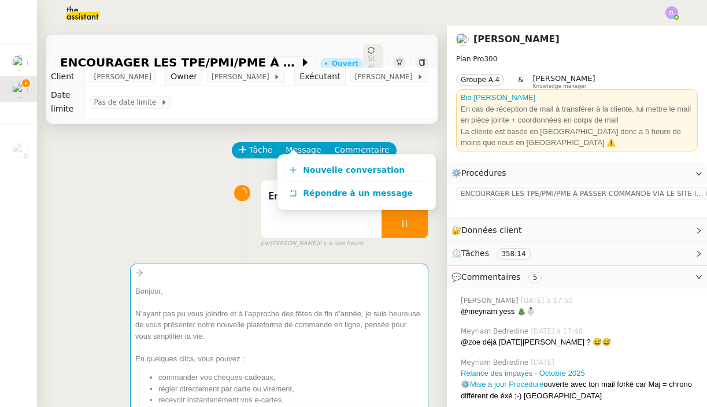
click at [312, 158] on div "Nouvelle conversation Répondre à un message" at bounding box center [356, 181] width 158 height 55
click at [316, 170] on span "Nouvelle conversation" at bounding box center [354, 169] width 102 height 9
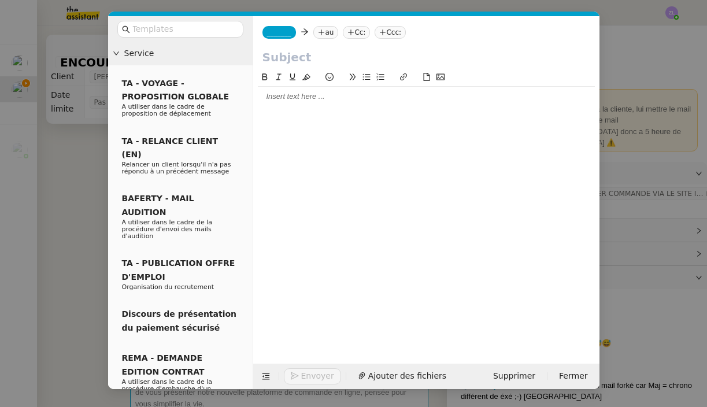
click at [310, 97] on div at bounding box center [426, 96] width 337 height 10
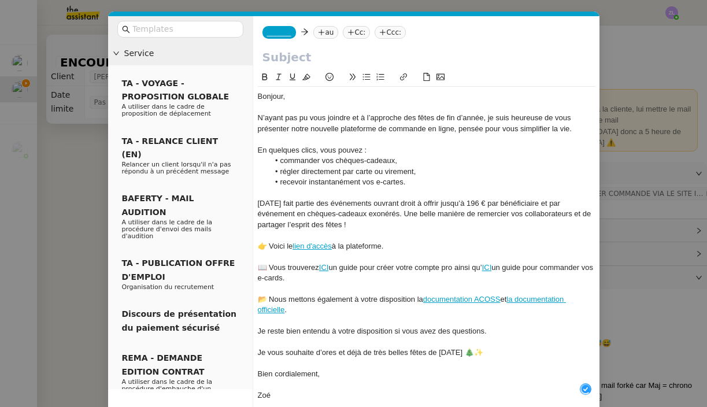
click at [42, 198] on nz-modal-container "Service TA - VOYAGE - PROPOSITION GLOBALE A utiliser dans le cadre de propositi…" at bounding box center [353, 203] width 707 height 407
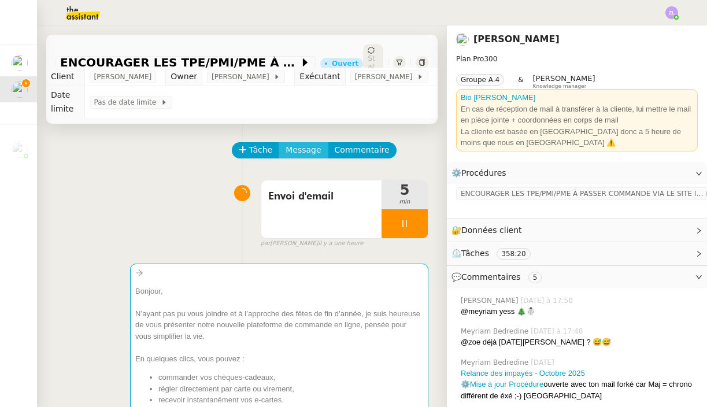
click at [308, 143] on span "Message" at bounding box center [303, 149] width 35 height 13
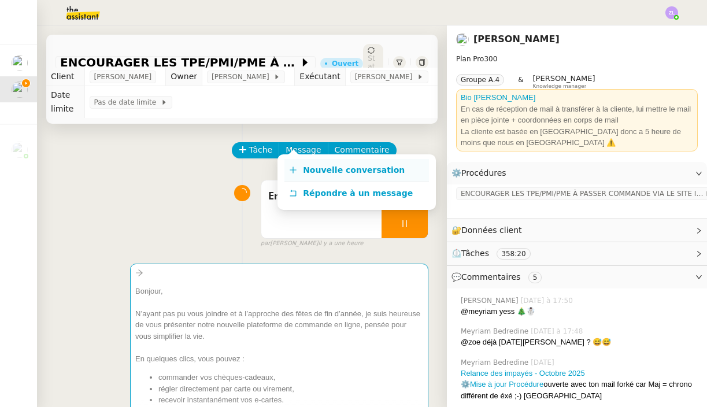
click at [326, 166] on span "Nouvelle conversation" at bounding box center [354, 169] width 102 height 9
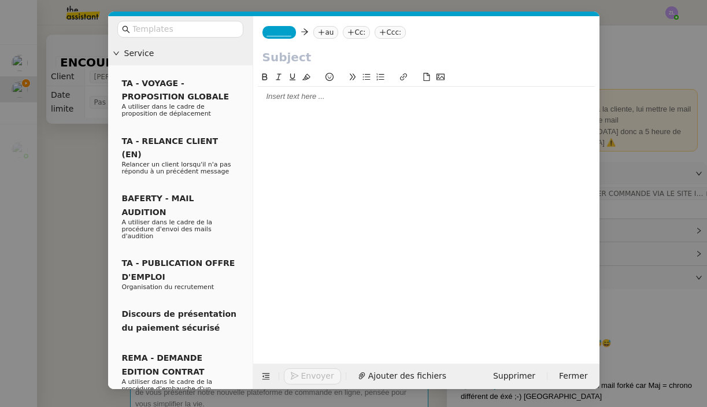
click at [324, 97] on div at bounding box center [426, 96] width 337 height 10
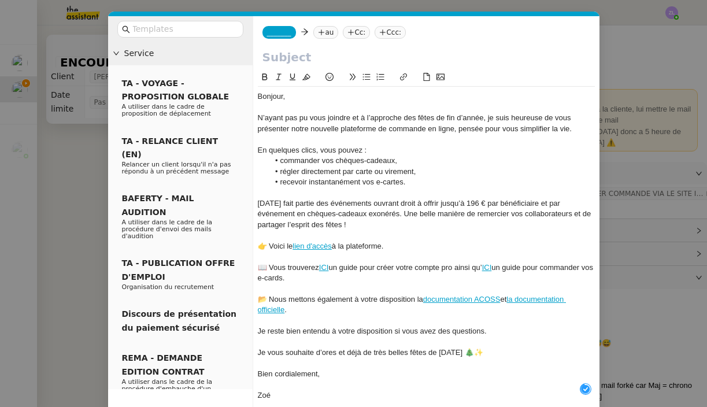
click at [83, 201] on nz-modal-container "Service TA - VOYAGE - PROPOSITION GLOBALE A utiliser dans le cadre de propositi…" at bounding box center [353, 203] width 707 height 407
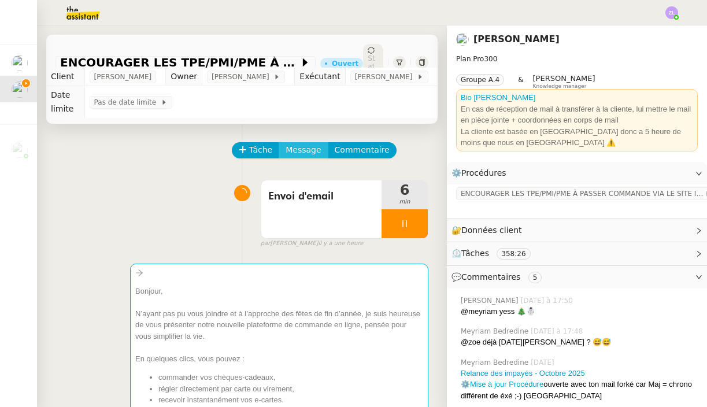
click at [298, 143] on span "Message" at bounding box center [303, 149] width 35 height 13
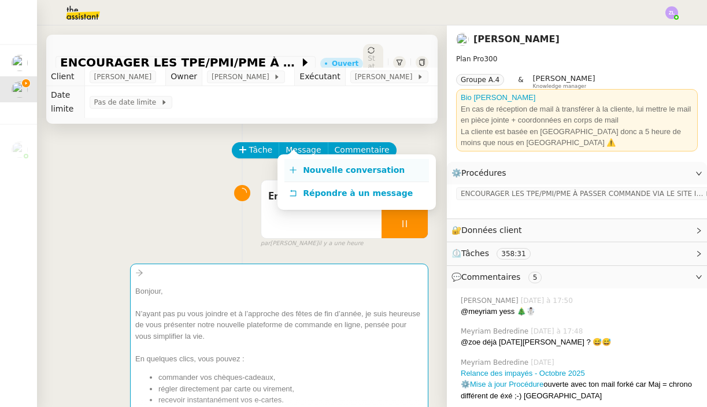
click at [329, 171] on span "Nouvelle conversation" at bounding box center [354, 169] width 102 height 9
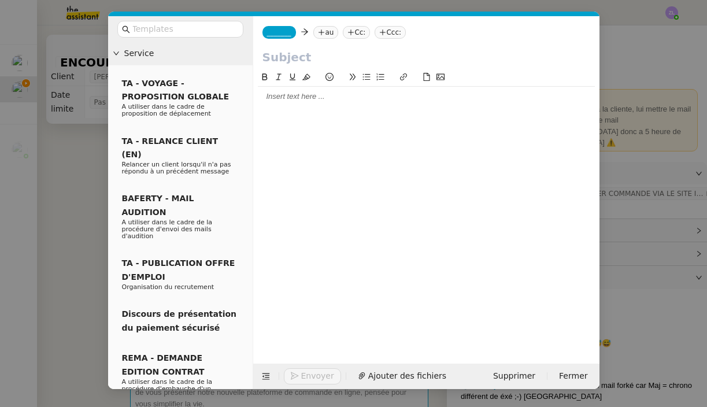
click at [265, 98] on div at bounding box center [426, 96] width 337 height 10
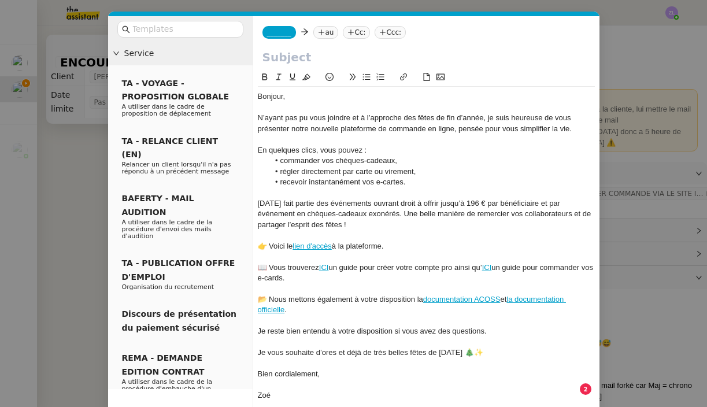
click at [275, 62] on input "text" at bounding box center [426, 57] width 328 height 17
paste input "Préparez vos fêtes de [DATE] avec Guyacadeau"
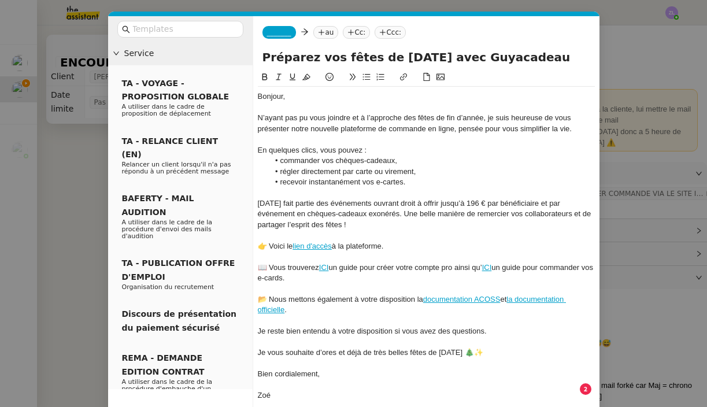
click at [264, 57] on input "Préparez vos fêtes de [DATE] avec Guyacadeau" at bounding box center [426, 57] width 328 height 17
type input "Préparez vos fêtes de [DATE] avec Guyacadeau"
click at [283, 31] on span "_______" at bounding box center [279, 32] width 24 height 8
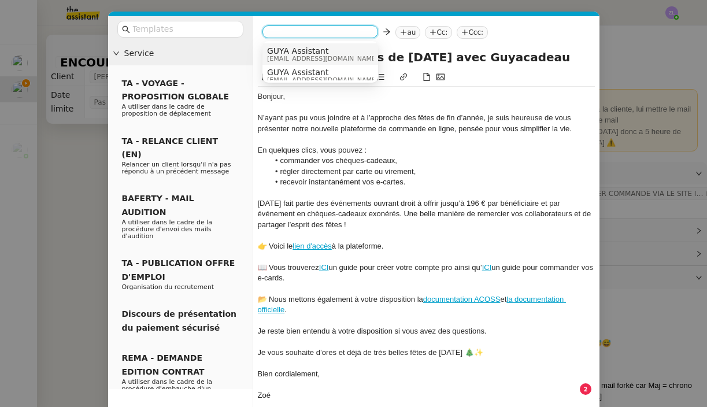
click at [293, 56] on span "[EMAIL_ADDRESS][DOMAIN_NAME]" at bounding box center [322, 58] width 111 height 6
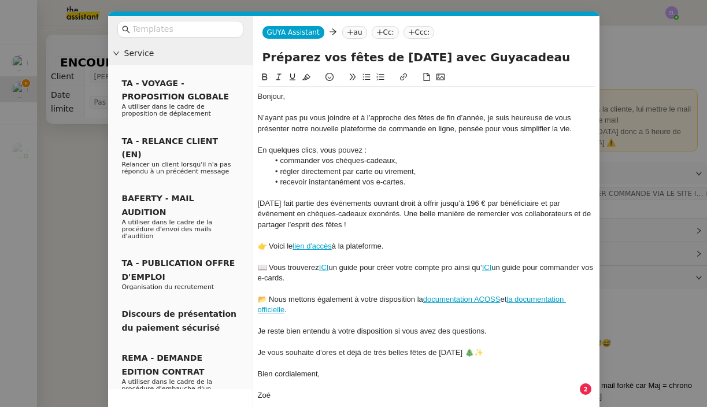
click at [361, 32] on nz-tag "au" at bounding box center [354, 32] width 25 height 13
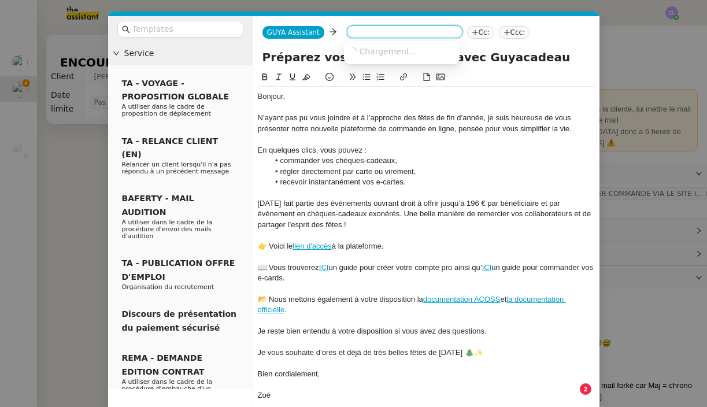
click at [361, 32] on input at bounding box center [404, 33] width 106 height 12
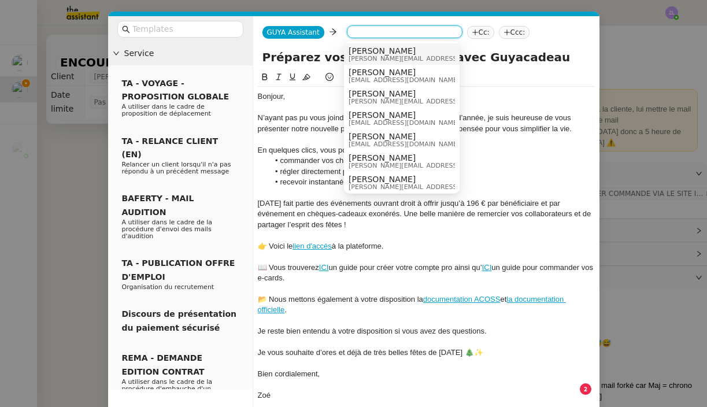
paste input "[PERSON_NAME][EMAIL_ADDRESS][DOMAIN_NAME]"
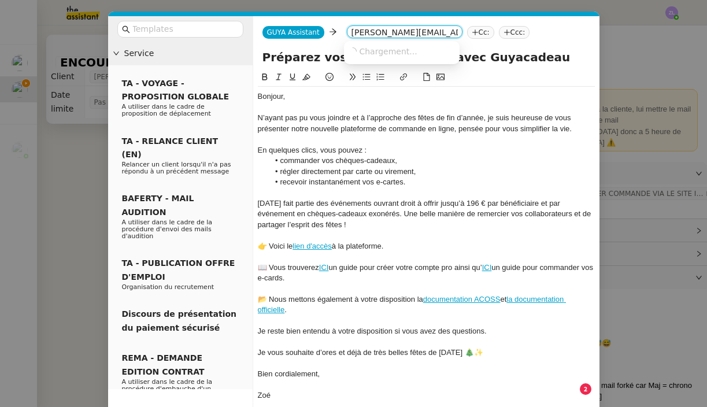
type input "[PERSON_NAME][EMAIL_ADDRESS][DOMAIN_NAME]"
click at [412, 49] on span "Chargement..." at bounding box center [389, 51] width 58 height 9
click at [412, 49] on span "[PERSON_NAME][EMAIL_ADDRESS][DOMAIN_NAME]" at bounding box center [453, 50] width 209 height 9
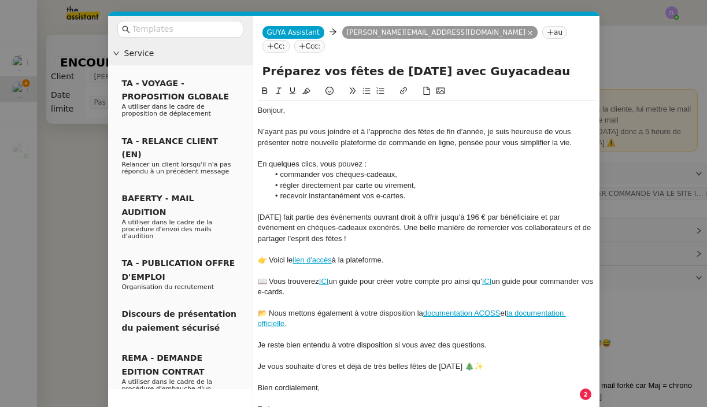
click at [290, 40] on nz-tag "Cc:" at bounding box center [275, 46] width 27 height 13
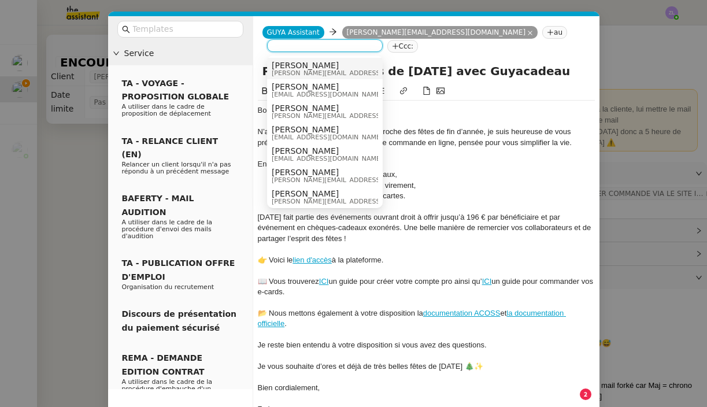
click at [276, 90] on span "[PERSON_NAME]" at bounding box center [327, 86] width 111 height 9
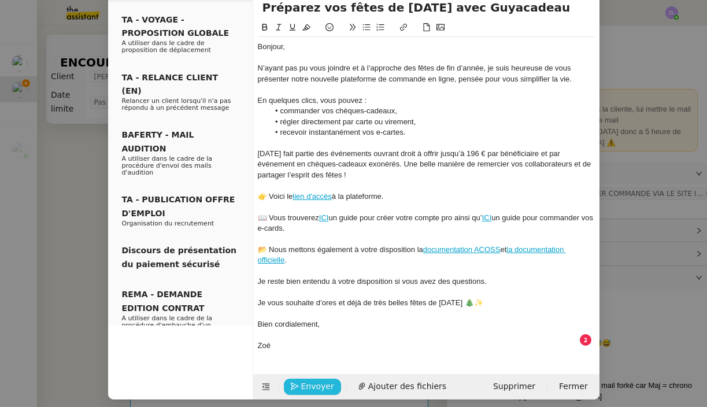
click at [323, 380] on span "Envoyer" at bounding box center [317, 386] width 33 height 13
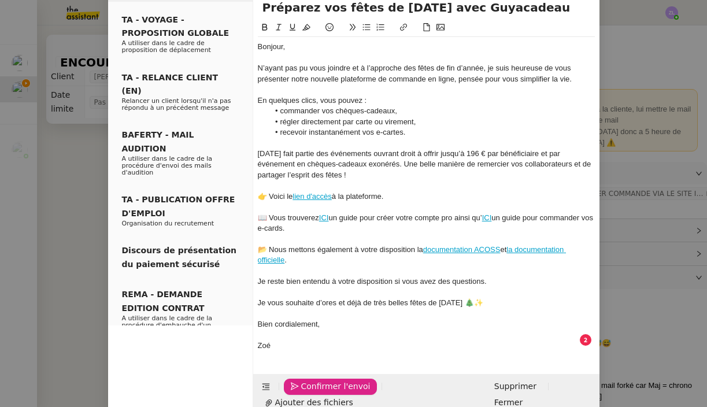
click at [323, 380] on span "Confirmer l'envoi" at bounding box center [335, 386] width 69 height 13
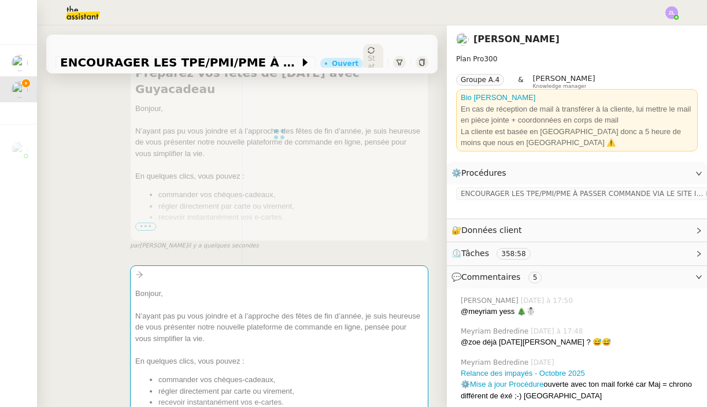
scroll to position [269, 0]
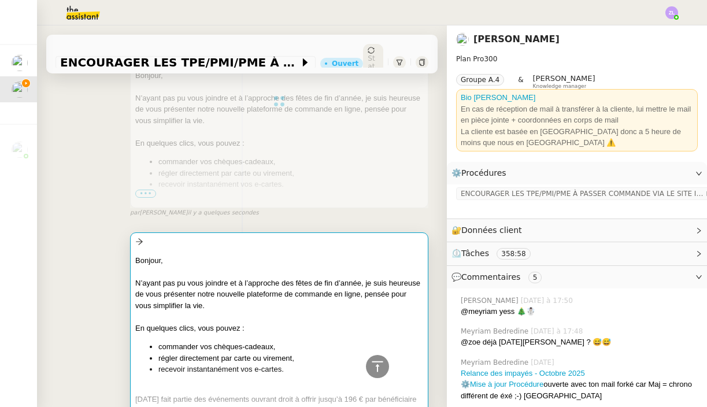
click at [266, 323] on div "En quelques clics, vous pouvez :" at bounding box center [279, 329] width 288 height 12
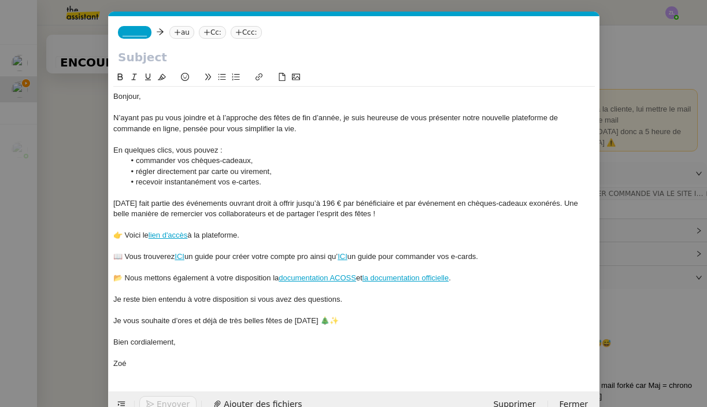
scroll to position [0, 25]
click at [146, 62] on input "text" at bounding box center [354, 57] width 472 height 17
paste input "Préparez vos fêtes de [DATE] avec Guyacadeau"
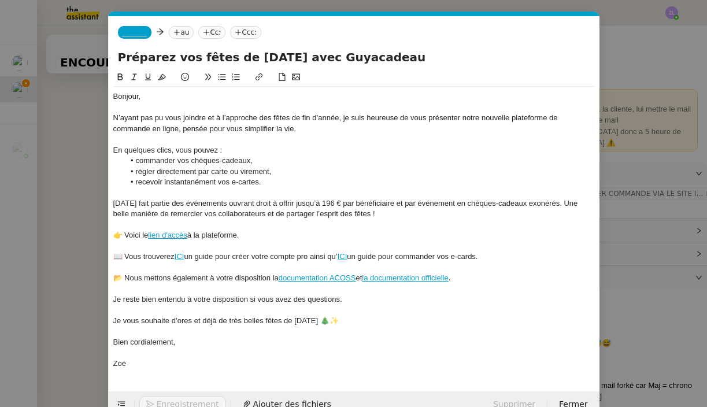
click at [122, 60] on input "Préparez vos fêtes de [DATE] avec Guyacadeau" at bounding box center [354, 57] width 472 height 17
type input "Préparez vos fêtes de [DATE] avec Guyacadeau"
click at [128, 29] on span "_______" at bounding box center [135, 32] width 24 height 8
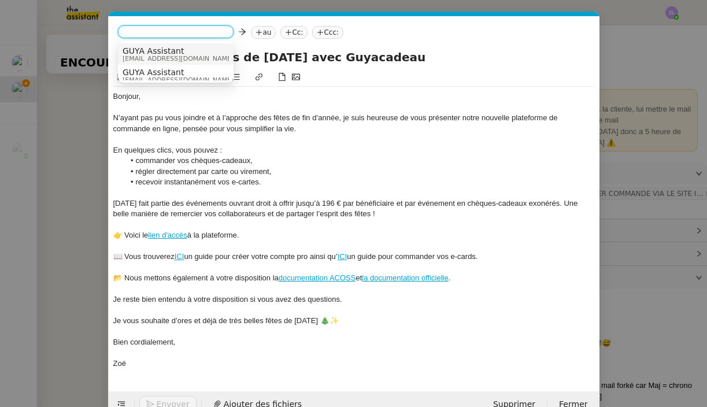
click at [149, 62] on nz-option-item "GUYA Assistant [EMAIL_ADDRESS][DOMAIN_NAME]" at bounding box center [176, 53] width 116 height 21
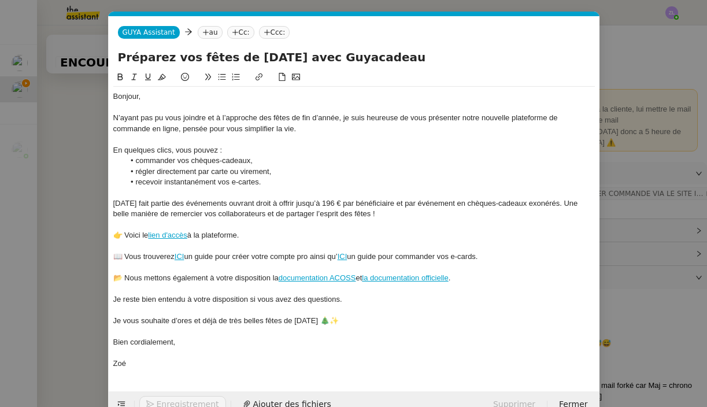
click at [247, 35] on nz-tag "Cc:" at bounding box center [240, 32] width 27 height 13
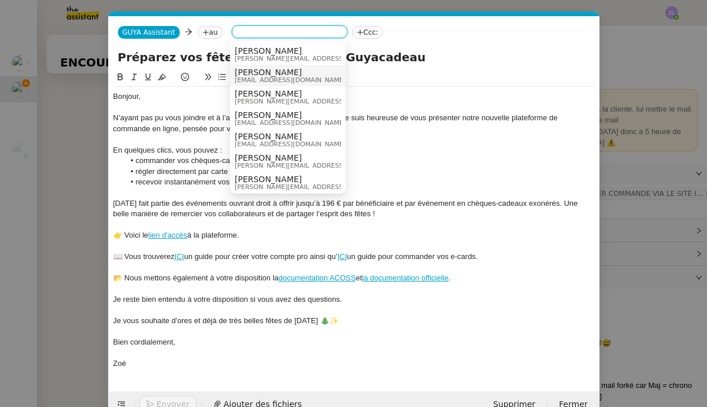
click at [274, 77] on span "[EMAIL_ADDRESS][DOMAIN_NAME]" at bounding box center [290, 80] width 111 height 6
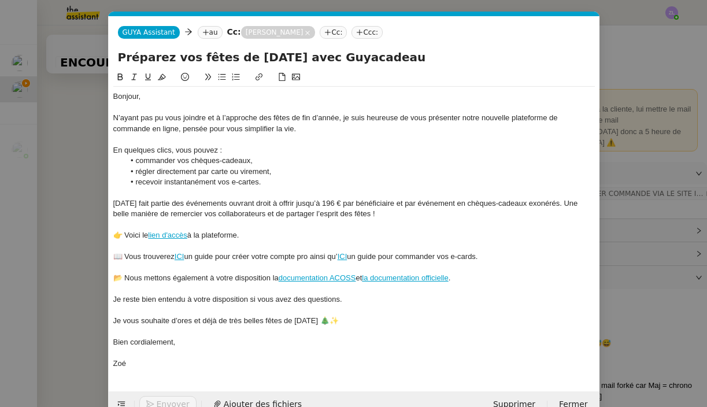
click at [214, 36] on nz-tag "au" at bounding box center [210, 32] width 25 height 13
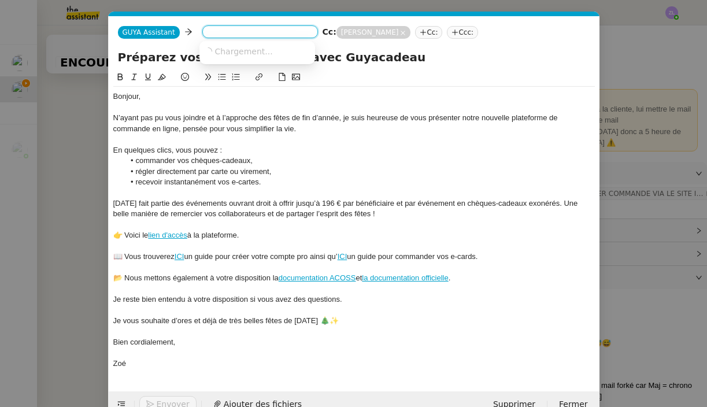
paste input "[EMAIL_ADDRESS][DOMAIN_NAME]"
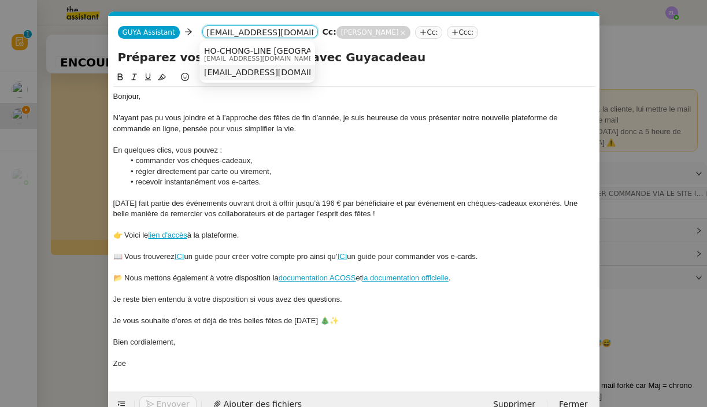
type input "[EMAIL_ADDRESS][DOMAIN_NAME]"
click at [253, 66] on nz-option-item "[EMAIL_ADDRESS][DOMAIN_NAME]" at bounding box center [257, 73] width 116 height 16
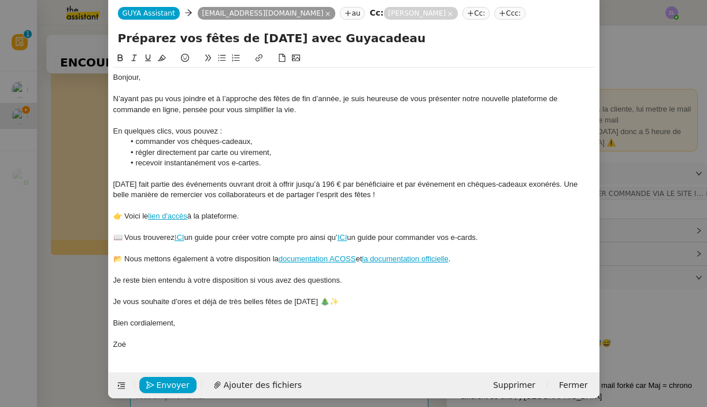
scroll to position [18, 0]
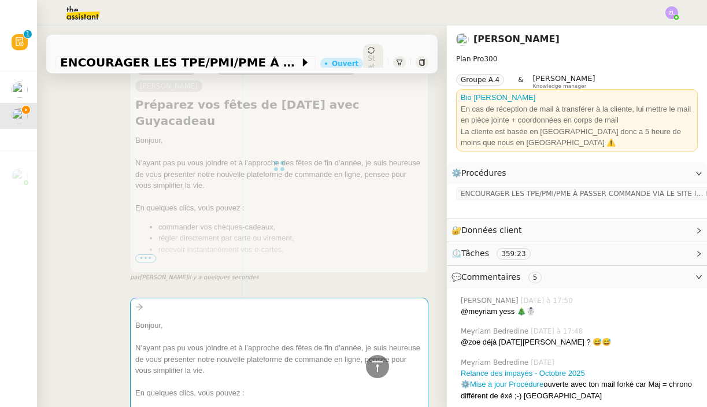
scroll to position [501, 0]
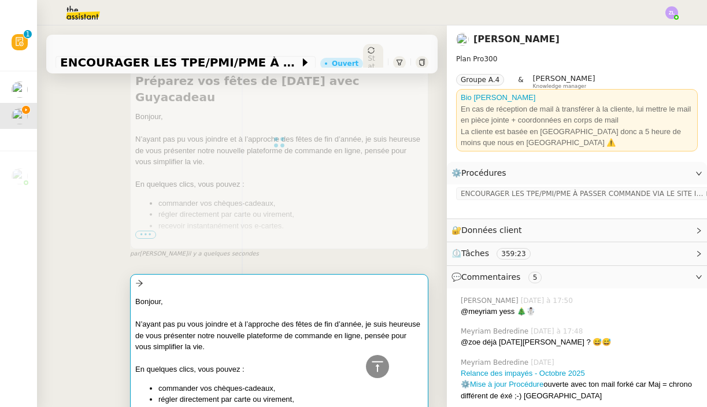
click at [150, 353] on div at bounding box center [279, 359] width 288 height 12
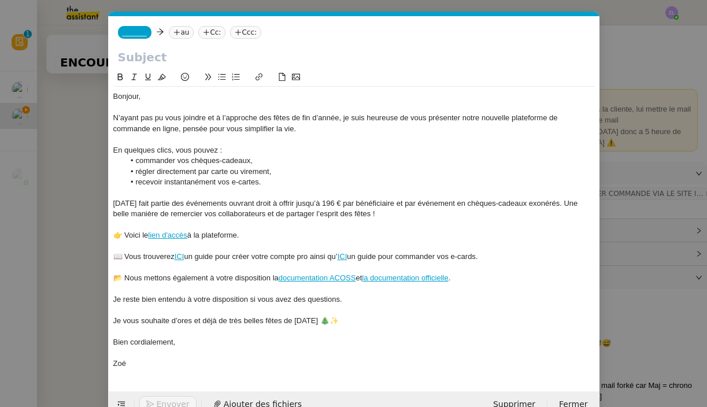
scroll to position [0, 25]
click at [114, 54] on div at bounding box center [354, 60] width 491 height 22
click at [135, 59] on input "text" at bounding box center [354, 57] width 472 height 17
paste input "Préparez vos fêtes de [DATE] avec Guyacadeau"
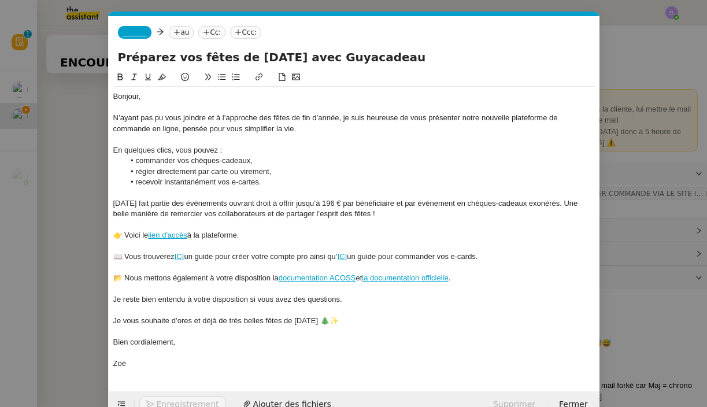
click at [121, 57] on input "Préparez vos fêtes de [DATE] avec Guyacadeau" at bounding box center [354, 57] width 472 height 17
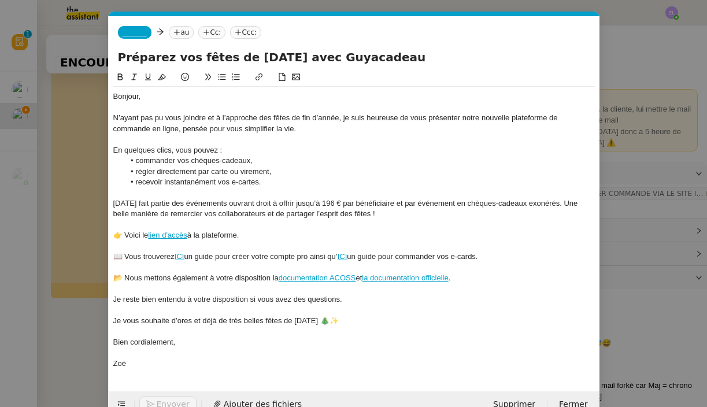
click at [177, 58] on input "Préparez vos fêtes de [DATE] avec Guyacadeau" at bounding box center [354, 57] width 472 height 17
paste input "text"
type input "Préparez vos fêtes de [DATE] avec Guyacadeau"
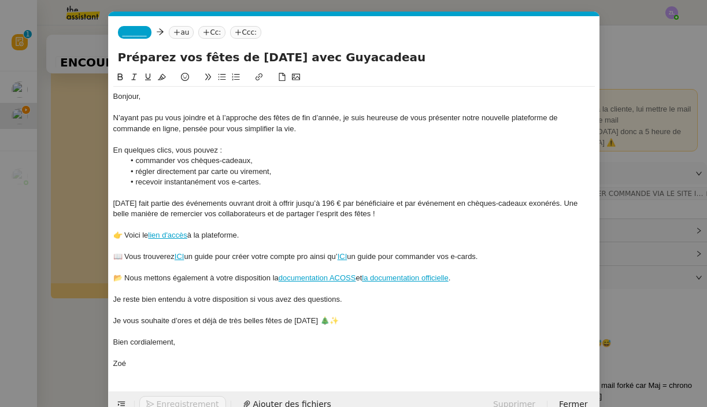
click at [132, 27] on nz-tag "_______" at bounding box center [135, 32] width 34 height 13
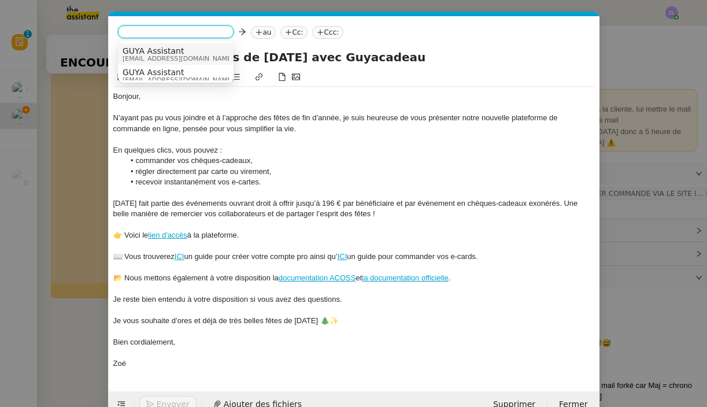
click at [146, 55] on span "[EMAIL_ADDRESS][DOMAIN_NAME]" at bounding box center [178, 58] width 111 height 6
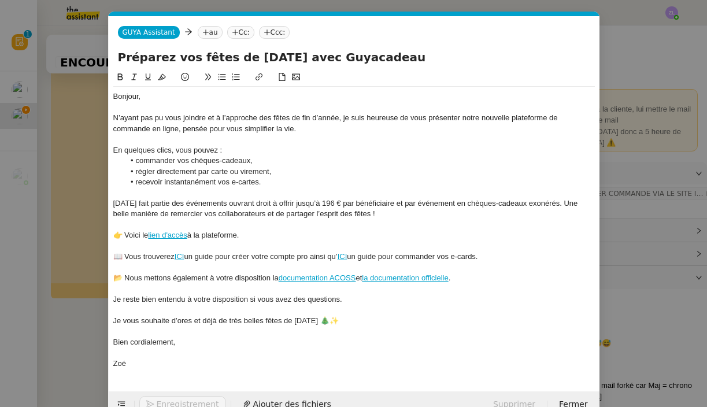
click at [247, 36] on nz-tag "Cc:" at bounding box center [240, 32] width 27 height 13
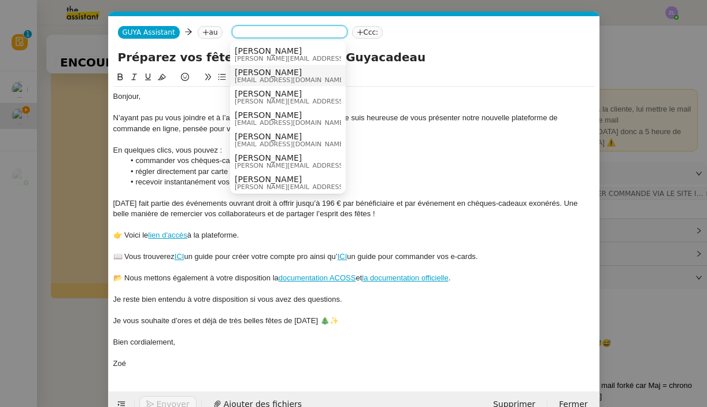
click at [250, 76] on span "[PERSON_NAME]" at bounding box center [290, 72] width 111 height 9
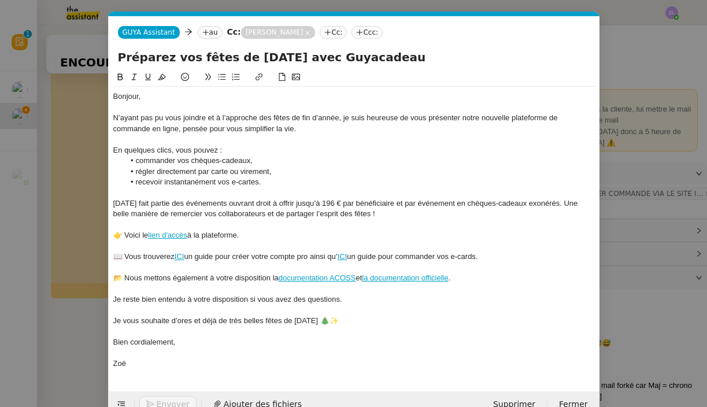
click at [206, 31] on icon at bounding box center [205, 32] width 7 height 7
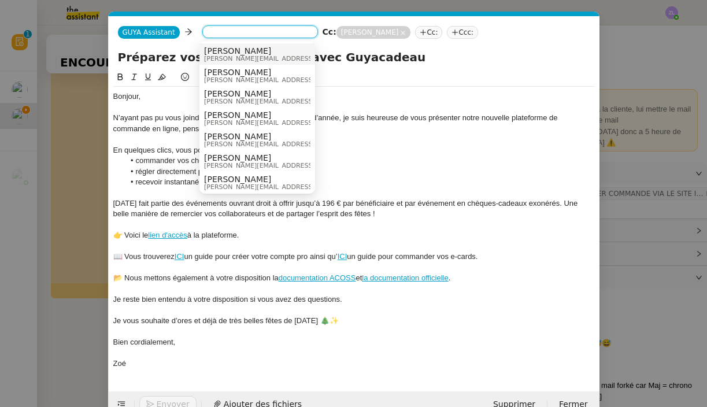
paste input "geraldinepoteau.ad@gmail.com"
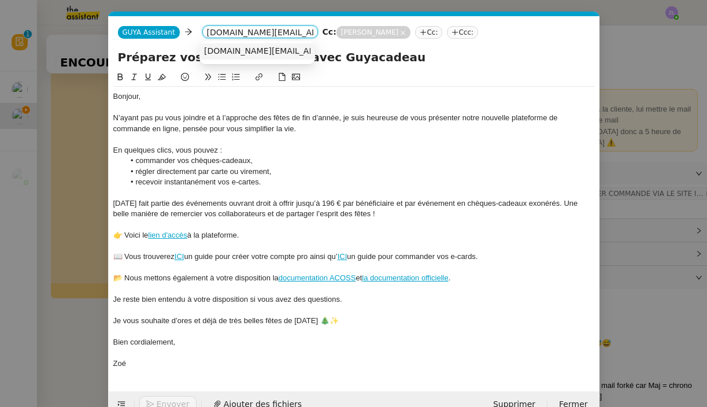
type input "geraldinepoteau.ad@gmail.com"
click at [268, 50] on span "geraldinepoteau.ad@gmail.com" at bounding box center [308, 50] width 209 height 9
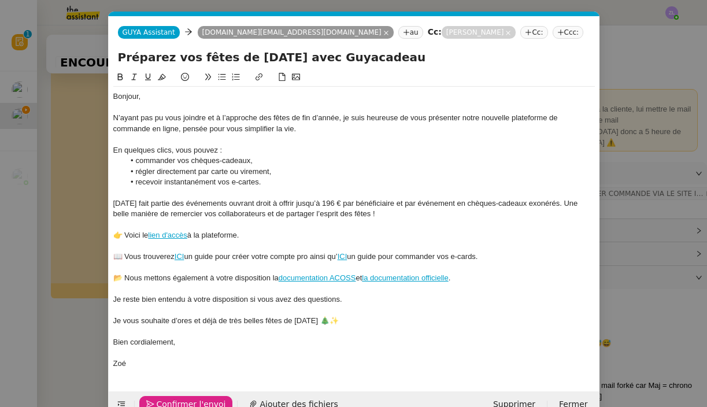
click at [169, 401] on span "Confirmer l'envoi" at bounding box center [191, 404] width 69 height 13
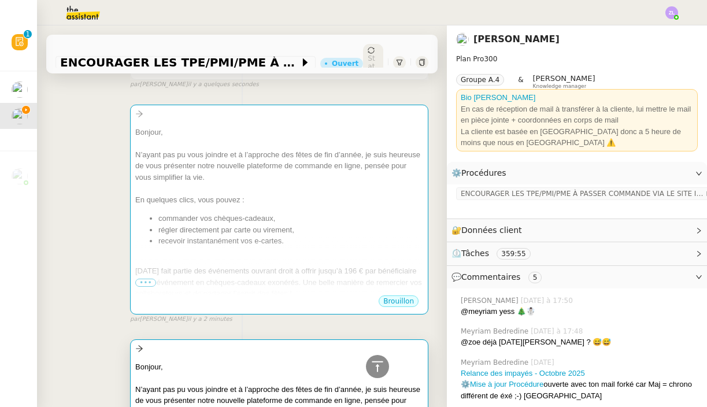
scroll to position [825, 0]
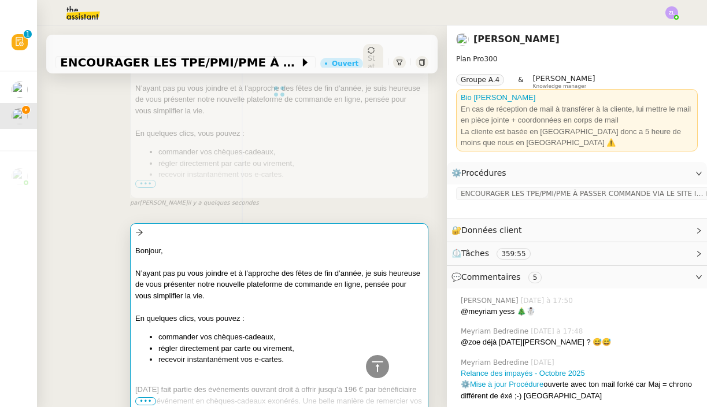
click at [218, 354] on li "recevoir instantanément vos e-cartes." at bounding box center [290, 360] width 265 height 12
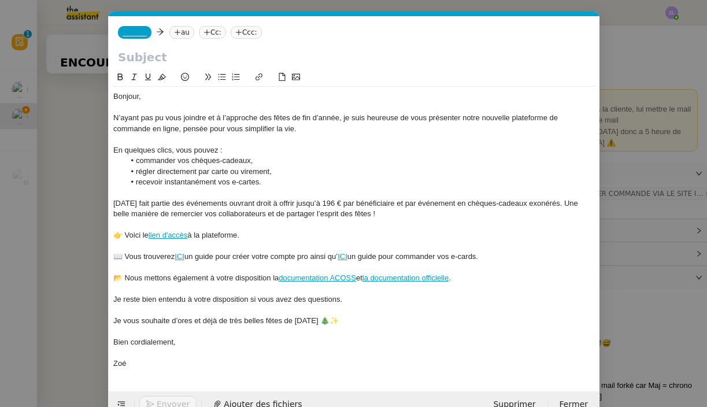
scroll to position [0, 25]
click at [182, 32] on nz-tag "au" at bounding box center [181, 32] width 25 height 13
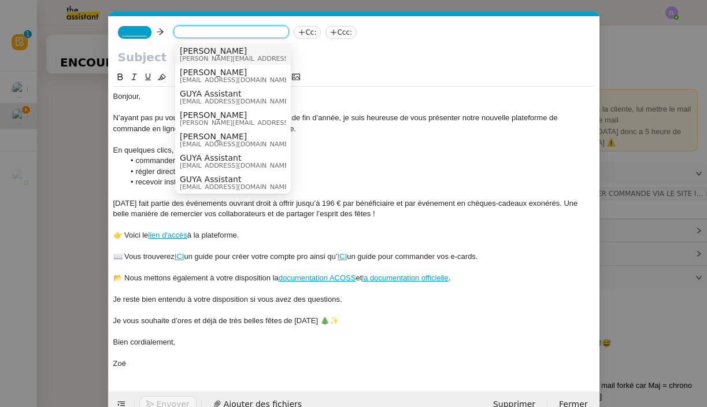
paste input "ile.aux.enfants2@wanadoo.fr"
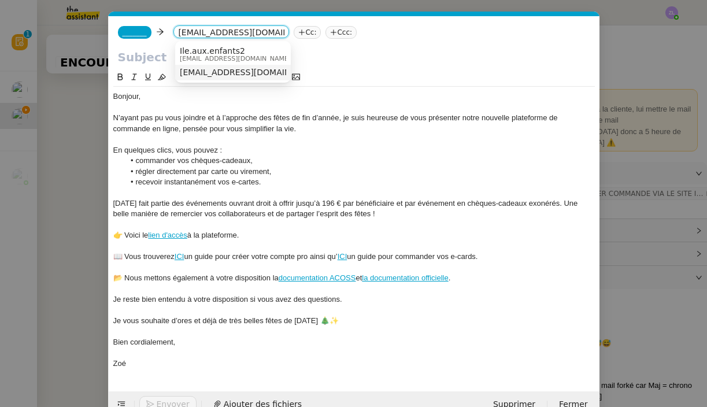
type input "ile.aux.enfants2@wanadoo.fr"
click at [214, 52] on span "Ile.aux.enfants2" at bounding box center [235, 50] width 111 height 9
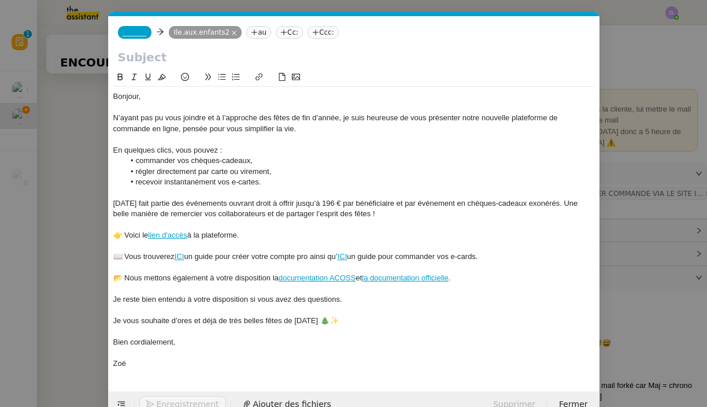
click at [128, 34] on span "_______" at bounding box center [135, 32] width 24 height 8
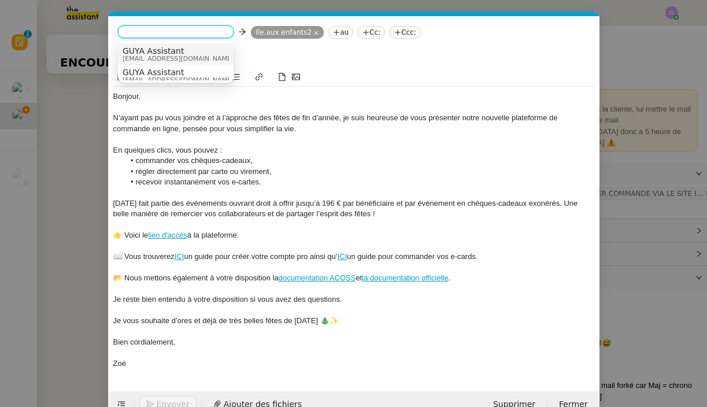
click at [151, 54] on span "GUYA Assistant" at bounding box center [178, 50] width 111 height 9
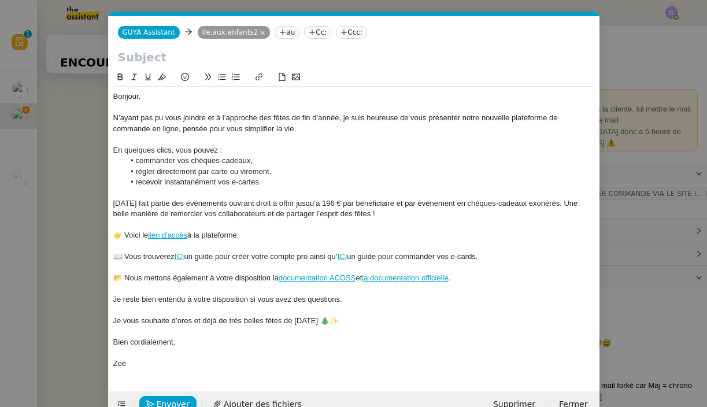
click at [318, 32] on nz-tag "Cc:" at bounding box center [317, 32] width 27 height 13
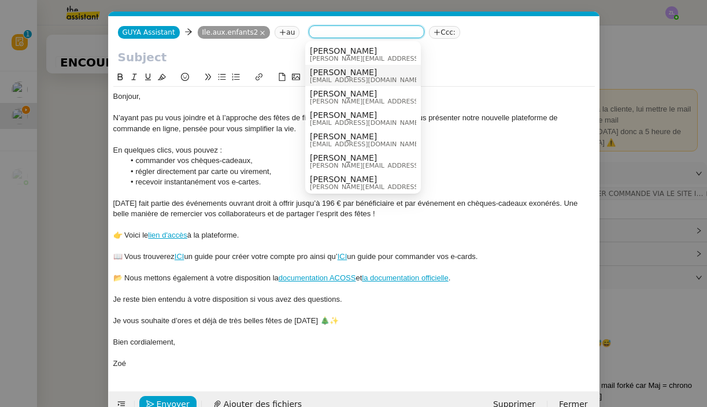
click at [328, 77] on span "[EMAIL_ADDRESS][DOMAIN_NAME]" at bounding box center [365, 80] width 111 height 6
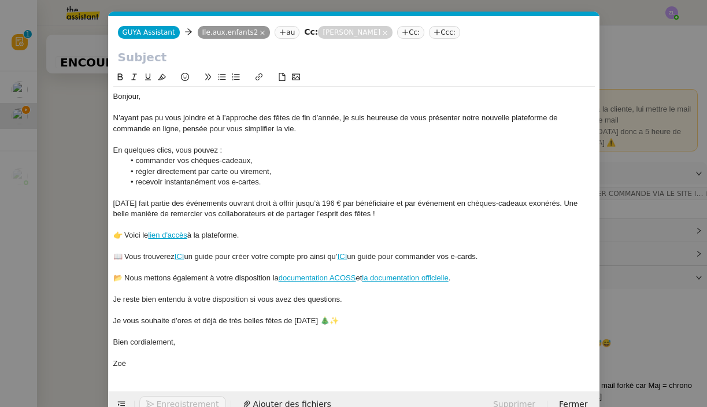
click at [147, 62] on input "text" at bounding box center [354, 57] width 472 height 17
click at [701, 80] on nz-modal-container "Service TA - VOYAGE - PROPOSITION GLOBALE A utiliser dans le cadre de propositi…" at bounding box center [353, 203] width 707 height 407
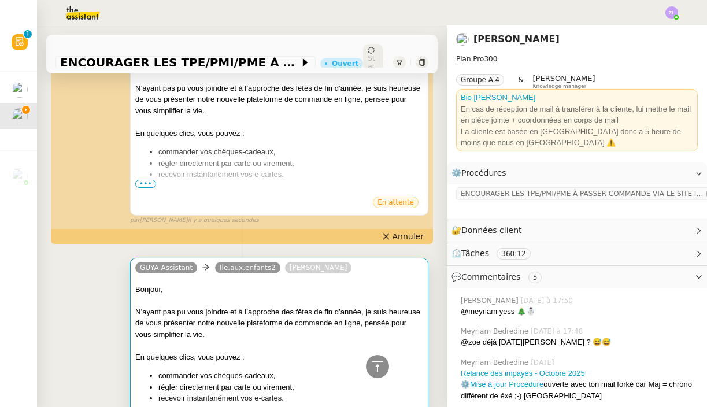
click at [281, 340] on div at bounding box center [279, 346] width 288 height 12
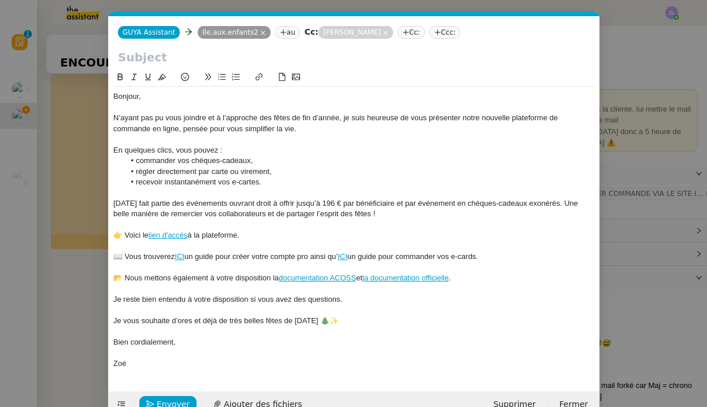
click at [281, 283] on nz-modal-container "Service TA - VOYAGE - PROPOSITION GLOBALE A utiliser dans le cadre de propositi…" at bounding box center [353, 203] width 707 height 407
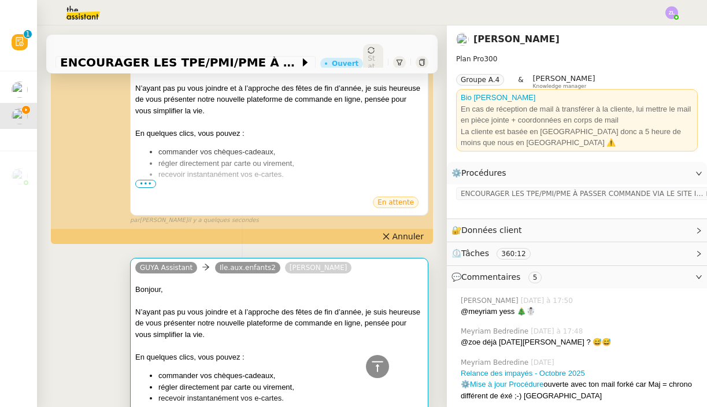
click at [206, 306] on div "N’ayant pas pu vous joindre et à l’approche des fêtes de fin d’année, je suis h…" at bounding box center [279, 323] width 288 height 34
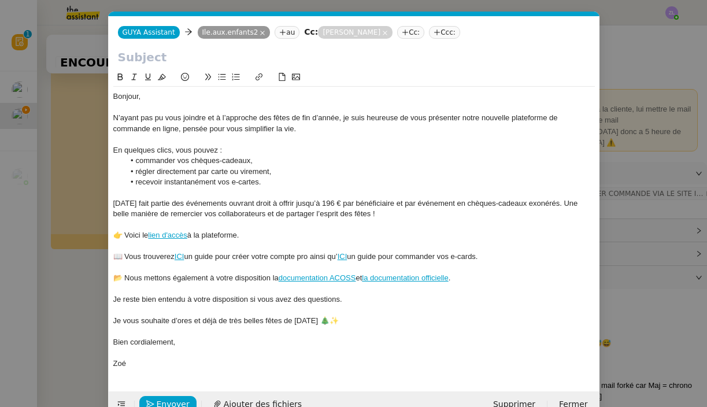
click at [135, 58] on input "text" at bounding box center [354, 57] width 472 height 17
paste input "Préparez vos fêtes de [DATE] avec Guyacadeau"
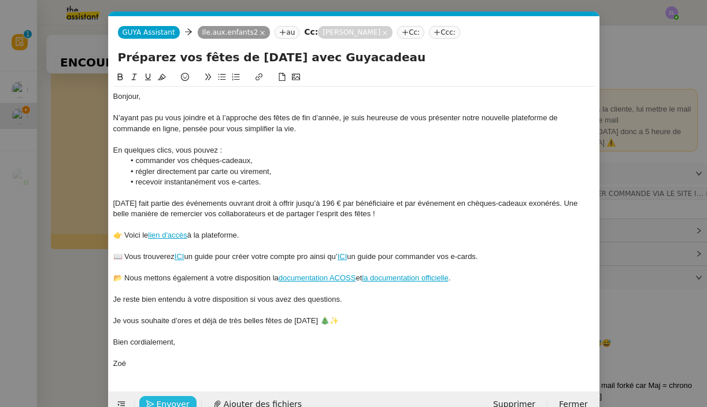
type input "Préparez vos fêtes de [DATE] avec Guyacadeau"
click at [188, 396] on button "Envoyer" at bounding box center [167, 404] width 57 height 16
click at [188, 398] on span "Confirmer l'envoi" at bounding box center [191, 404] width 69 height 13
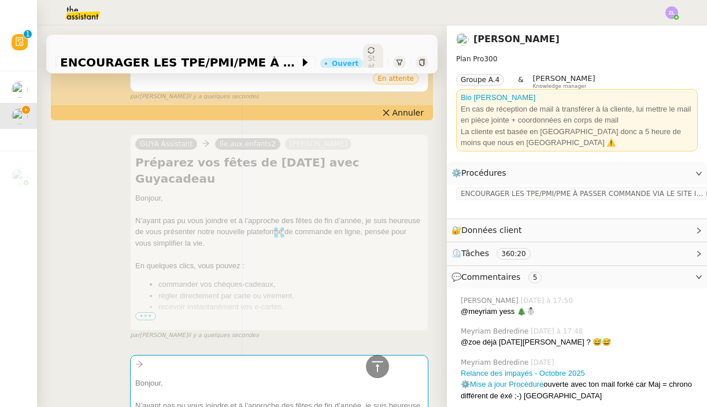
scroll to position [1138, 0]
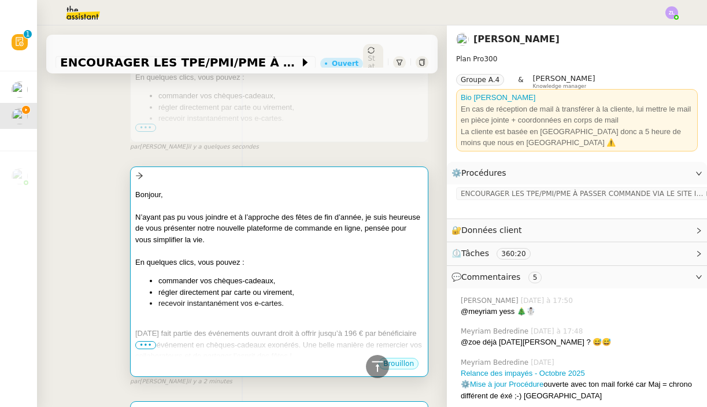
click at [184, 298] on li "recevoir instantanément vos e-cartes." at bounding box center [290, 304] width 265 height 12
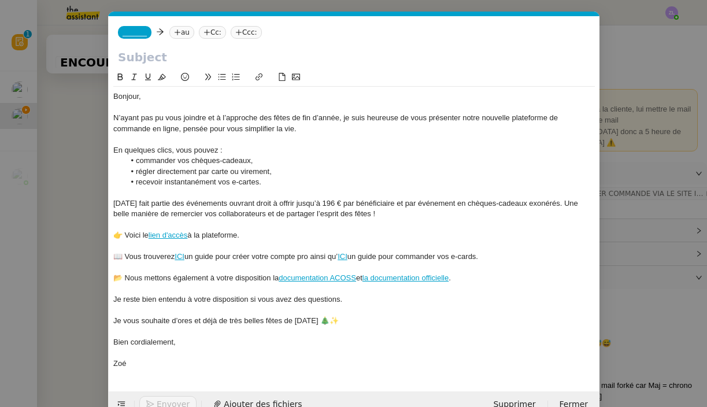
scroll to position [0, 25]
click at [138, 60] on input "text" at bounding box center [354, 57] width 472 height 17
paste input "Préparez vos fêtes de [DATE] avec Guyacadeau"
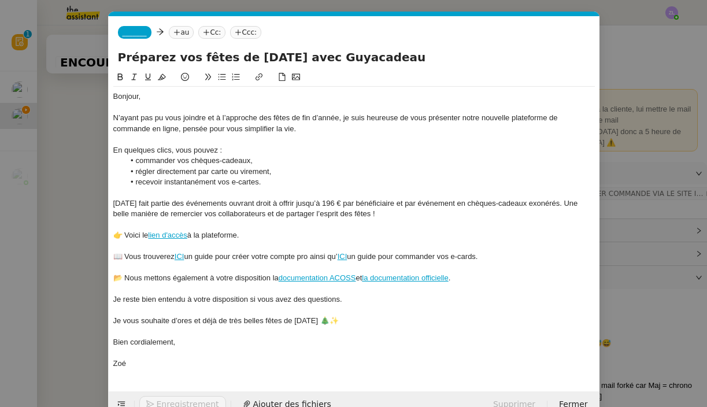
type input "Préparez vos fêtes de [DATE] avec Guyacadeau"
click at [83, 124] on nz-modal-container "Service TA - VOYAGE - PROPOSITION GLOBALE A utiliser dans le cadre de propositi…" at bounding box center [353, 203] width 707 height 407
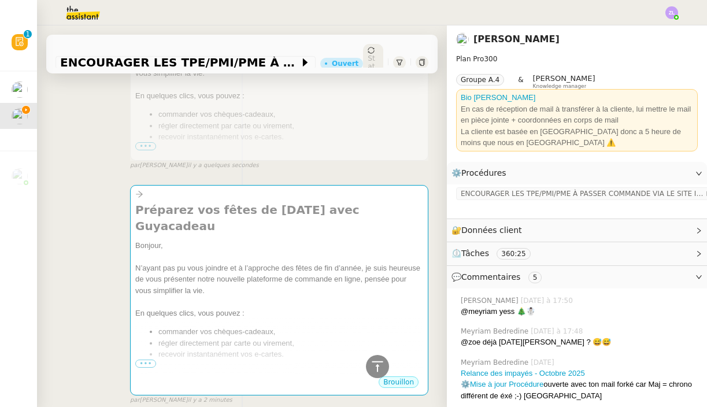
scroll to position [1104, 0]
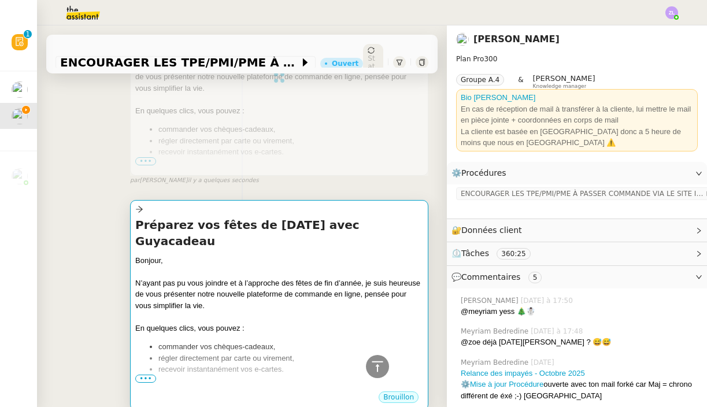
click at [184, 277] on div "N’ayant pas pu vous joindre et à l’approche des fêtes de fin d’année, je suis h…" at bounding box center [279, 294] width 288 height 34
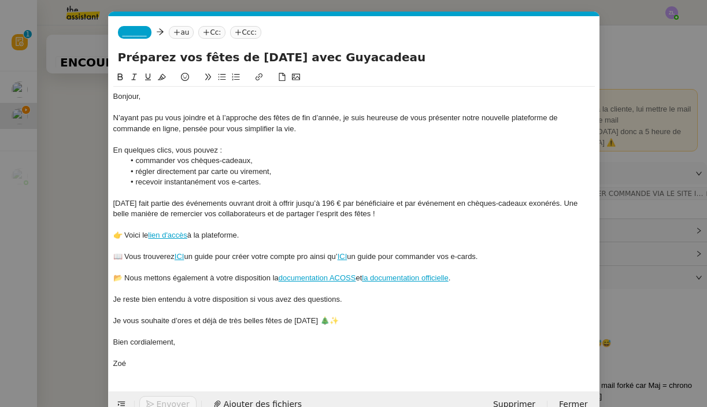
scroll to position [0, 25]
click at [131, 37] on nz-tag "_______" at bounding box center [135, 32] width 34 height 13
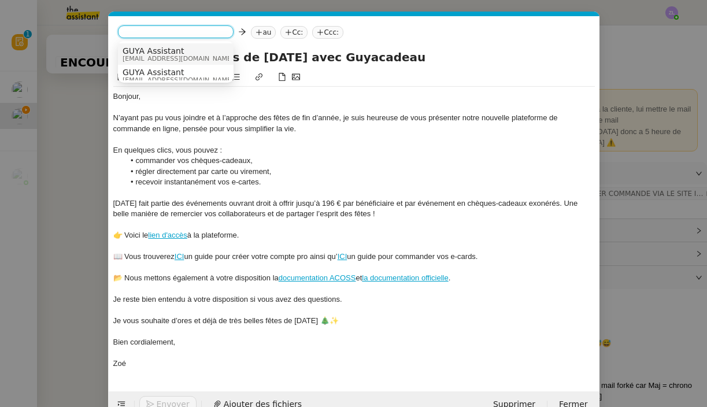
click at [147, 50] on span "GUYA Assistant" at bounding box center [178, 50] width 111 height 9
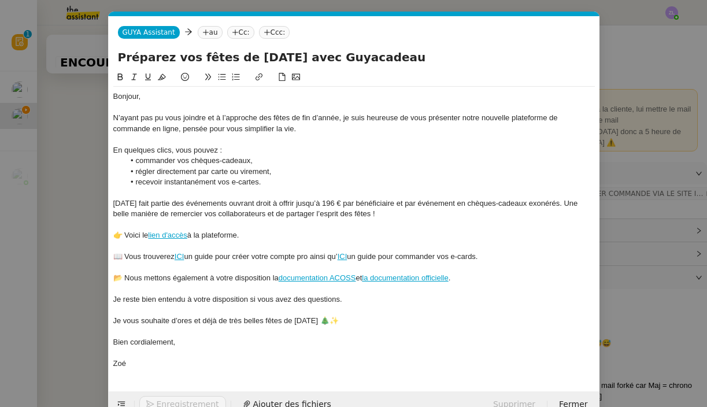
click at [205, 34] on icon at bounding box center [205, 32] width 1 height 6
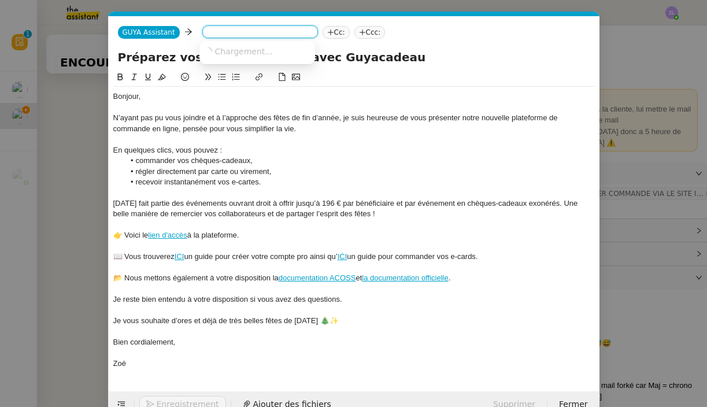
paste input "dorothee.gervaise@creditmutuel.fr"
type input "dorothee.gervaise@creditmutuel.fr"
click at [239, 50] on span "dorothee.gervaise@creditmutuel.fr" at bounding box center [275, 50] width 142 height 9
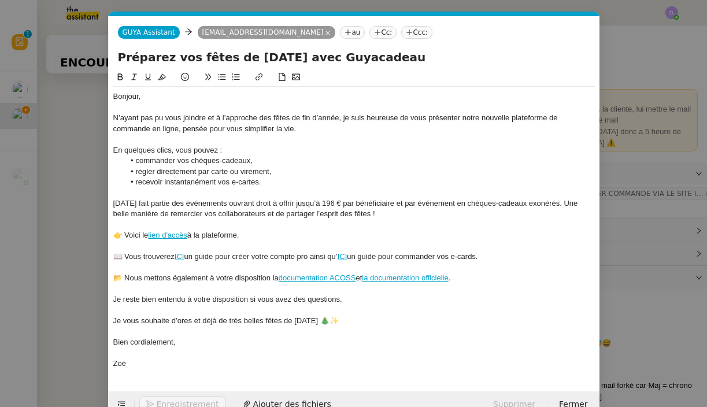
click at [379, 35] on nz-tag "Cc:" at bounding box center [382, 32] width 27 height 13
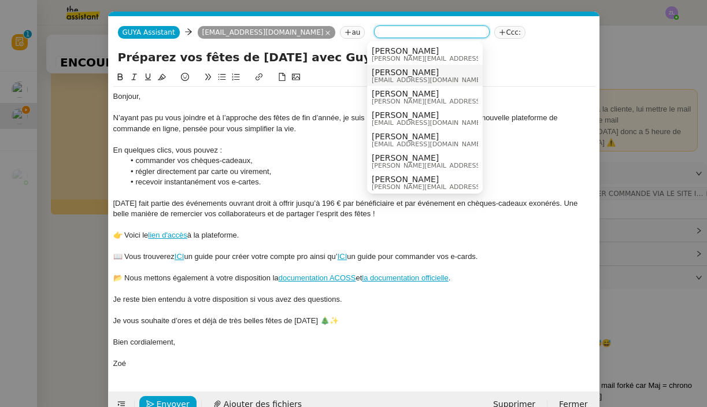
click at [389, 75] on span "[PERSON_NAME]" at bounding box center [427, 72] width 111 height 9
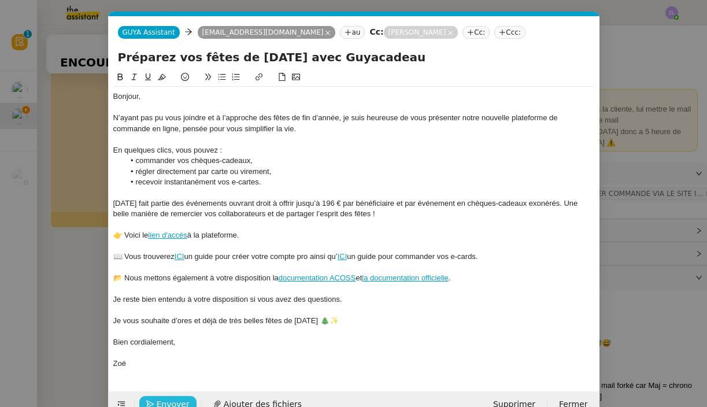
click at [179, 398] on span "Envoyer" at bounding box center [173, 404] width 33 height 13
click at [179, 398] on span "Confirmer l'envoi" at bounding box center [191, 404] width 69 height 13
click at [179, 397] on nz-modal-container "Service TA - VOYAGE - PROPOSITION GLOBALE A utiliser dans le cadre de propositi…" at bounding box center [353, 203] width 707 height 407
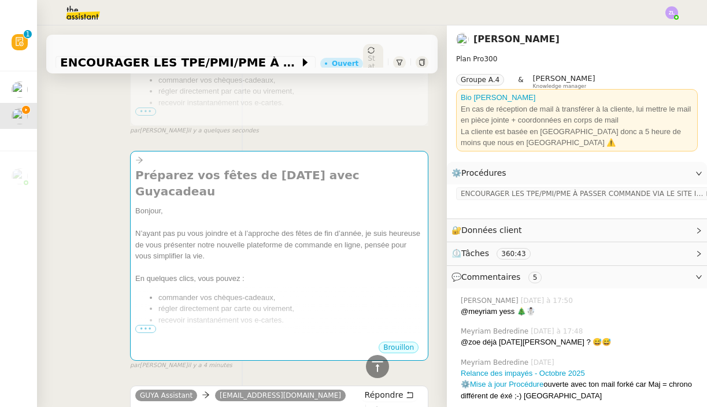
scroll to position [1439, 0]
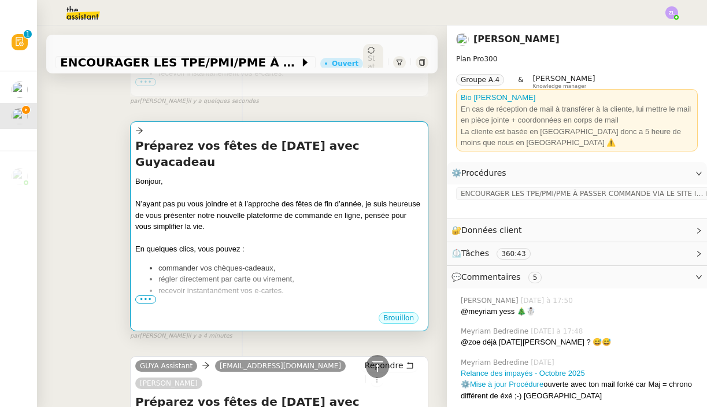
click at [190, 273] on li "régler directement par carte ou virement," at bounding box center [290, 279] width 265 height 12
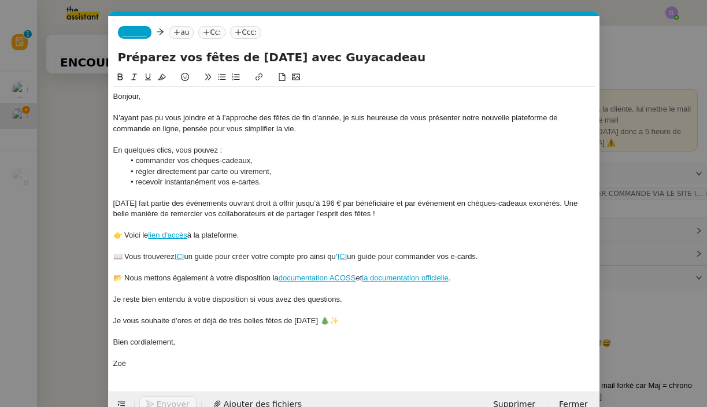
scroll to position [0, 25]
click at [143, 34] on span "_______" at bounding box center [135, 32] width 24 height 8
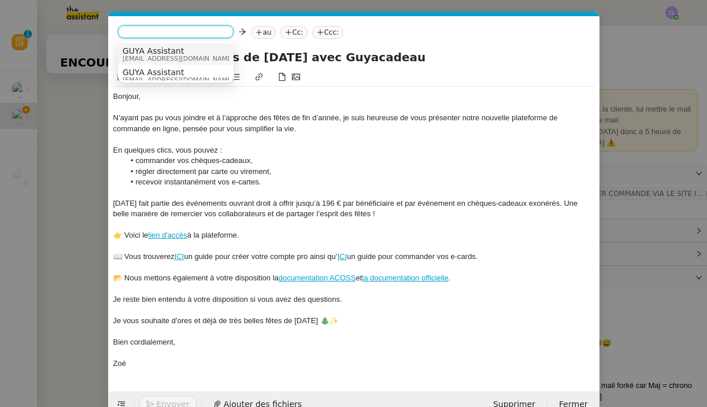
click at [154, 53] on span "GUYA Assistant" at bounding box center [178, 50] width 111 height 9
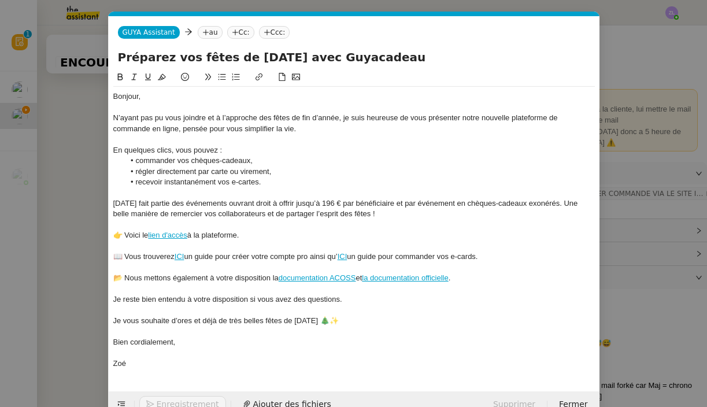
click at [204, 32] on icon at bounding box center [206, 32] width 6 height 1
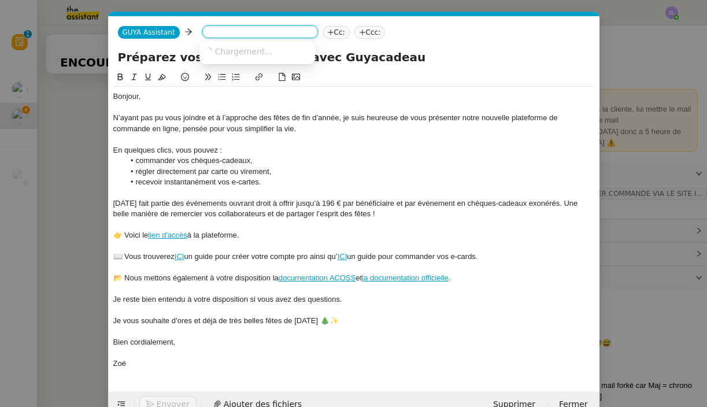
paste input "cse.guyane24@gmail.com"
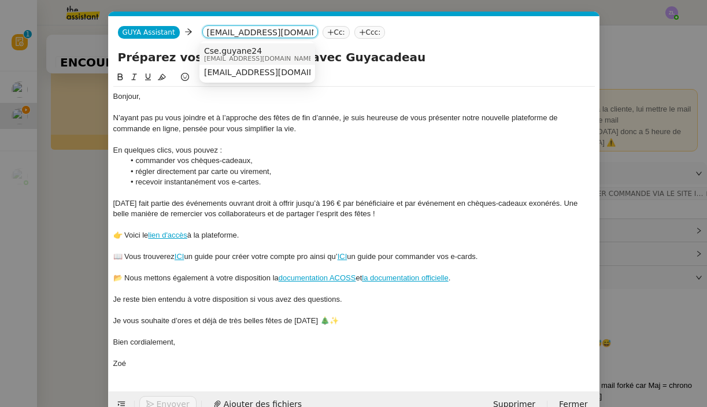
type input "cse.guyane24@gmail.com"
click at [247, 54] on span "Cse.guyane24" at bounding box center [259, 50] width 111 height 9
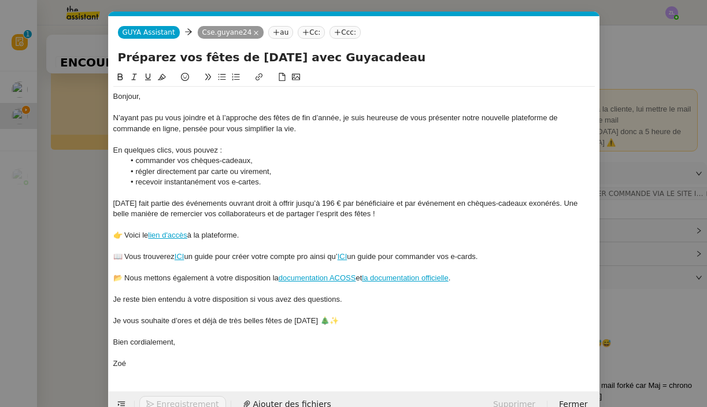
drag, startPoint x: 306, startPoint y: 34, endPoint x: 262, endPoint y: 96, distance: 76.7
click at [306, 34] on icon at bounding box center [305, 32] width 7 height 7
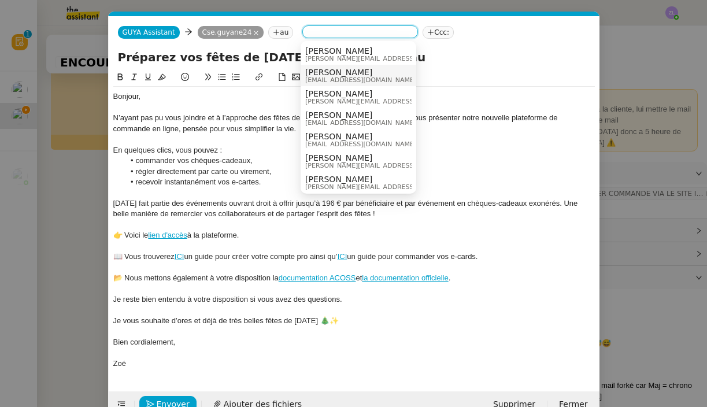
click at [321, 80] on span "[EMAIL_ADDRESS][DOMAIN_NAME]" at bounding box center [360, 80] width 111 height 6
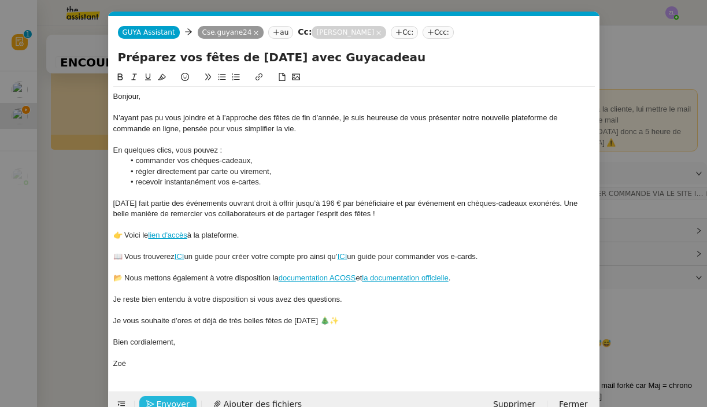
click at [164, 398] on span "Envoyer" at bounding box center [173, 404] width 33 height 13
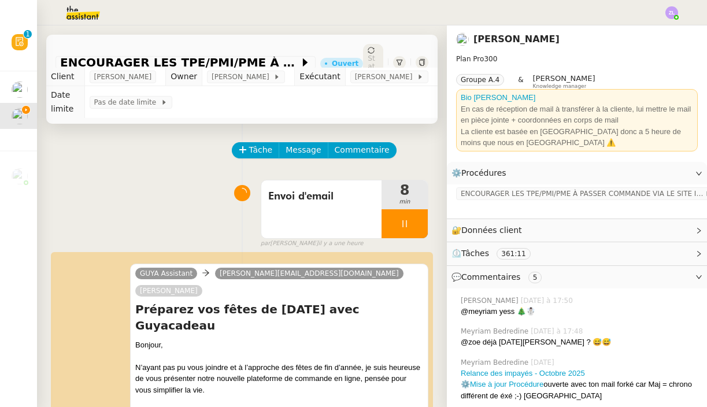
scroll to position [0, 0]
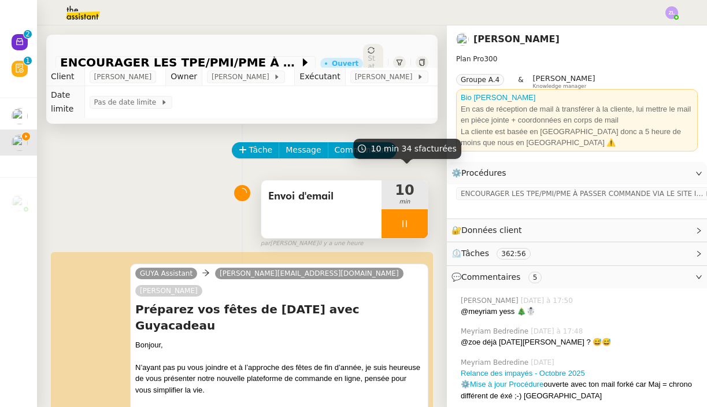
click at [392, 213] on div at bounding box center [404, 223] width 46 height 29
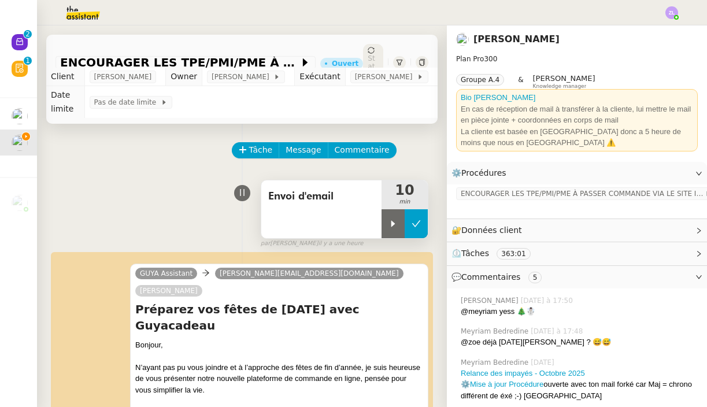
click at [417, 219] on icon at bounding box center [416, 223] width 9 height 9
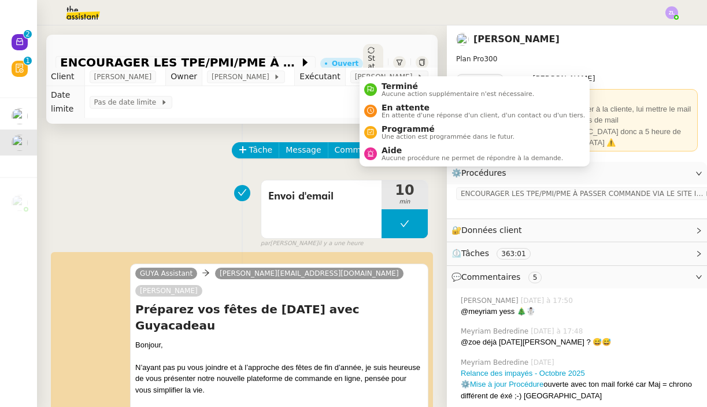
click at [381, 55] on div "Statut" at bounding box center [373, 62] width 20 height 37
click at [397, 106] on span "En attente" at bounding box center [482, 107] width 203 height 9
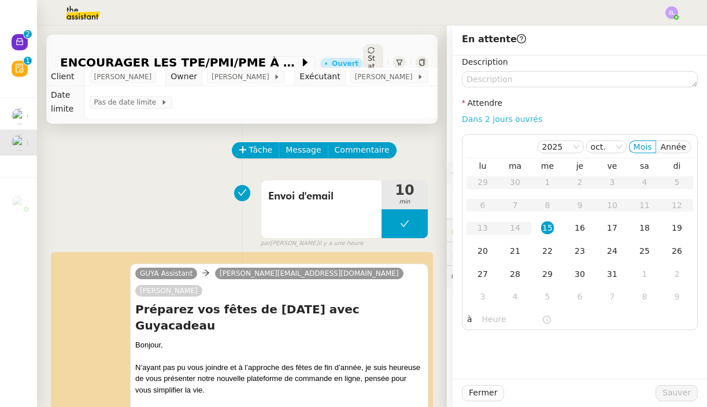
click at [505, 119] on link "Dans 2 jours ouvrés" at bounding box center [502, 118] width 80 height 9
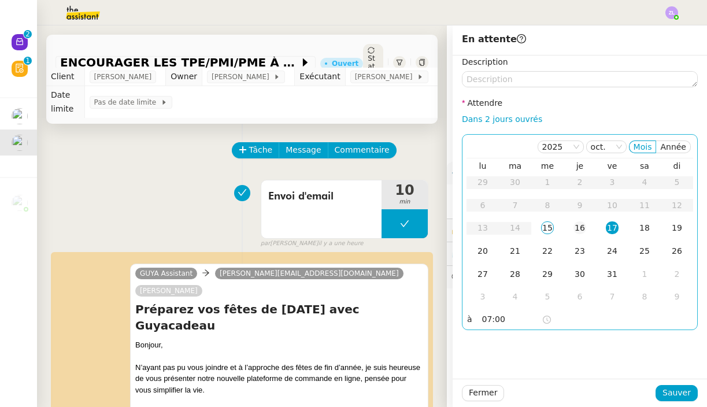
click at [583, 232] on div "16" at bounding box center [579, 227] width 13 height 13
click at [488, 319] on input "07:00" at bounding box center [512, 319] width 60 height 13
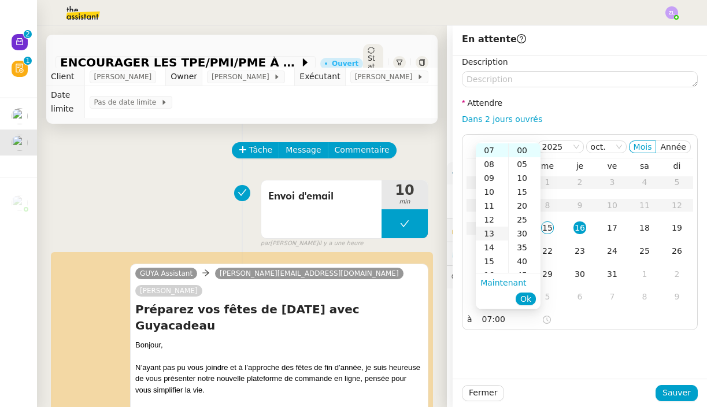
click at [497, 229] on div "13" at bounding box center [492, 234] width 32 height 14
type input "13:00"
click at [528, 299] on span "Ok" at bounding box center [525, 299] width 11 height 12
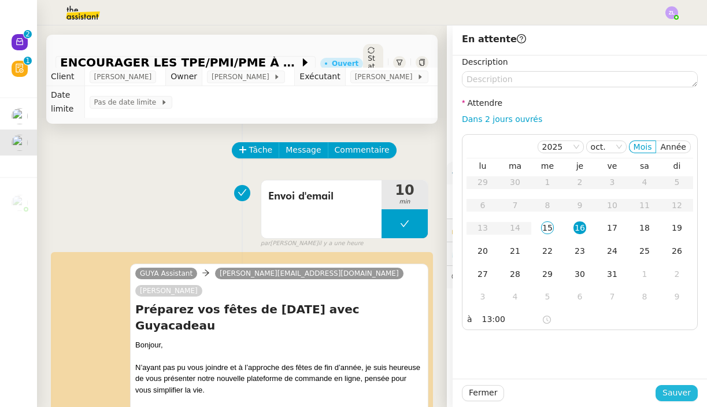
click at [674, 387] on span "Sauver" at bounding box center [676, 392] width 28 height 13
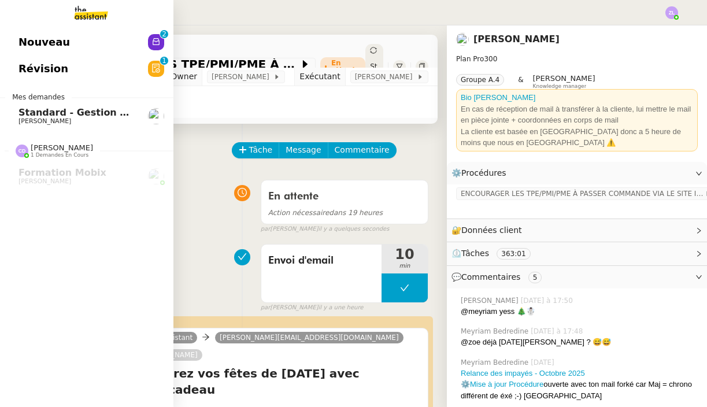
click at [58, 51] on span "Nouveau" at bounding box center [43, 42] width 51 height 17
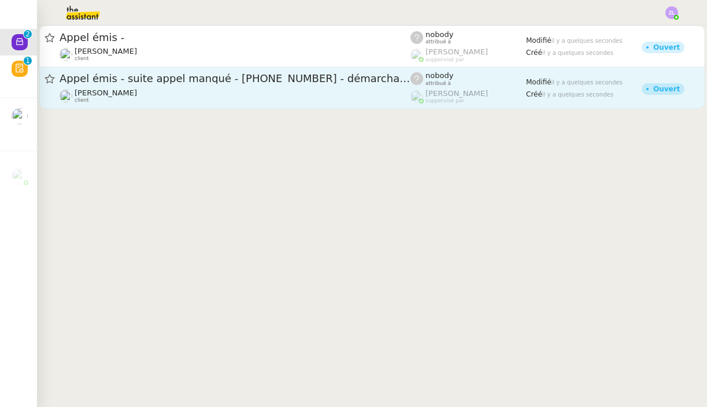
click at [147, 78] on span "Appel émis - suite appel manqué - +33 9 48 16 48 17 - démarchage" at bounding box center [235, 78] width 351 height 10
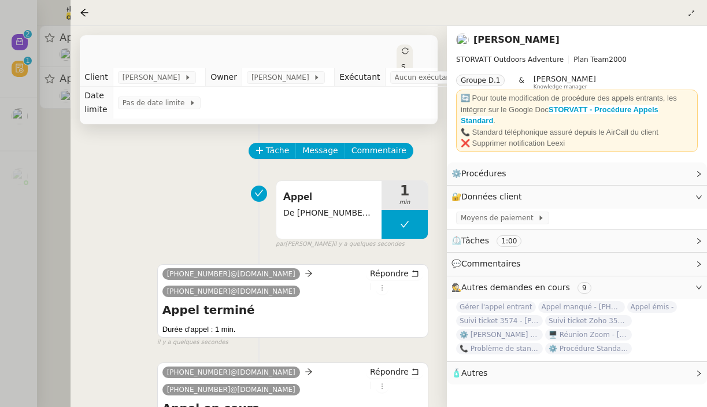
click at [47, 150] on div at bounding box center [353, 203] width 707 height 407
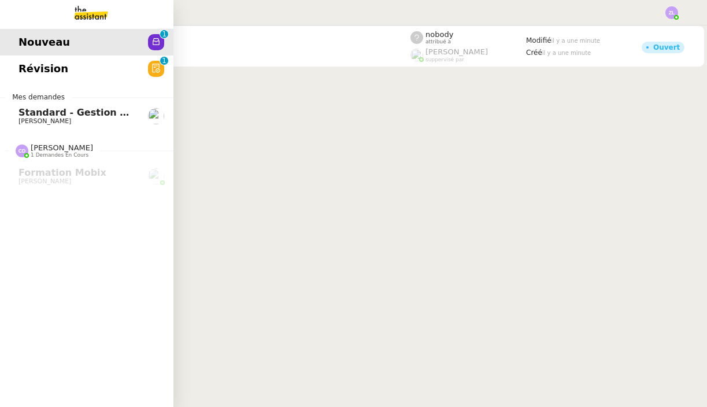
click at [25, 107] on span "Standard - Gestion des appels entrants - octobre 2025" at bounding box center [160, 112] width 284 height 11
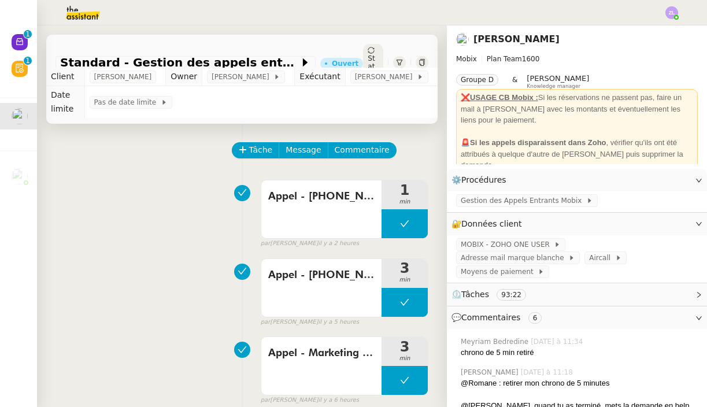
click at [247, 146] on div "Tâche Message Commentaire" at bounding box center [331, 156] width 196 height 28
click at [249, 143] on span "Tâche" at bounding box center [261, 149] width 24 height 13
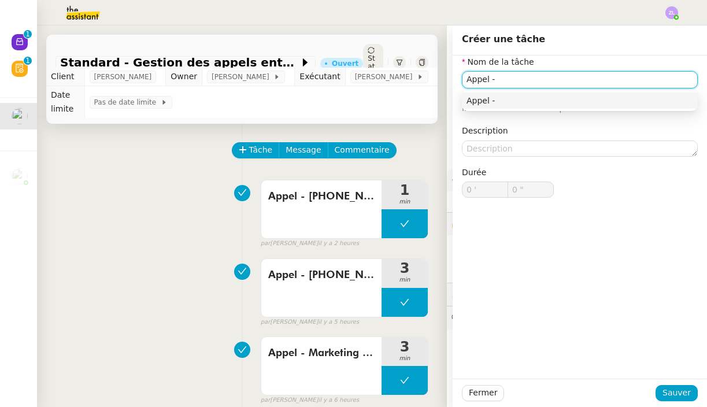
paste input "33424191701"
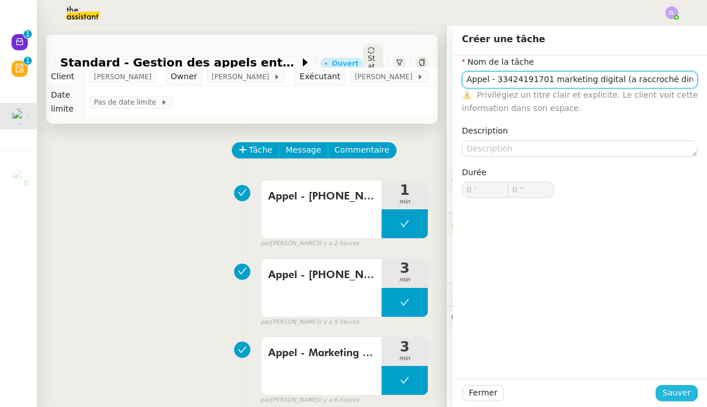
type input "Appel - 33424191701 marketing digital (a raccroché direct) rappelé mais raccroc…"
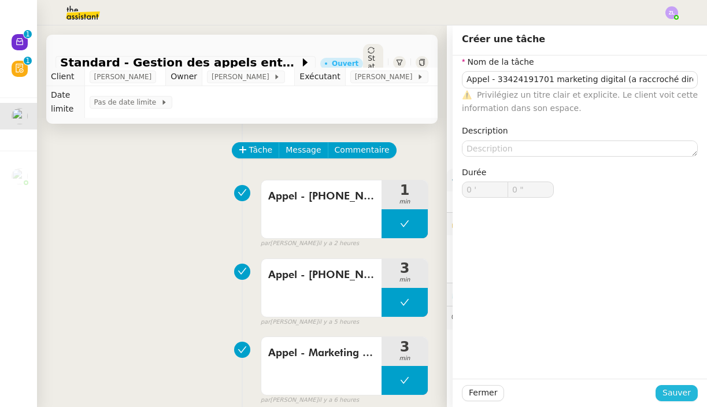
click at [677, 387] on span "Sauver" at bounding box center [676, 392] width 28 height 13
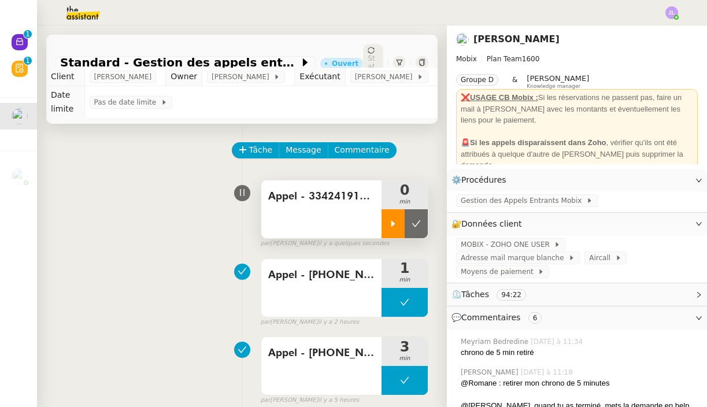
click at [392, 219] on icon at bounding box center [392, 223] width 9 height 9
click at [250, 143] on span "Tâche" at bounding box center [261, 149] width 24 height 13
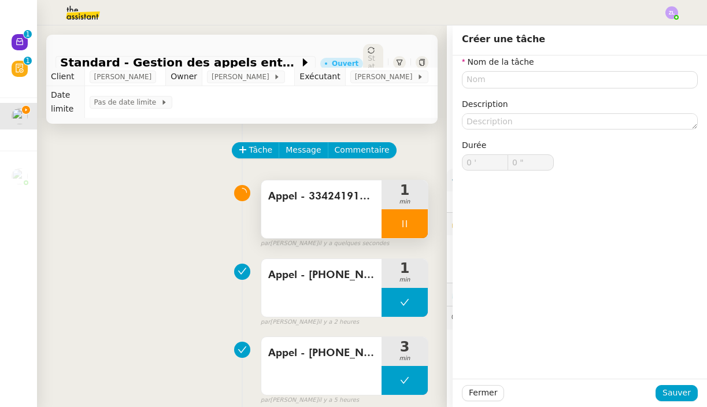
click at [397, 213] on div at bounding box center [404, 223] width 46 height 29
click at [425, 211] on button at bounding box center [416, 223] width 23 height 29
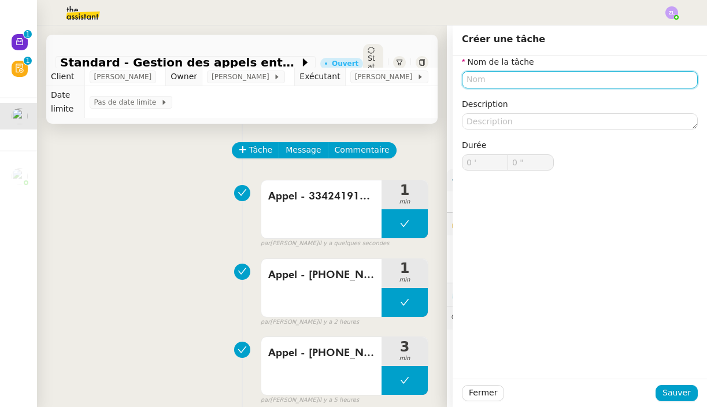
click at [487, 82] on input "text" at bounding box center [580, 79] width 236 height 17
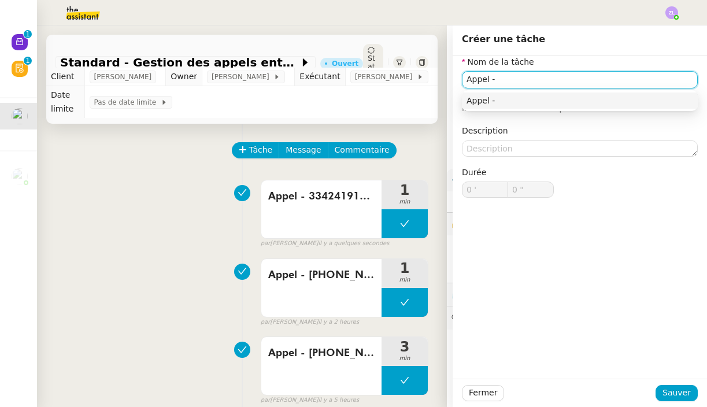
paste input "33377035255"
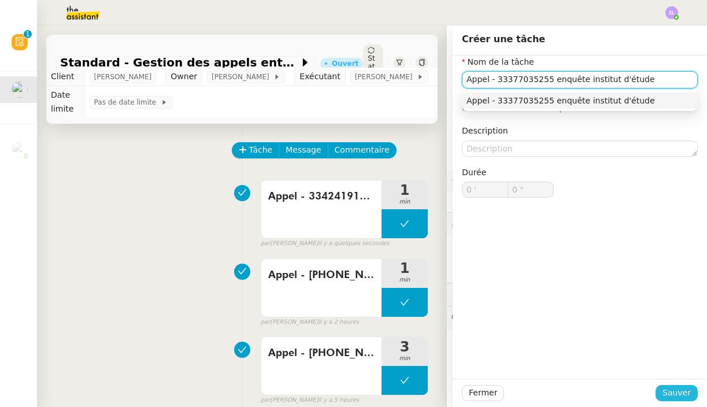
type input "Appel - 33377035255 enquête institut d'étude"
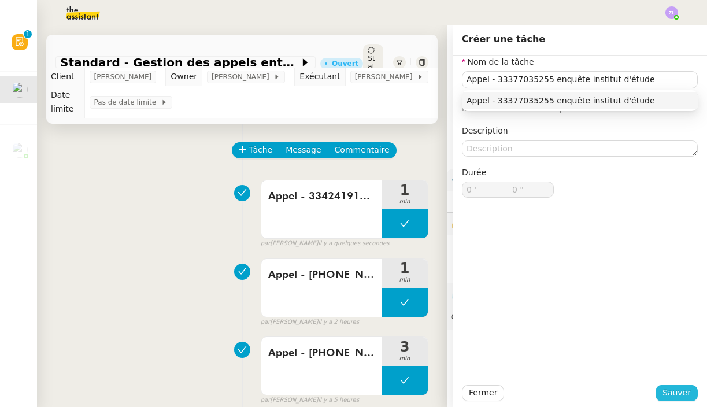
click at [681, 397] on span "Sauver" at bounding box center [676, 392] width 28 height 13
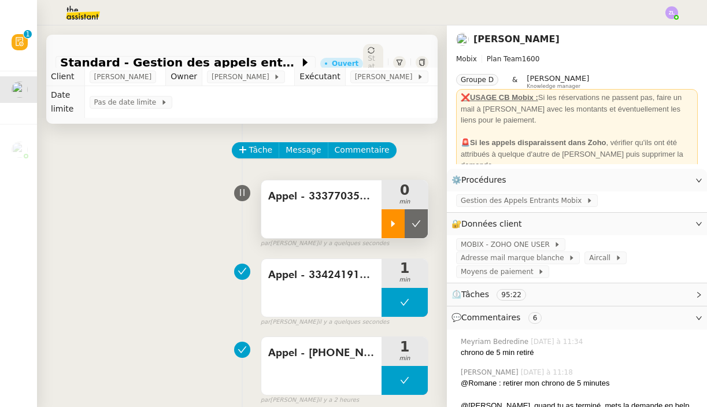
click at [389, 219] on icon at bounding box center [392, 223] width 9 height 9
click at [398, 212] on div at bounding box center [404, 223] width 46 height 29
click at [416, 220] on icon at bounding box center [416, 223] width 9 height 6
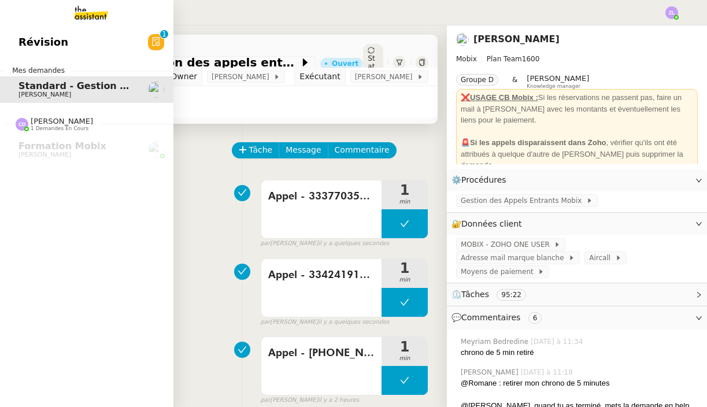
click at [74, 13] on img at bounding box center [82, 12] width 90 height 25
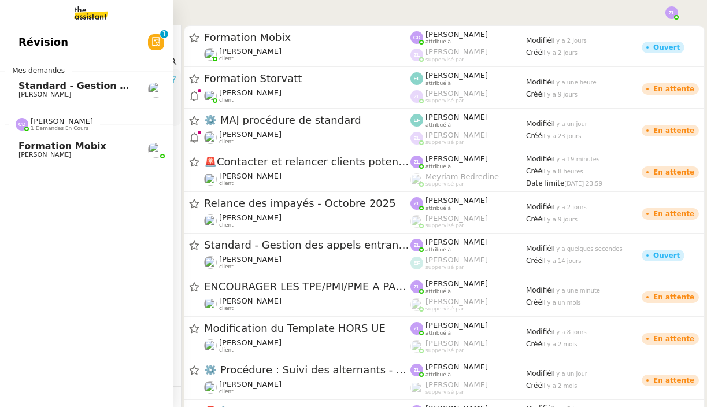
click at [58, 147] on span "Formation Mobix" at bounding box center [62, 145] width 88 height 11
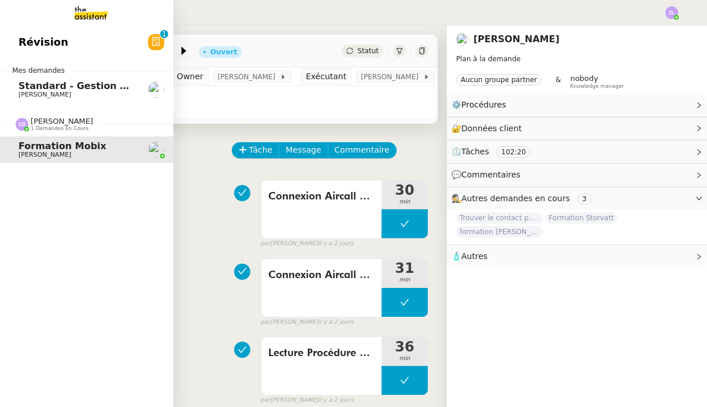
click at [87, 80] on span "Standard - Gestion des appels entrants - octobre 2025" at bounding box center [160, 85] width 284 height 11
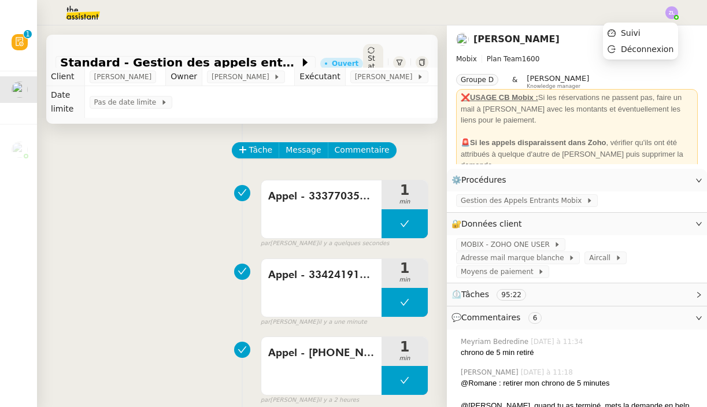
click at [669, 13] on img at bounding box center [671, 12] width 13 height 13
click at [664, 37] on li "Suivi" at bounding box center [640, 33] width 75 height 16
